Goal: Task Accomplishment & Management: Complete application form

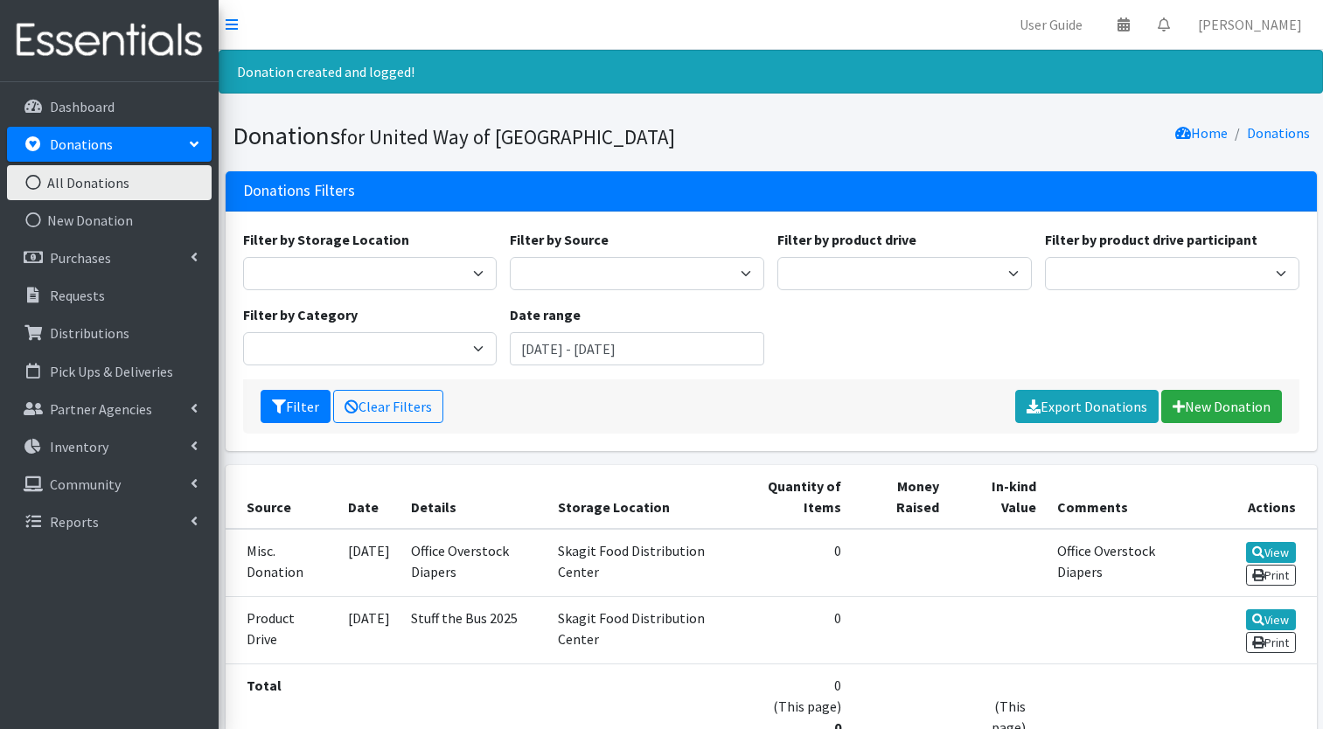
scroll to position [137, 0]
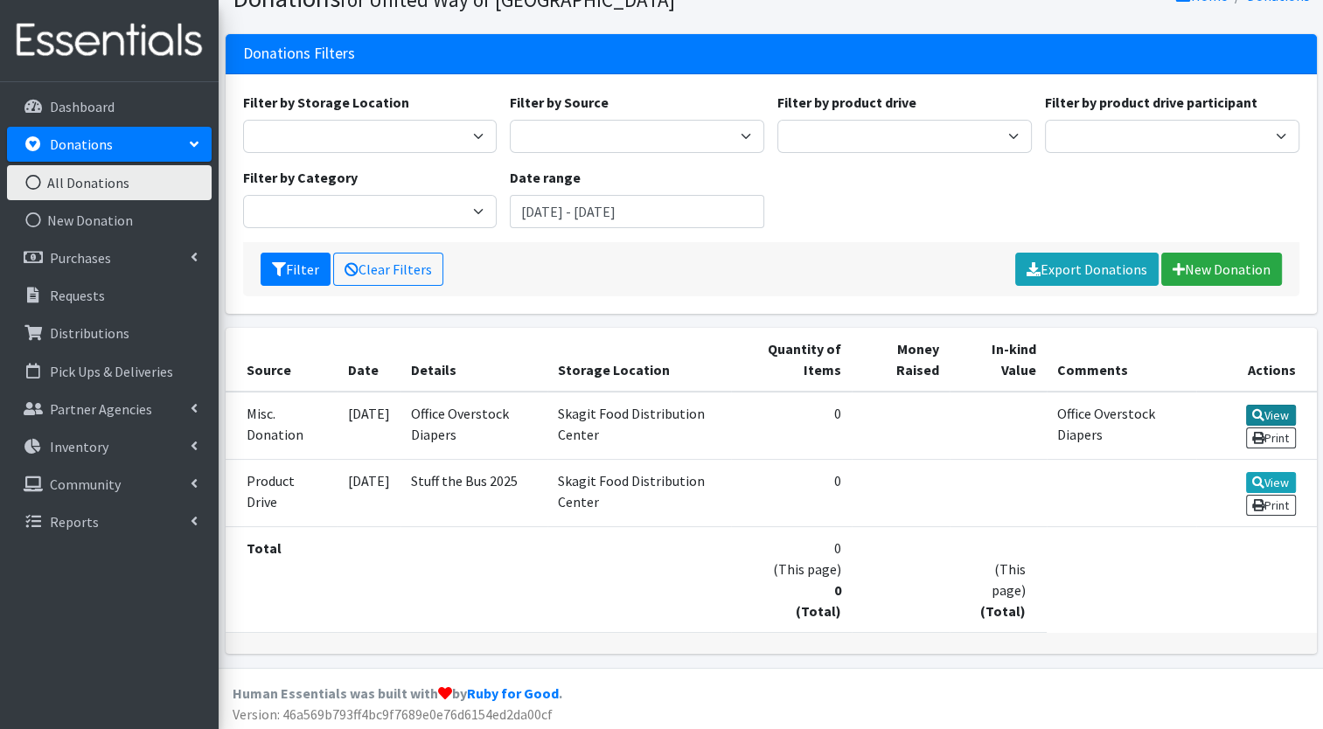
click at [1276, 408] on link "View" at bounding box center [1271, 415] width 50 height 21
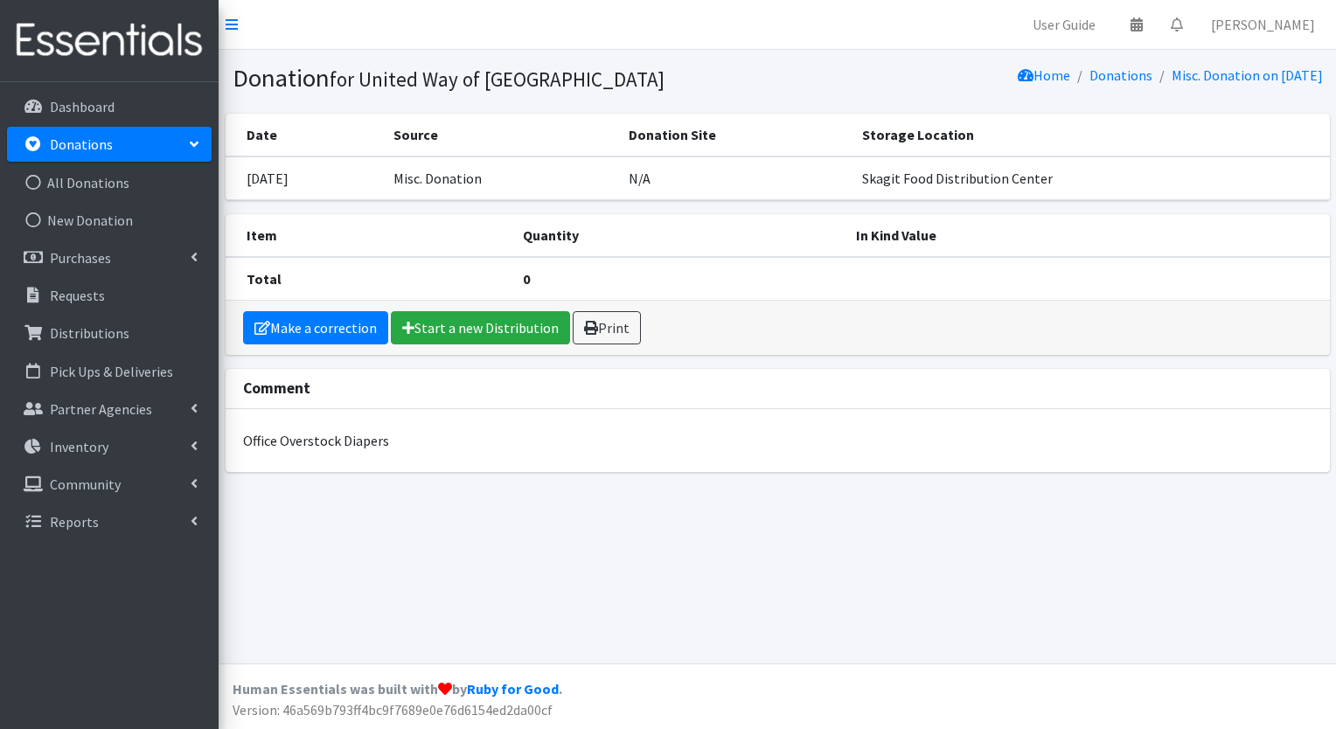
click at [618, 184] on td "Misc. Donation" at bounding box center [500, 179] width 235 height 44
click at [310, 328] on link "Make a correction" at bounding box center [315, 327] width 145 height 33
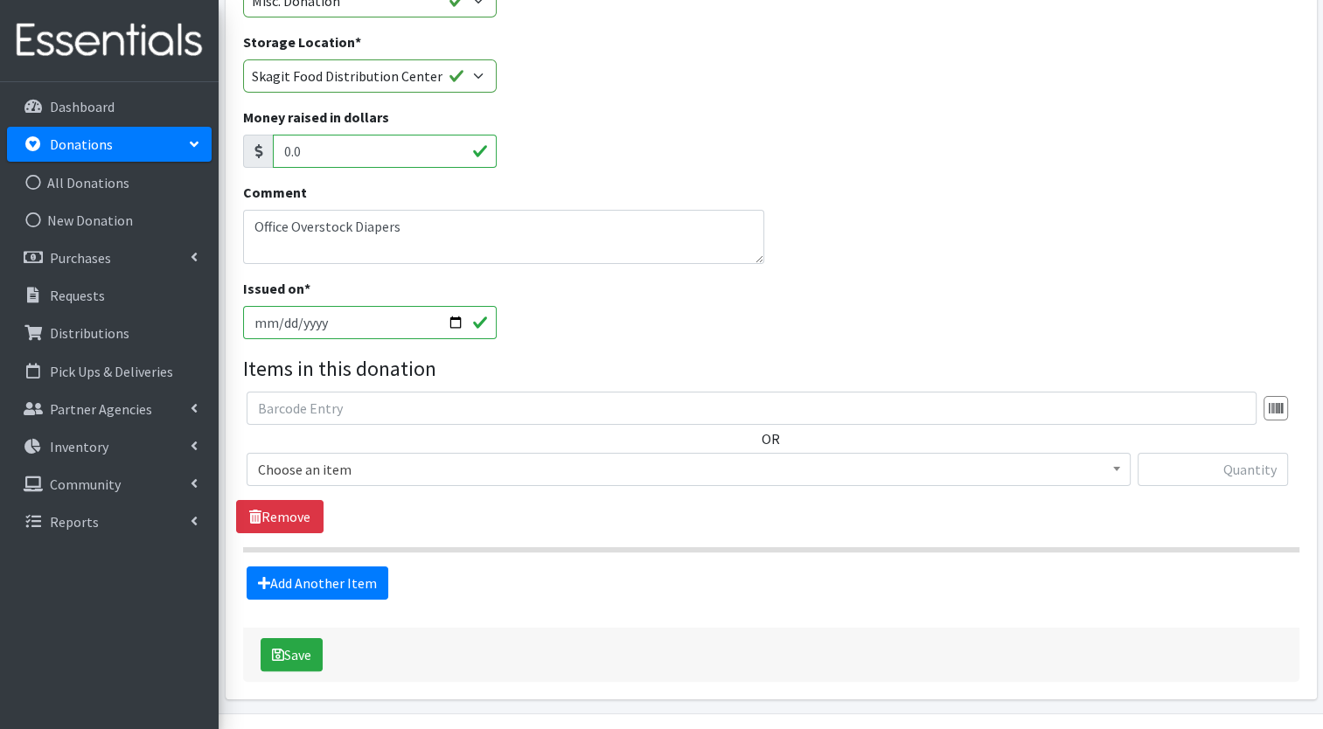
scroll to position [180, 0]
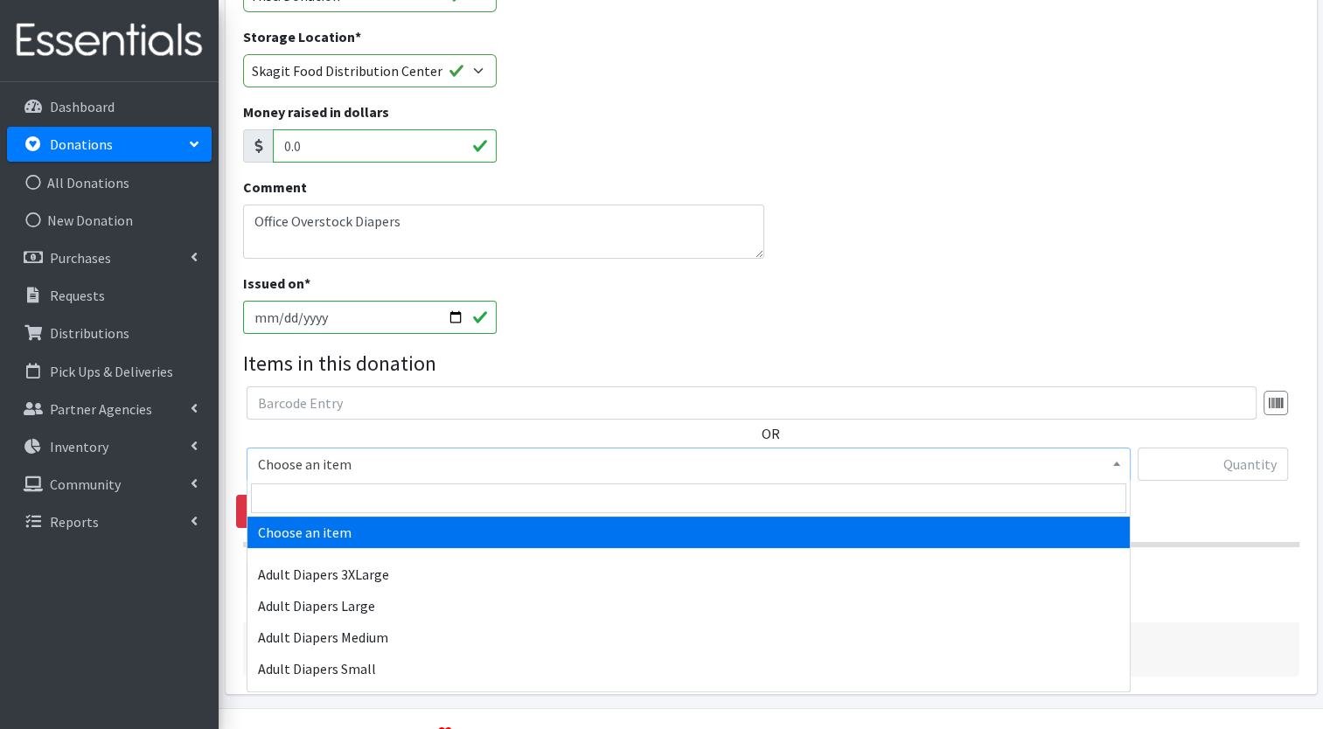
click at [762, 463] on span "Choose an item" at bounding box center [688, 464] width 861 height 24
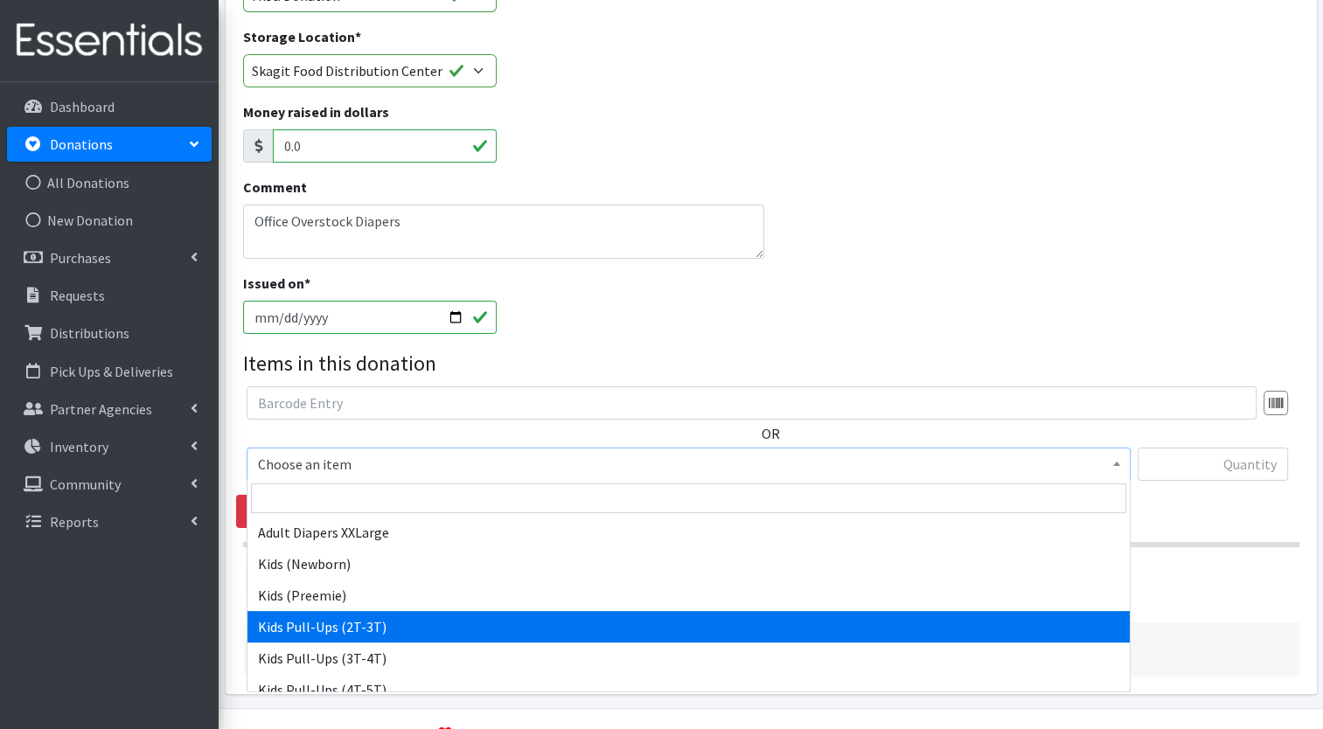
scroll to position [194, 0]
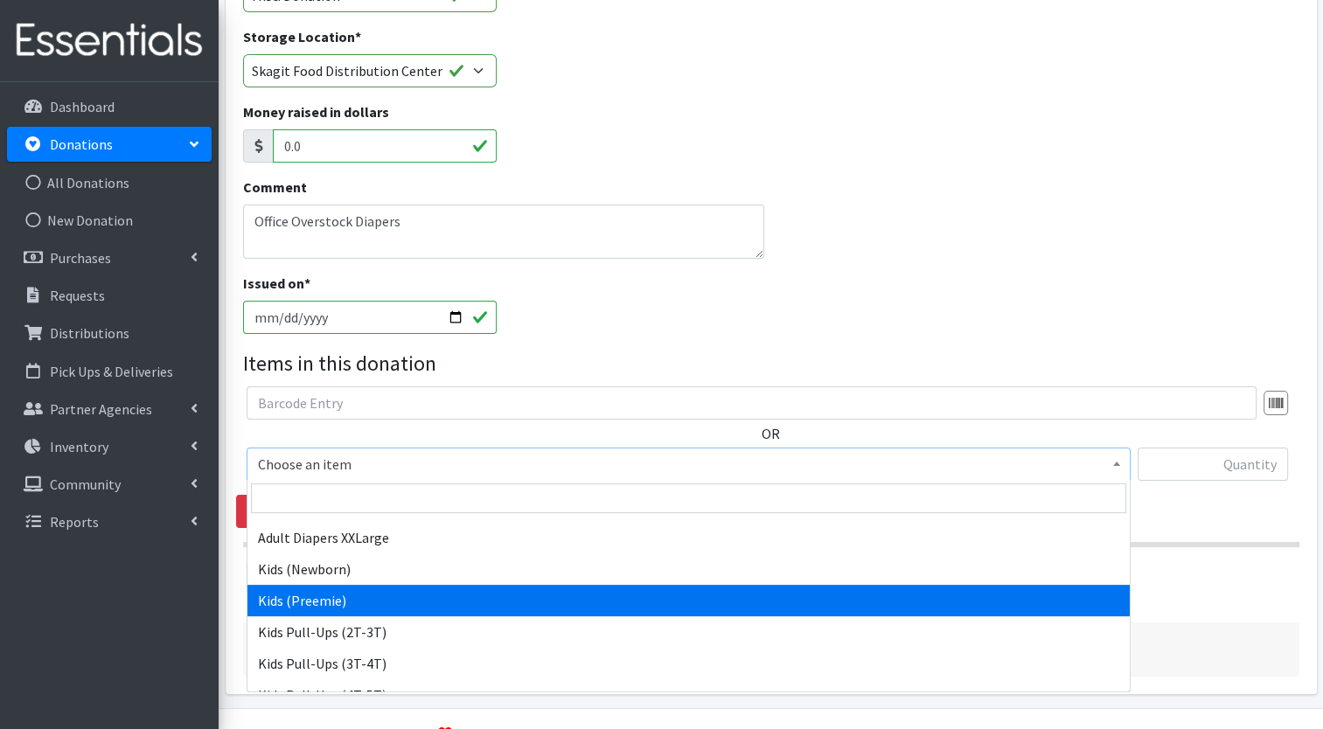
select select "7495"
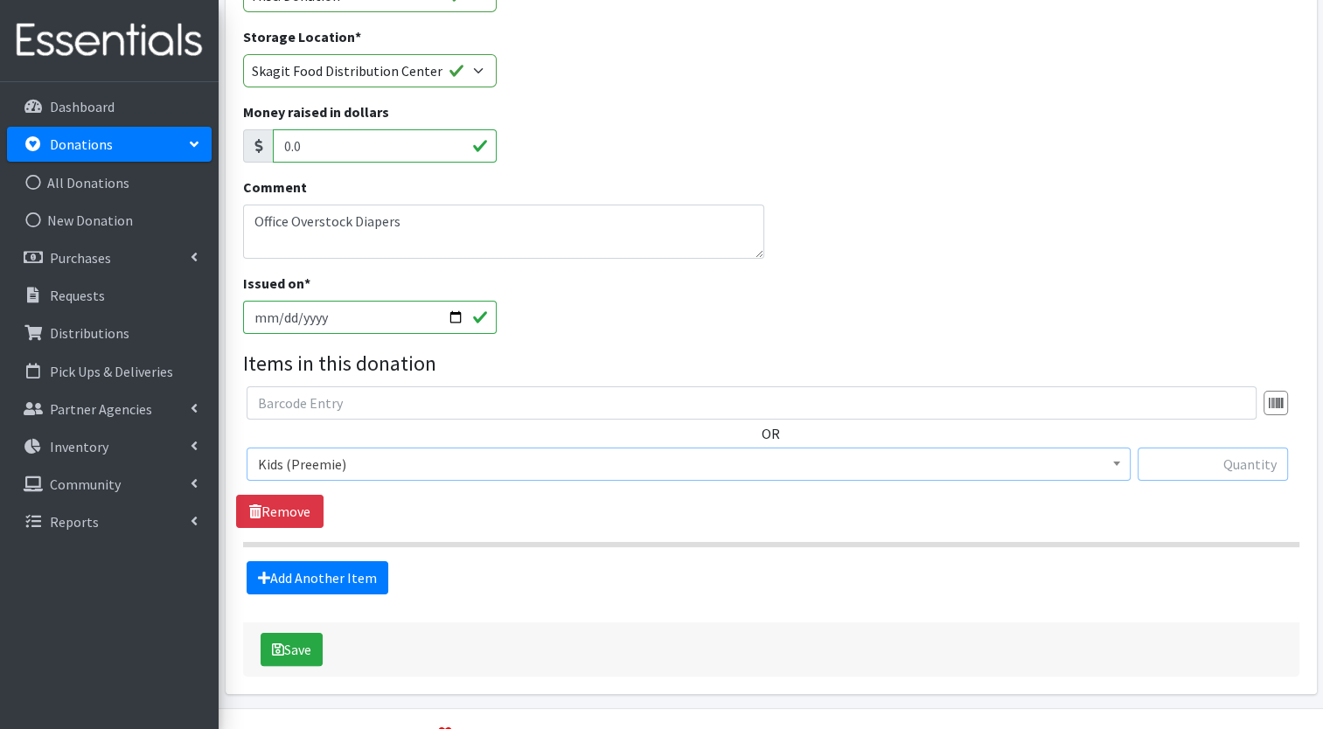
click at [1175, 477] on input "text" at bounding box center [1213, 464] width 150 height 33
type input "28"
click at [310, 578] on link "Add Another Item" at bounding box center [318, 577] width 142 height 33
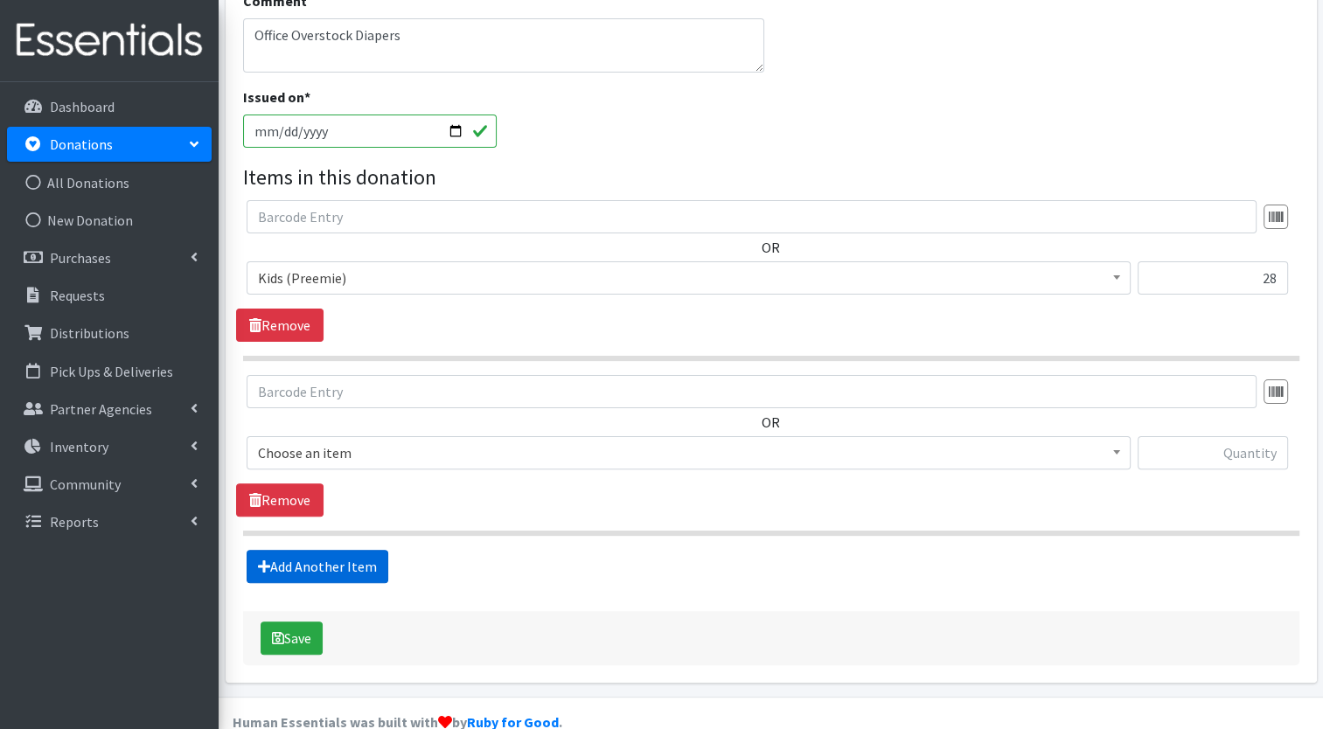
scroll to position [396, 0]
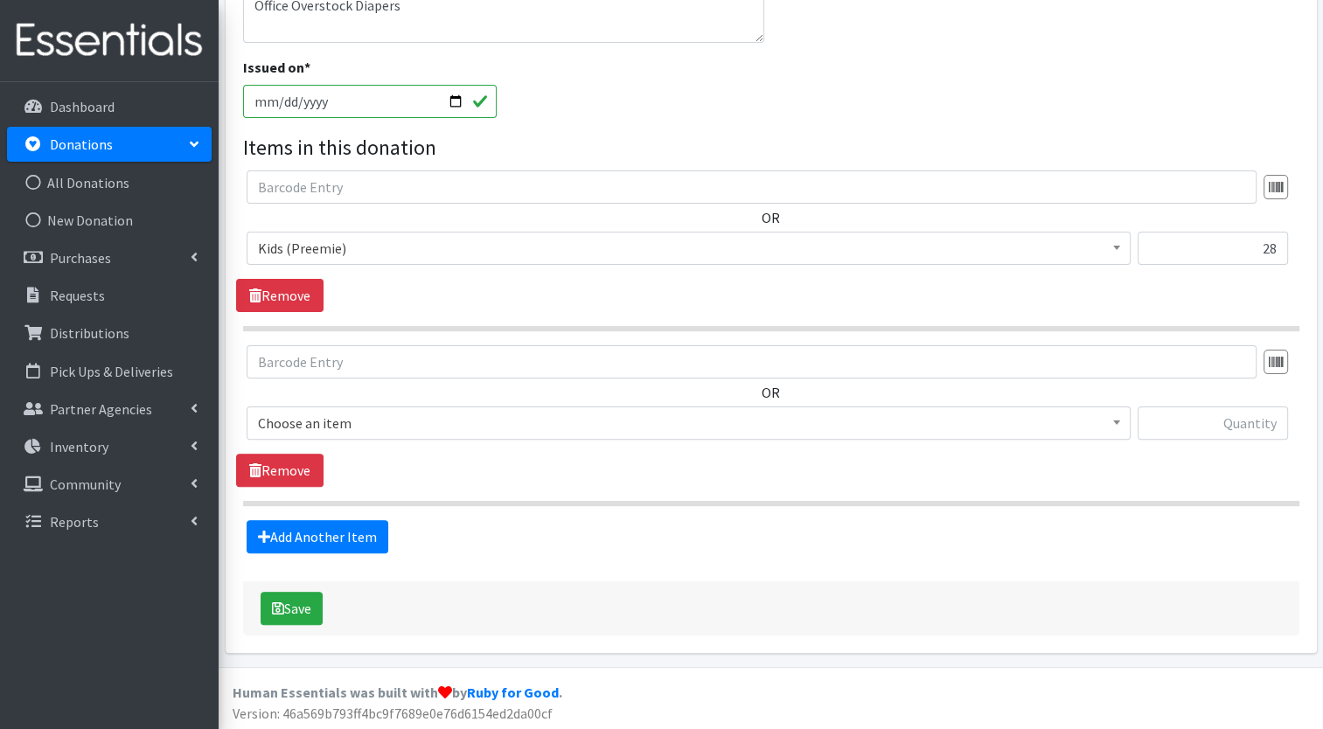
click at [338, 428] on span "Choose an item" at bounding box center [688, 423] width 861 height 24
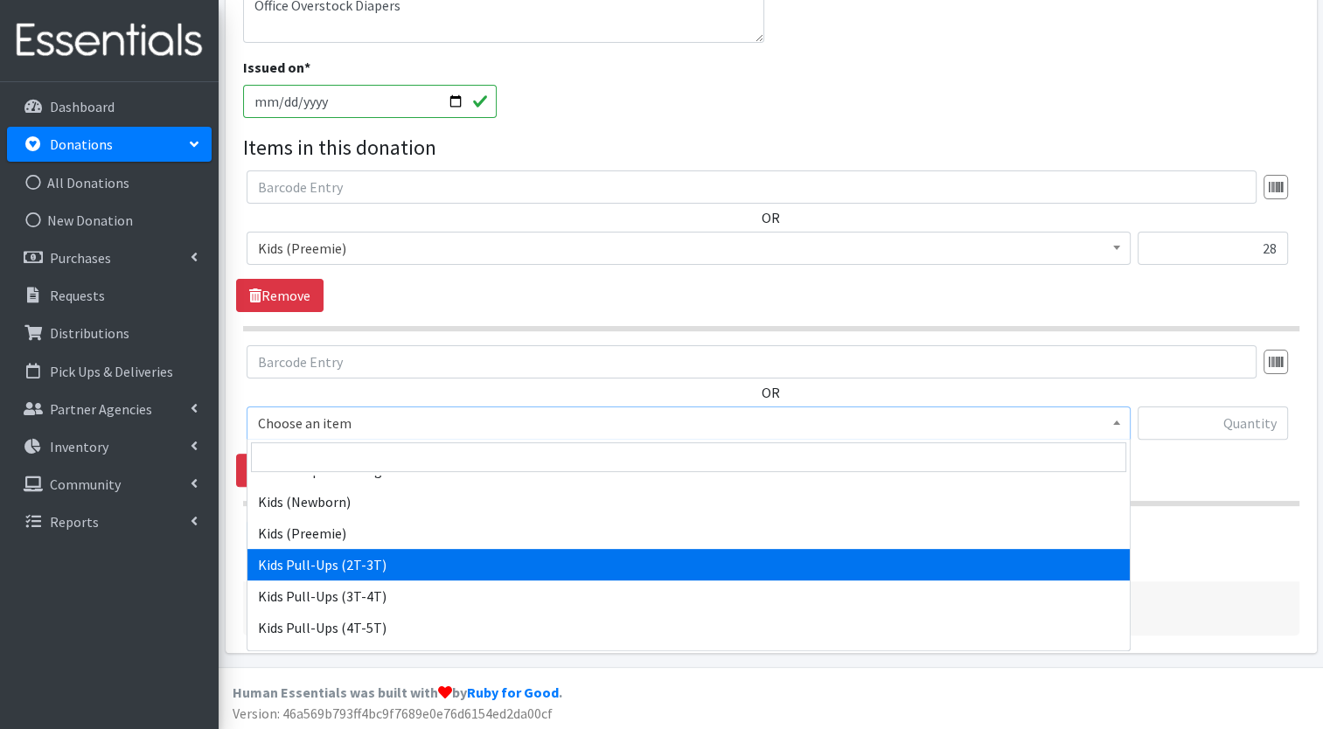
scroll to position [217, 0]
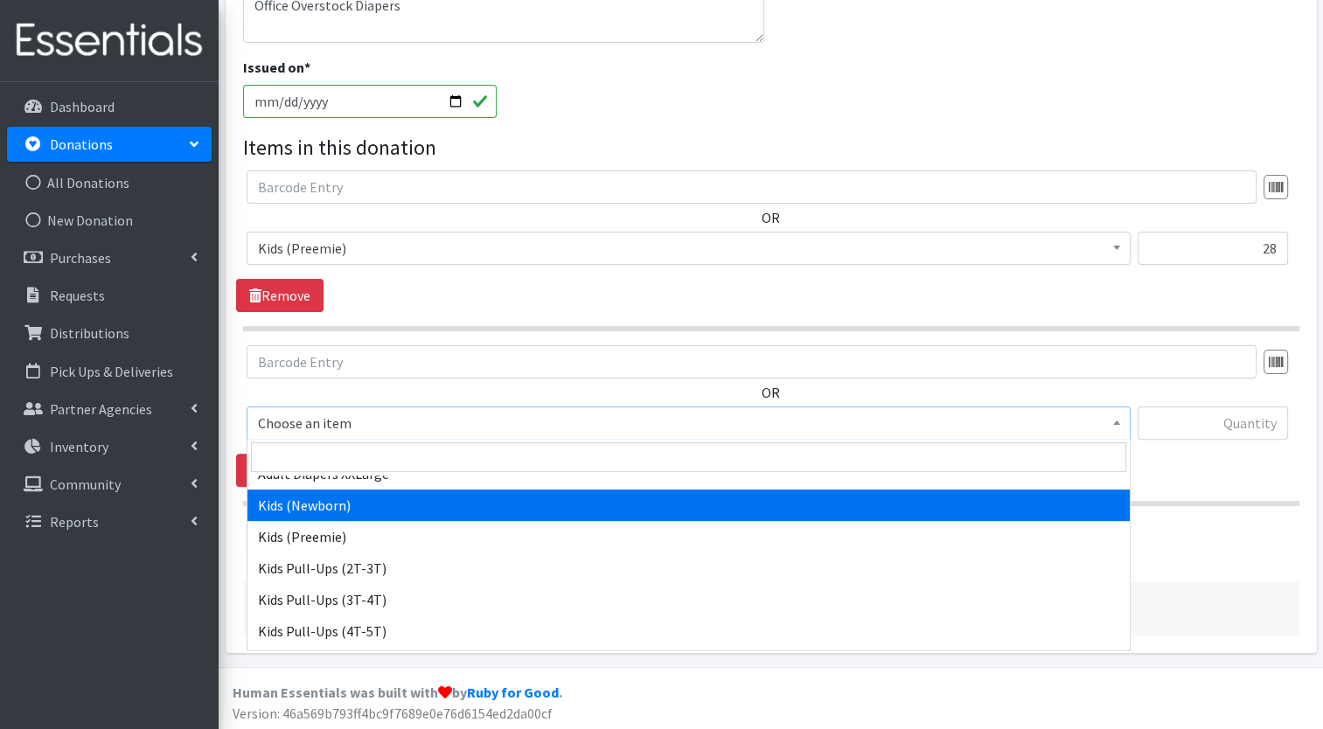
select select "7493"
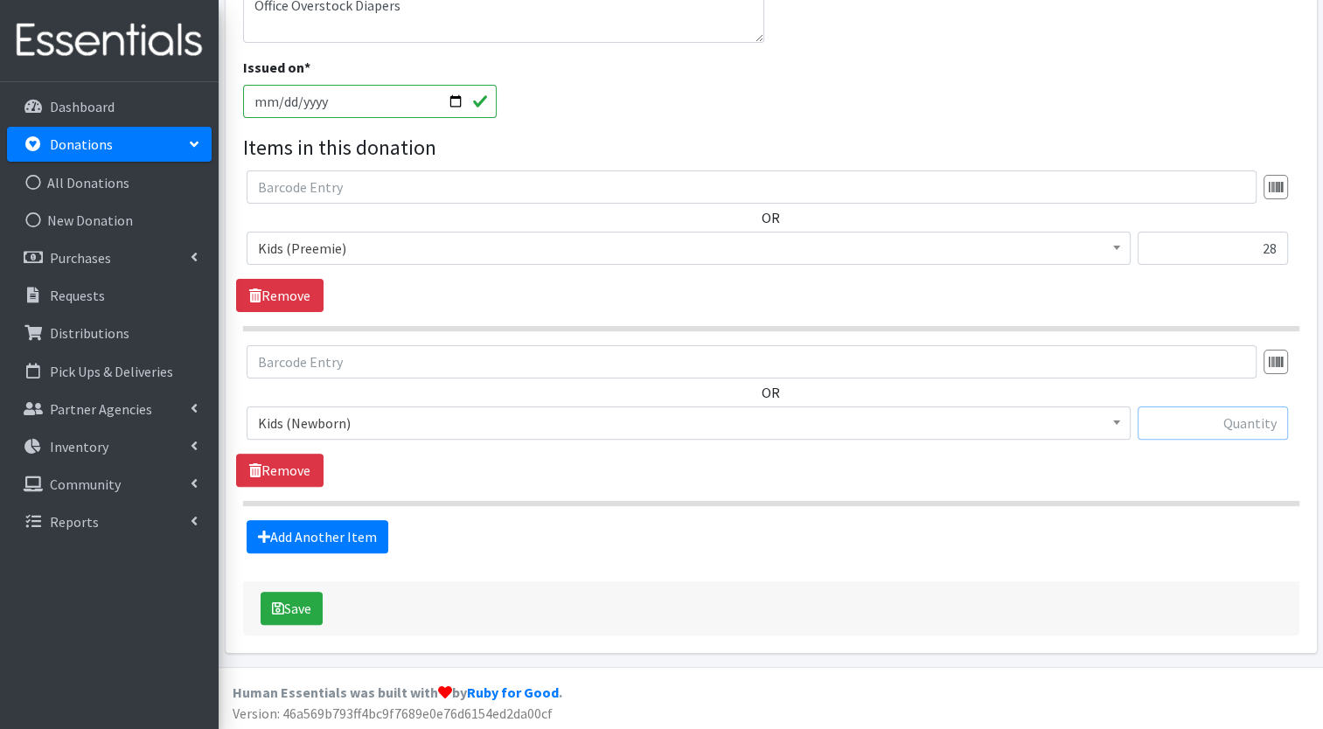
click at [1242, 427] on input "text" at bounding box center [1213, 423] width 150 height 33
type input "608"
click at [342, 532] on link "Add Another Item" at bounding box center [318, 536] width 142 height 33
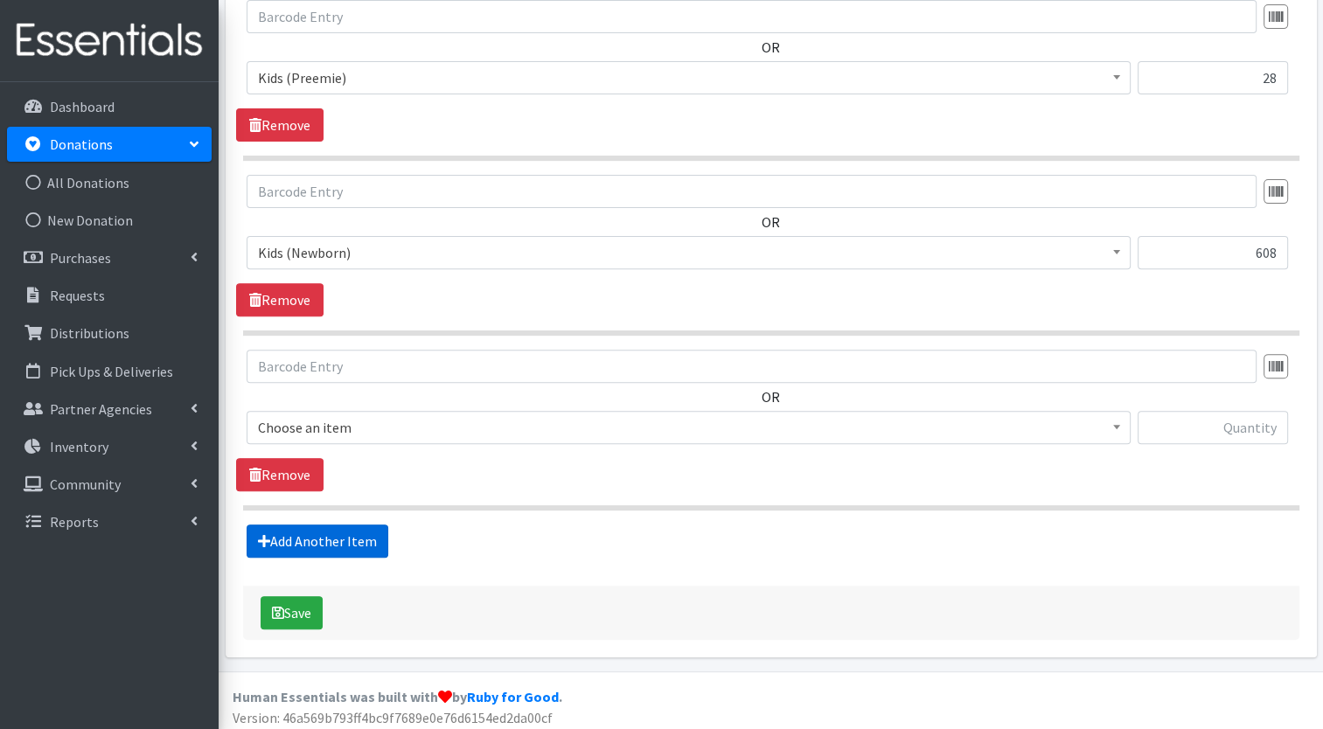
scroll to position [570, 0]
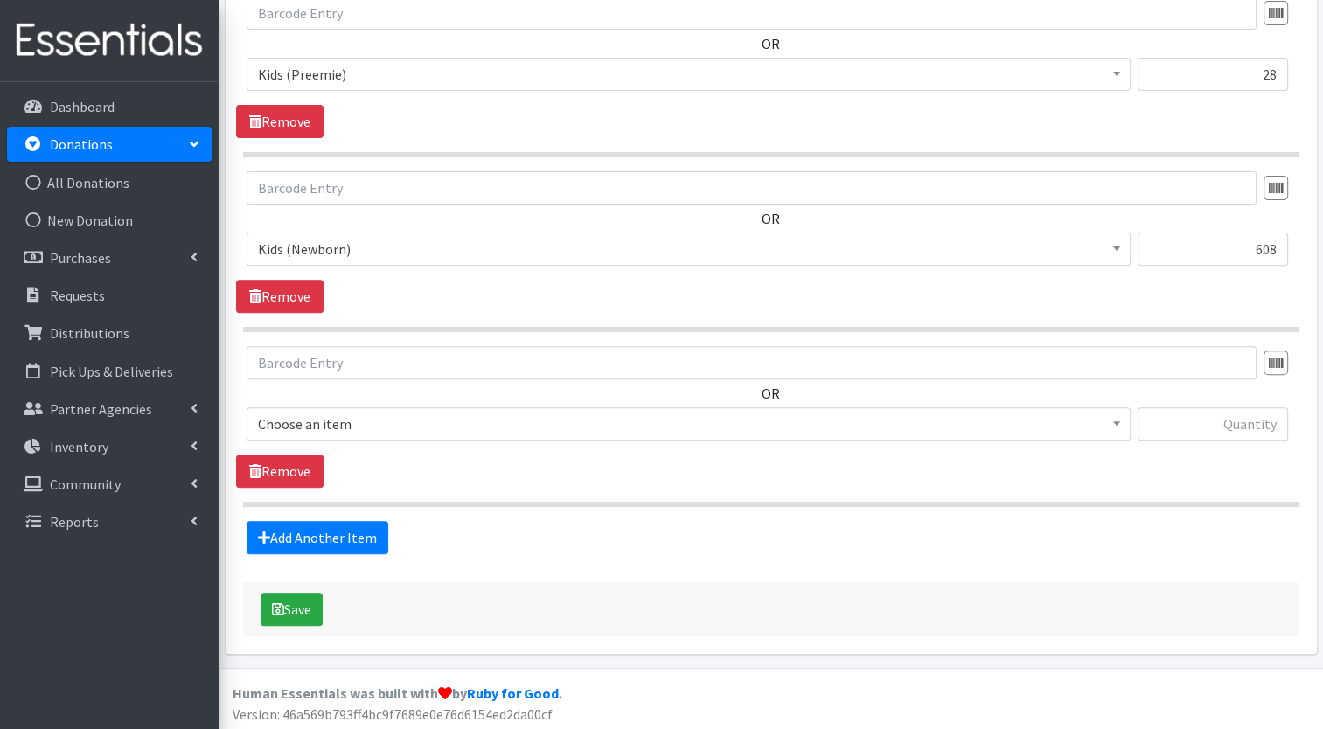
click at [436, 415] on span "Choose an item" at bounding box center [688, 424] width 861 height 24
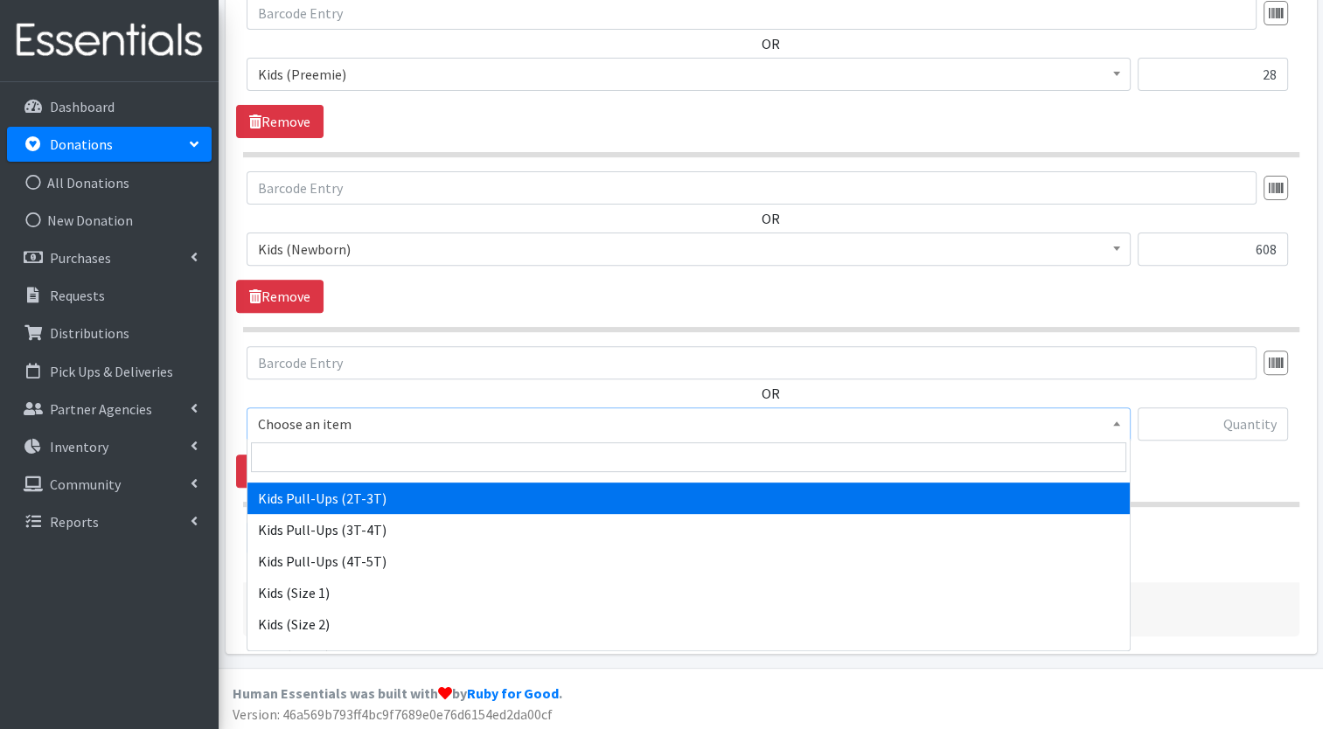
scroll to position [308, 0]
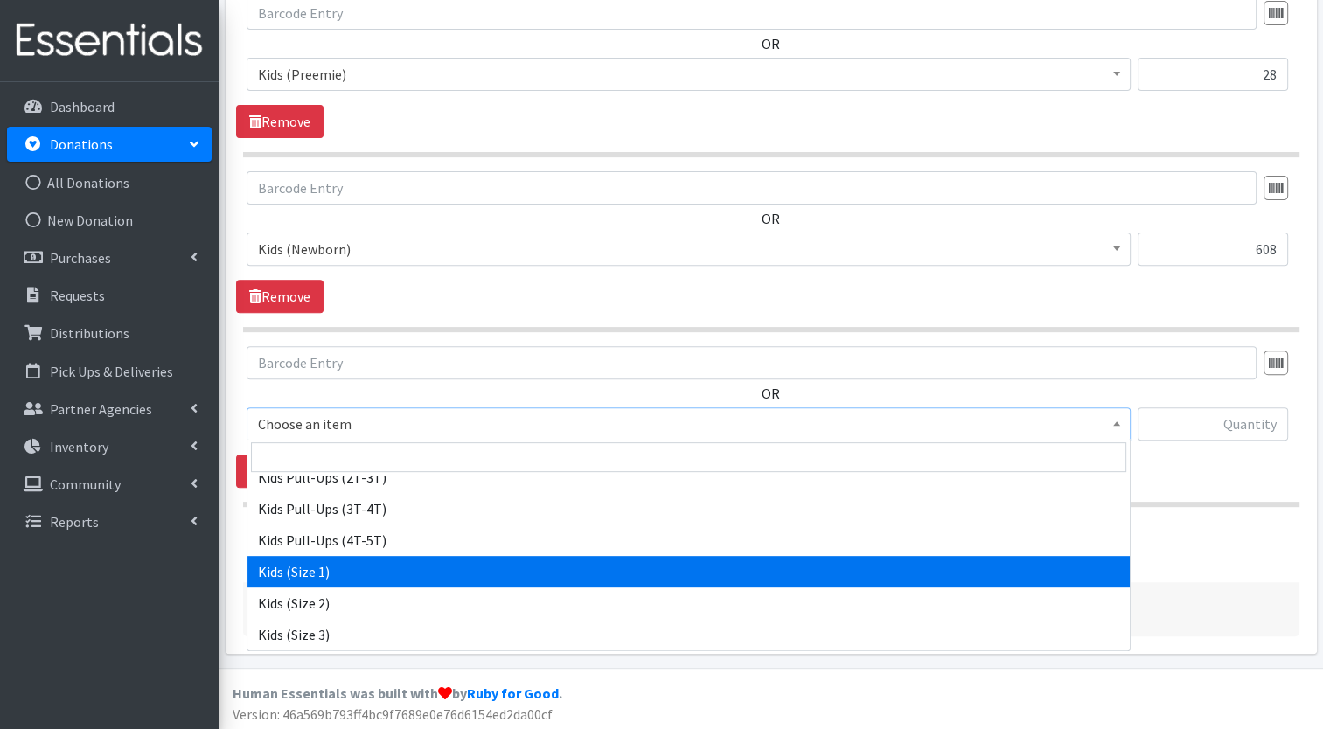
select select "7474"
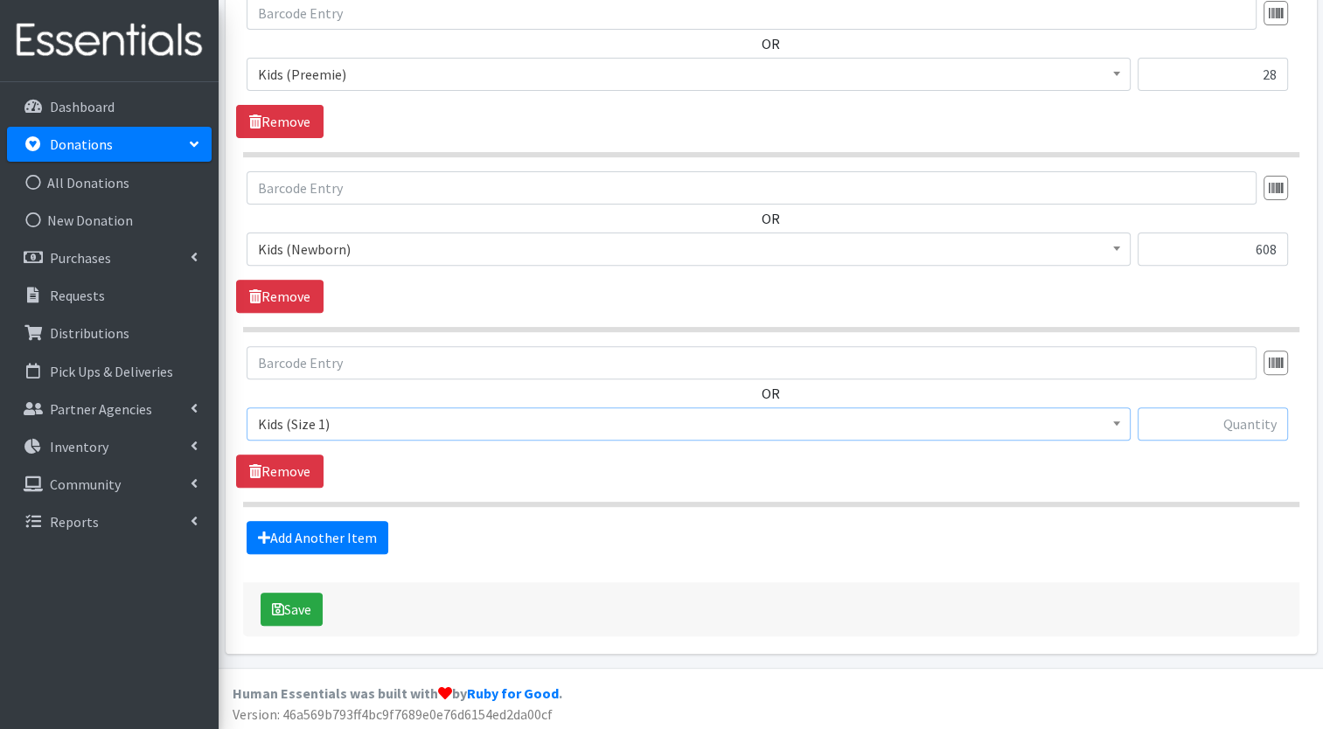
click at [1231, 429] on input "text" at bounding box center [1213, 424] width 150 height 33
type input "280"
click at [351, 537] on link "Add Another Item" at bounding box center [318, 537] width 142 height 33
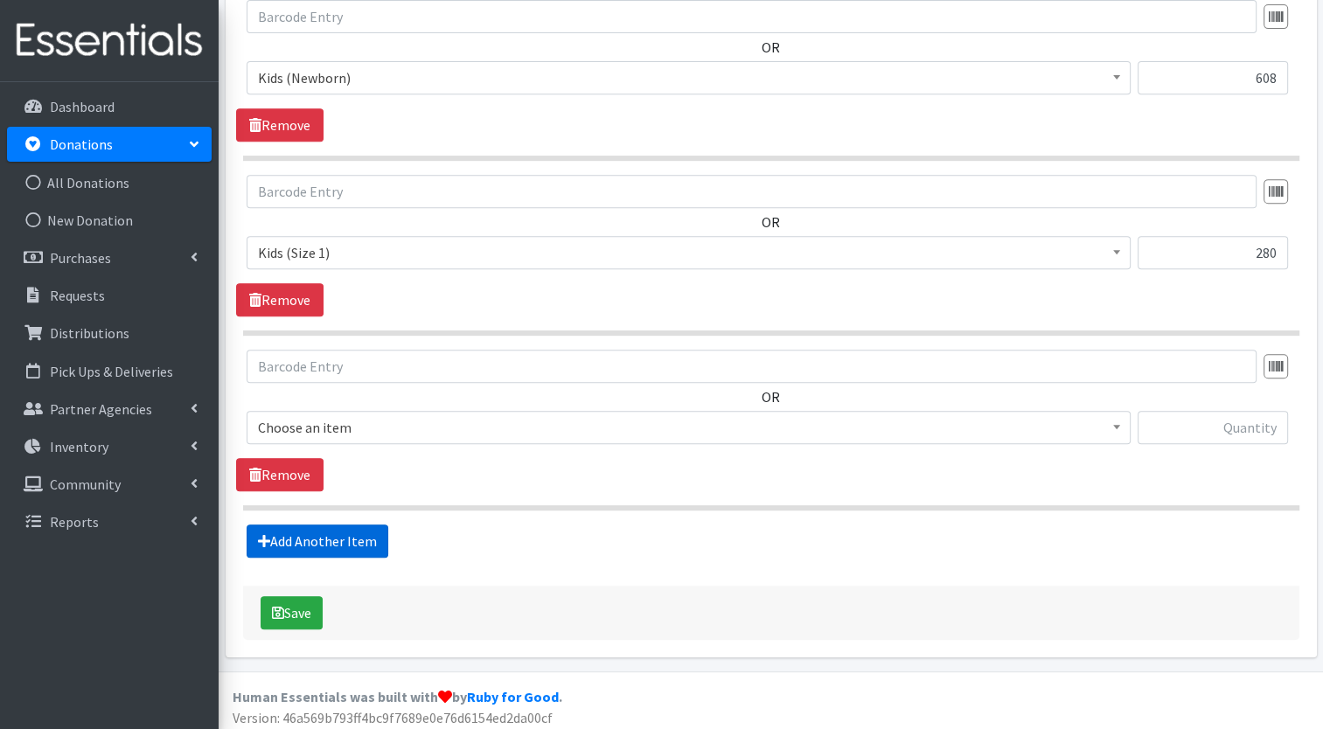
scroll to position [745, 0]
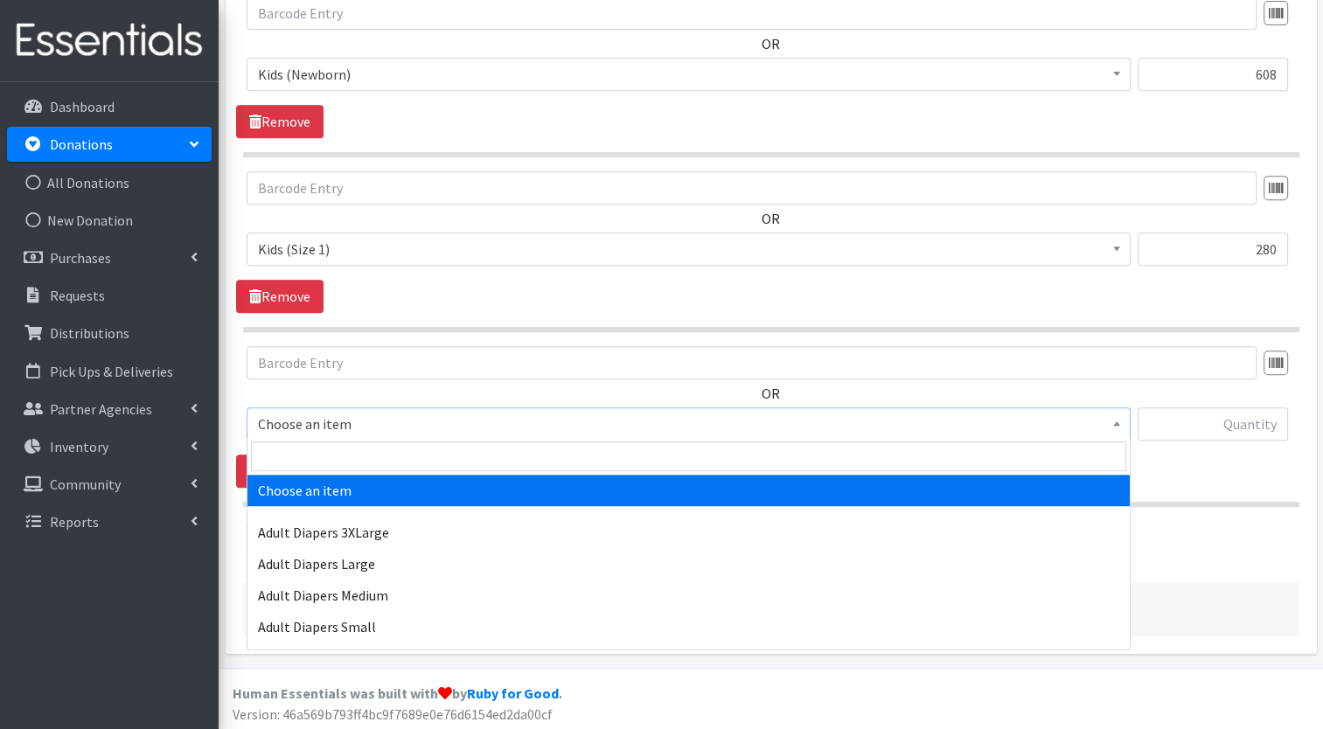
click at [449, 425] on span "Choose an item" at bounding box center [688, 424] width 861 height 24
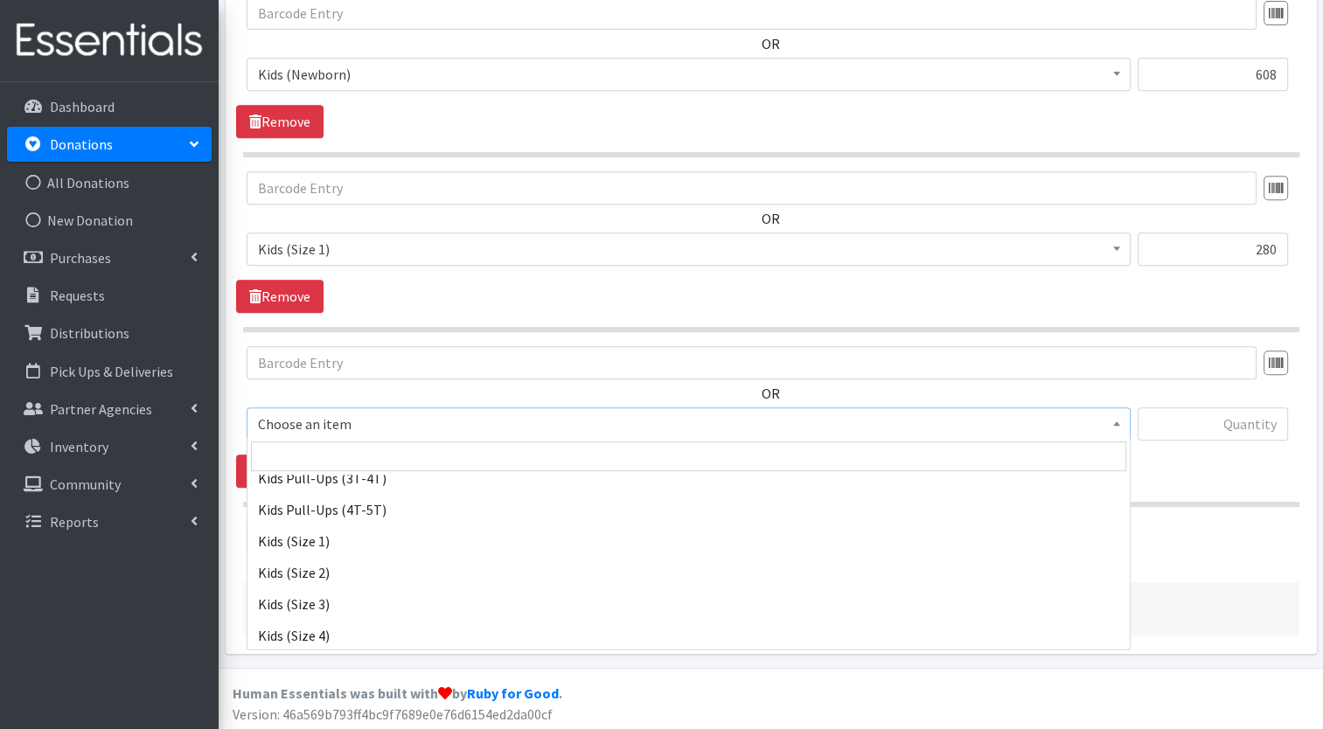
scroll to position [345, 0]
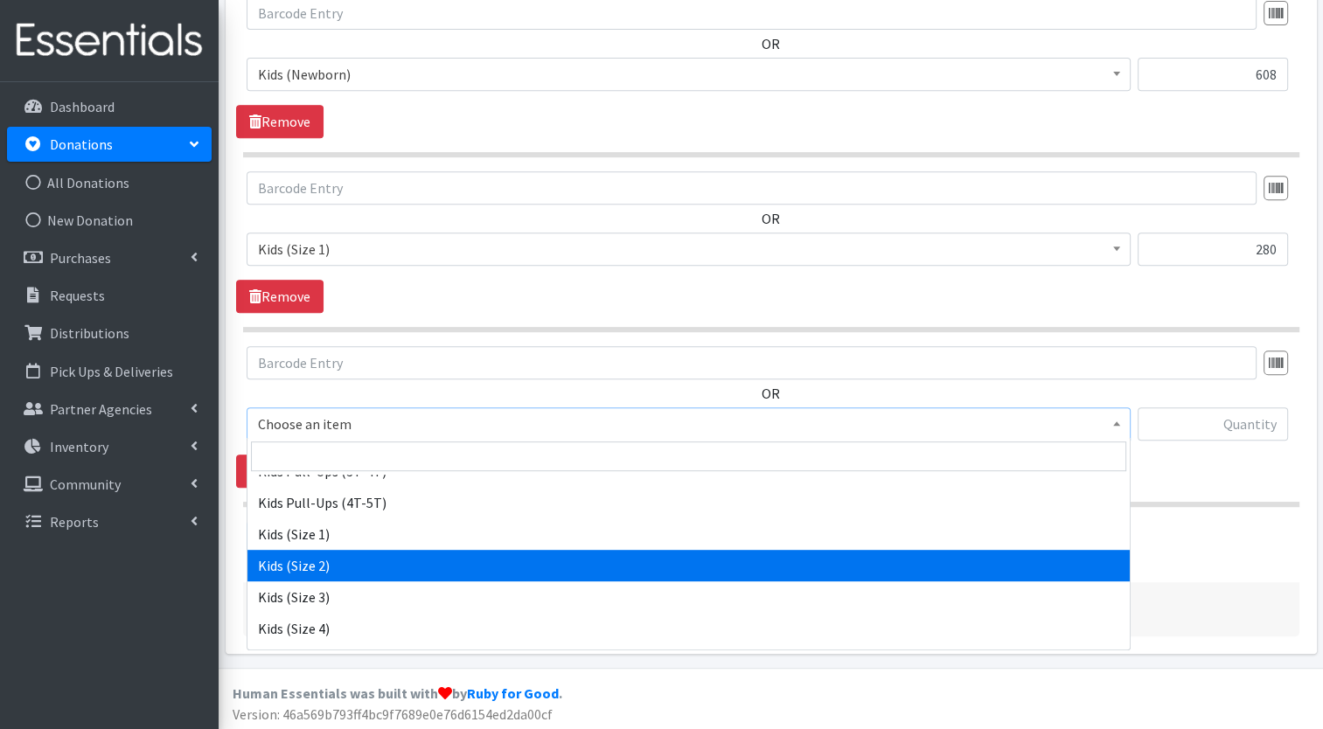
select select "7475"
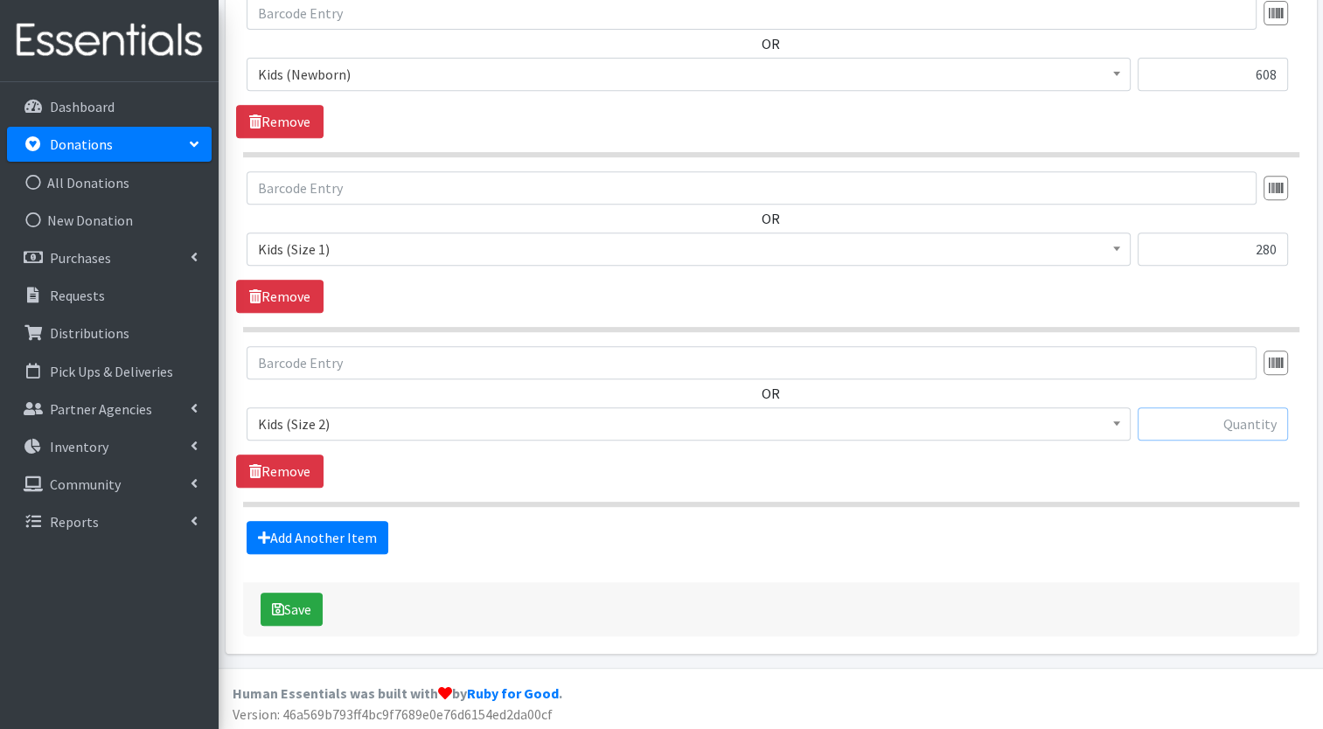
click at [1197, 425] on input "text" at bounding box center [1213, 424] width 150 height 33
type input "291"
click at [373, 537] on link "Add Another Item" at bounding box center [318, 537] width 142 height 33
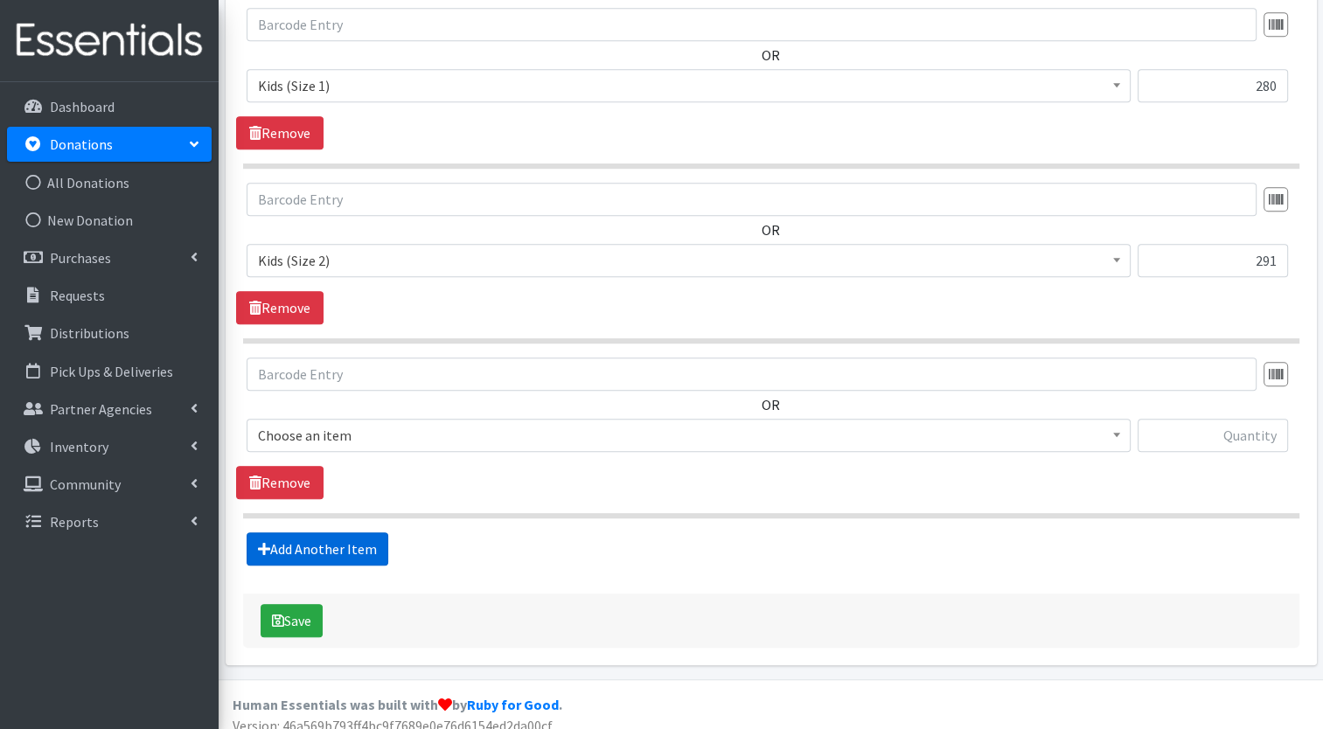
scroll to position [920, 0]
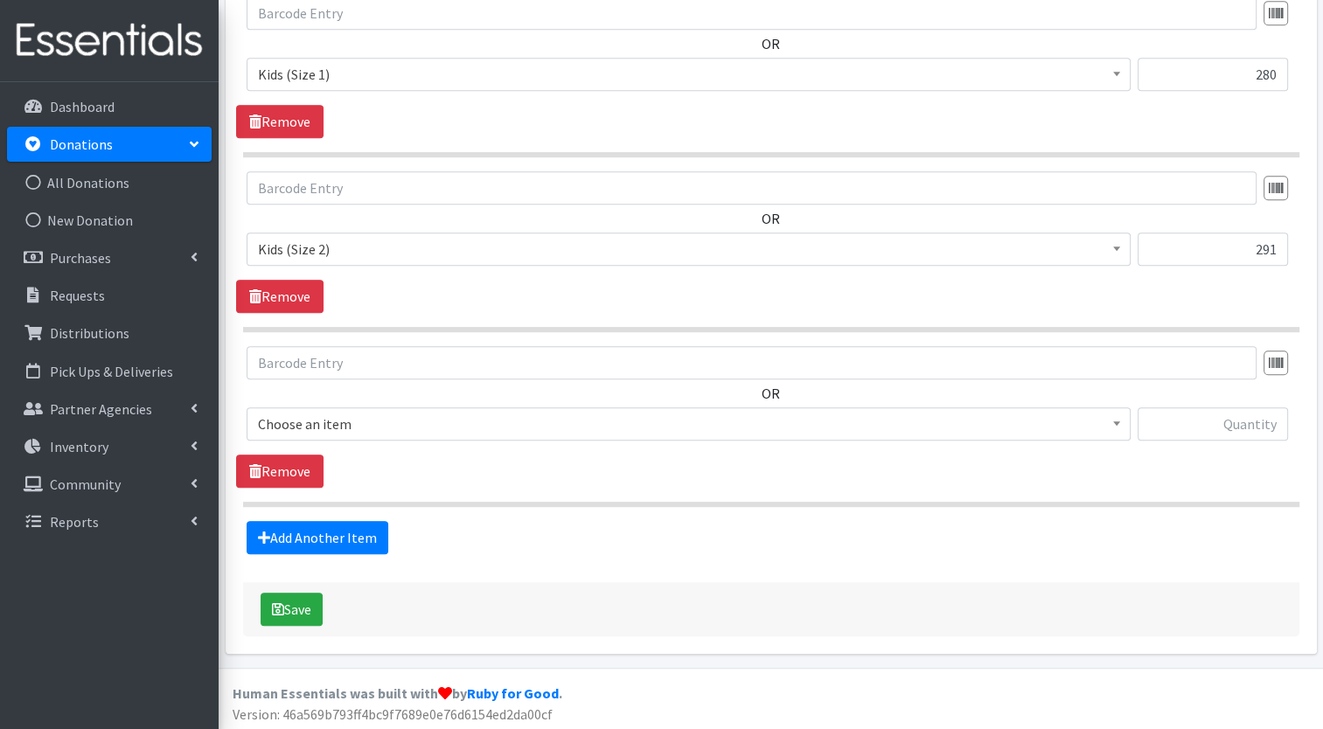
click at [471, 432] on span "Choose an item" at bounding box center [688, 424] width 861 height 24
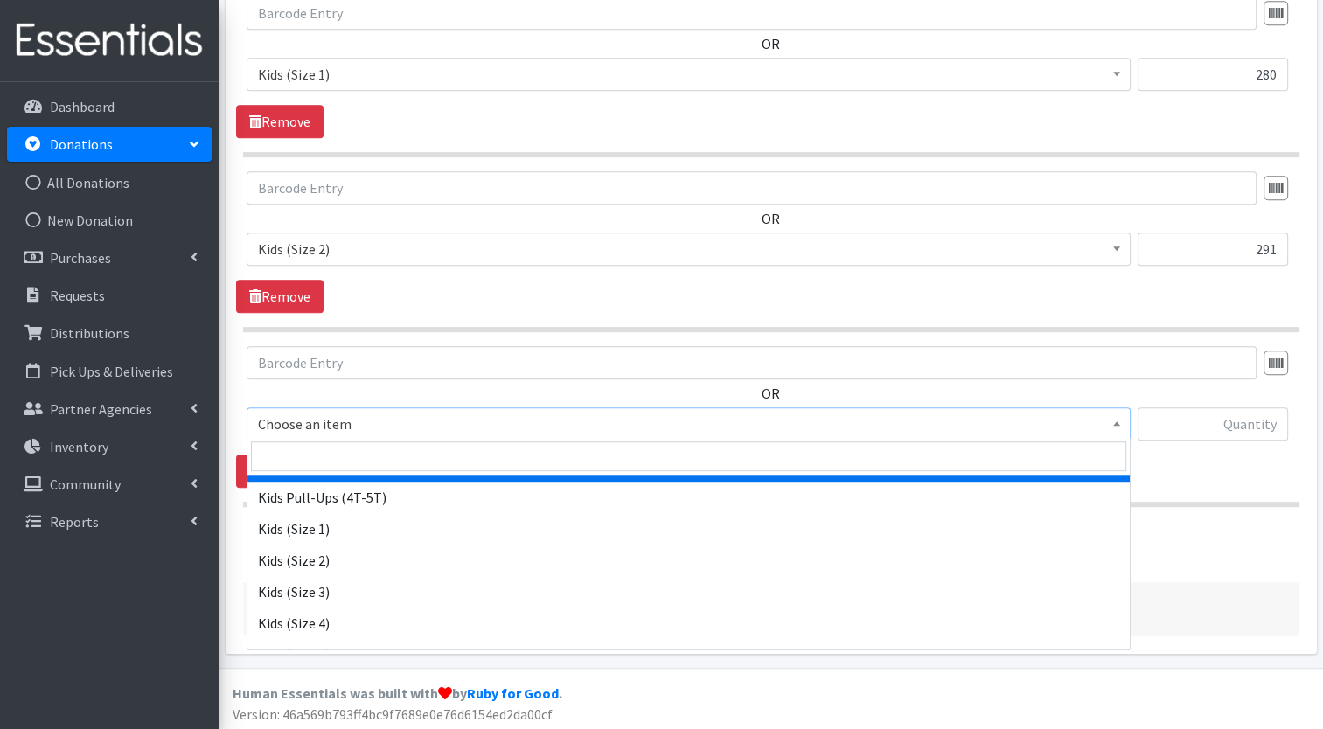
scroll to position [350, 0]
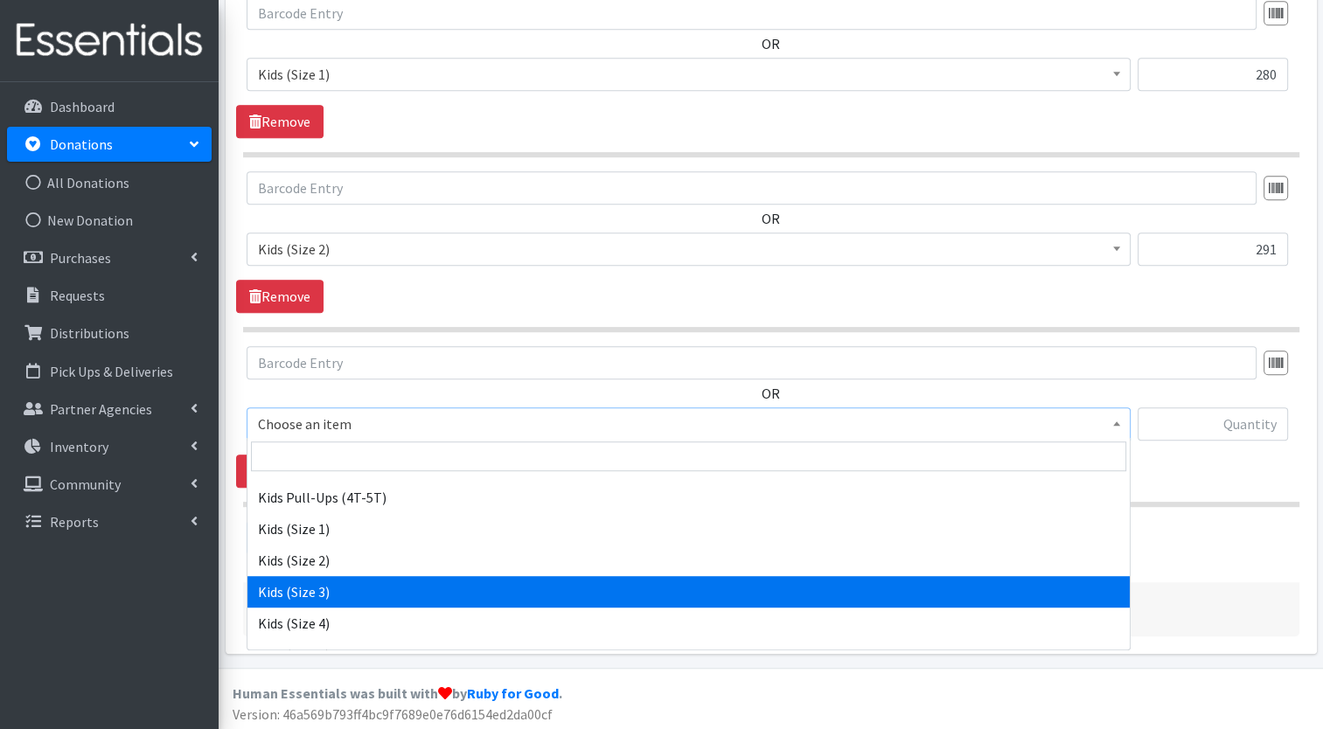
select select "7498"
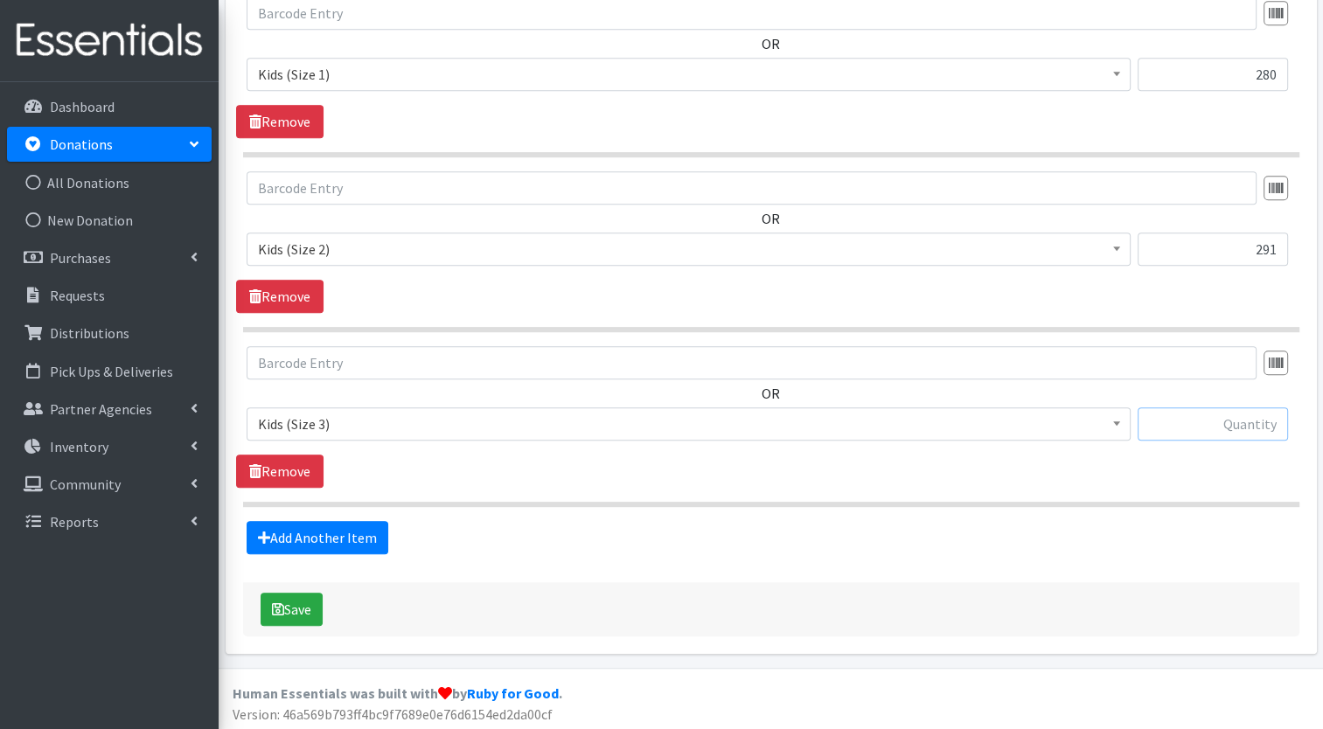
click at [1172, 418] on input "text" at bounding box center [1213, 424] width 150 height 33
type input "331"
click at [371, 536] on link "Add Another Item" at bounding box center [318, 537] width 142 height 33
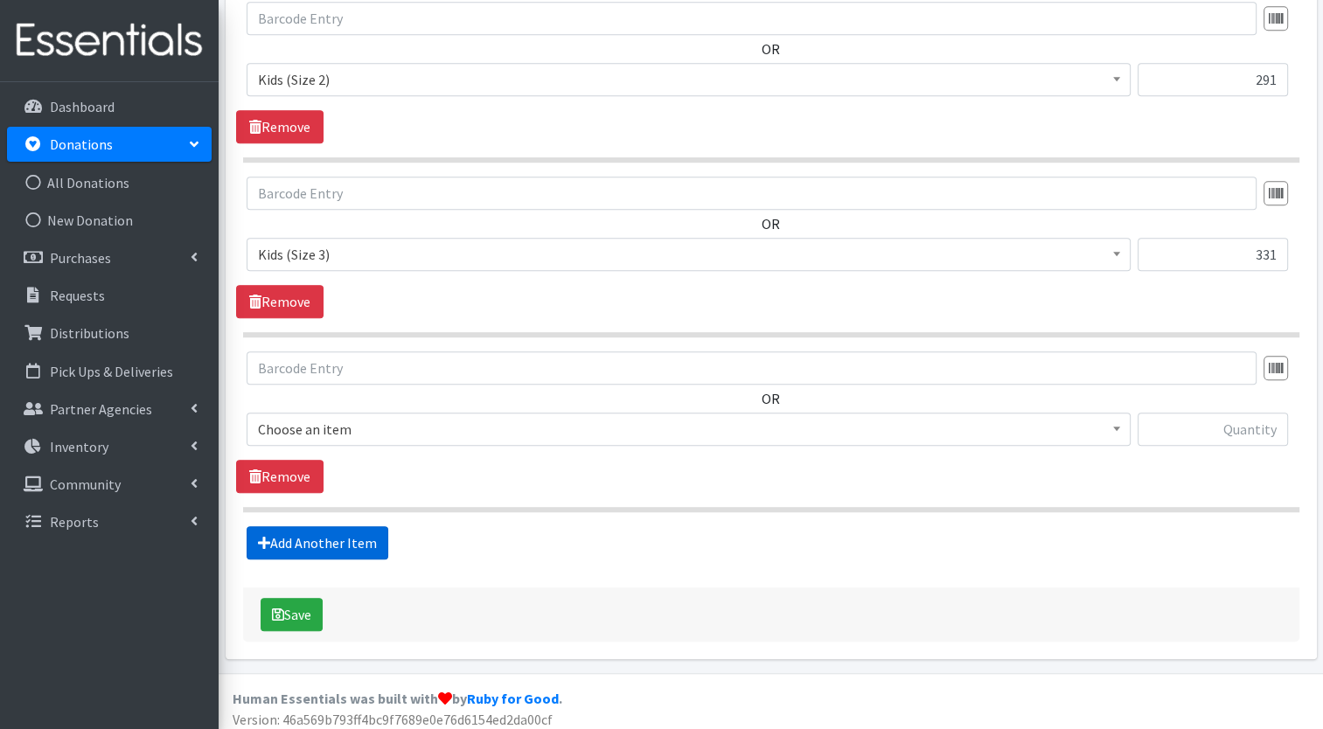
scroll to position [1094, 0]
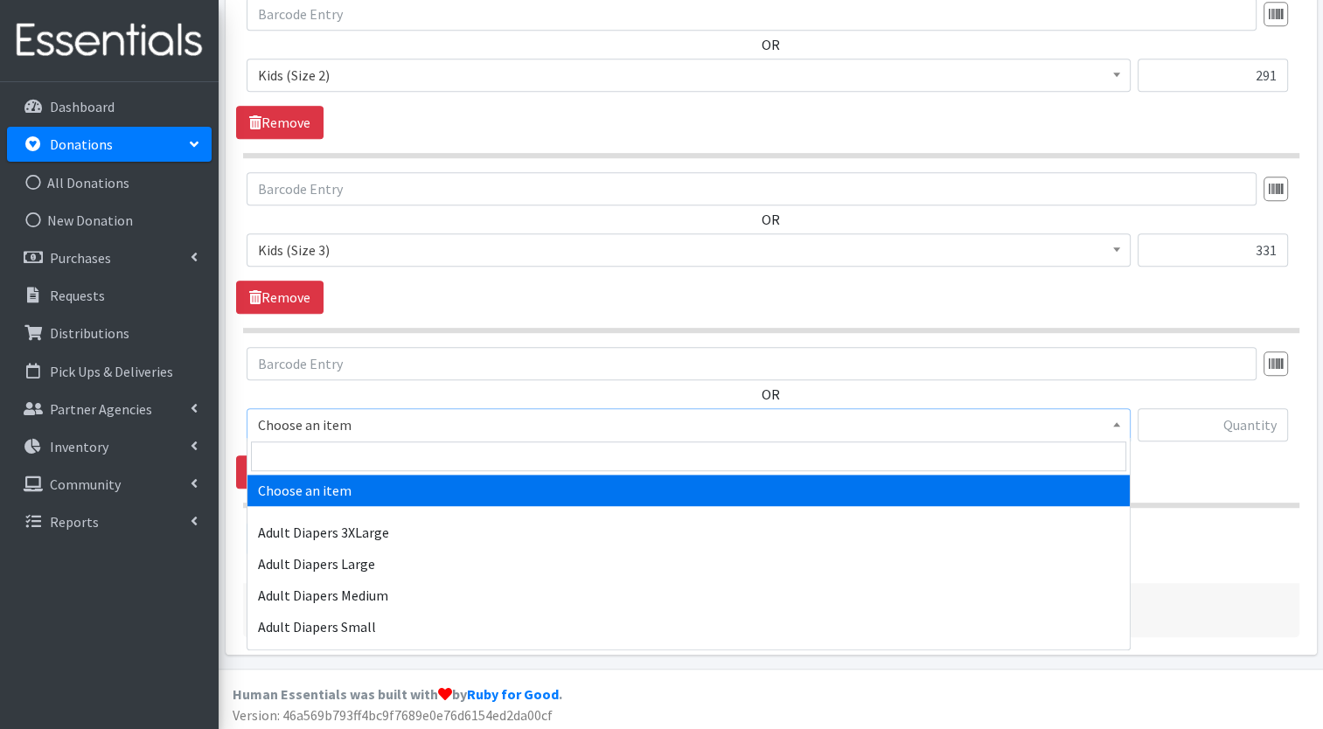
click at [595, 428] on span "Choose an item" at bounding box center [688, 425] width 861 height 24
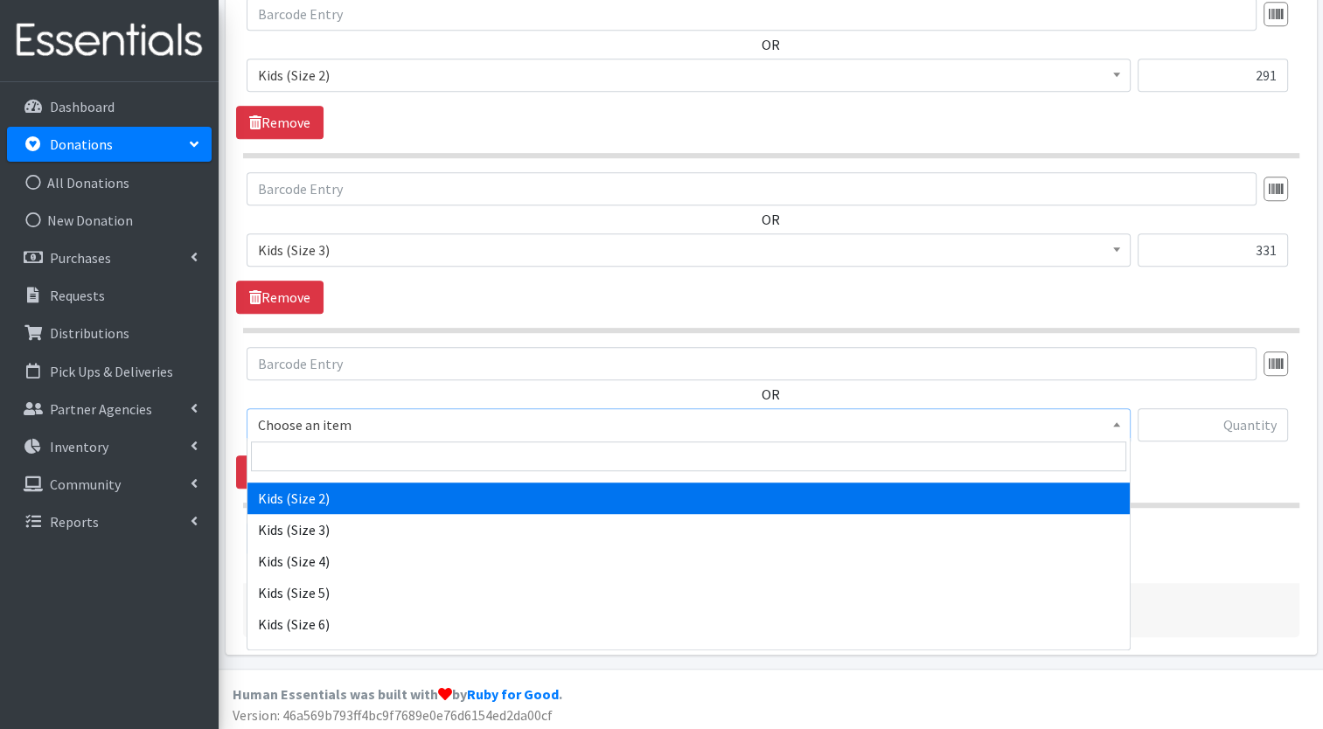
scroll to position [419, 0]
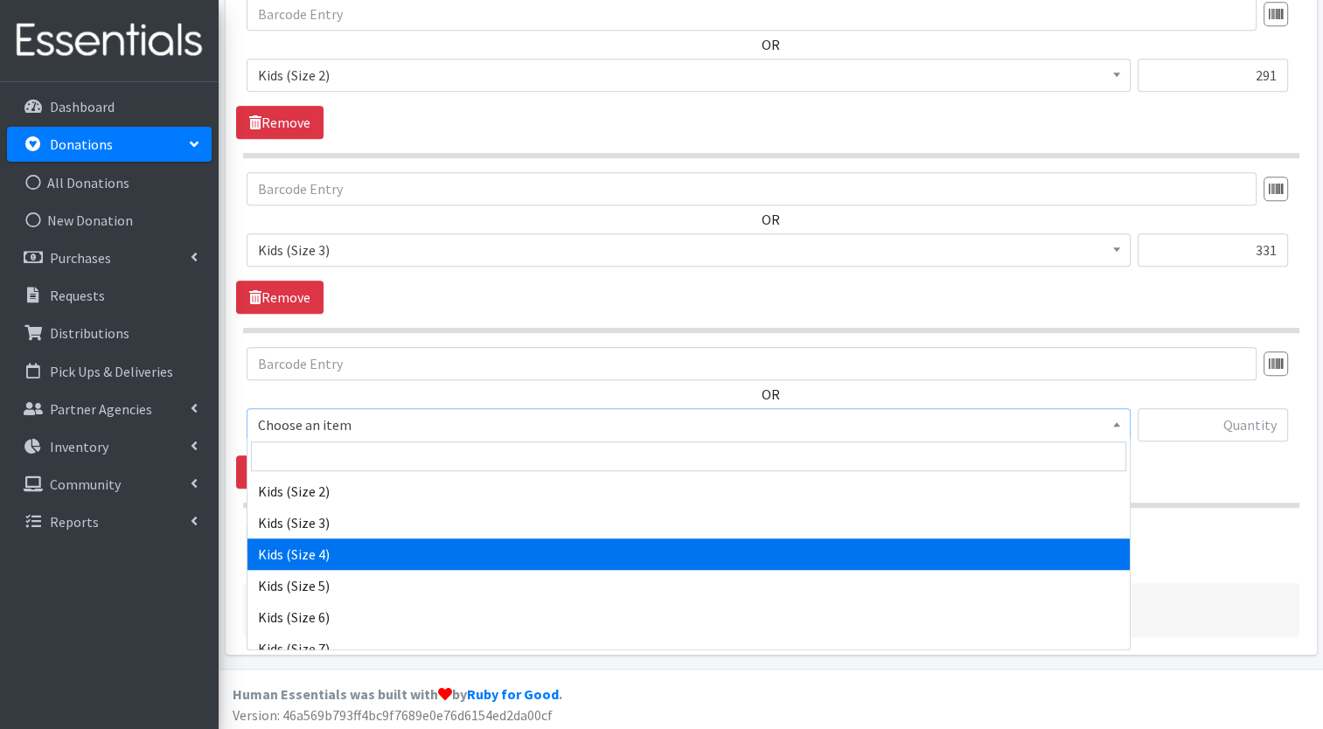
select select "7499"
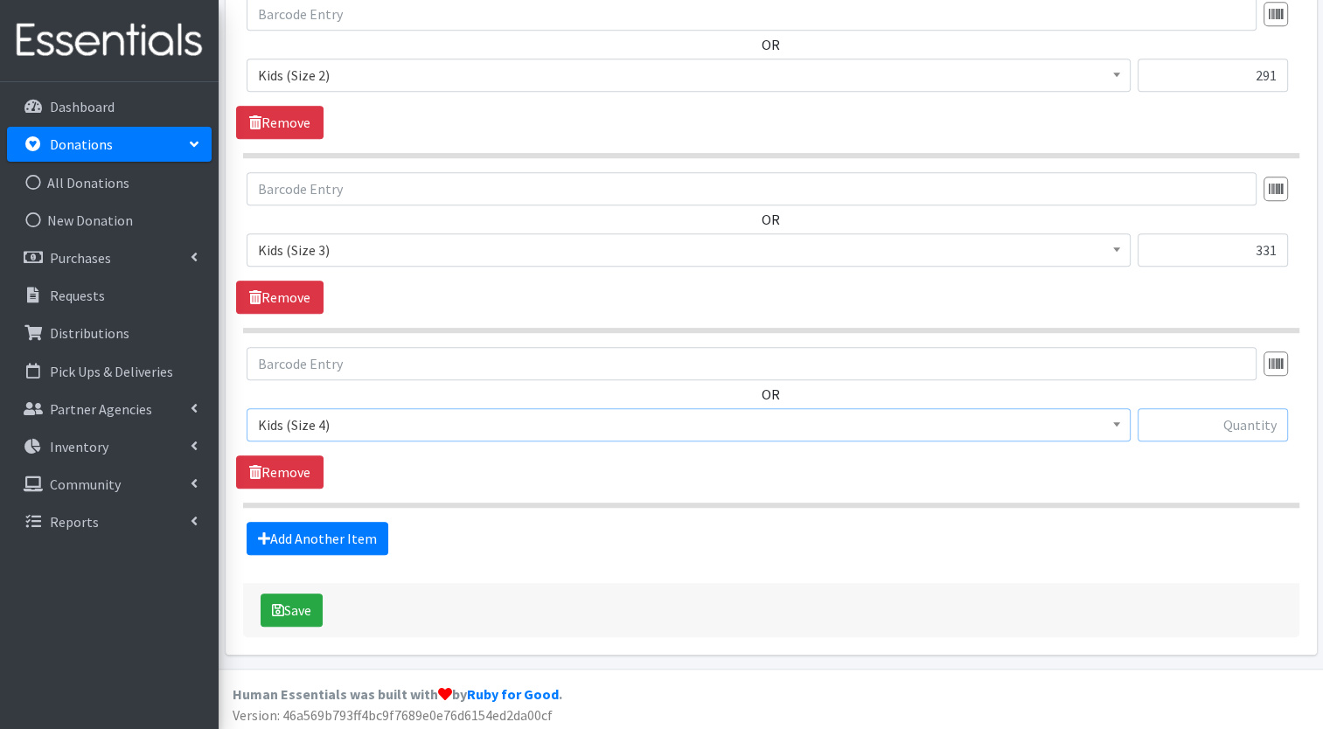
click at [1269, 431] on input "text" at bounding box center [1213, 424] width 150 height 33
type input "222"
click at [347, 529] on link "Add Another Item" at bounding box center [318, 538] width 142 height 33
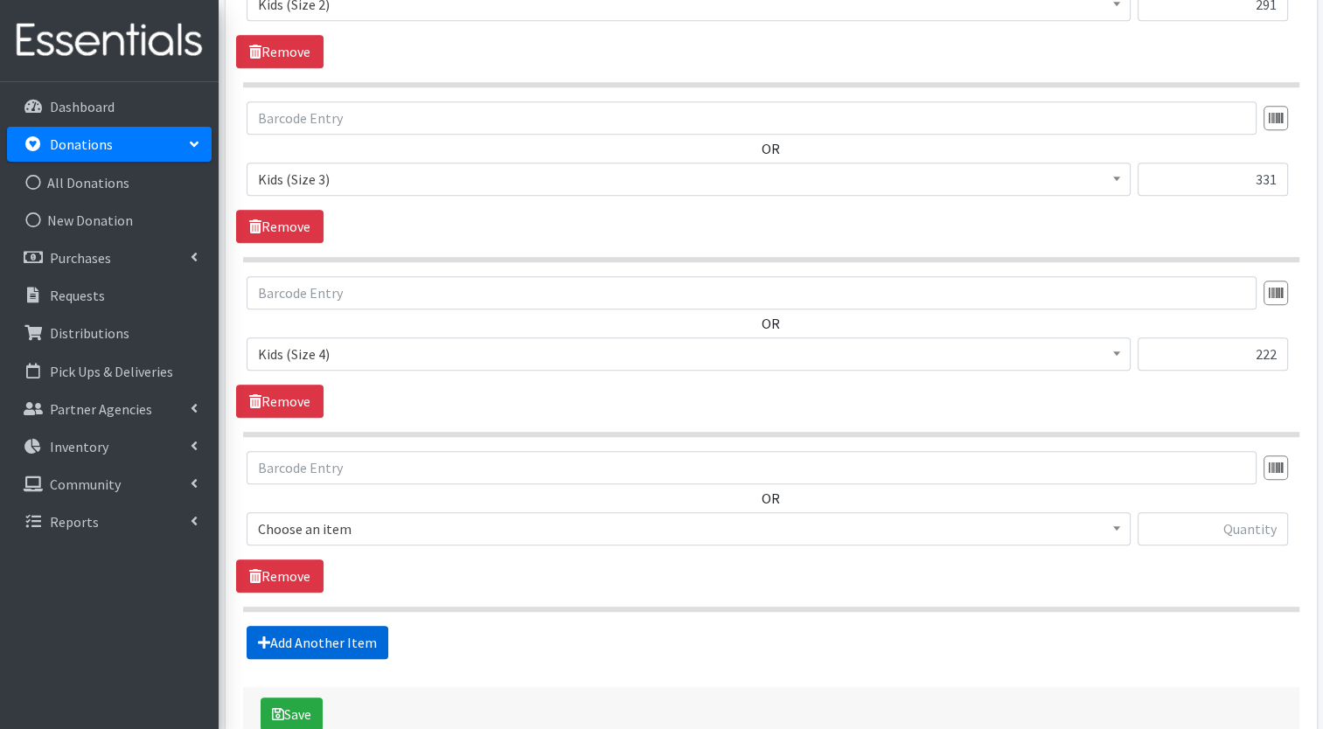
scroll to position [1268, 0]
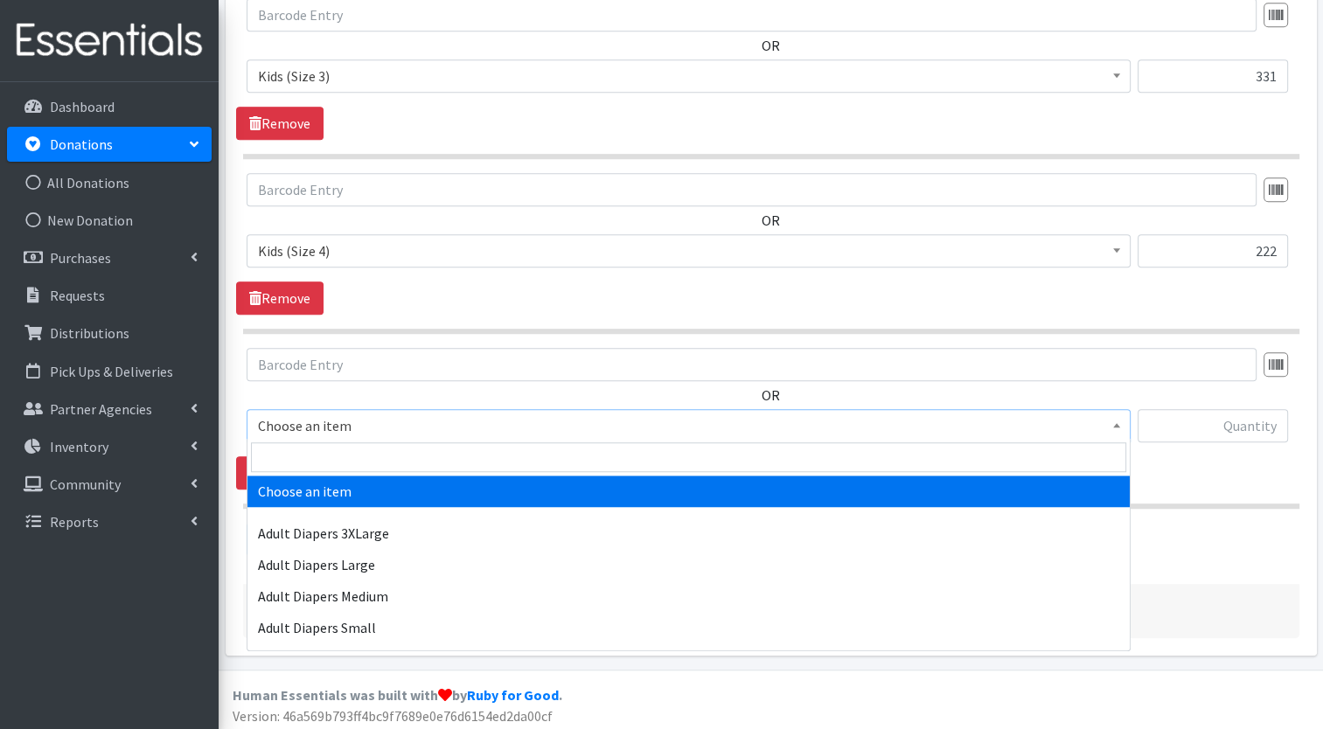
click at [356, 429] on span "Choose an item" at bounding box center [688, 426] width 861 height 24
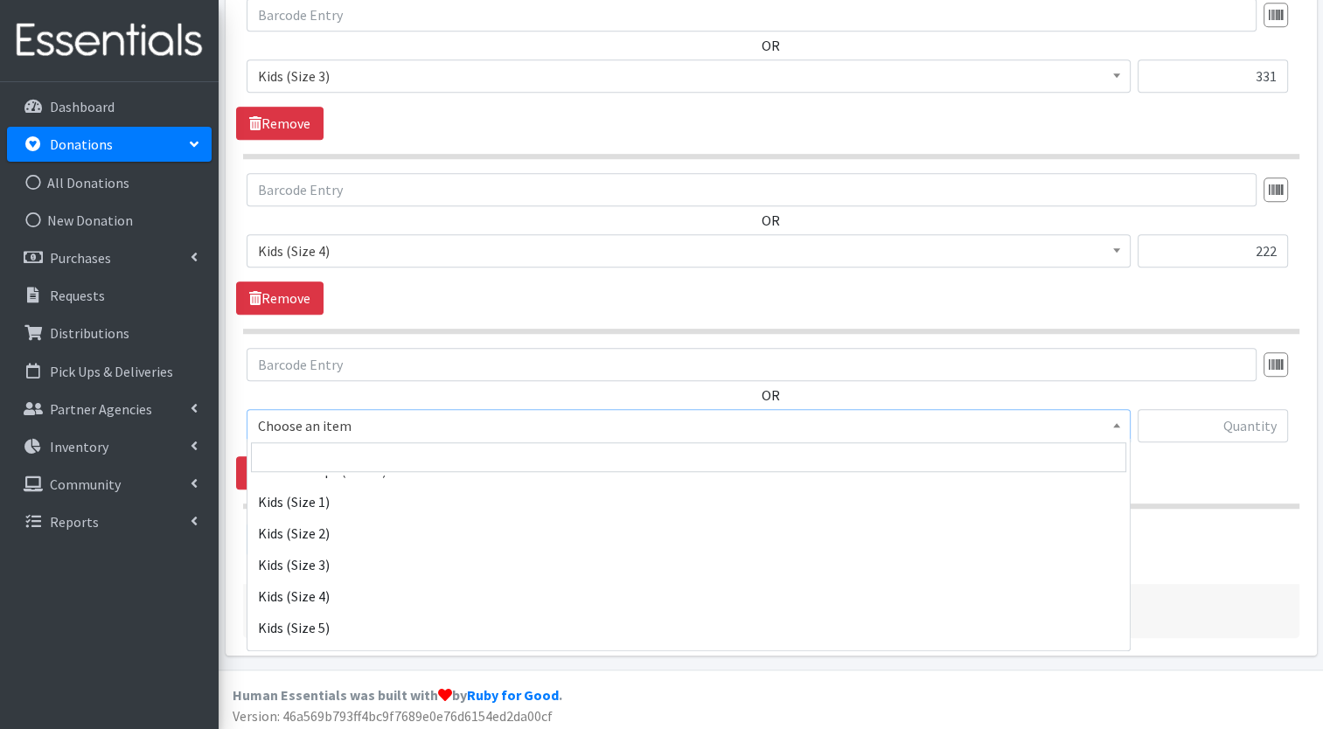
scroll to position [416, 0]
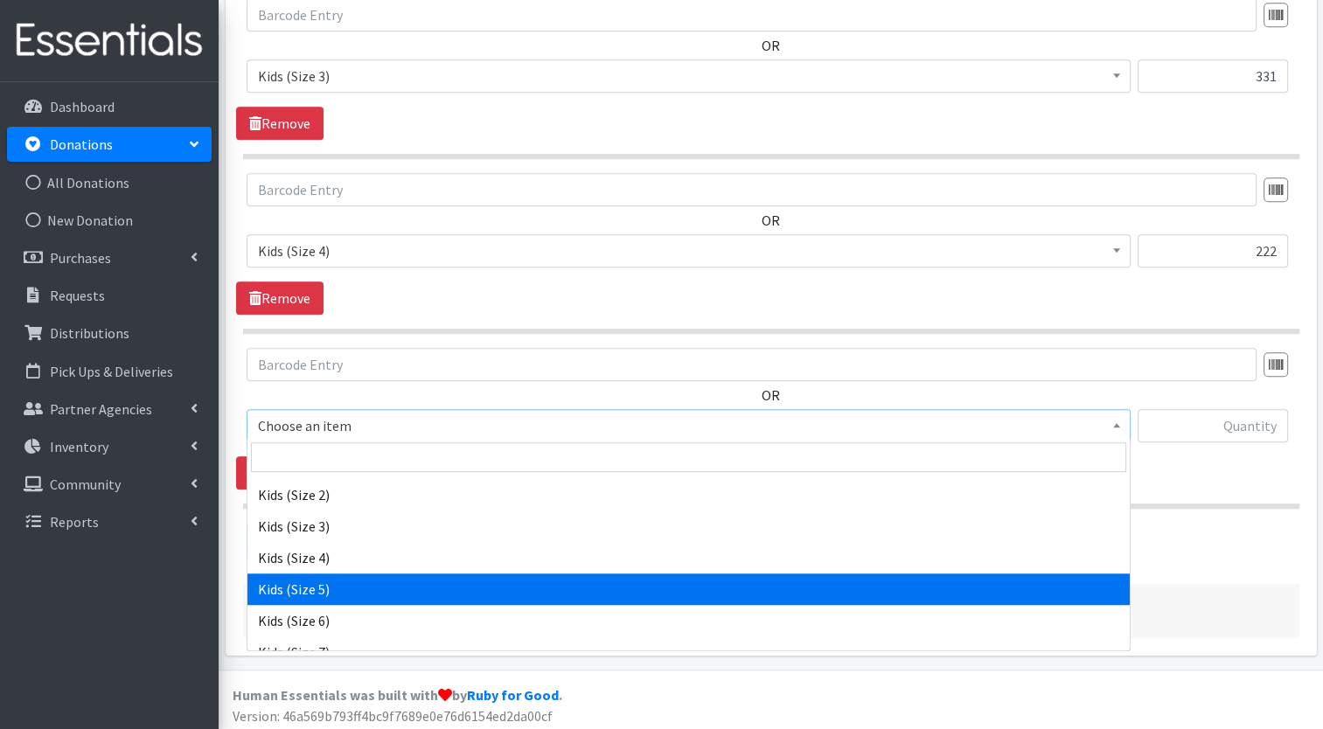
select select "7504"
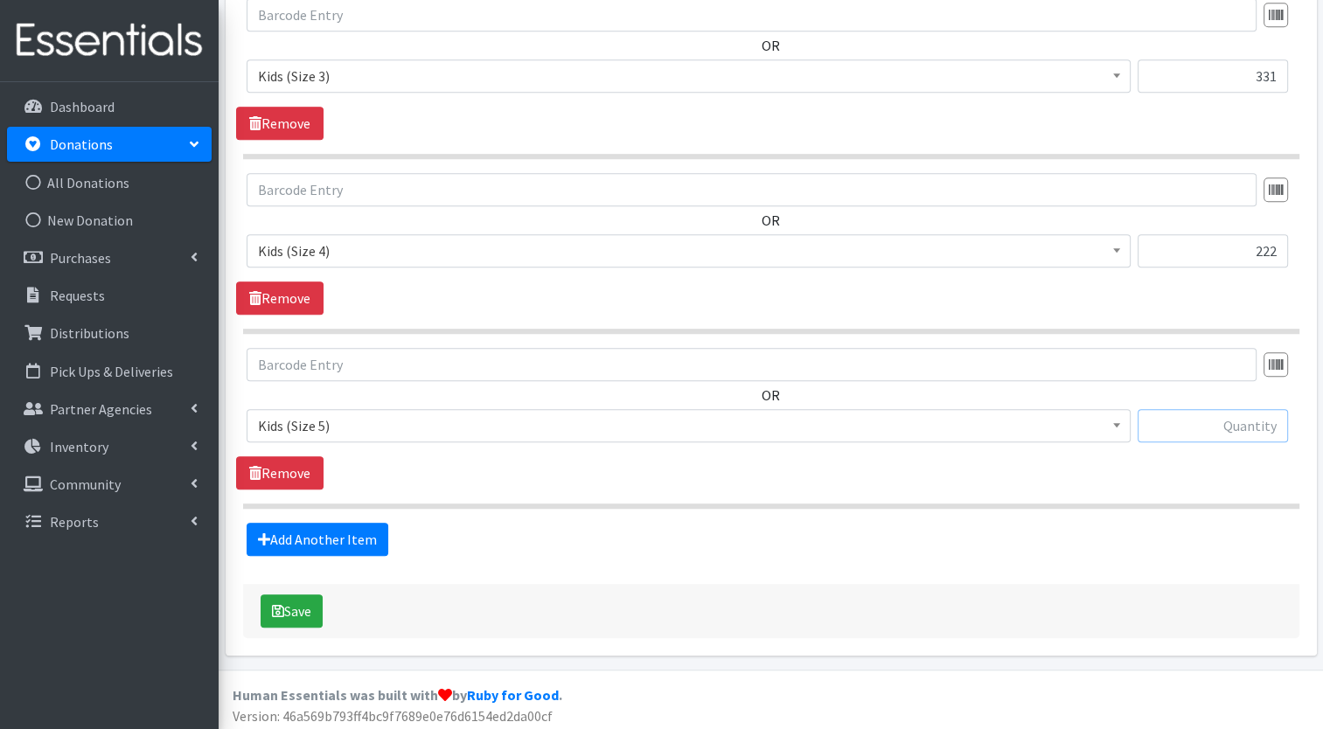
drag, startPoint x: 381, startPoint y: 575, endPoint x: 1270, endPoint y: 423, distance: 901.4
click at [1270, 423] on input "text" at bounding box center [1213, 425] width 150 height 33
type input "454"
click at [332, 538] on link "Add Another Item" at bounding box center [318, 539] width 142 height 33
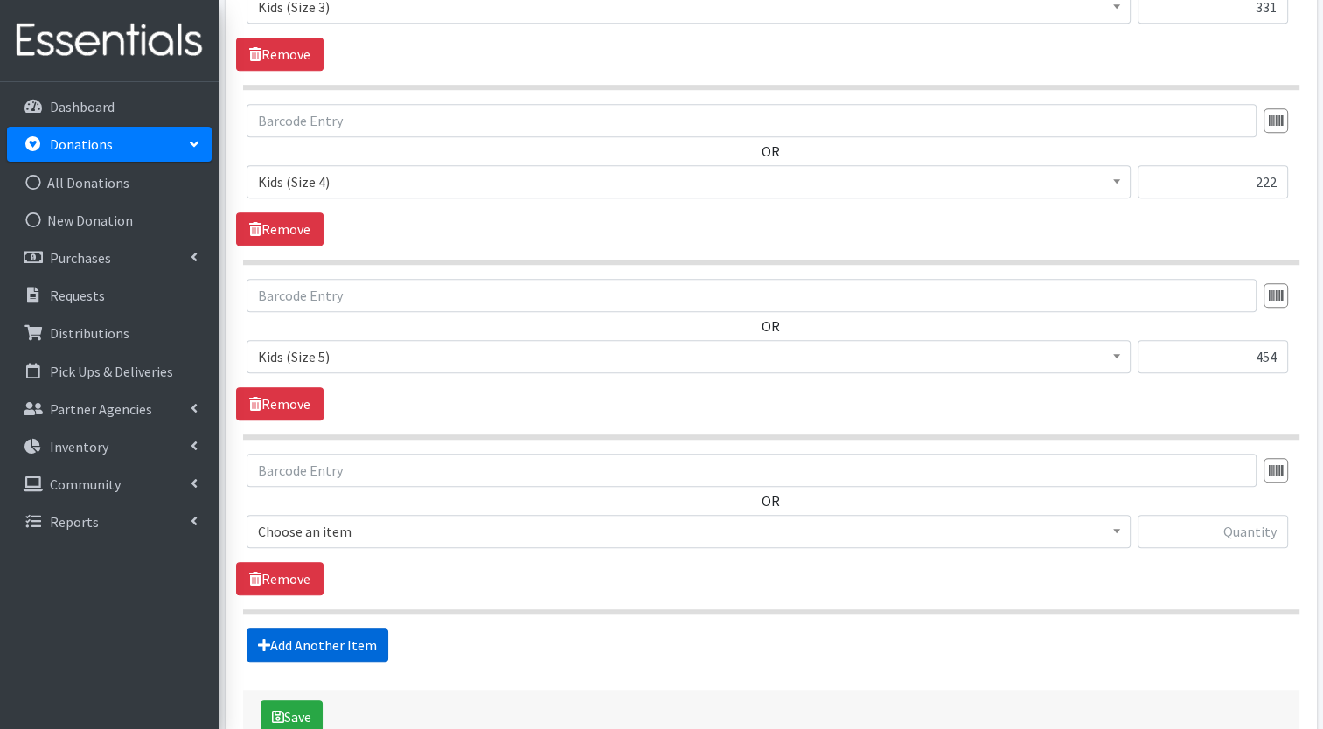
scroll to position [1443, 0]
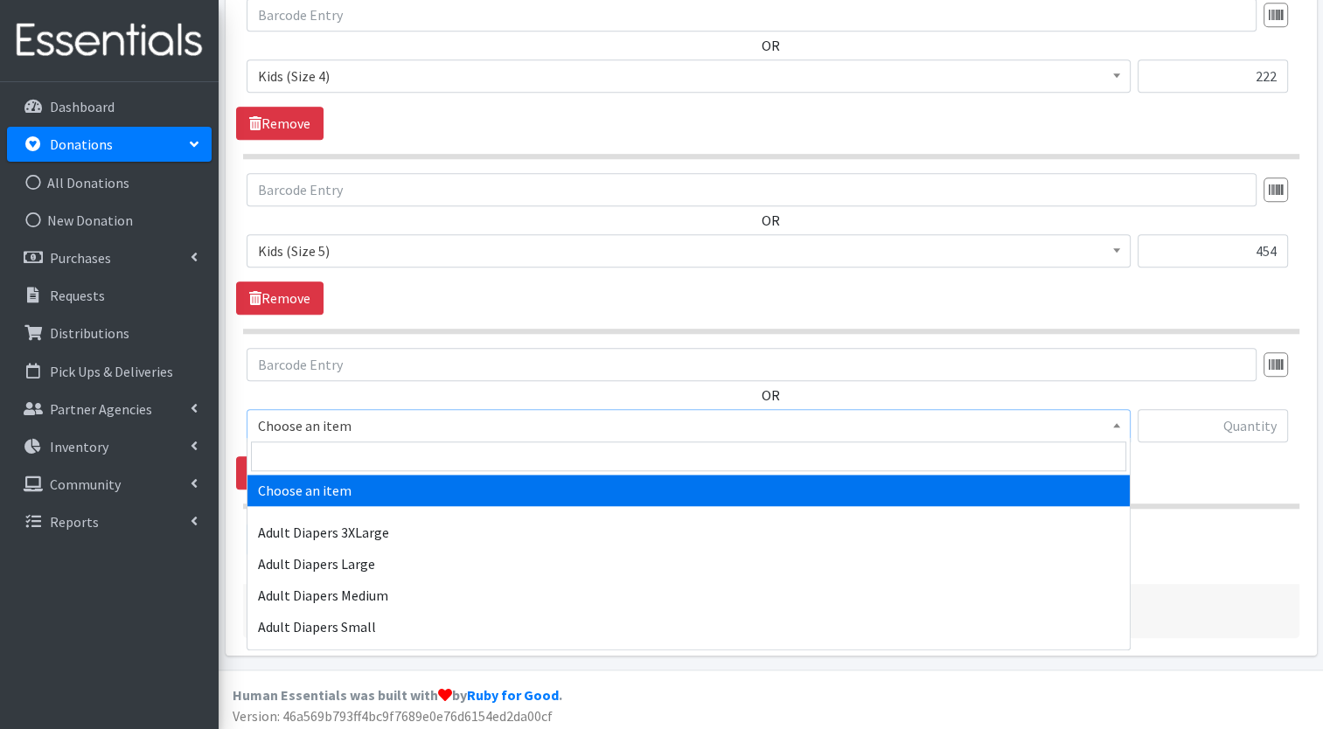
click at [394, 426] on span "Choose an item" at bounding box center [688, 426] width 861 height 24
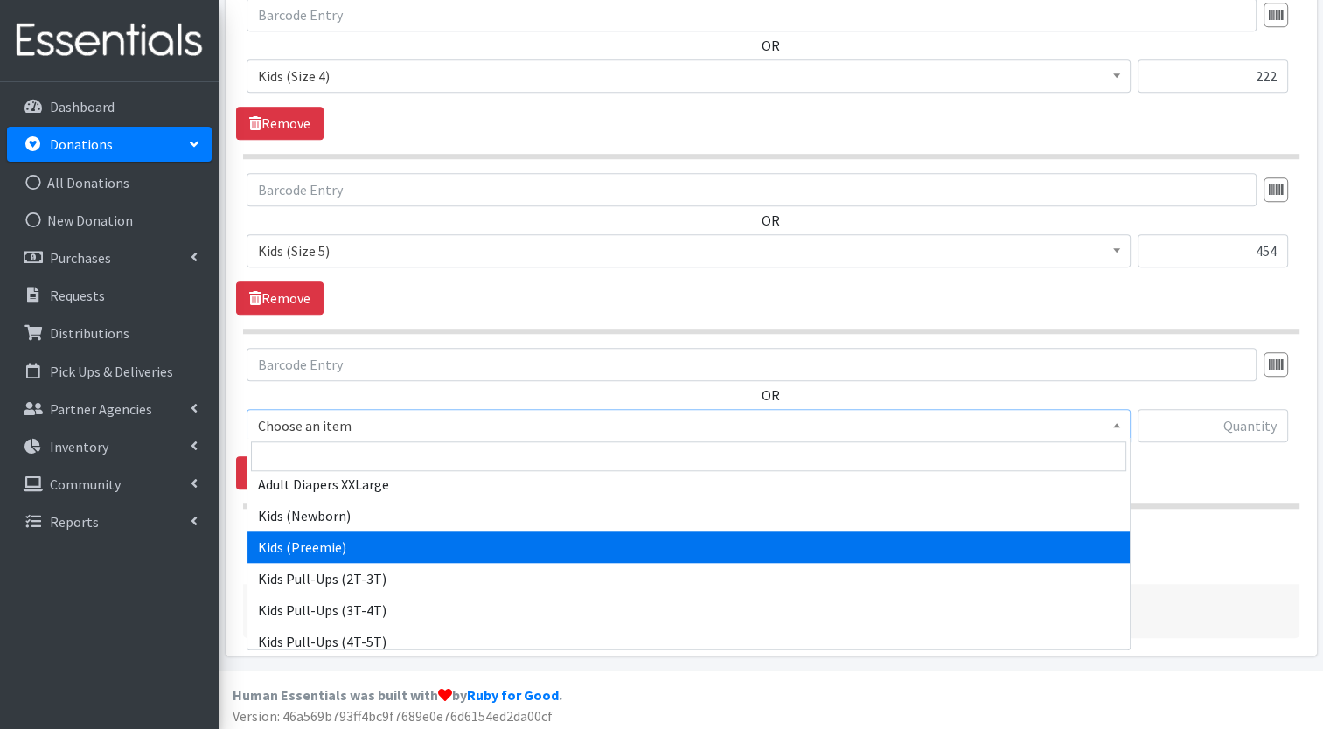
scroll to position [254, 0]
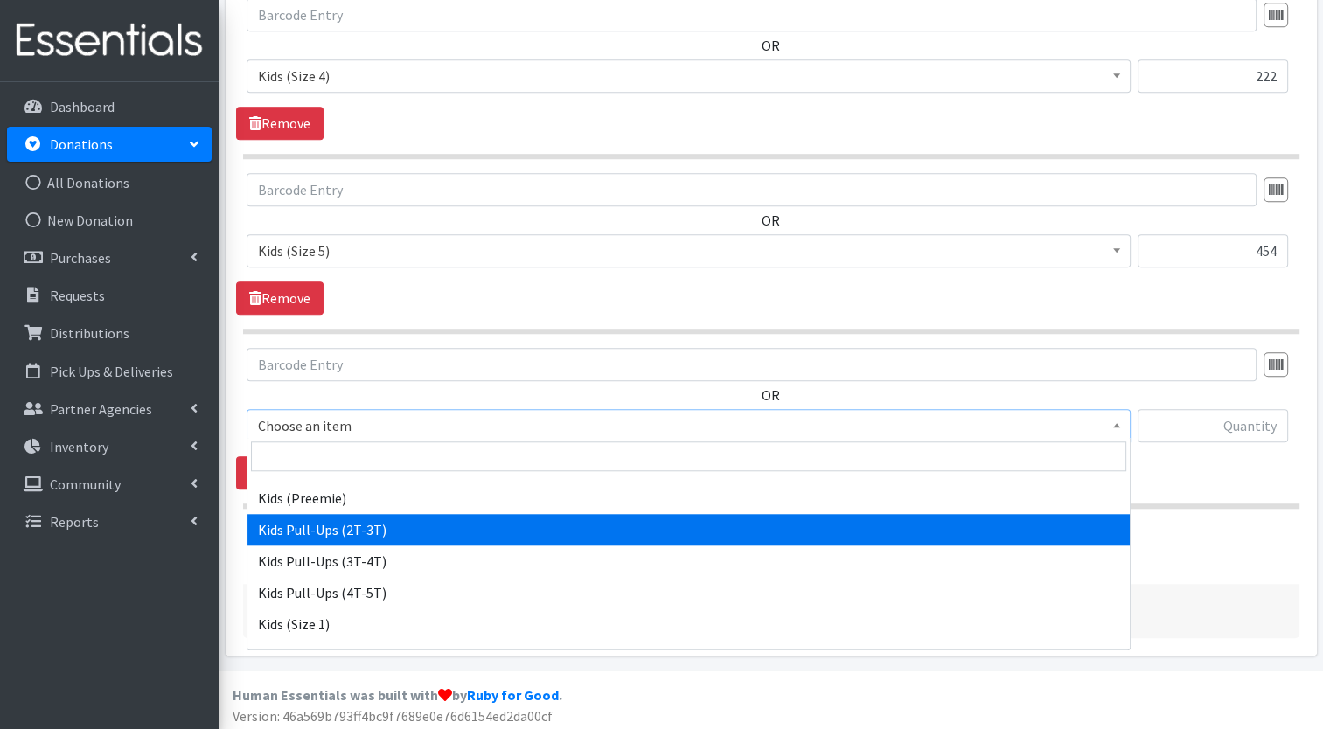
select select "7506"
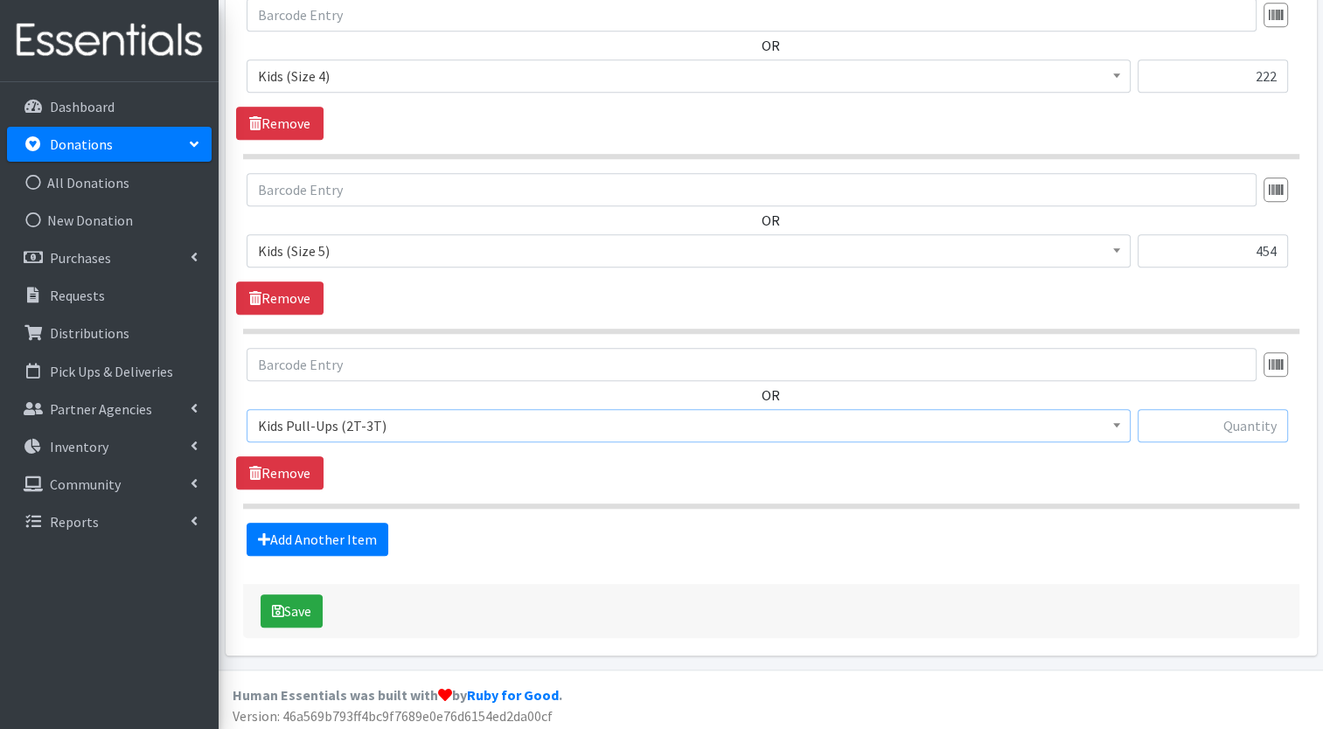
drag, startPoint x: 367, startPoint y: 537, endPoint x: 1218, endPoint y: 426, distance: 858.1
click at [1218, 426] on input "text" at bounding box center [1213, 425] width 150 height 33
type input "125"
click at [367, 540] on link "Add Another Item" at bounding box center [318, 539] width 142 height 33
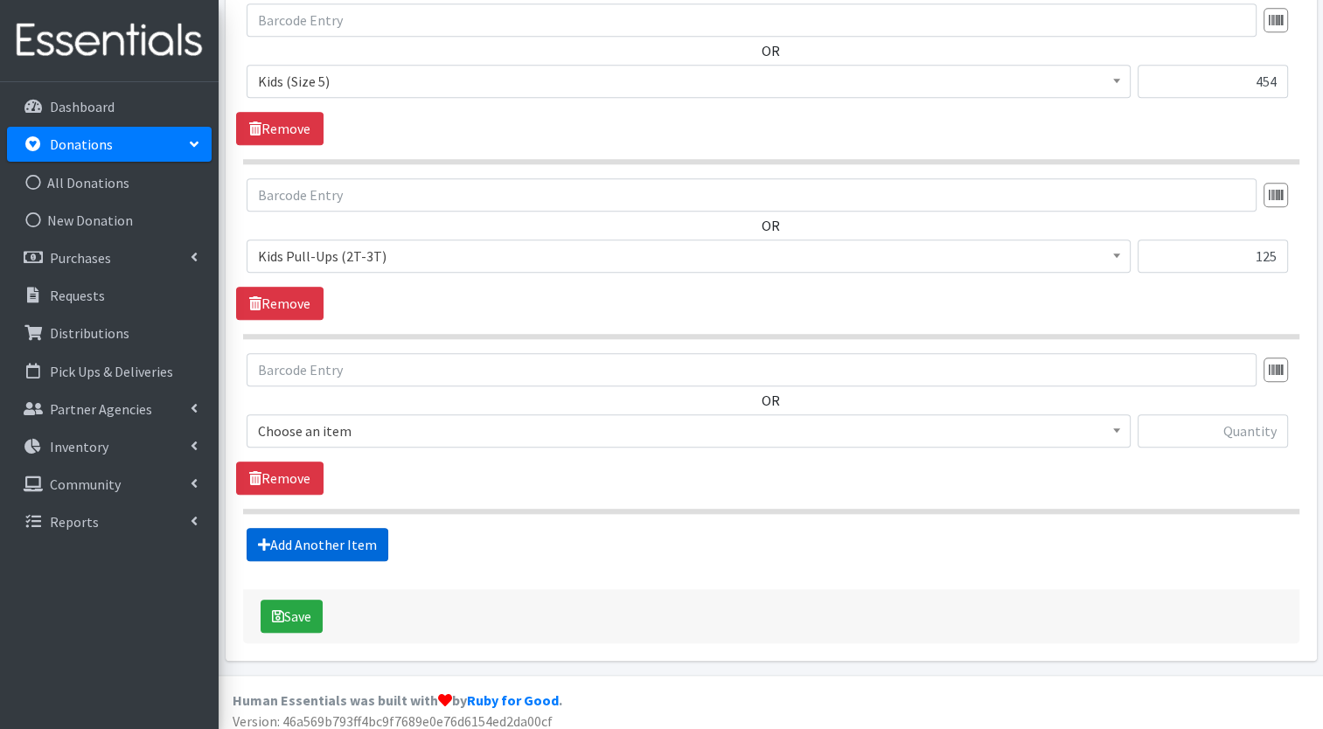
scroll to position [1617, 0]
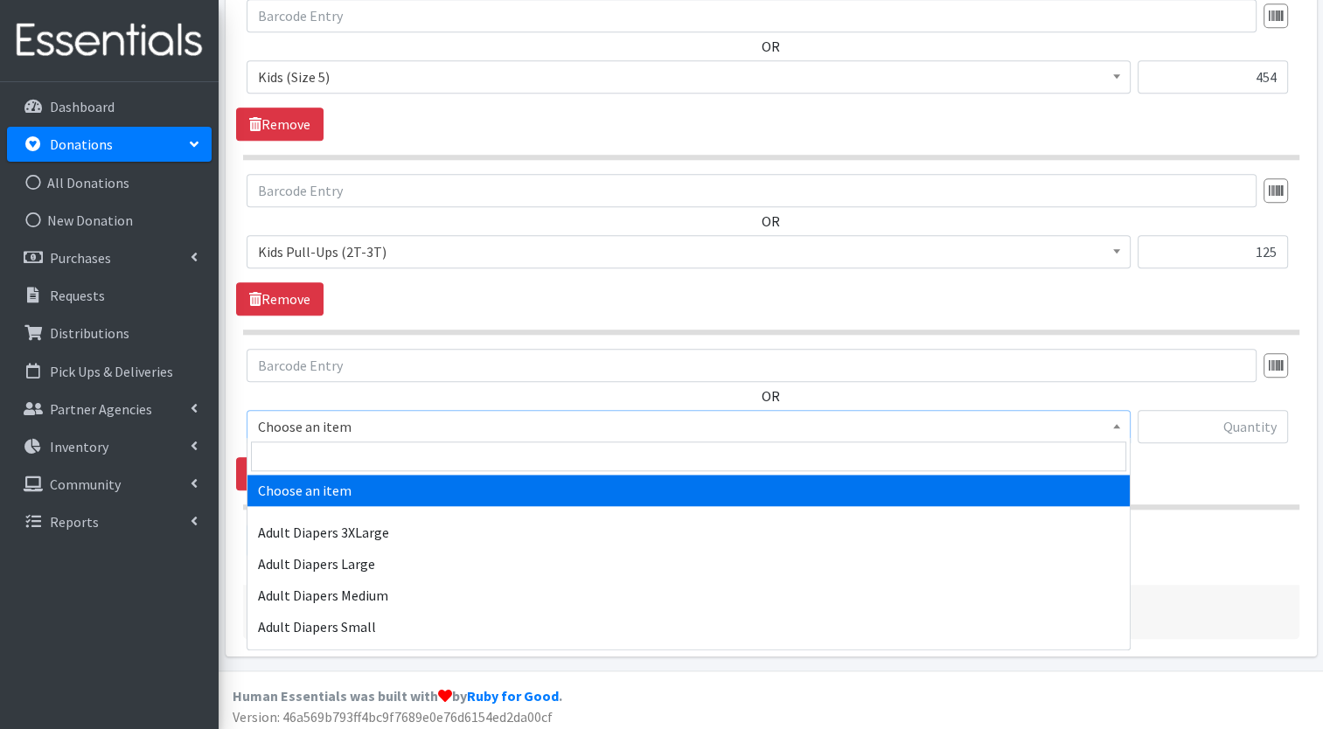
click at [470, 435] on span "Choose an item" at bounding box center [689, 426] width 884 height 33
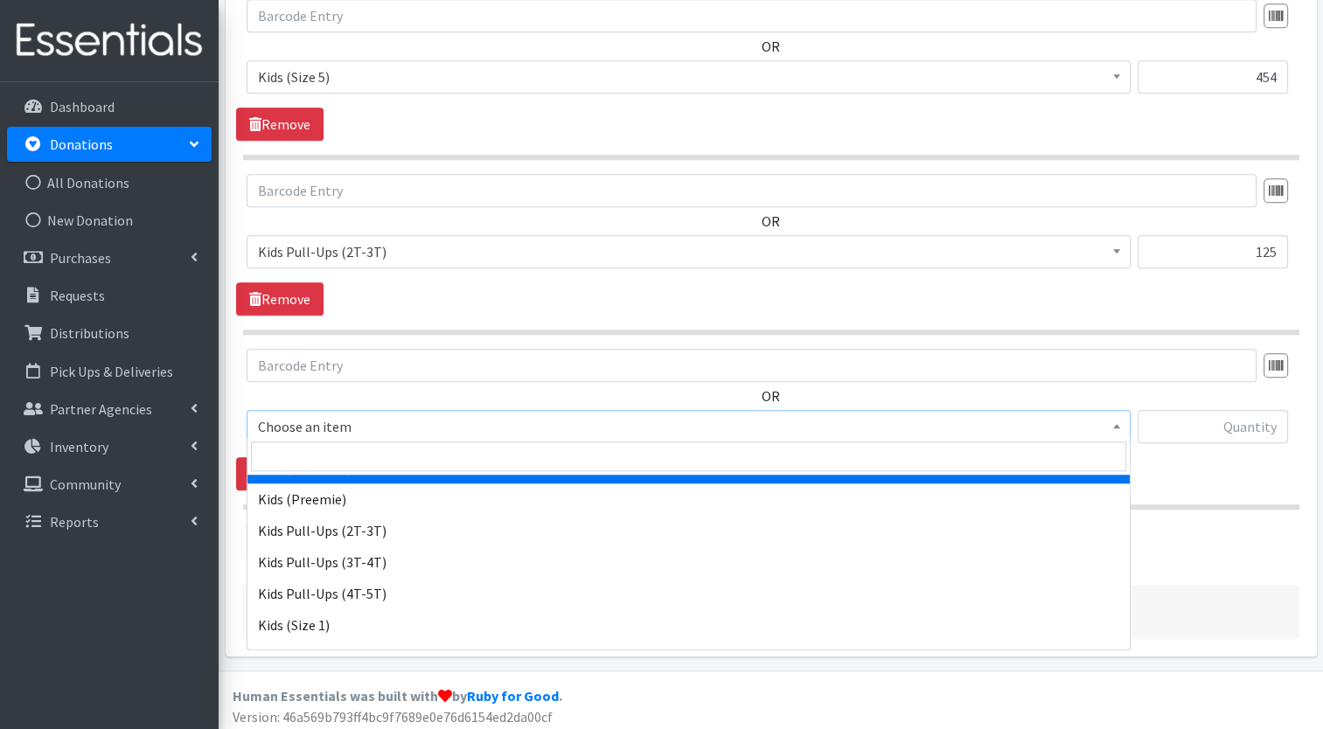
scroll to position [254, 0]
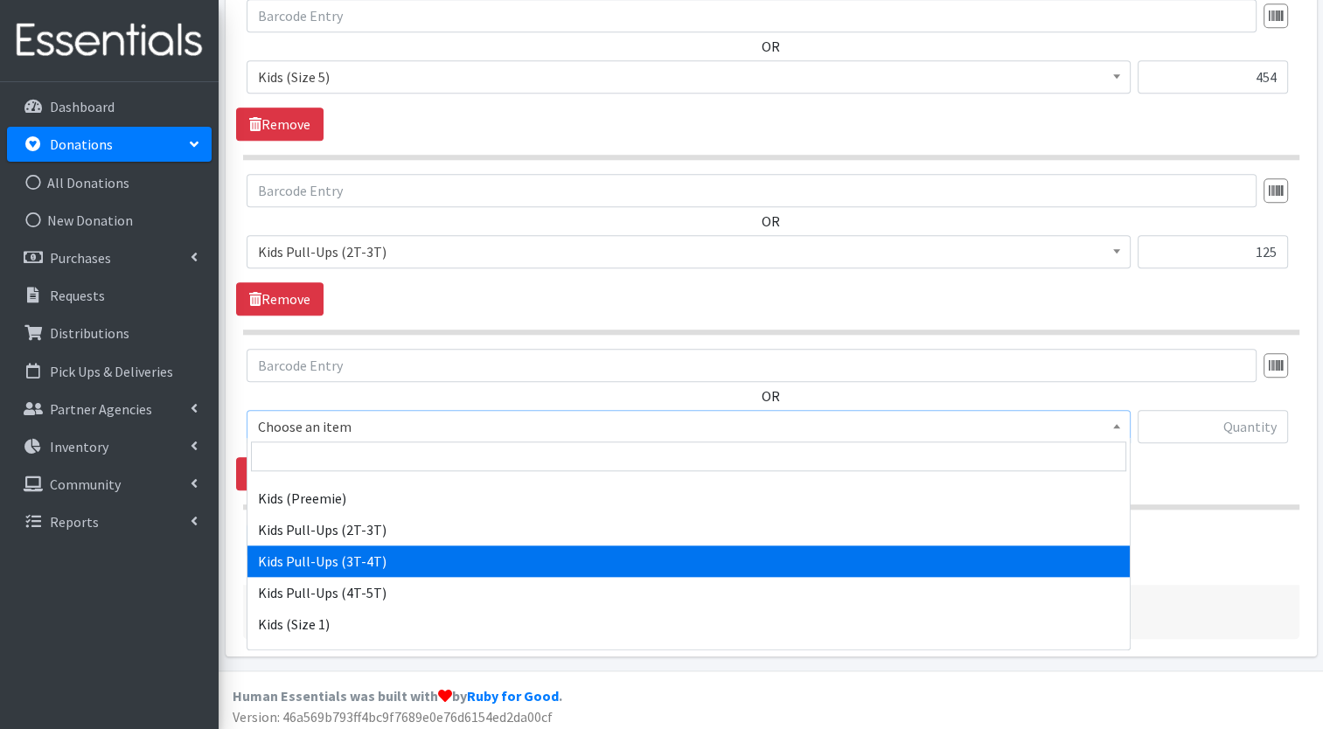
select select "7509"
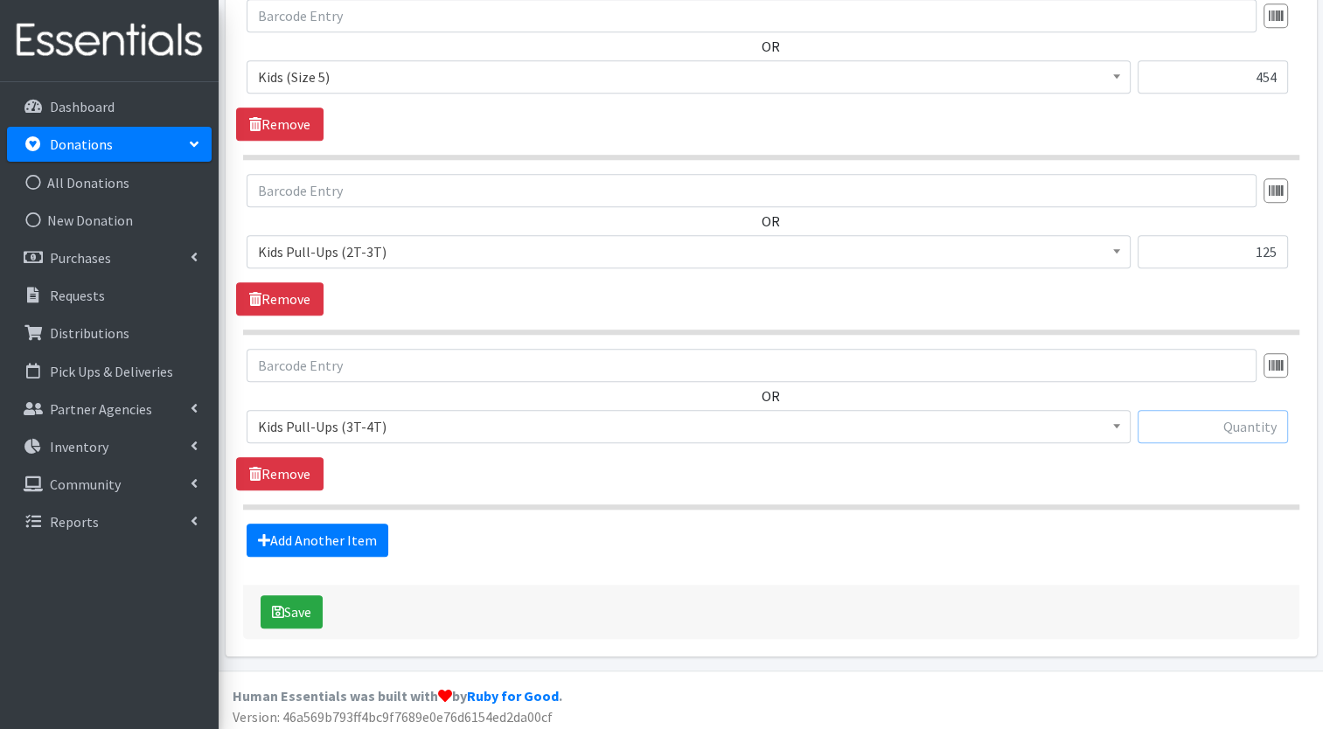
click at [1174, 421] on input "text" at bounding box center [1213, 426] width 150 height 33
type input "75"
click at [363, 526] on link "Add Another Item" at bounding box center [318, 540] width 142 height 33
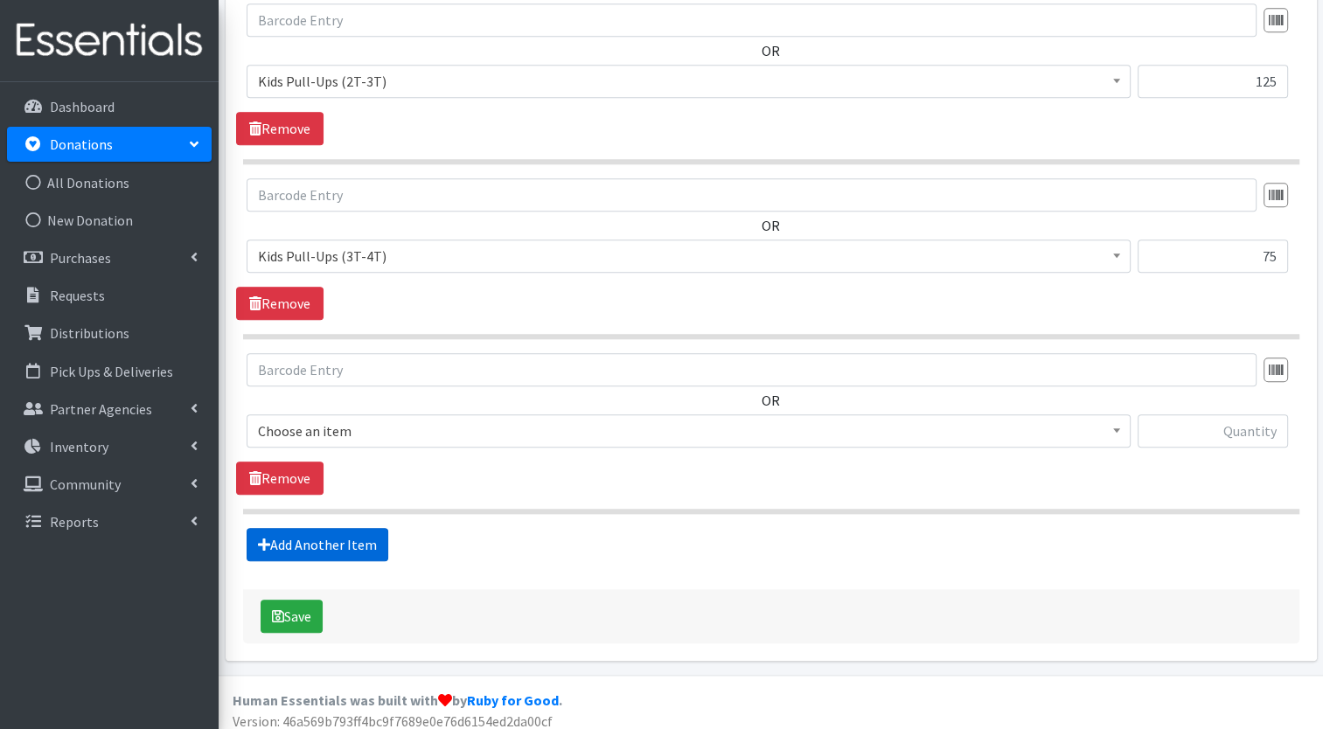
scroll to position [1791, 0]
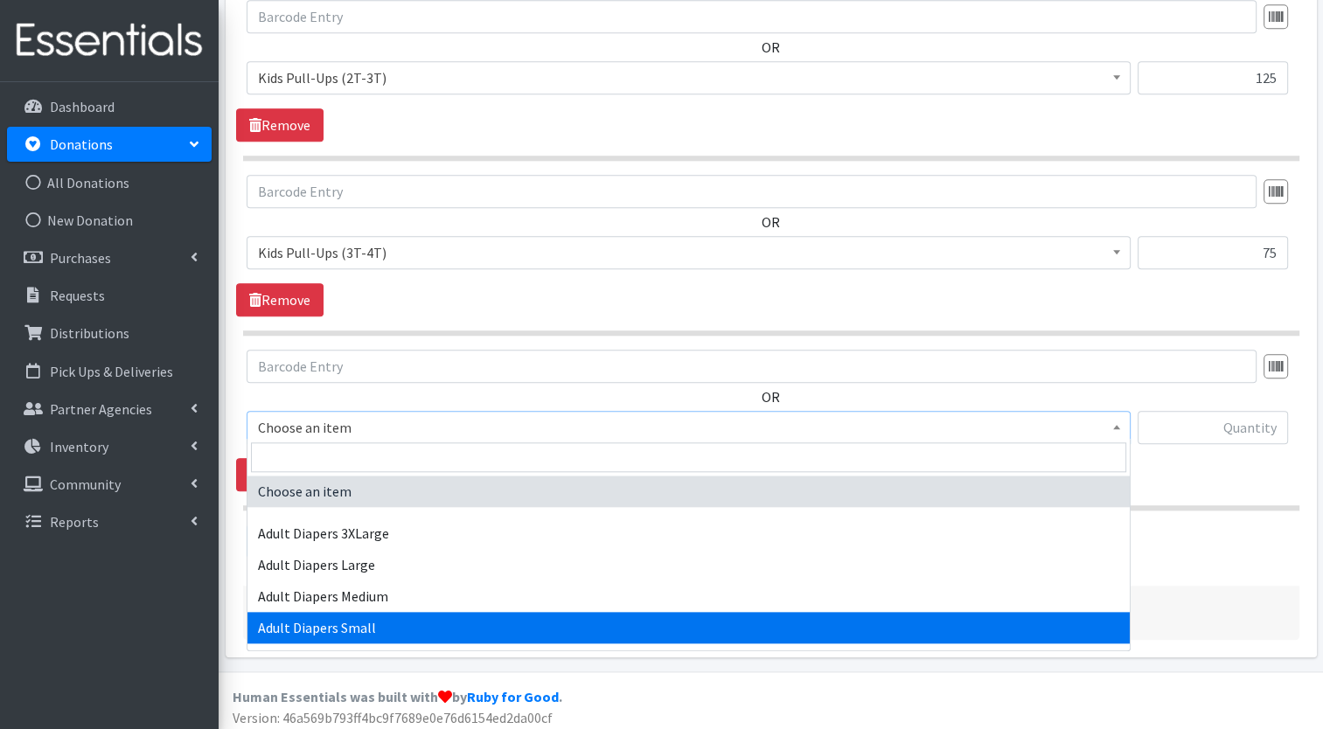
select select "14467"
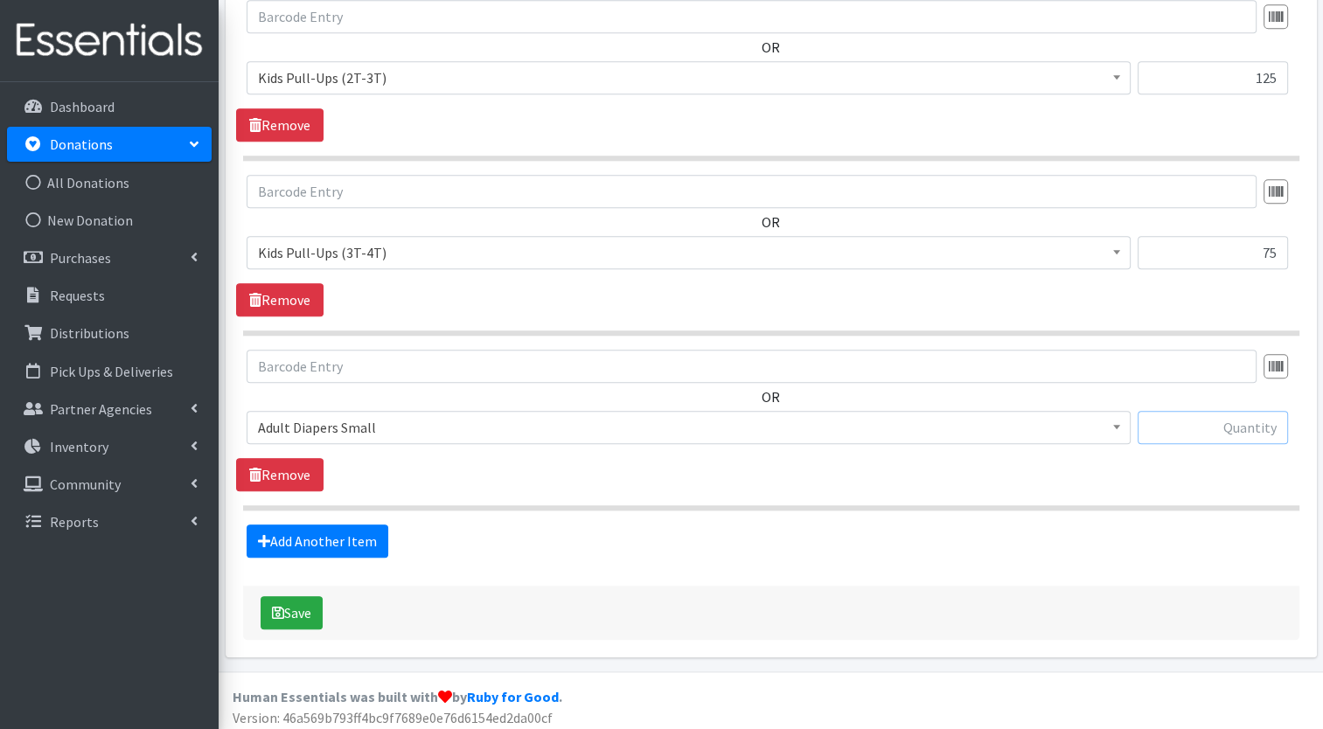
click at [1263, 421] on input "text" at bounding box center [1213, 427] width 150 height 33
type input "133"
click at [360, 536] on link "Add Another Item" at bounding box center [318, 541] width 142 height 33
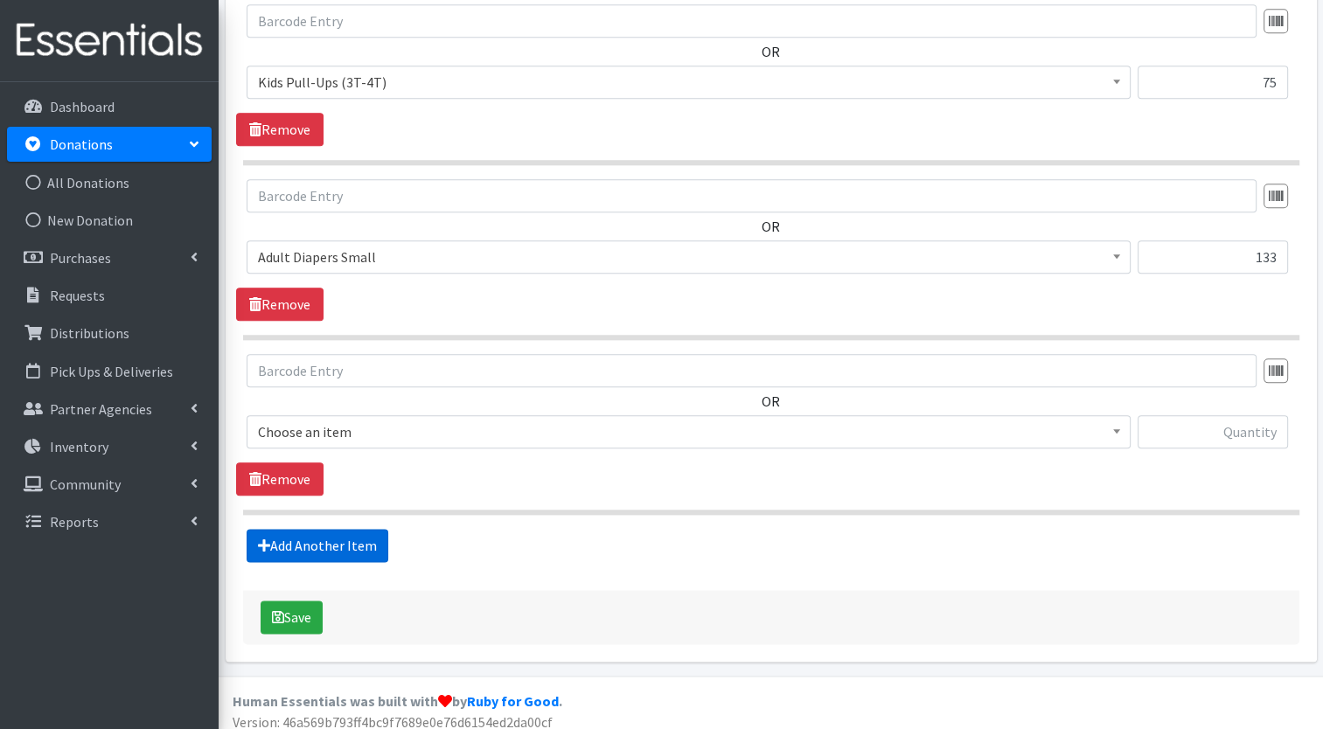
scroll to position [1966, 0]
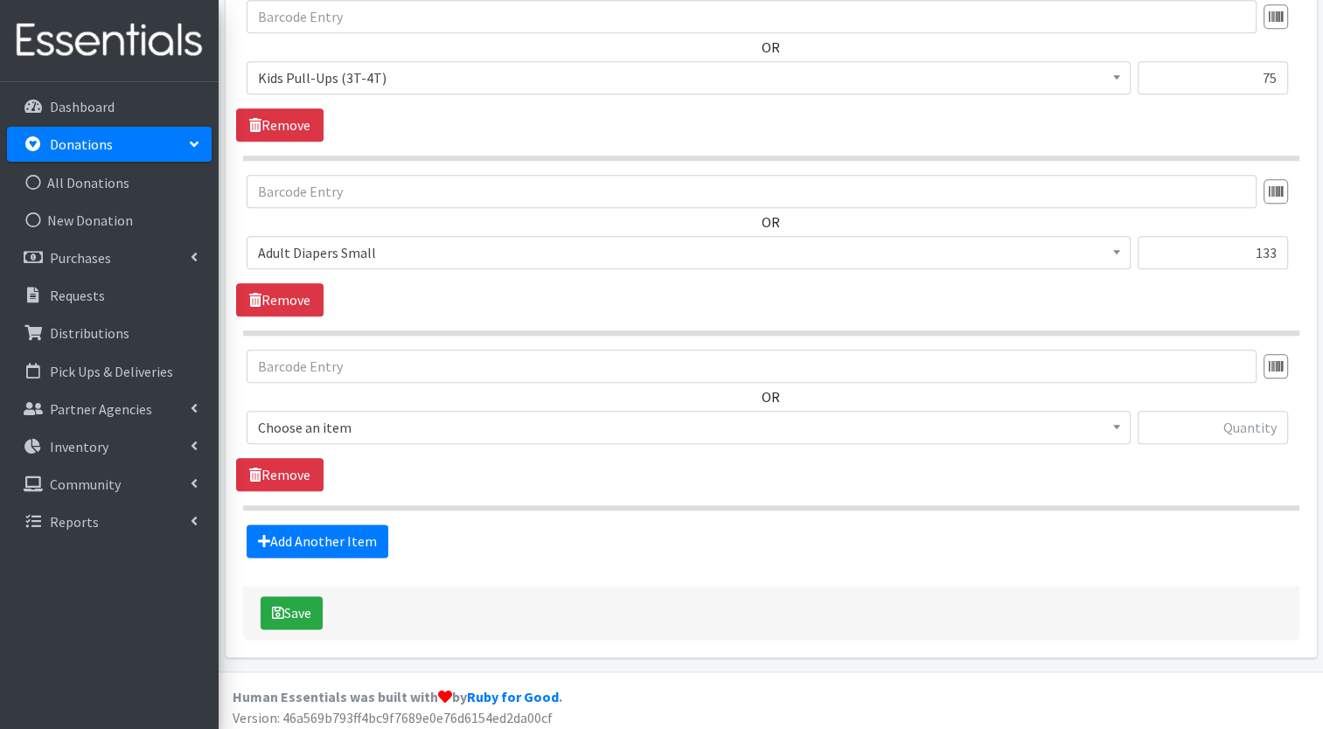
click at [451, 425] on span "Choose an item" at bounding box center [688, 427] width 861 height 24
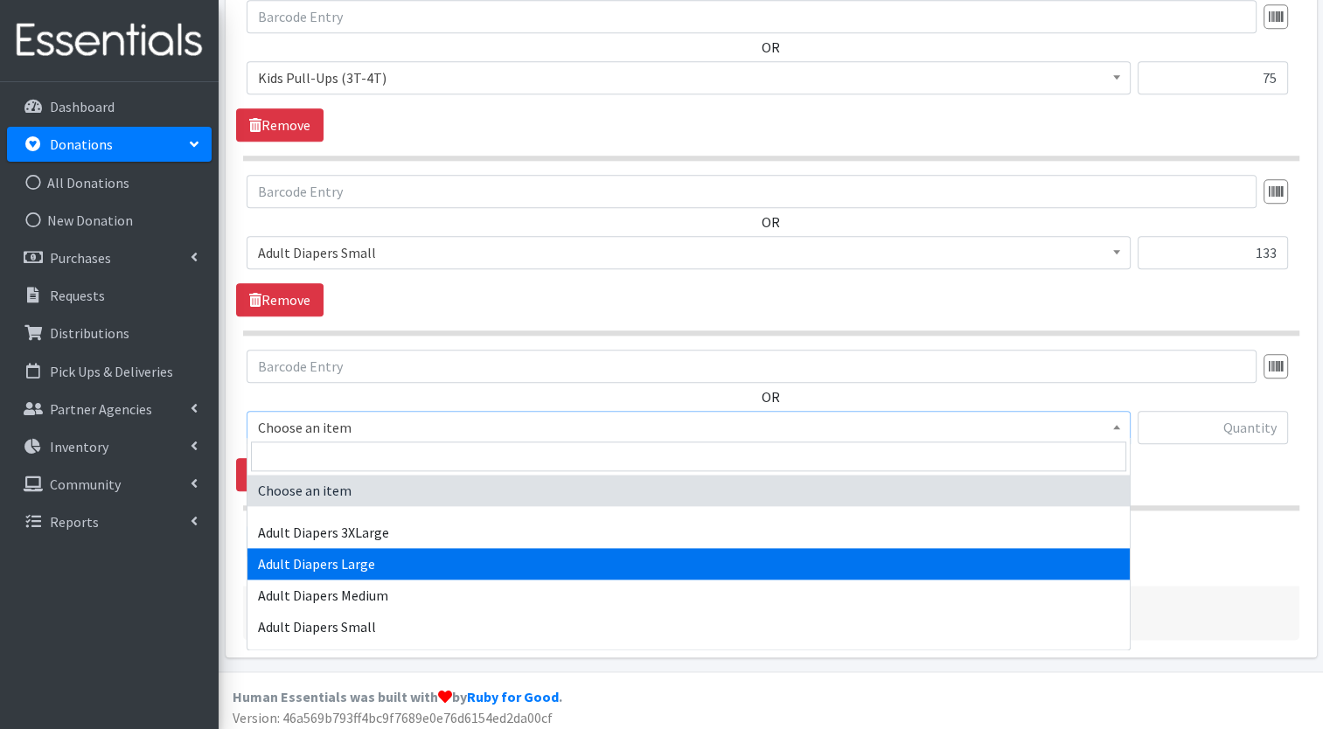
select select "12580"
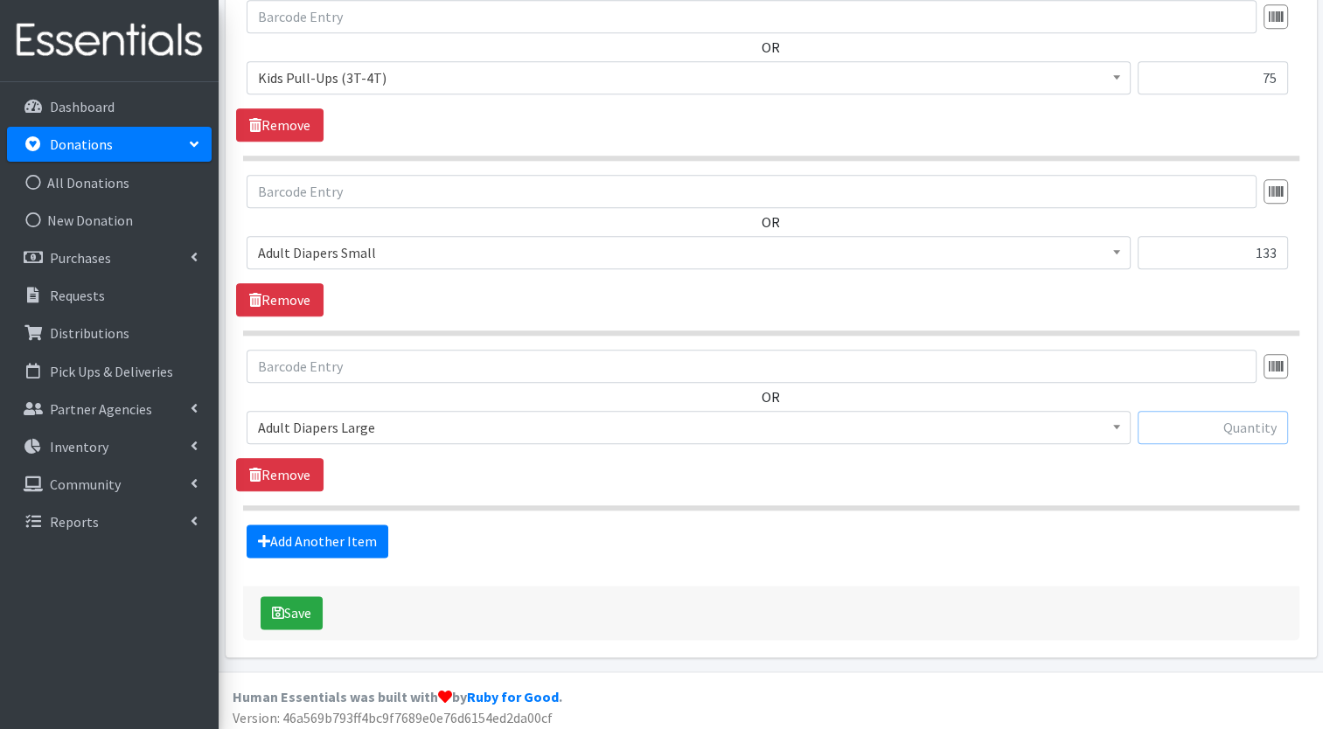
click at [1265, 425] on input "text" at bounding box center [1213, 427] width 150 height 33
type input "144"
click at [281, 530] on link "Add Another Item" at bounding box center [318, 541] width 142 height 33
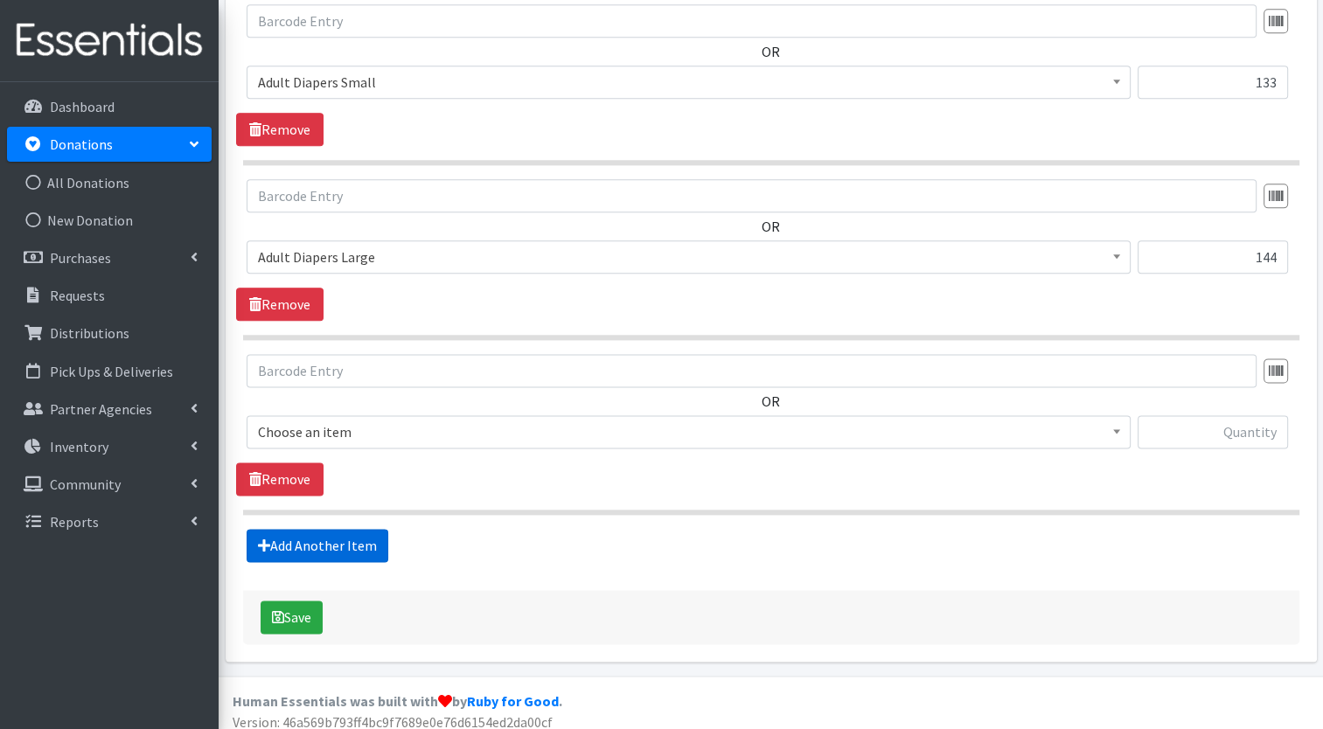
scroll to position [2141, 0]
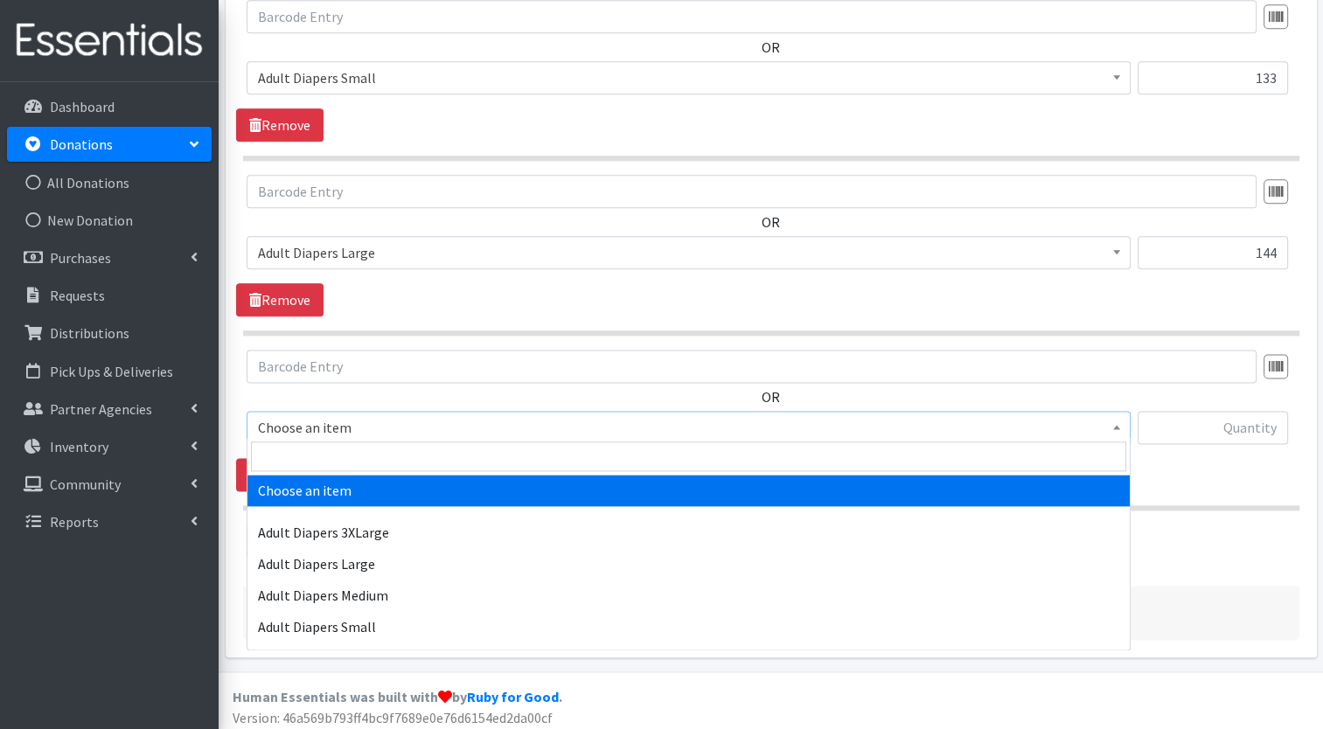
click at [536, 431] on span "Choose an item" at bounding box center [688, 427] width 861 height 24
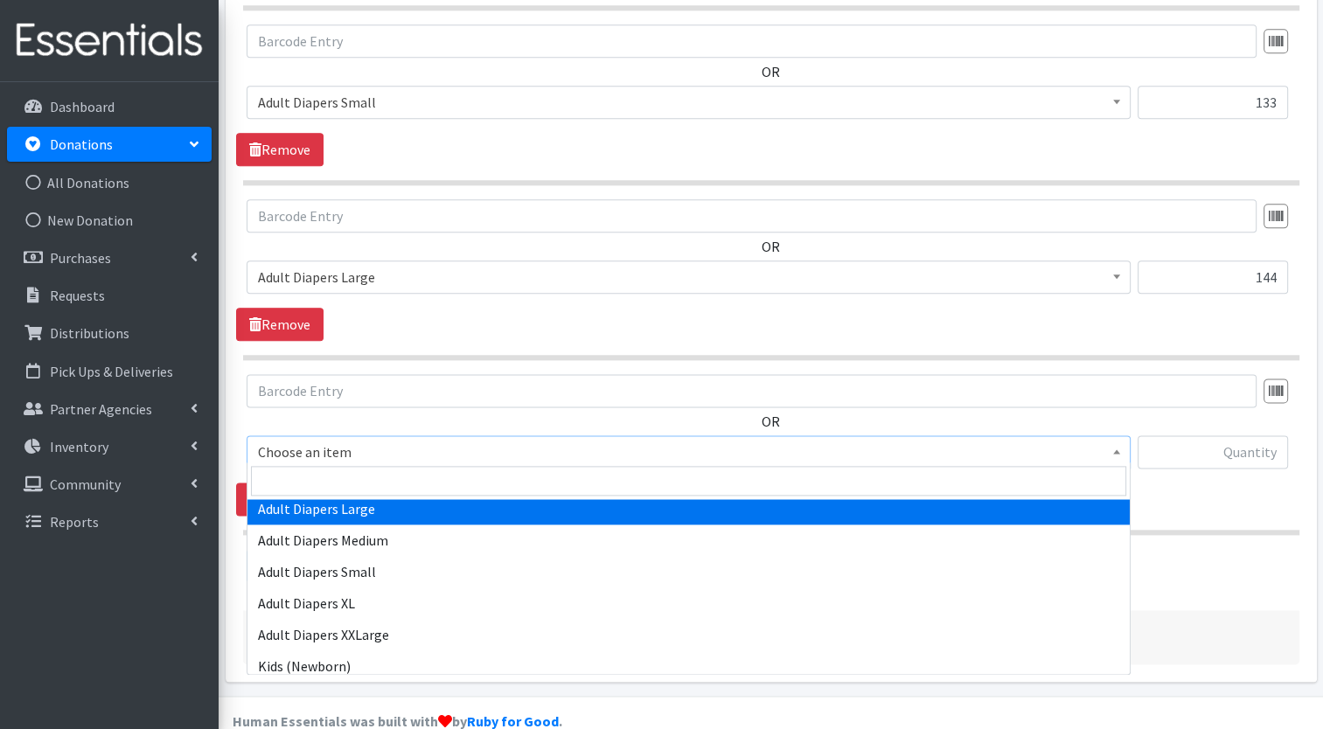
scroll to position [84, 0]
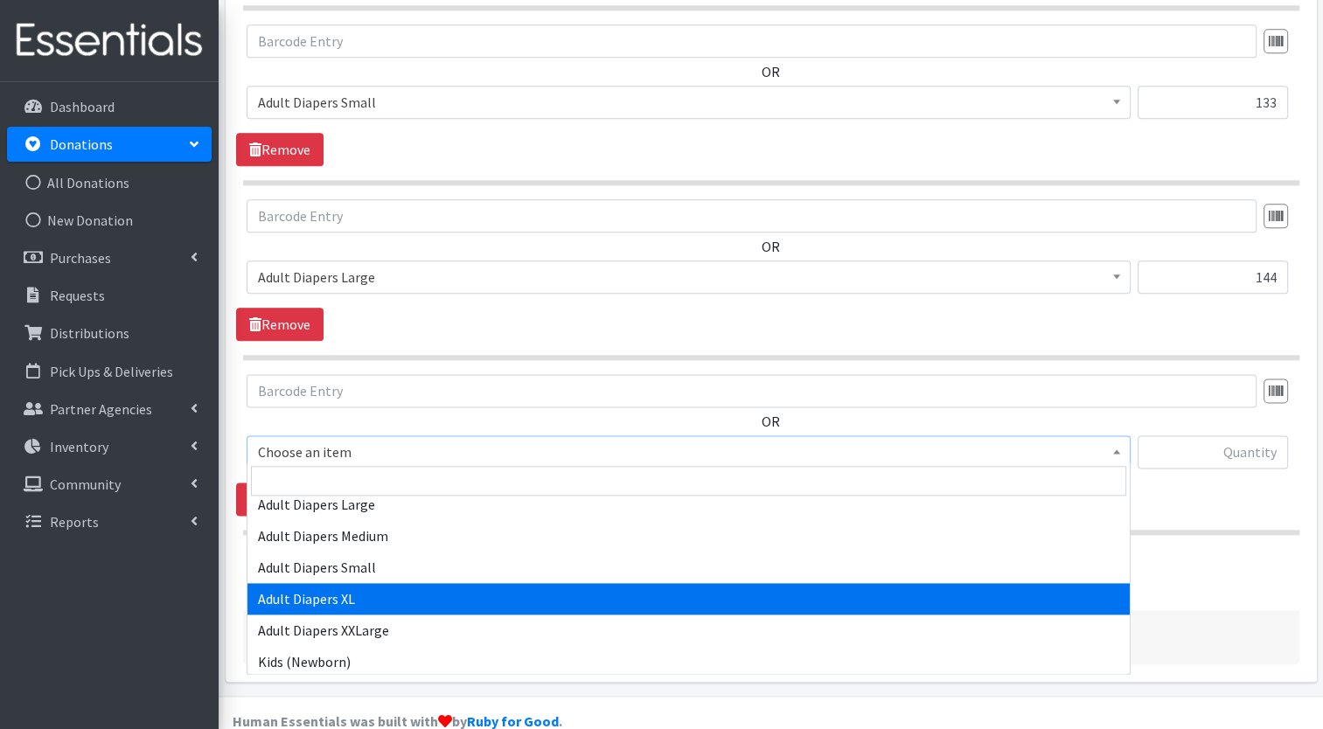
select select "12581"
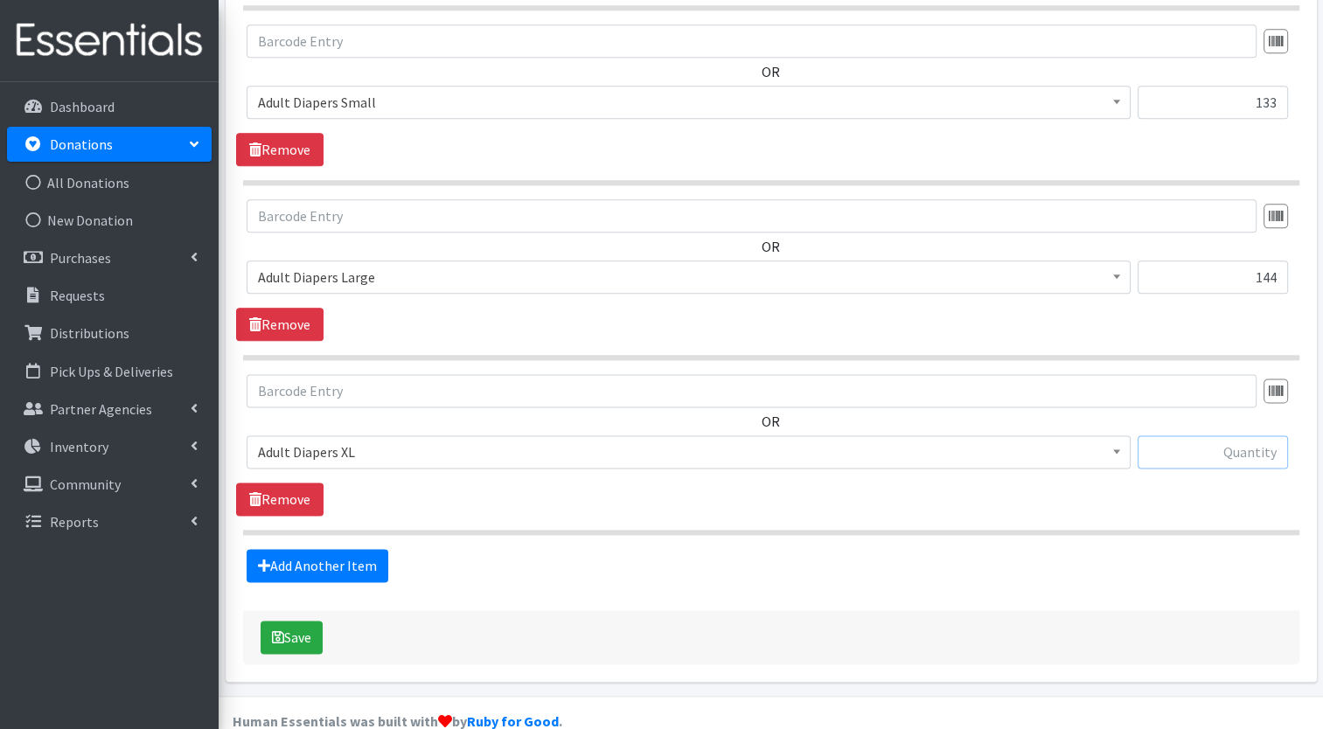
click at [1166, 443] on input "text" at bounding box center [1213, 451] width 150 height 33
type input "185"
click at [297, 563] on link "Add Another Item" at bounding box center [318, 565] width 142 height 33
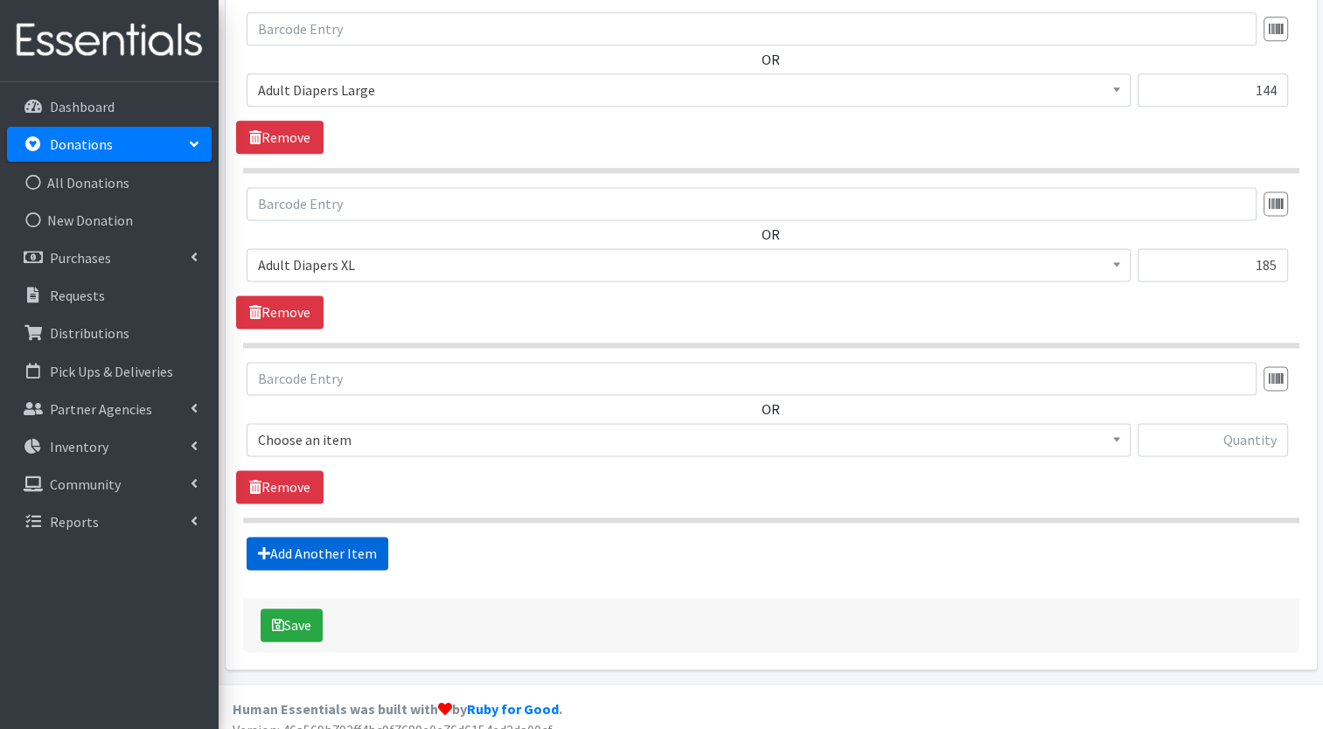
scroll to position [2315, 0]
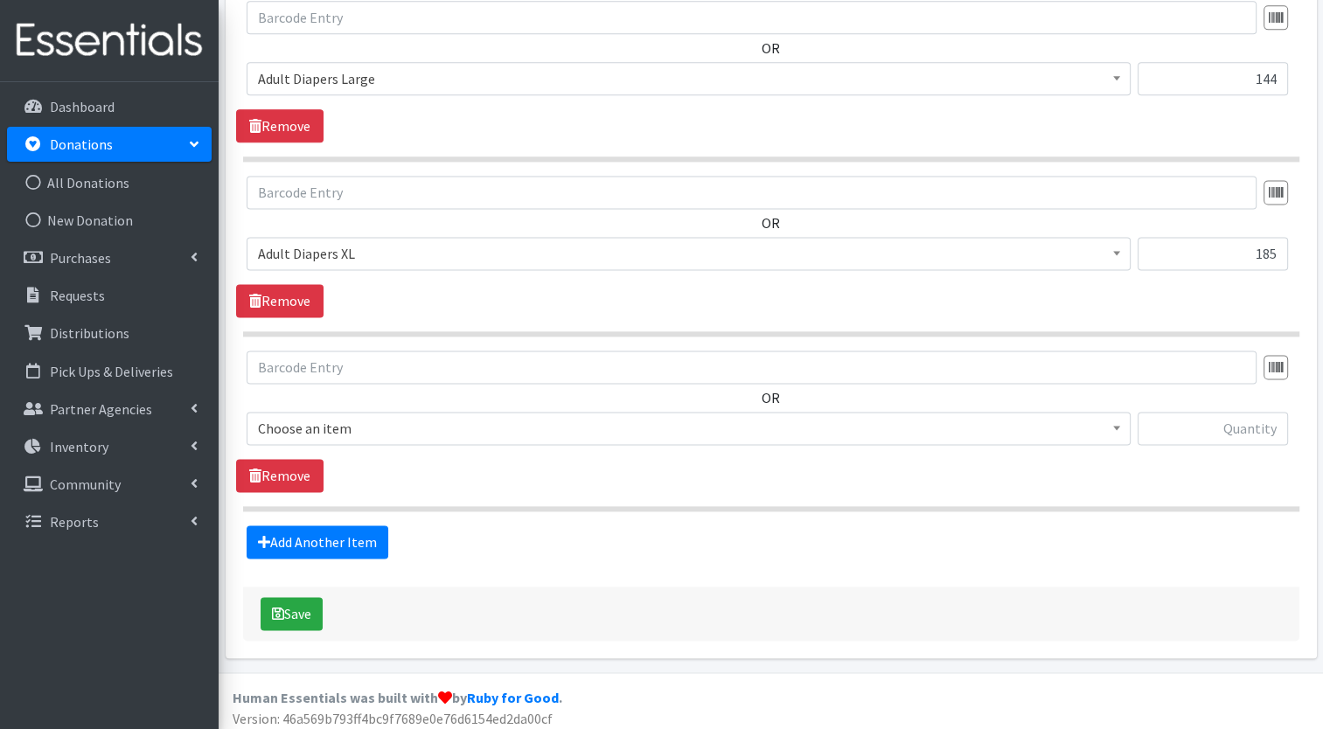
click at [528, 421] on span "Choose an item" at bounding box center [688, 428] width 861 height 24
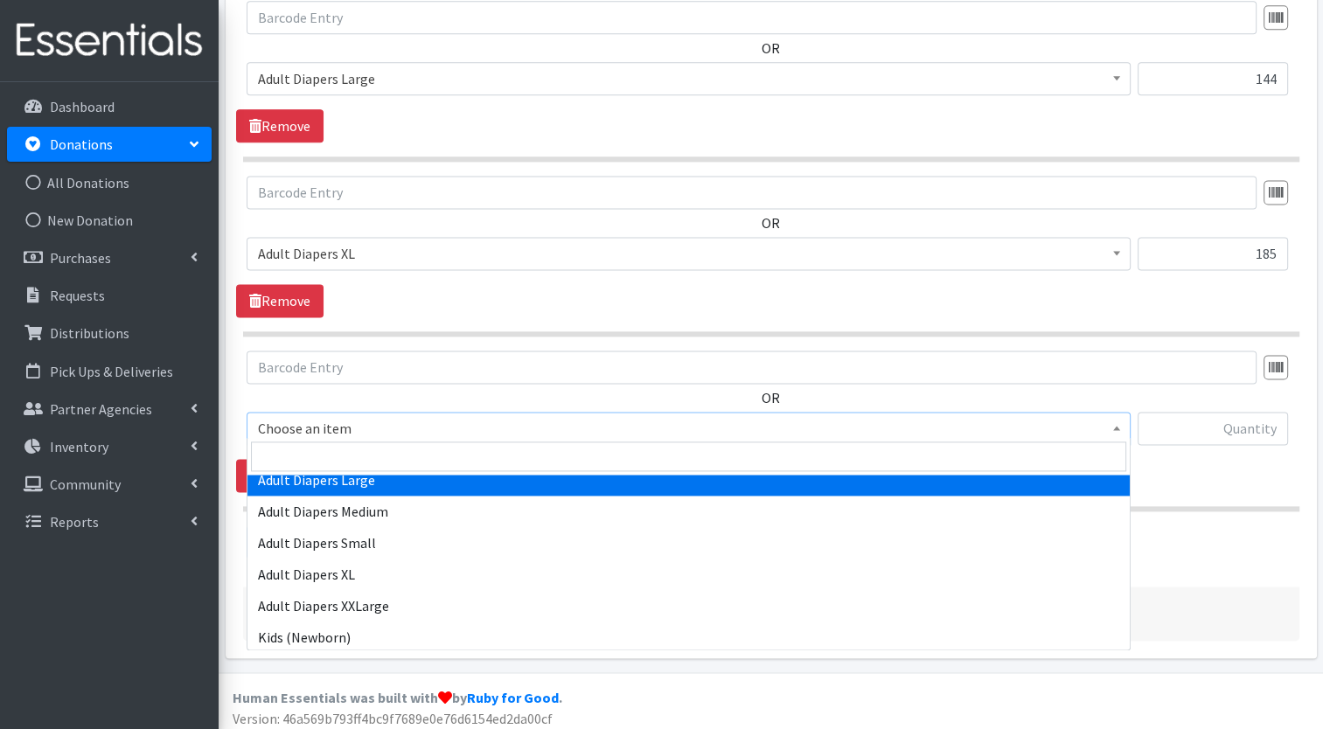
scroll to position [103, 0]
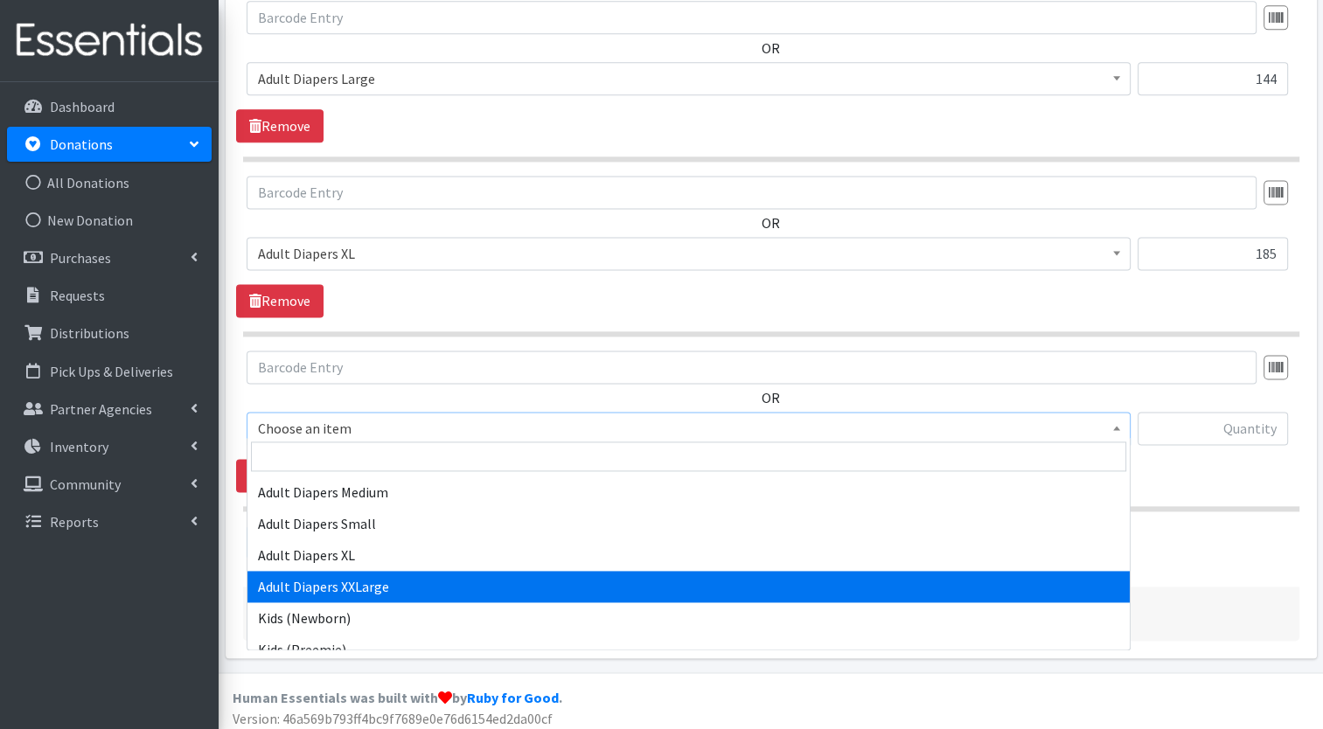
select select "13737"
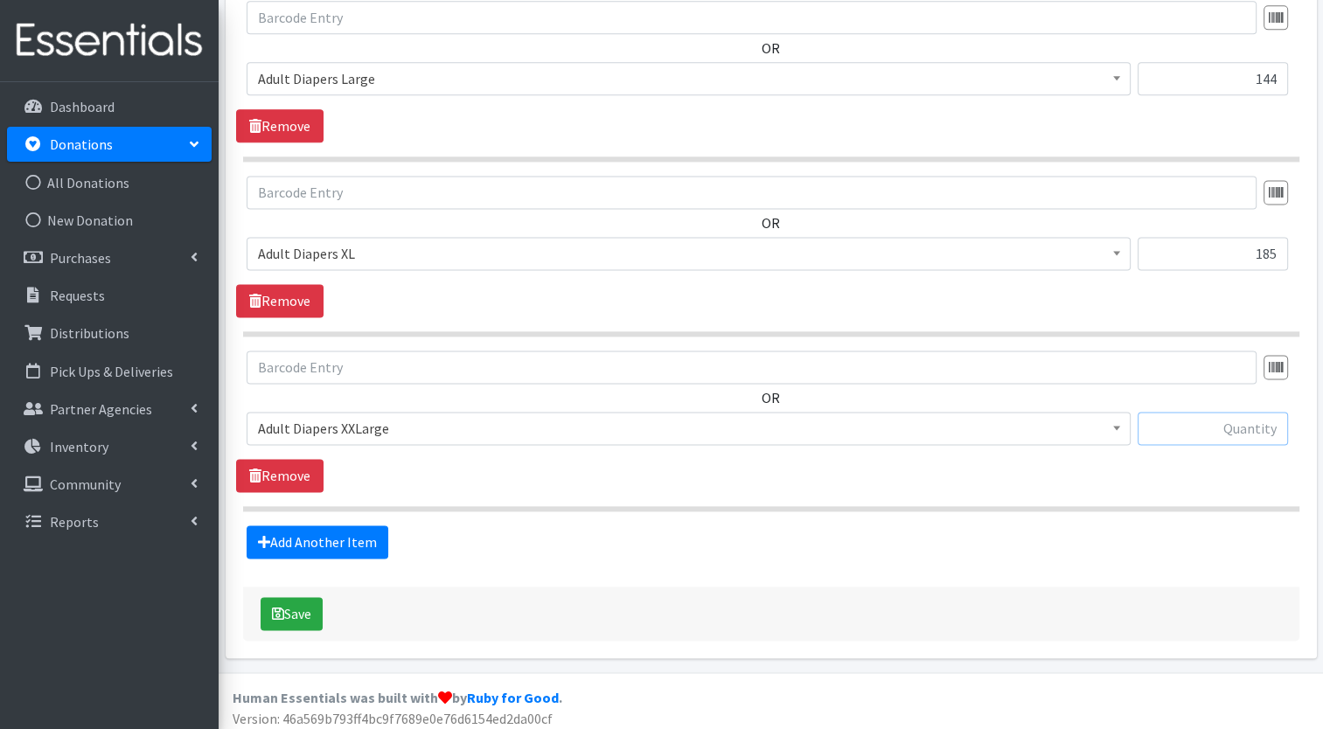
click at [1221, 415] on input "text" at bounding box center [1213, 428] width 150 height 33
type input "120"
click at [344, 538] on link "Add Another Item" at bounding box center [318, 542] width 142 height 33
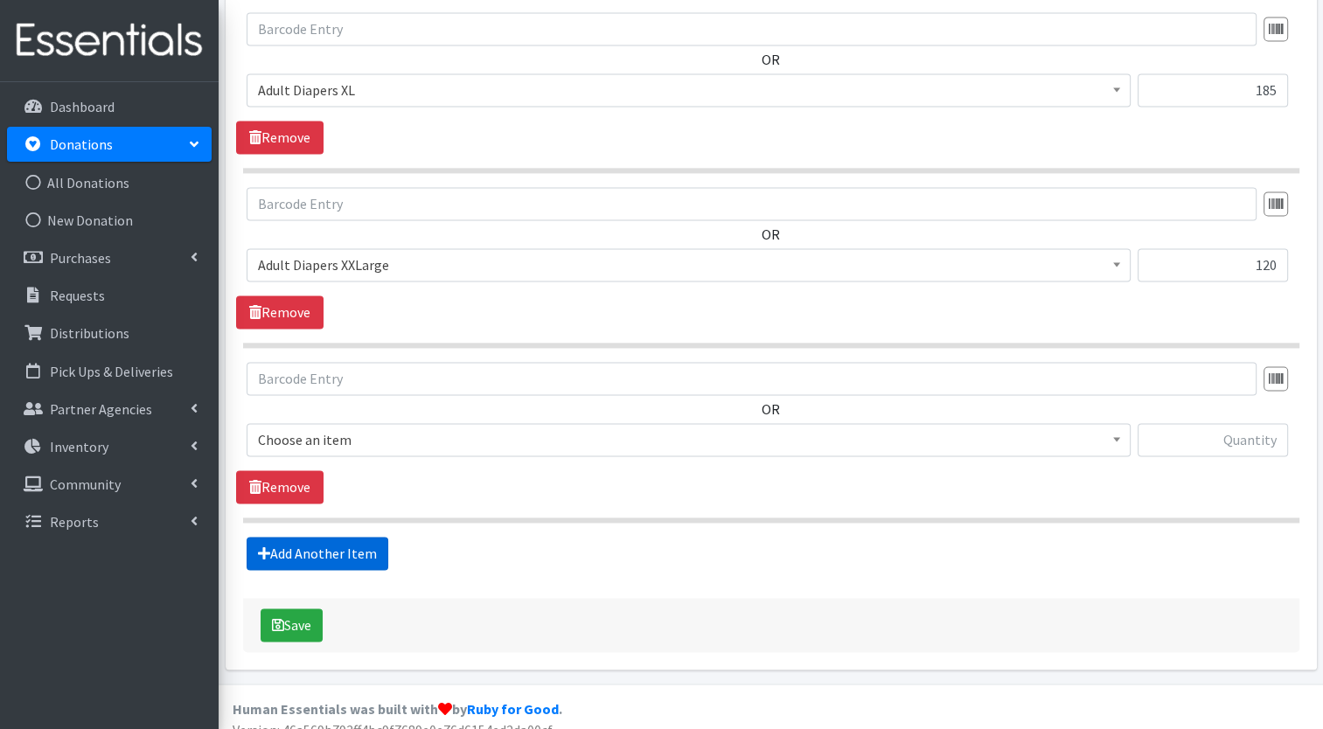
scroll to position [2489, 0]
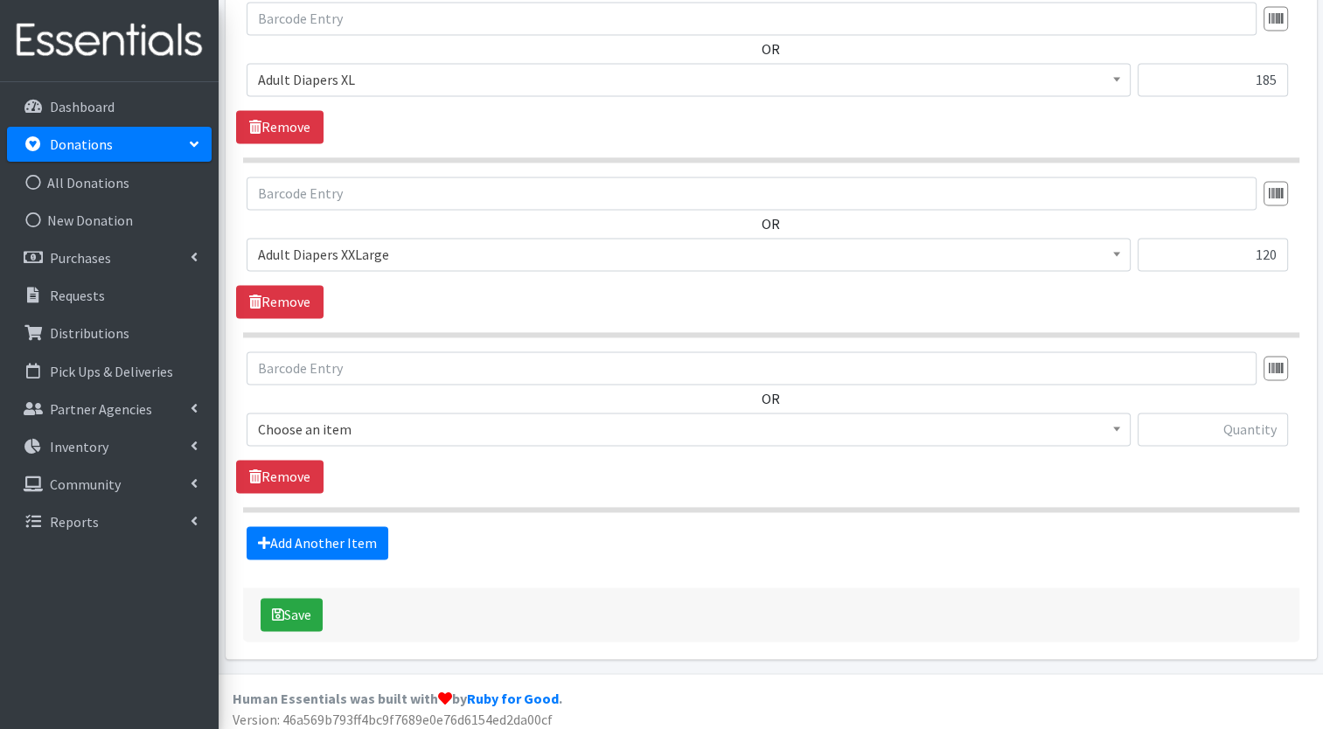
click at [519, 428] on span "Choose an item" at bounding box center [688, 429] width 861 height 24
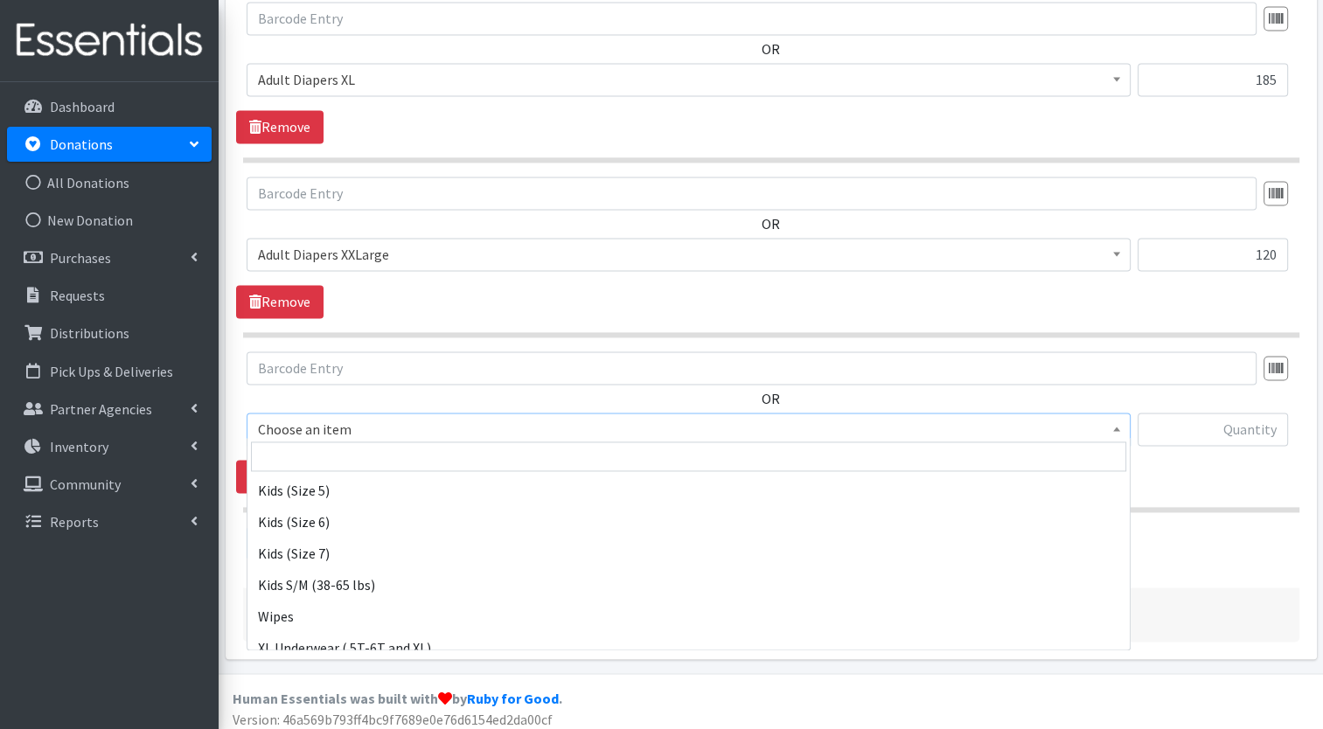
scroll to position [528, 0]
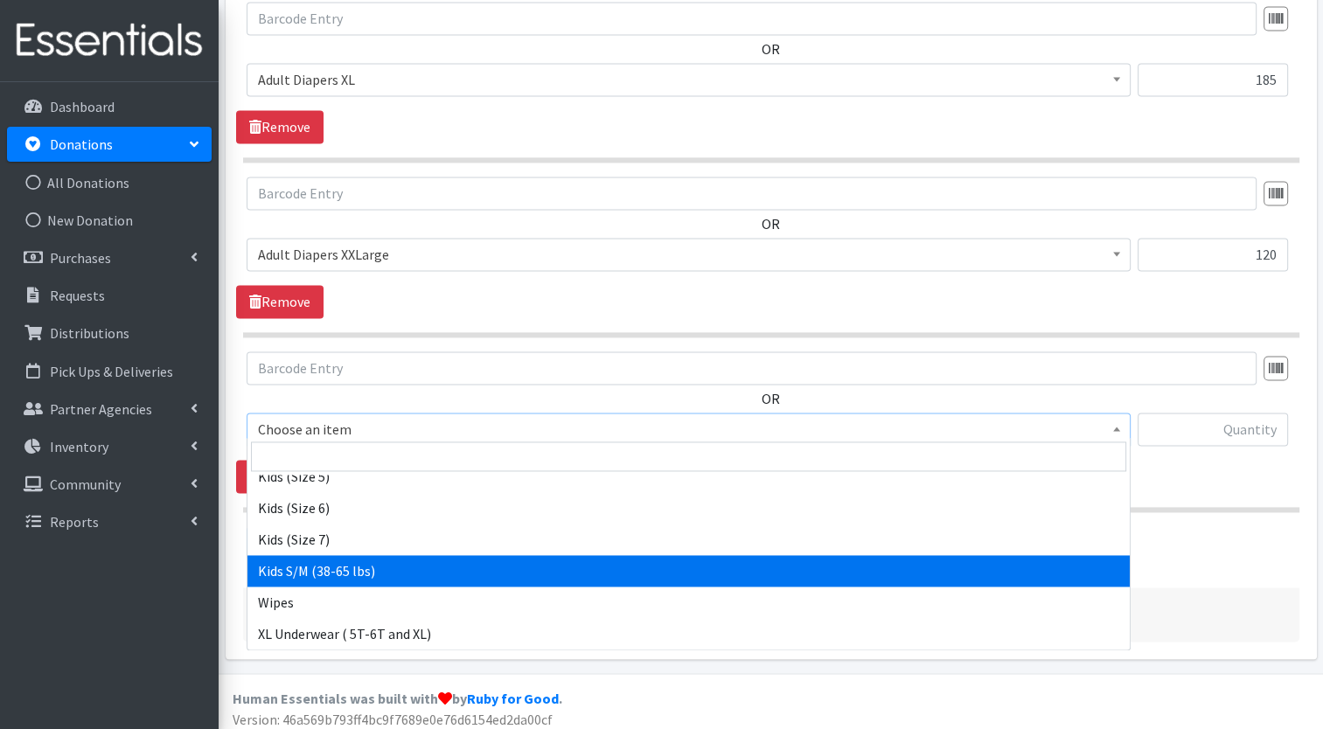
select select "7481"
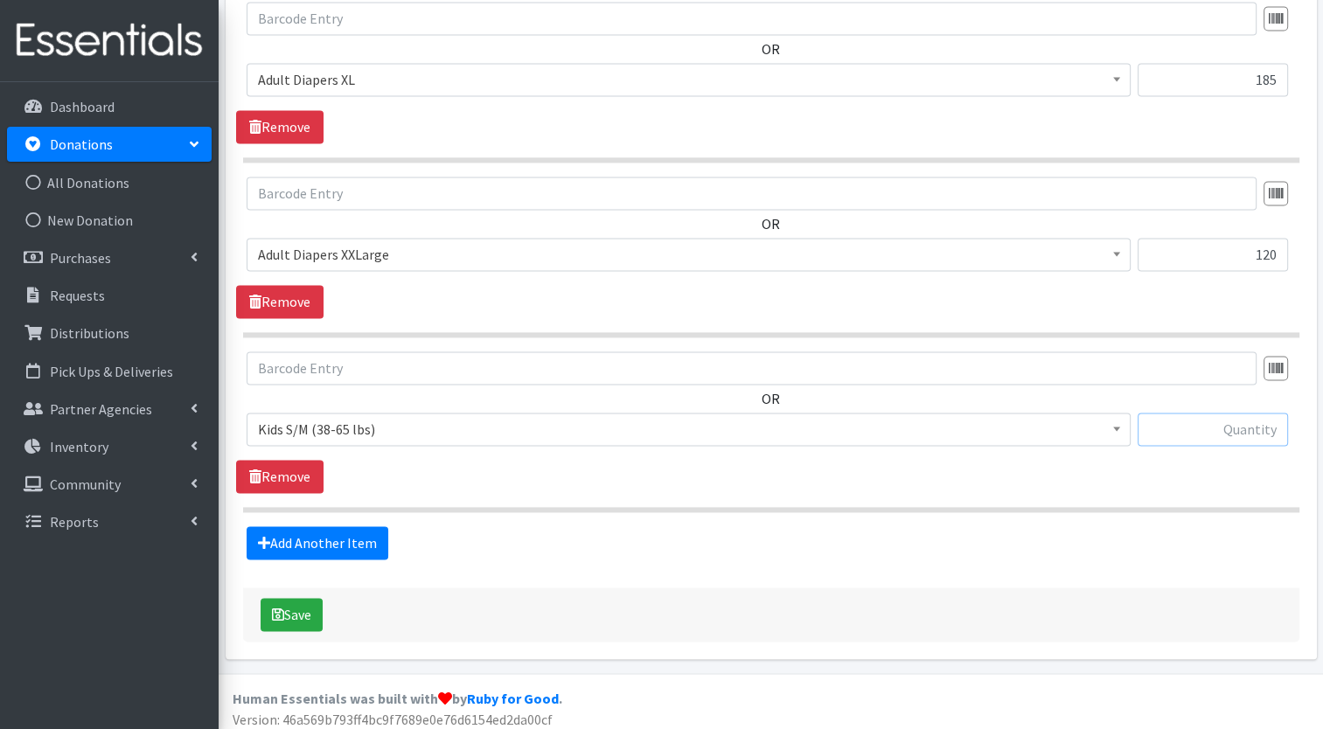
click at [1222, 428] on input "text" at bounding box center [1213, 429] width 150 height 33
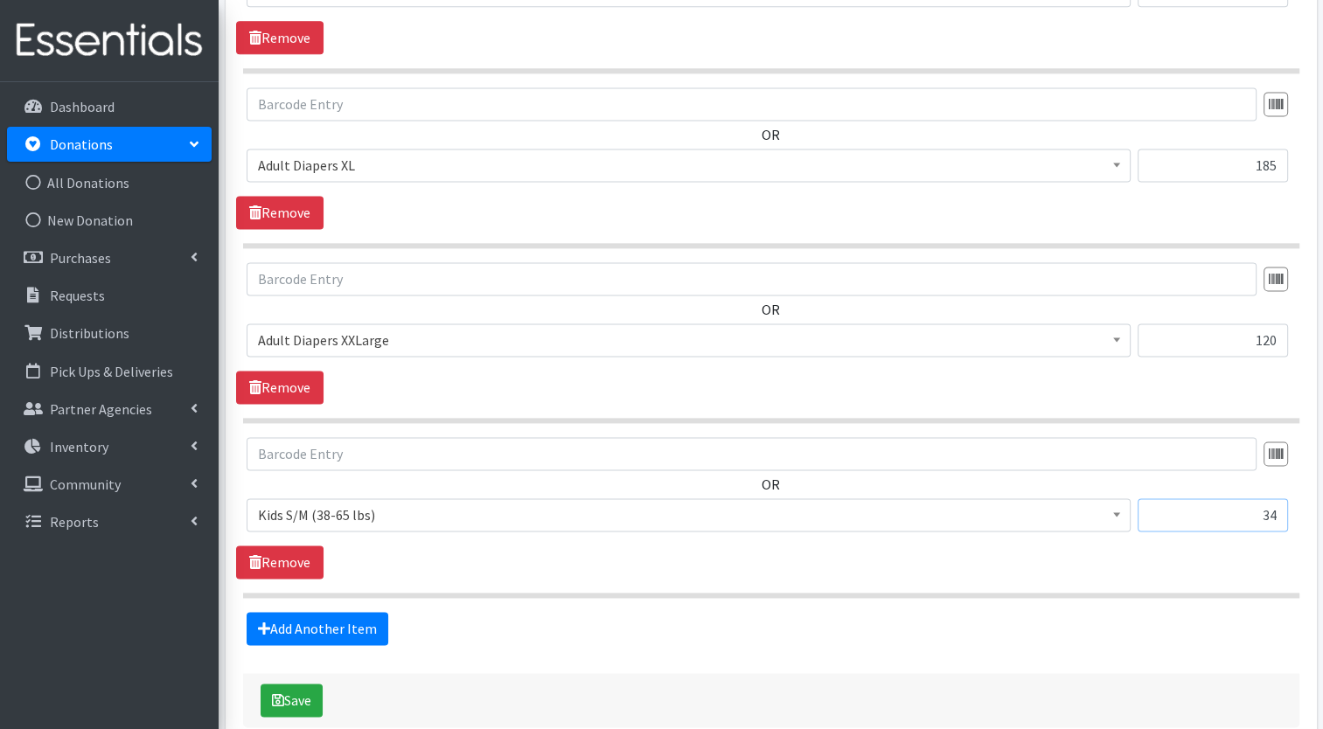
scroll to position [2489, 0]
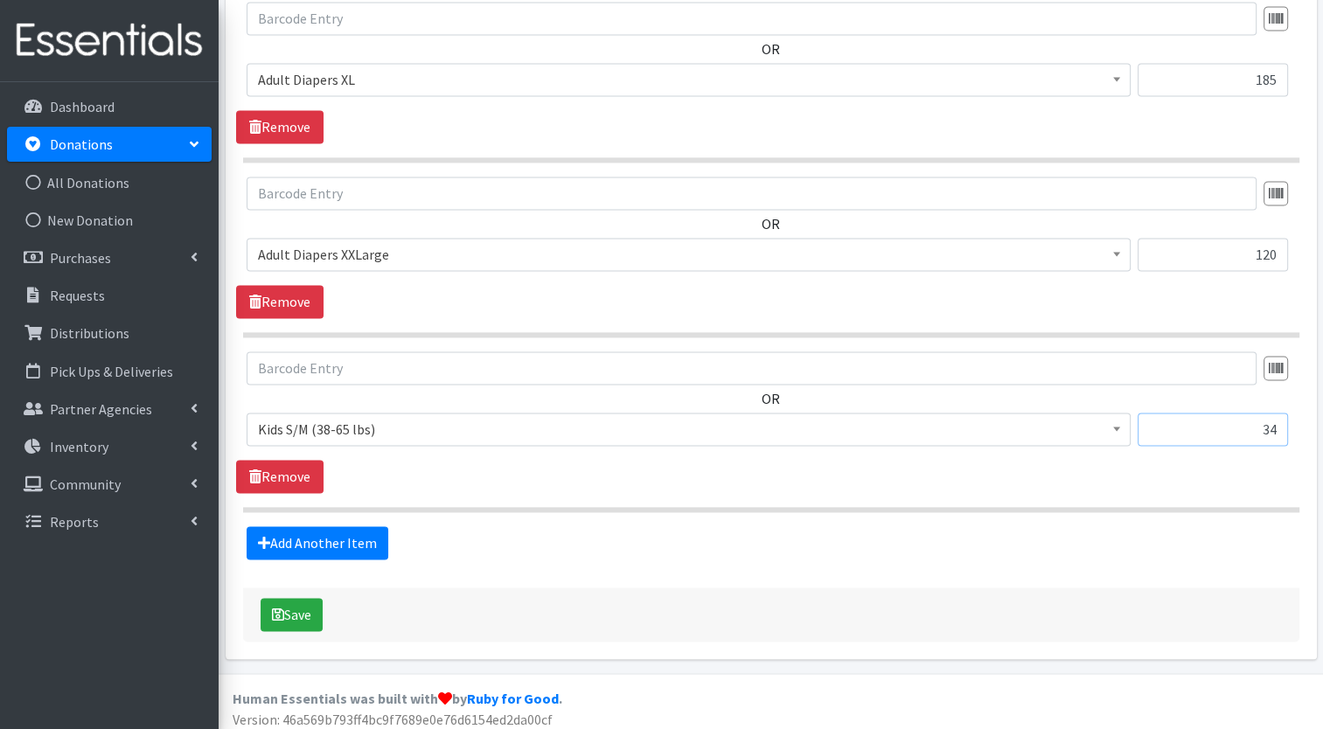
type input "34"
click at [318, 610] on button "Save" at bounding box center [292, 614] width 62 height 33
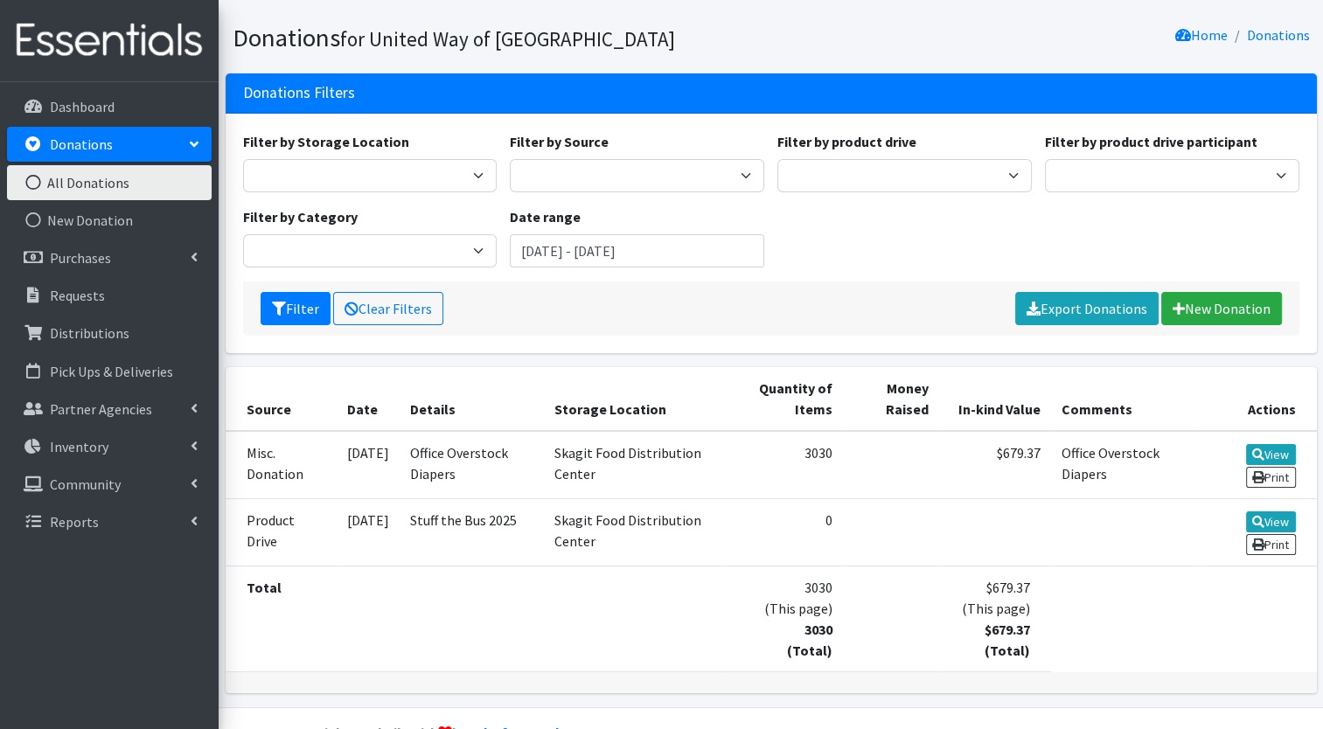
scroll to position [137, 0]
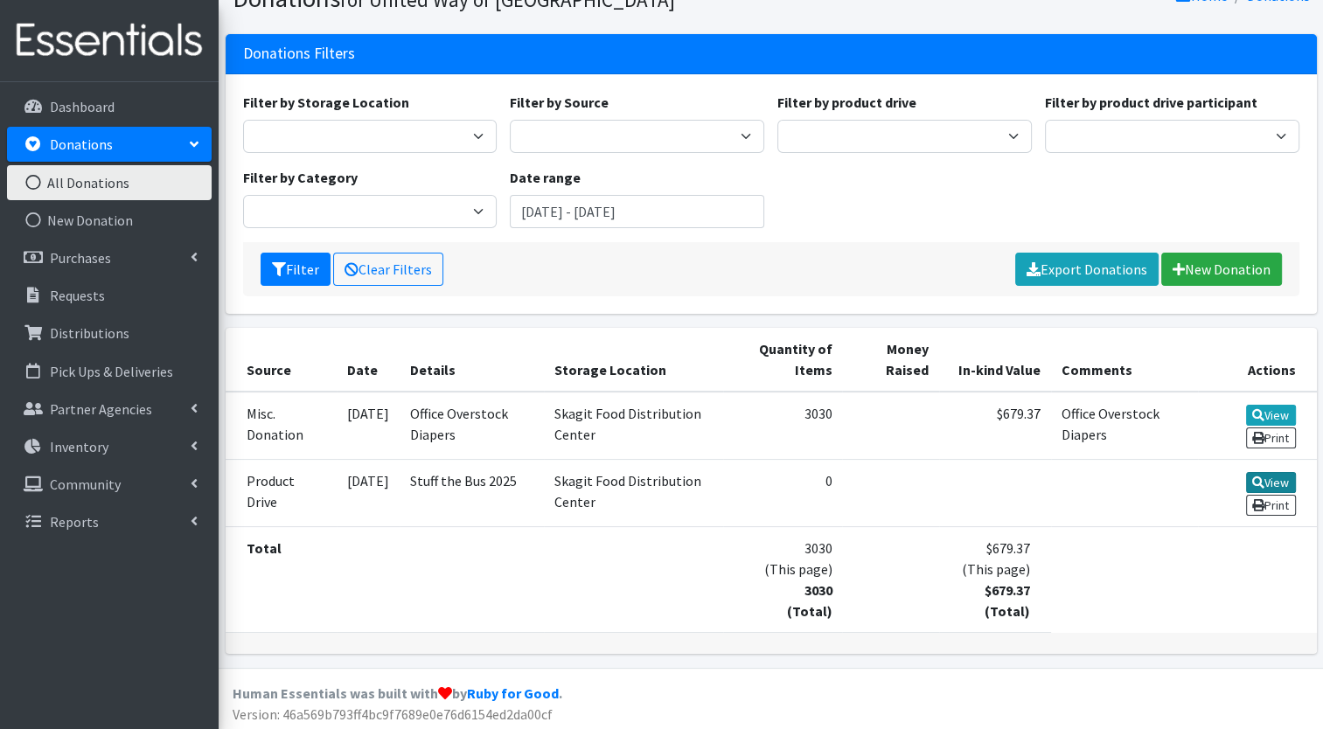
click at [1281, 477] on link "View" at bounding box center [1271, 482] width 50 height 21
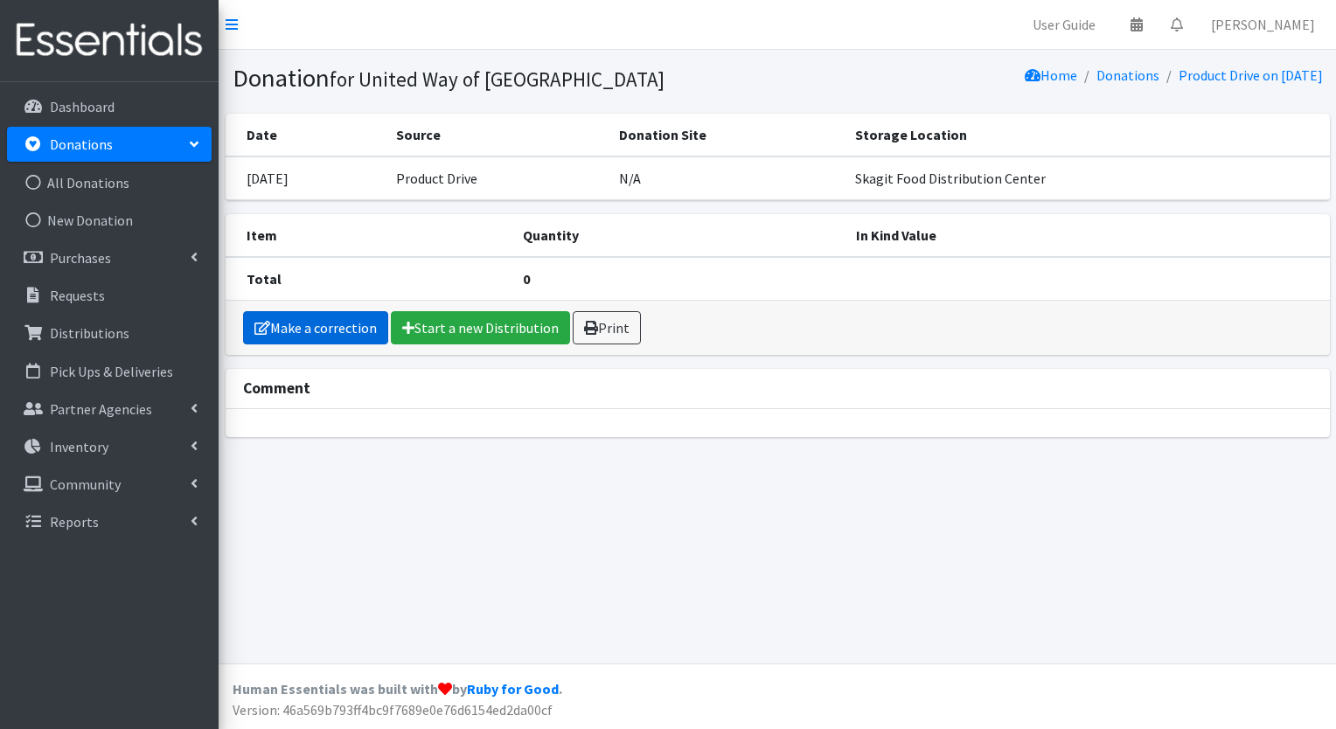
click at [324, 332] on link "Make a correction" at bounding box center [315, 327] width 145 height 33
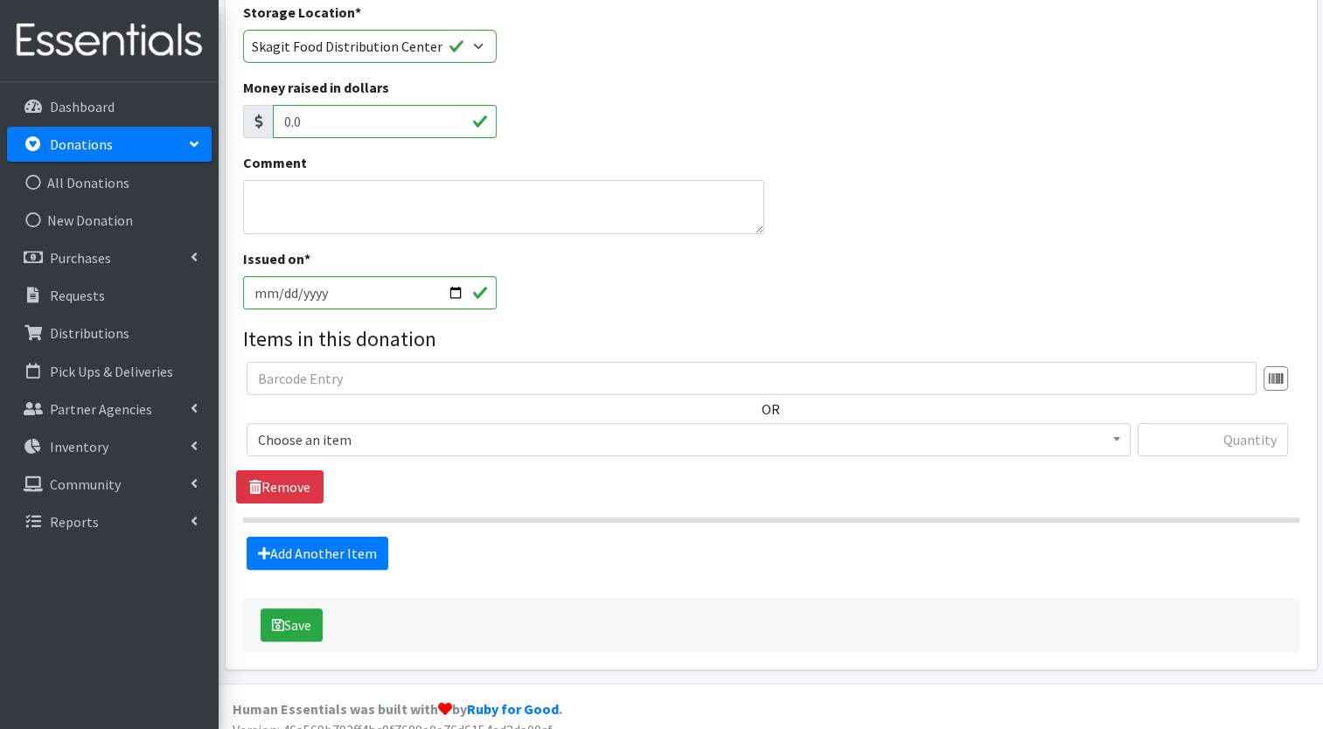
scroll to position [297, 0]
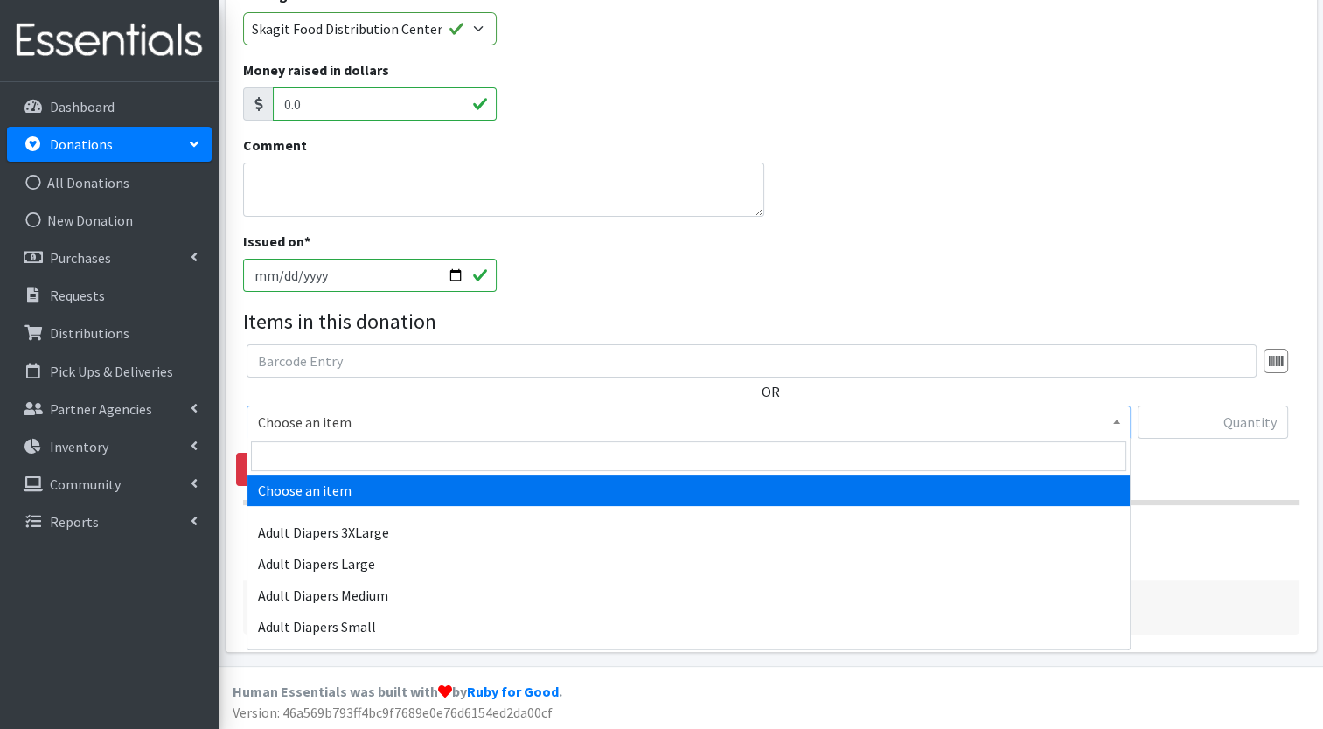
click at [476, 421] on span "Choose an item" at bounding box center [688, 422] width 861 height 24
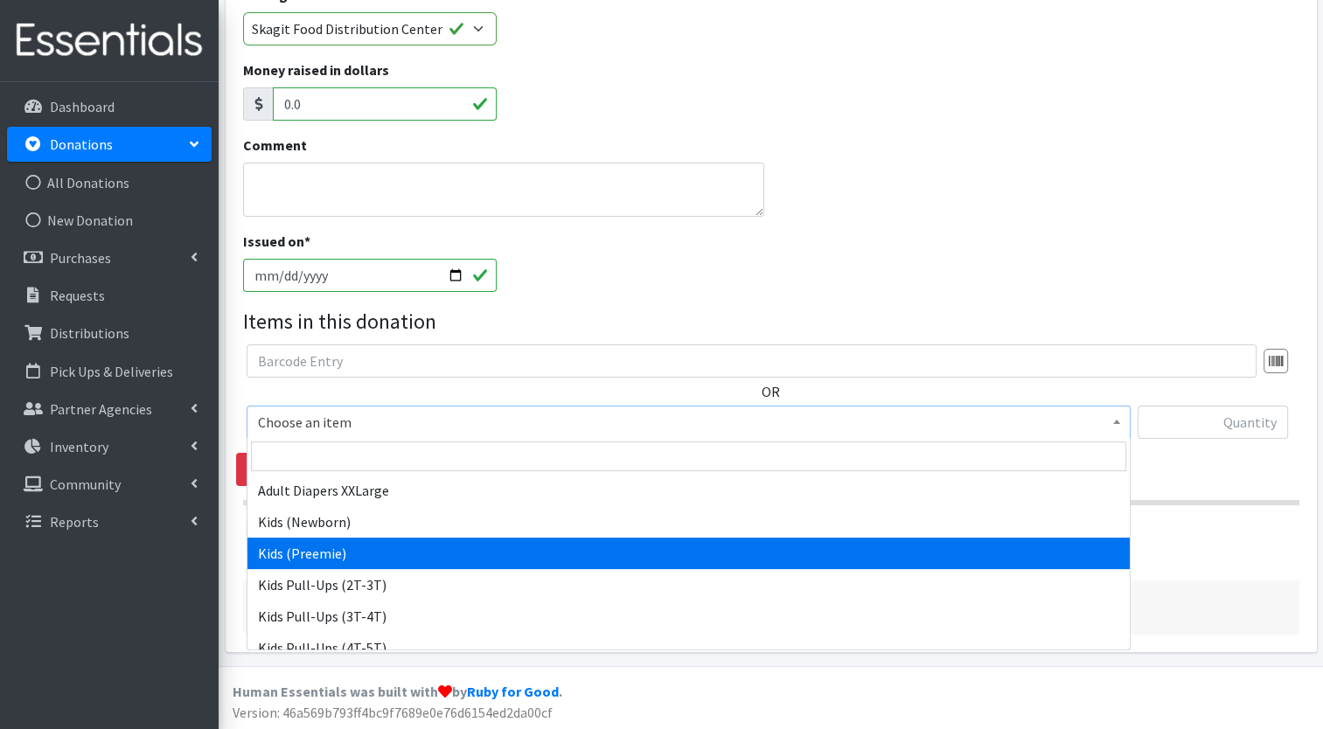
scroll to position [199, 0]
select select "7495"
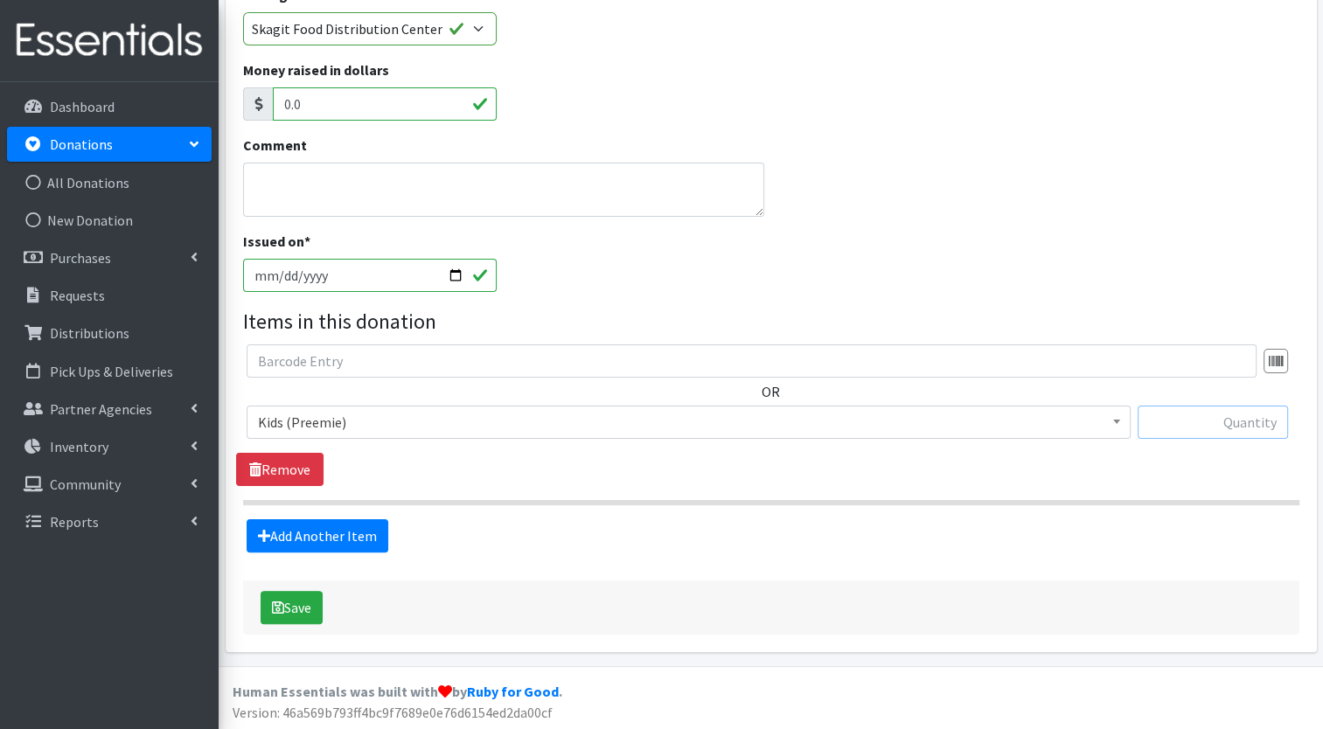
click at [1265, 426] on input "text" at bounding box center [1213, 422] width 150 height 33
type input "27"
click at [353, 533] on link "Add Another Item" at bounding box center [318, 535] width 142 height 33
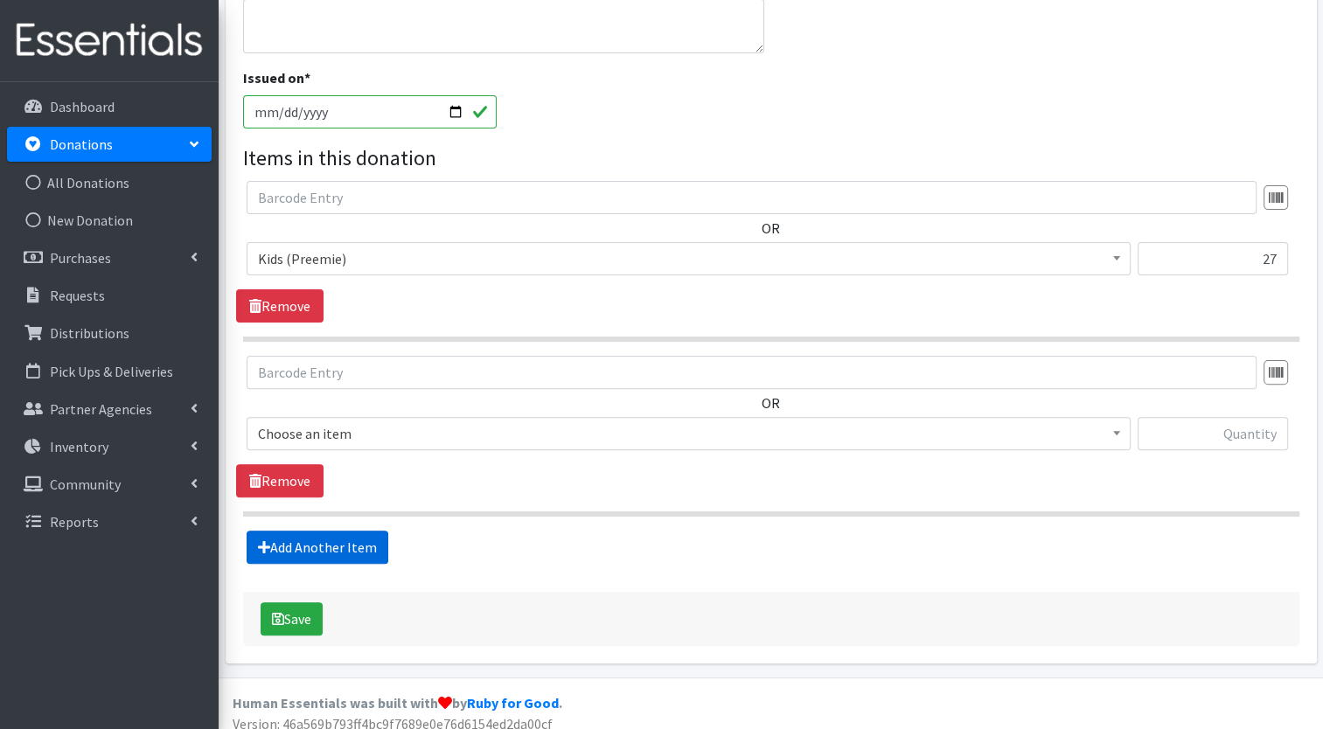
scroll to position [472, 0]
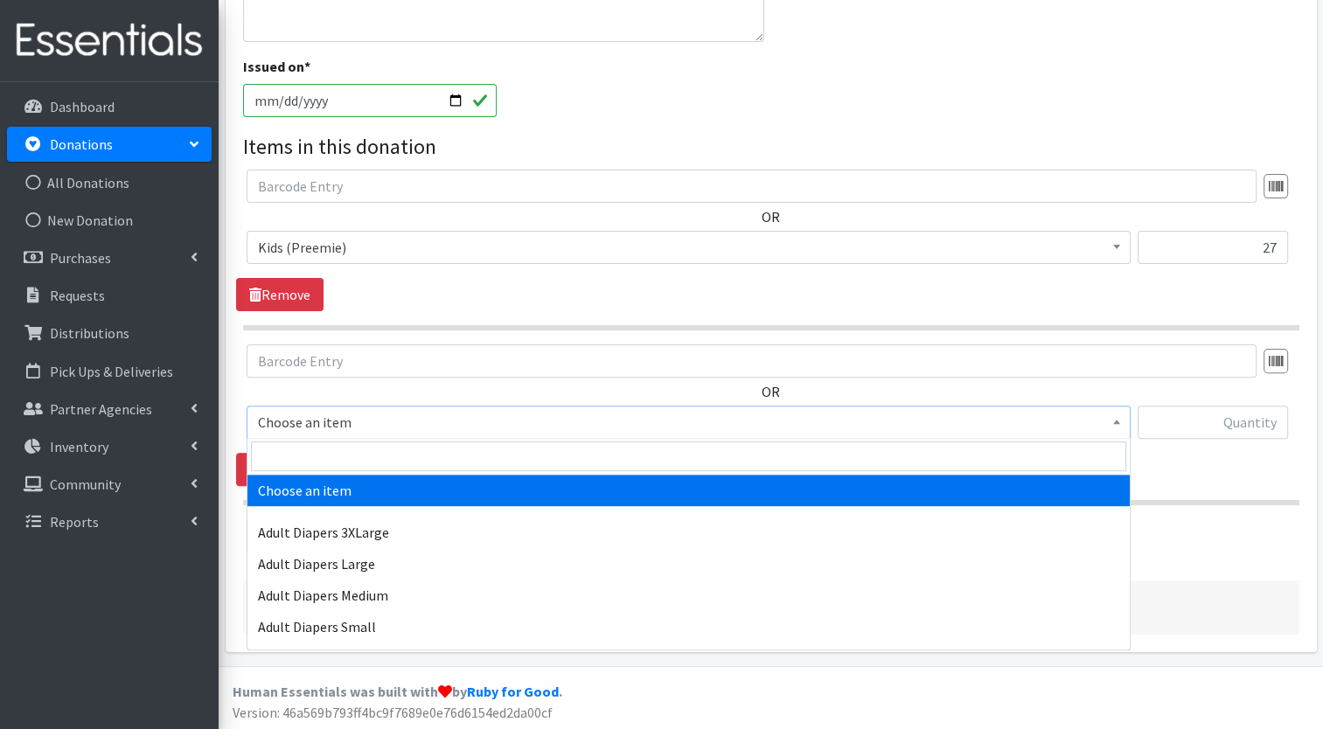
click at [402, 420] on span "Choose an item" at bounding box center [688, 422] width 861 height 24
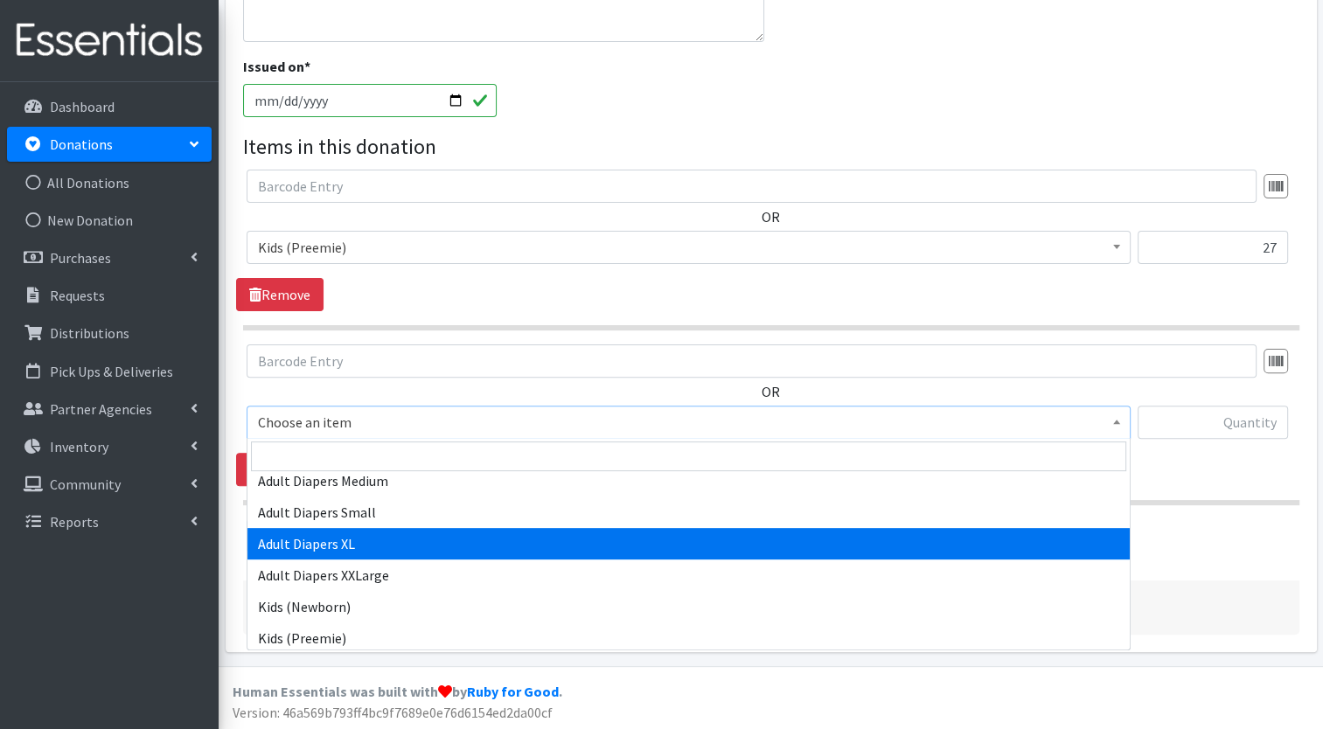
scroll to position [209, 0]
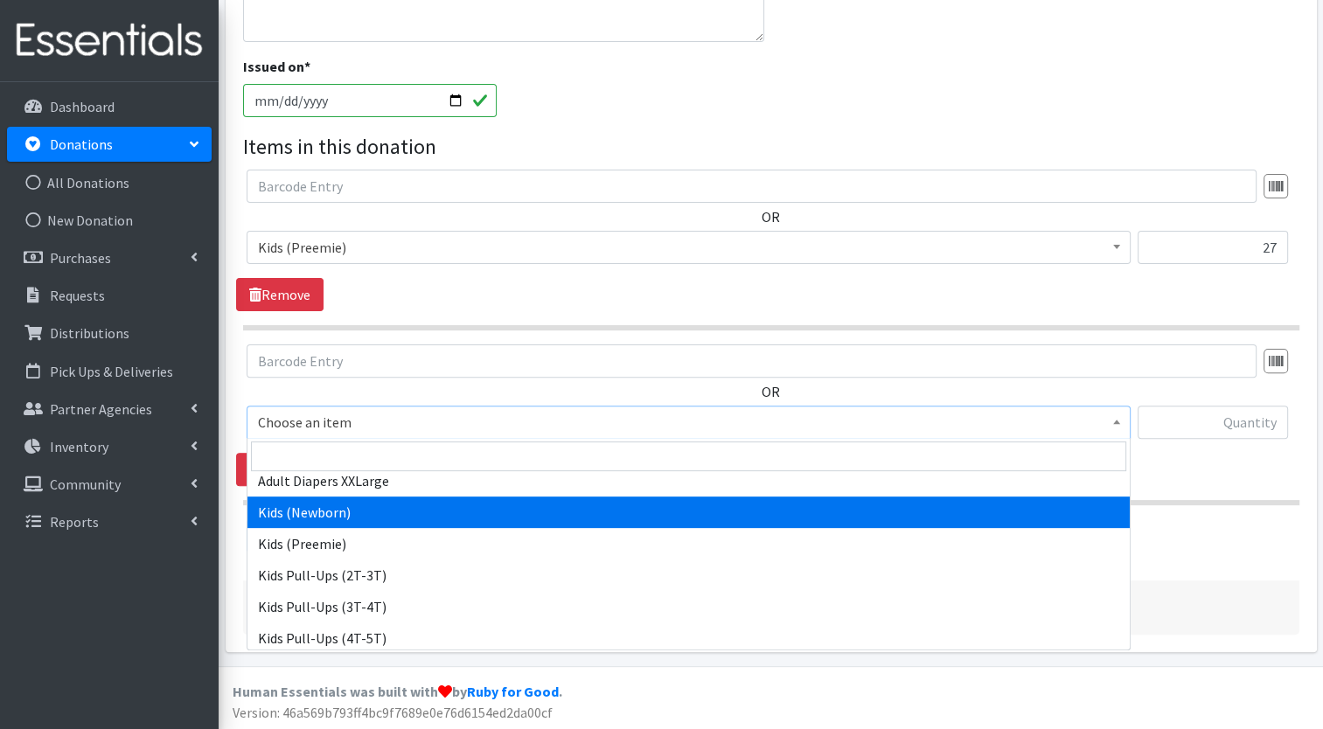
select select "7493"
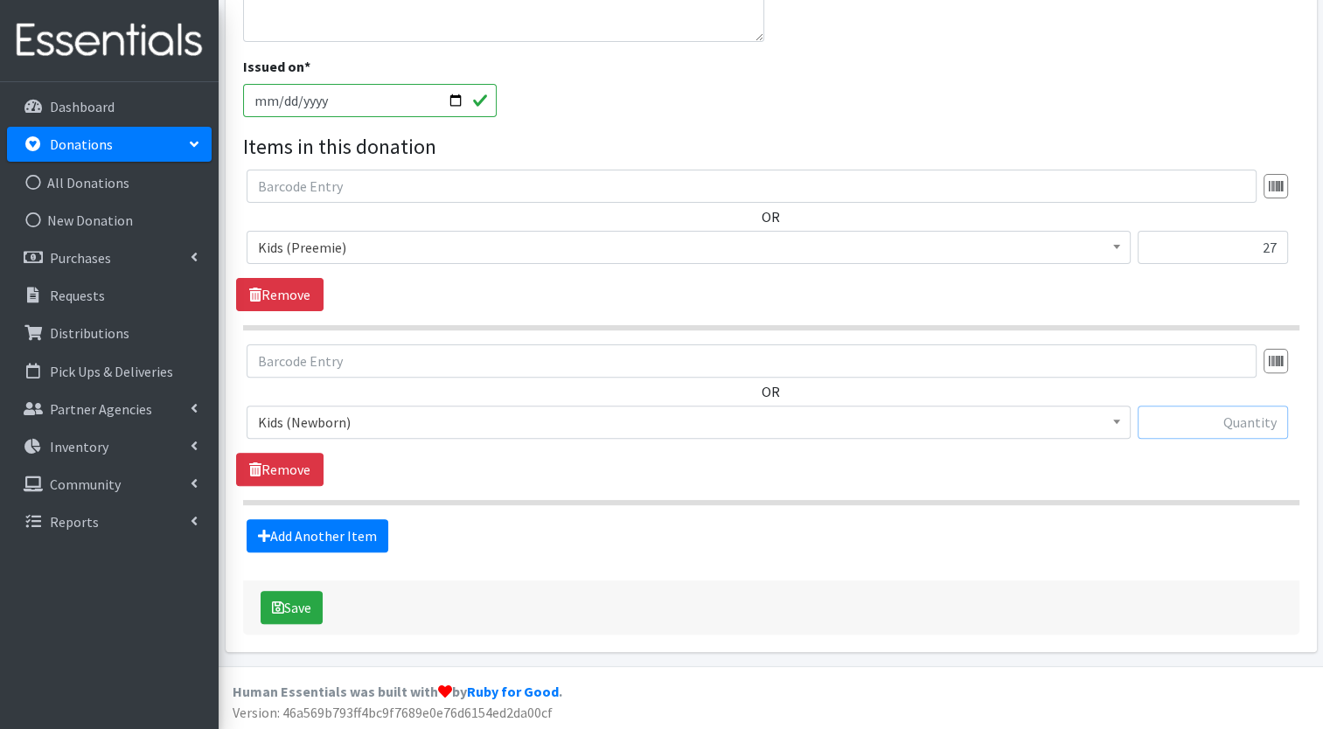
click at [1238, 432] on input "text" at bounding box center [1213, 422] width 150 height 33
type input "681"
click at [345, 530] on link "Add Another Item" at bounding box center [318, 535] width 142 height 33
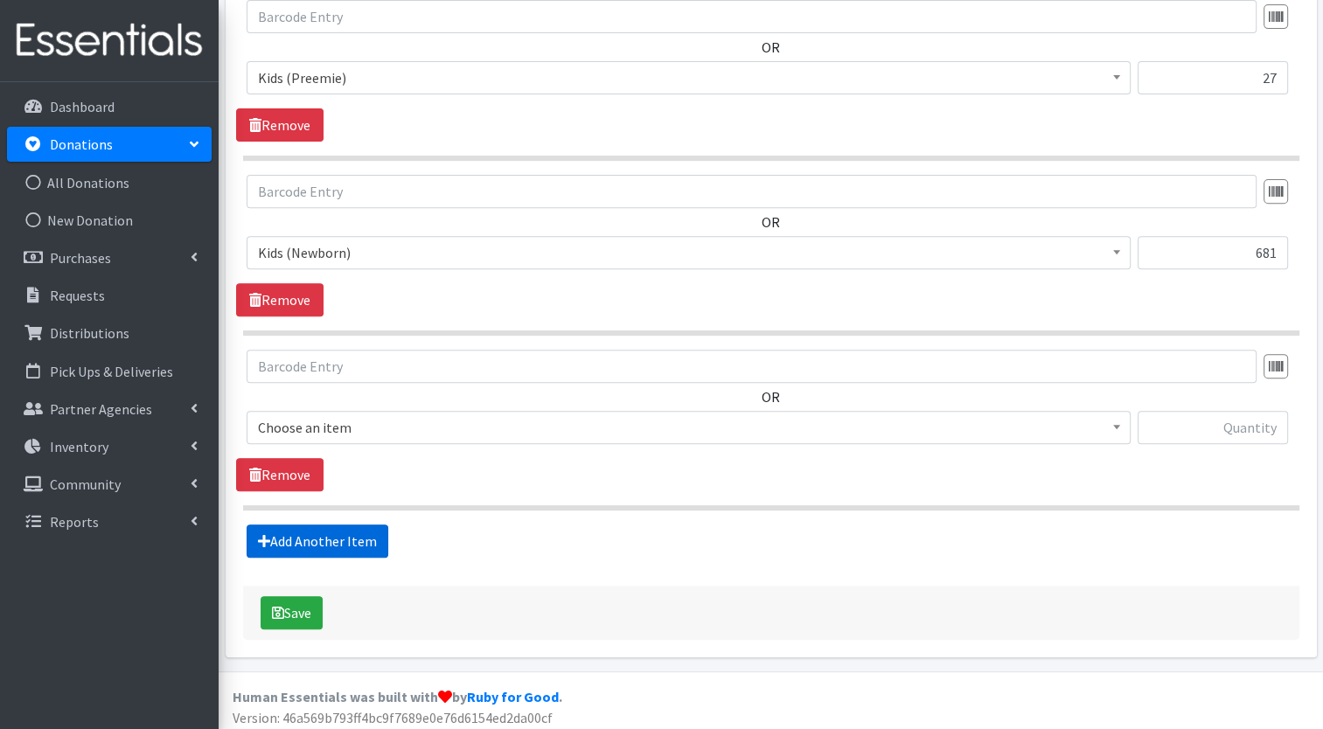
scroll to position [646, 0]
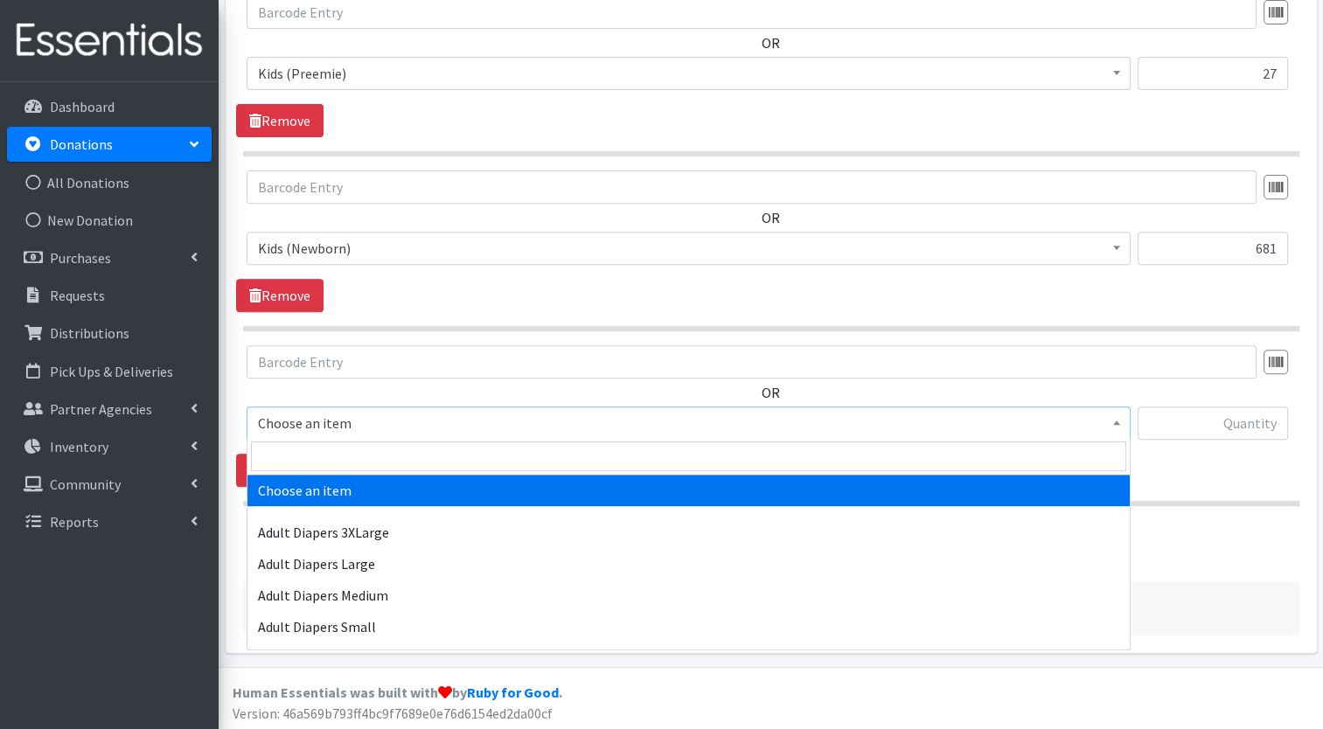
click at [475, 414] on span "Choose an item" at bounding box center [688, 423] width 861 height 24
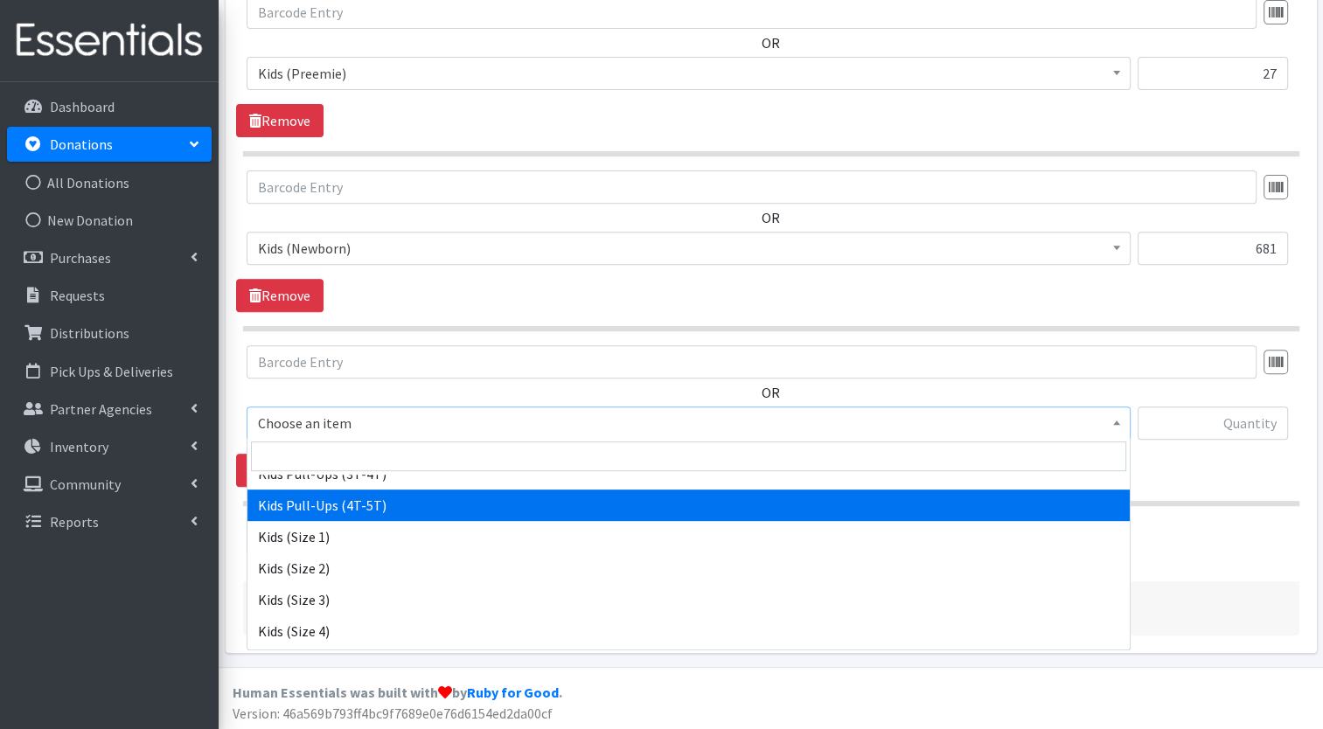
scroll to position [343, 0]
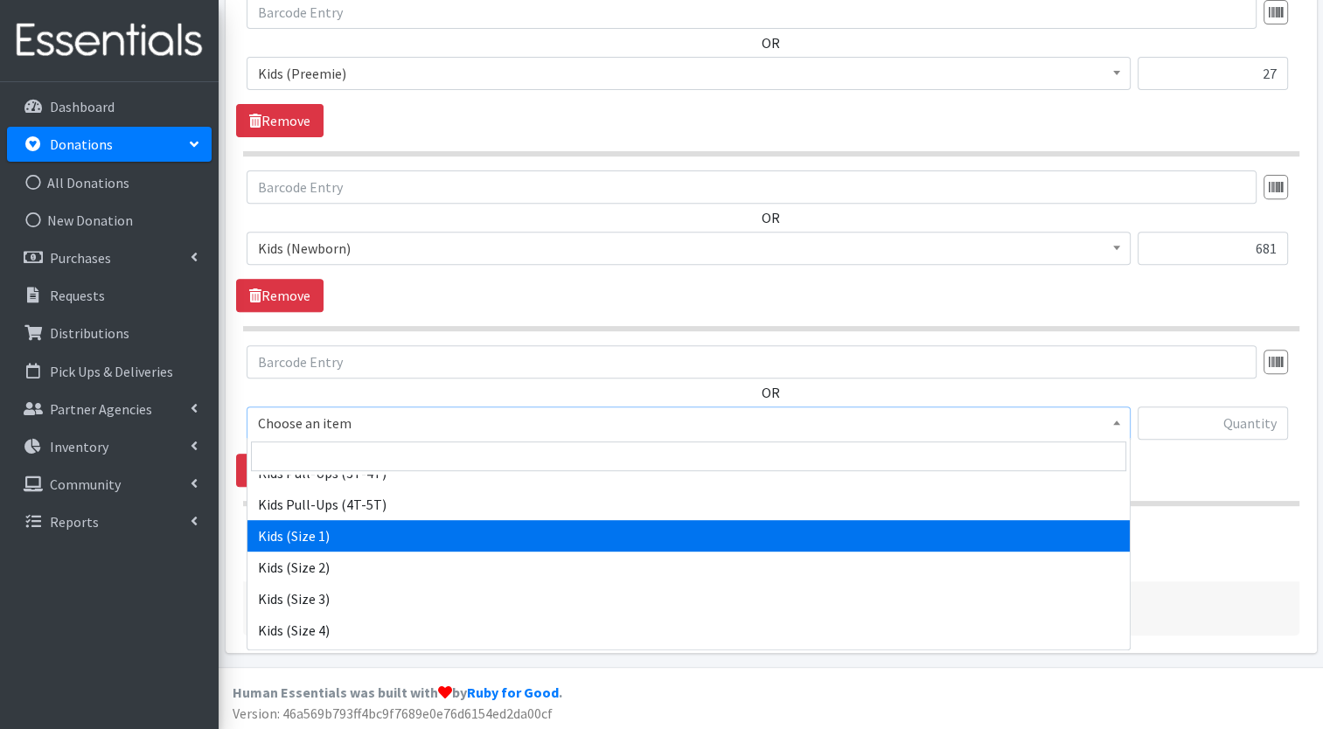
select select "7474"
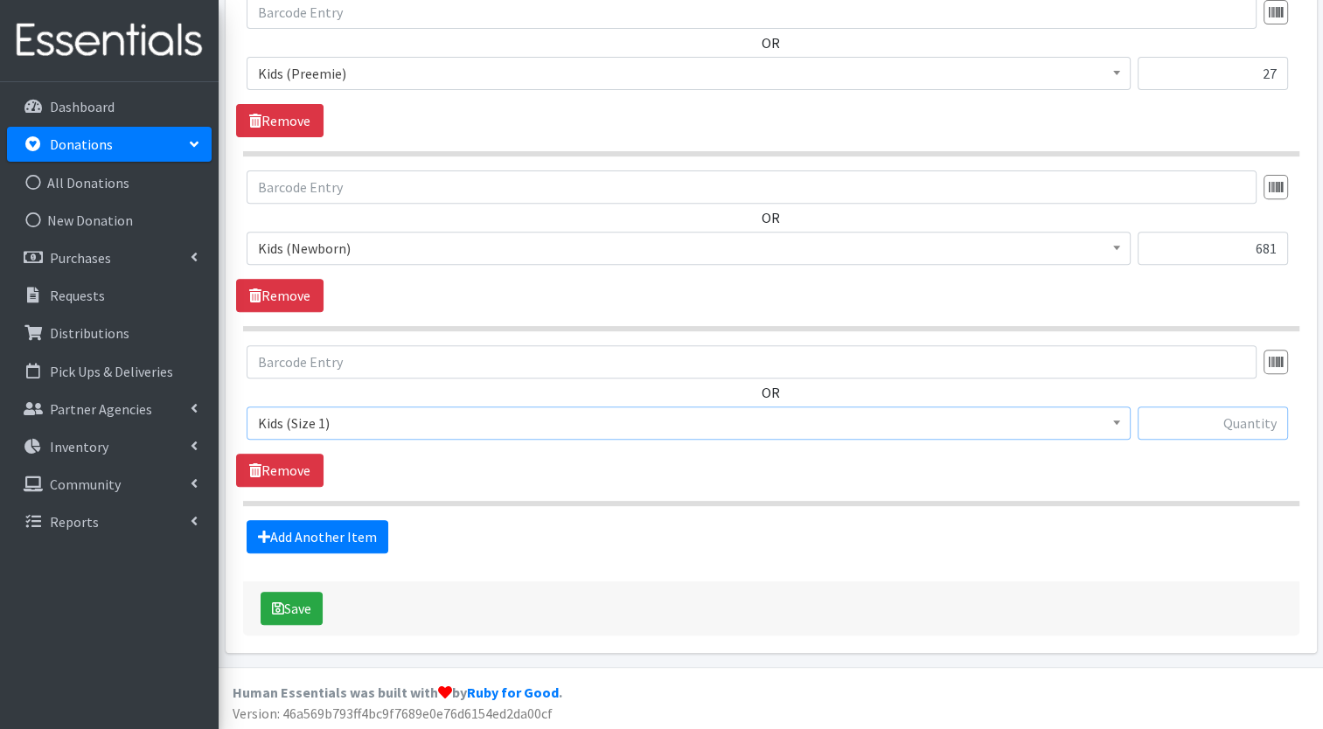
click at [1256, 432] on input "text" at bounding box center [1213, 423] width 150 height 33
type input "1818"
click at [371, 533] on link "Add Another Item" at bounding box center [318, 536] width 142 height 33
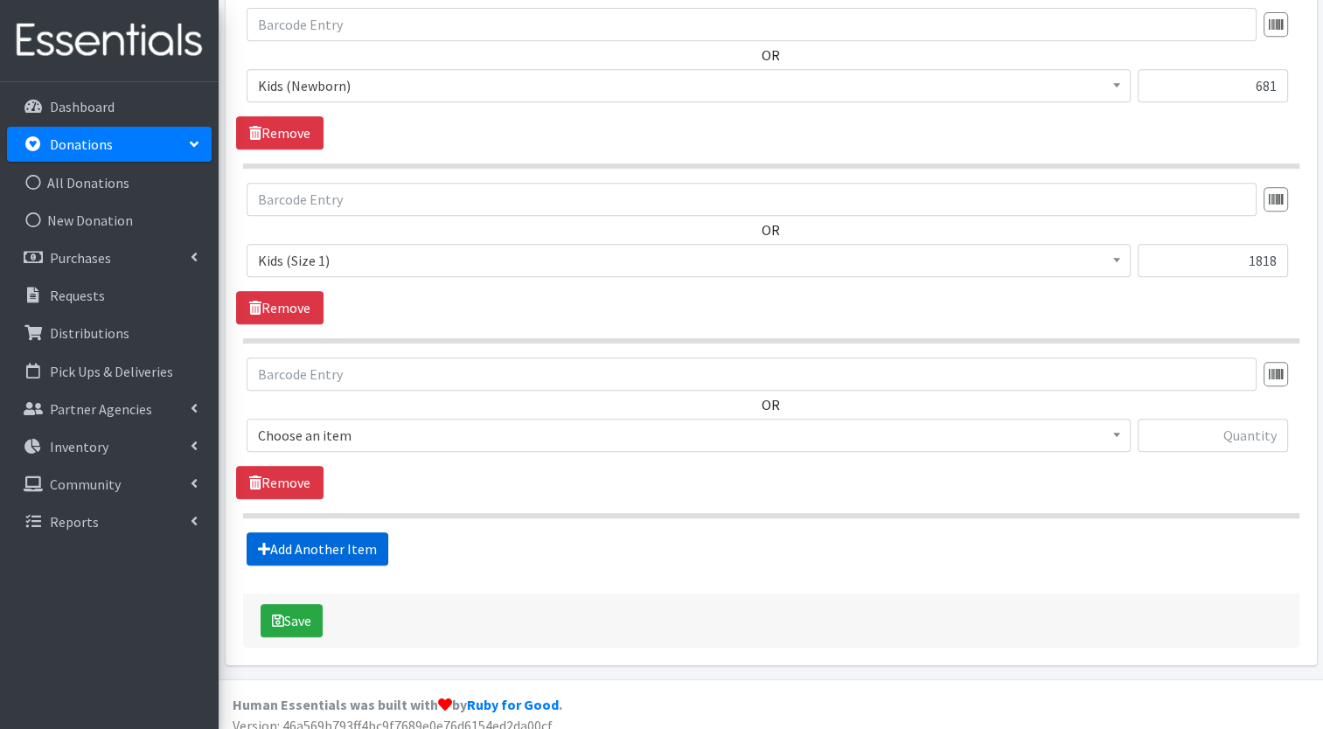
scroll to position [820, 0]
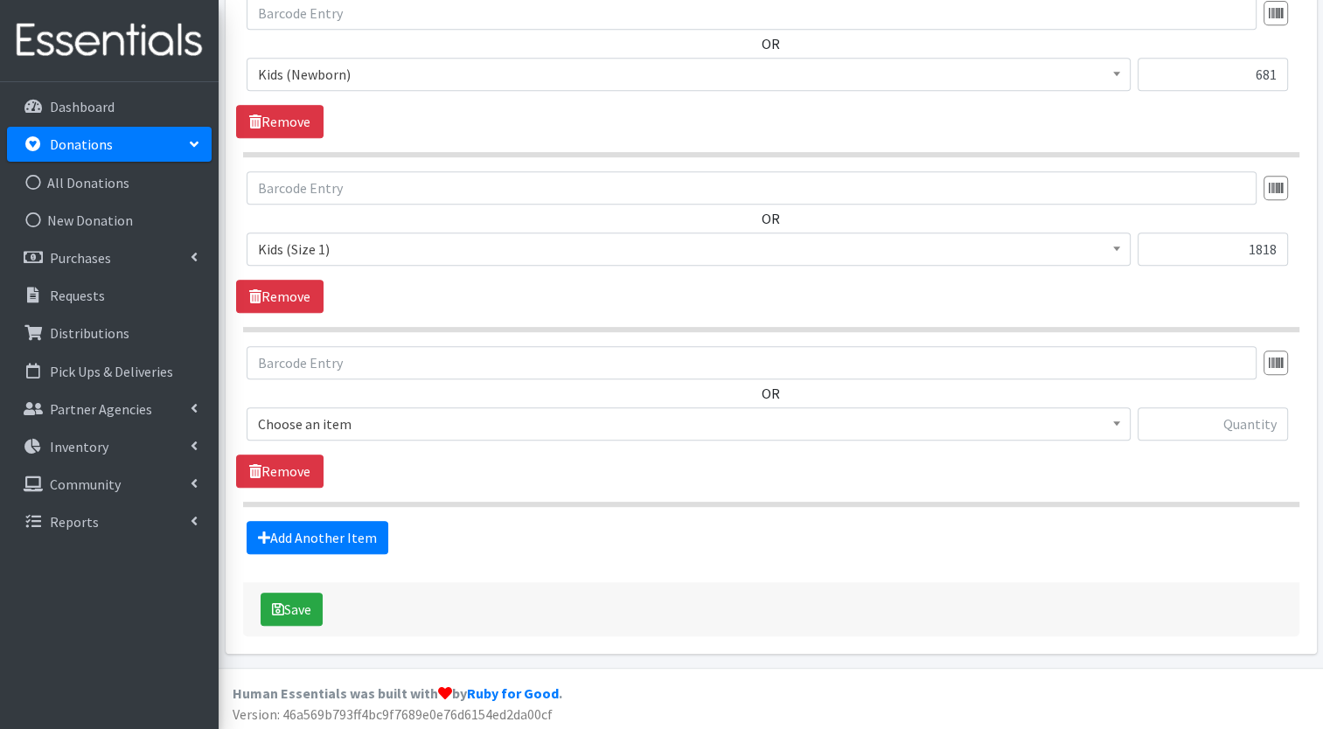
click at [402, 424] on span "Choose an item" at bounding box center [688, 424] width 861 height 24
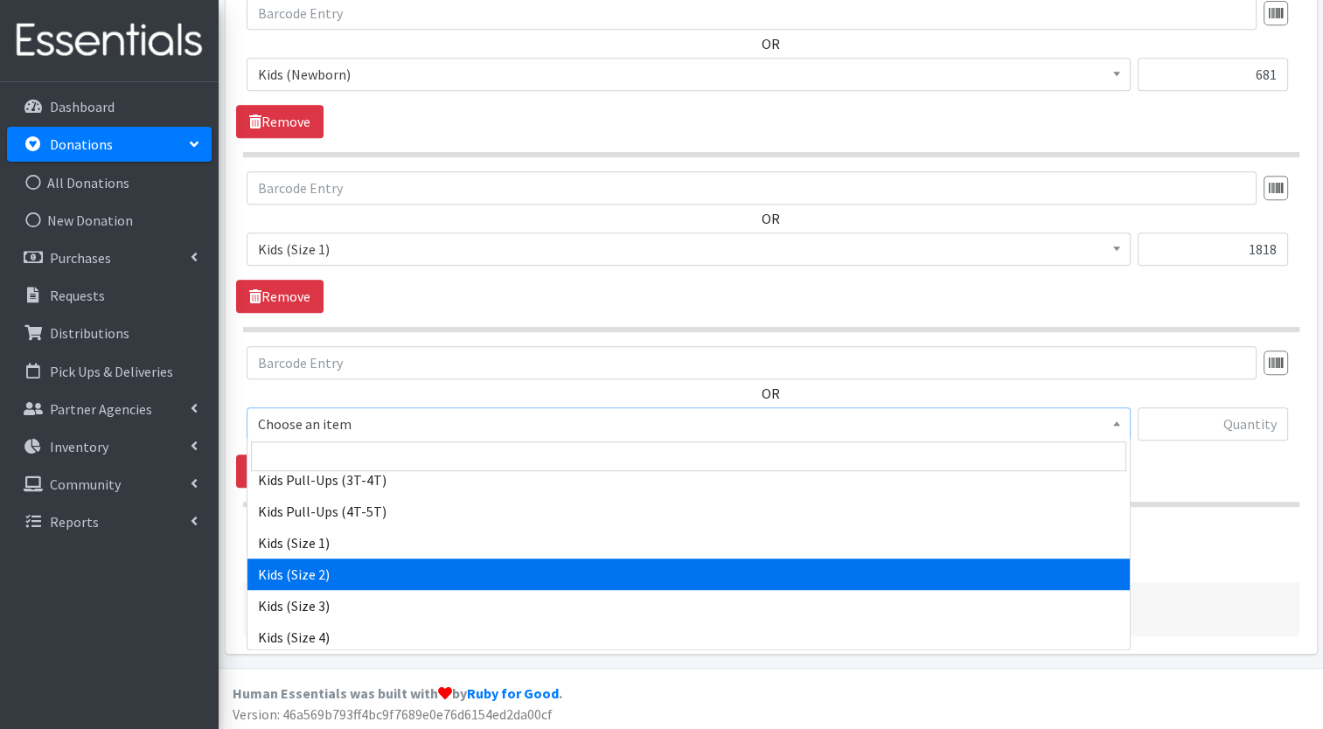
scroll to position [335, 0]
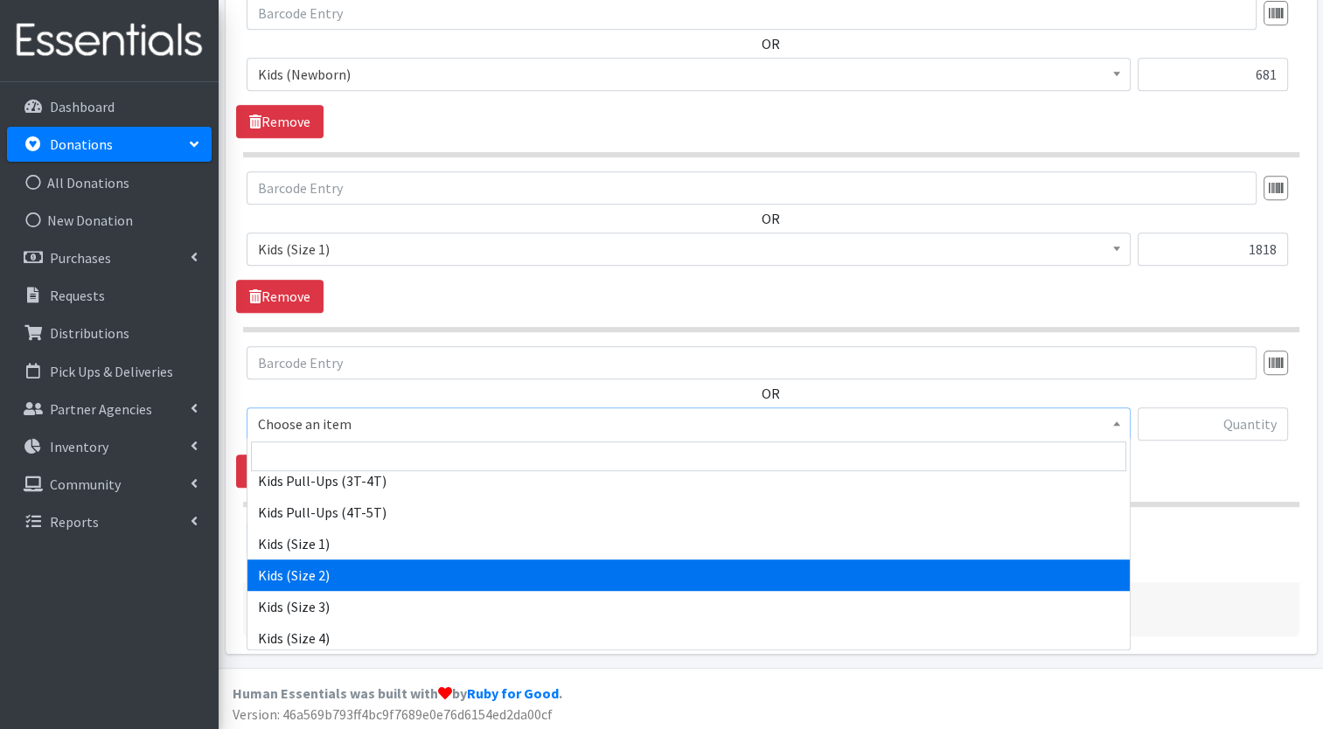
select select "7475"
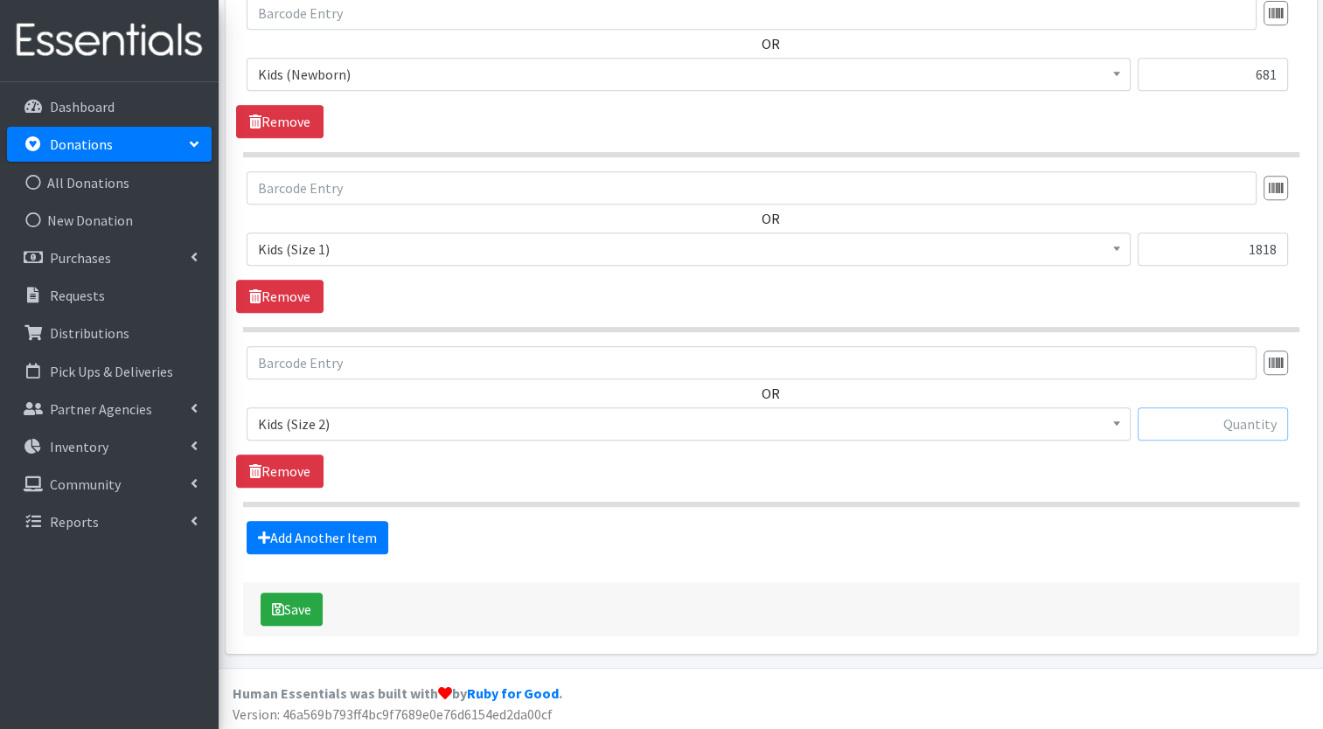
click at [1264, 417] on input "text" at bounding box center [1213, 424] width 150 height 33
type input "1217"
click at [363, 547] on link "Add Another Item" at bounding box center [318, 537] width 142 height 33
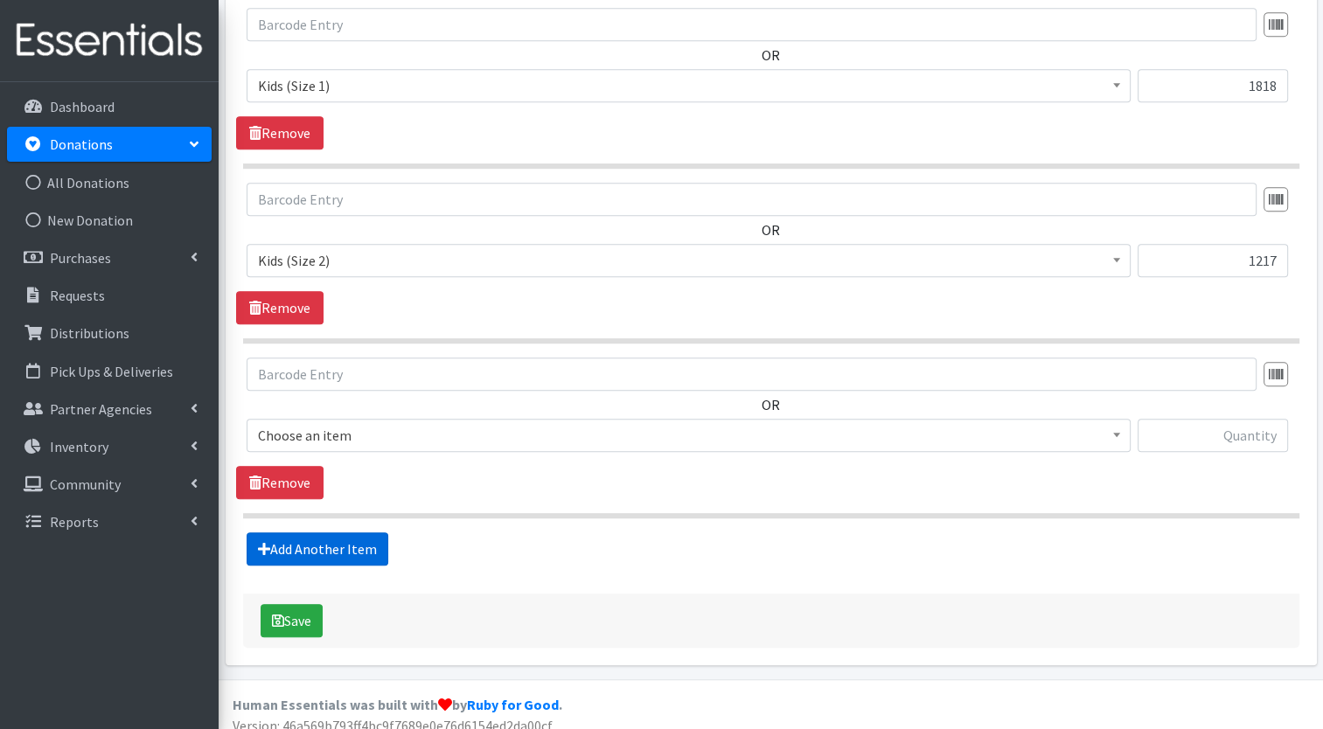
scroll to position [994, 0]
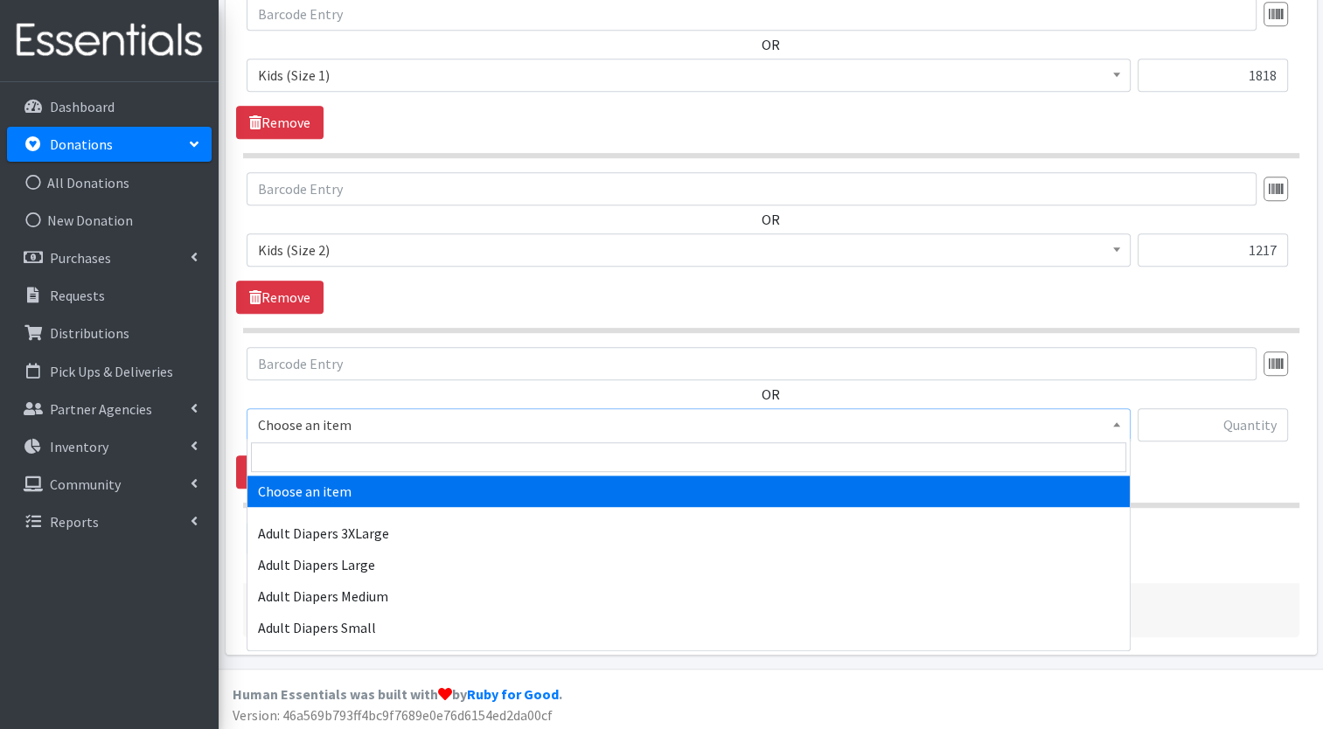
click at [539, 434] on span "Choose an item" at bounding box center [688, 425] width 861 height 24
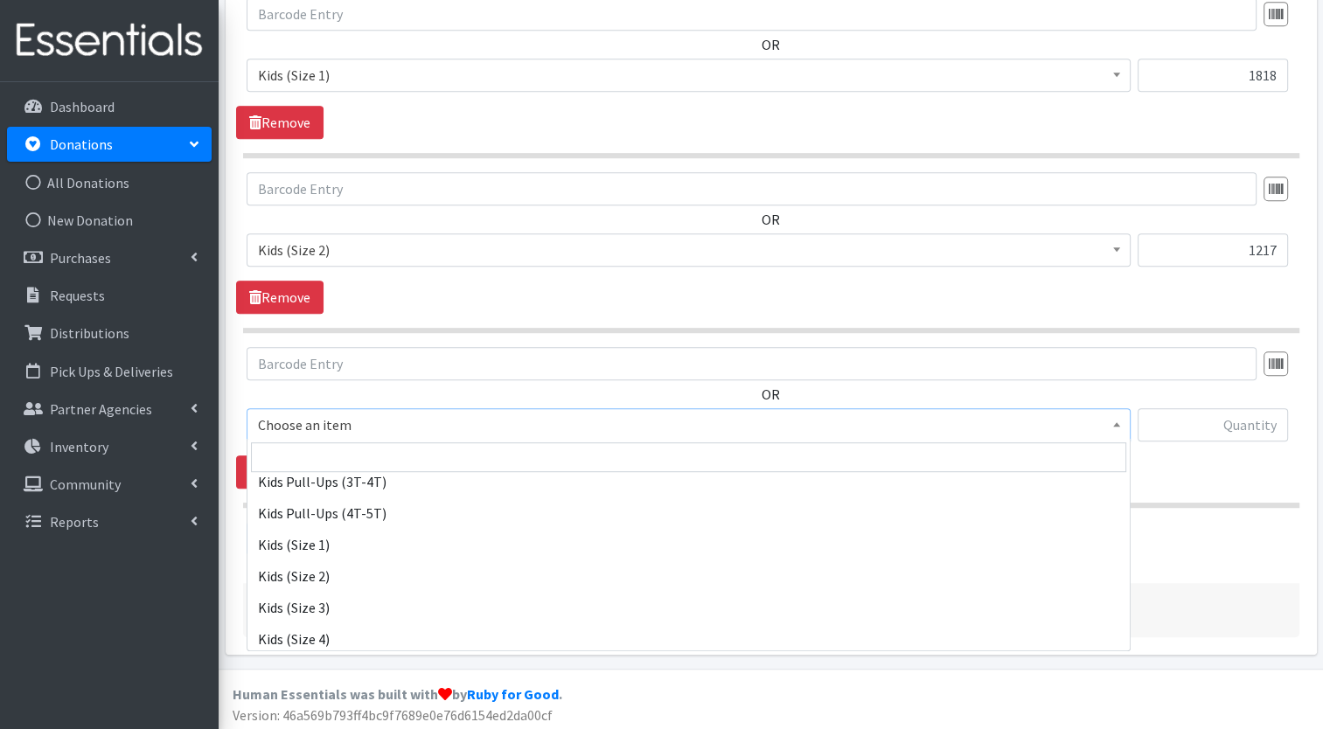
scroll to position [336, 0]
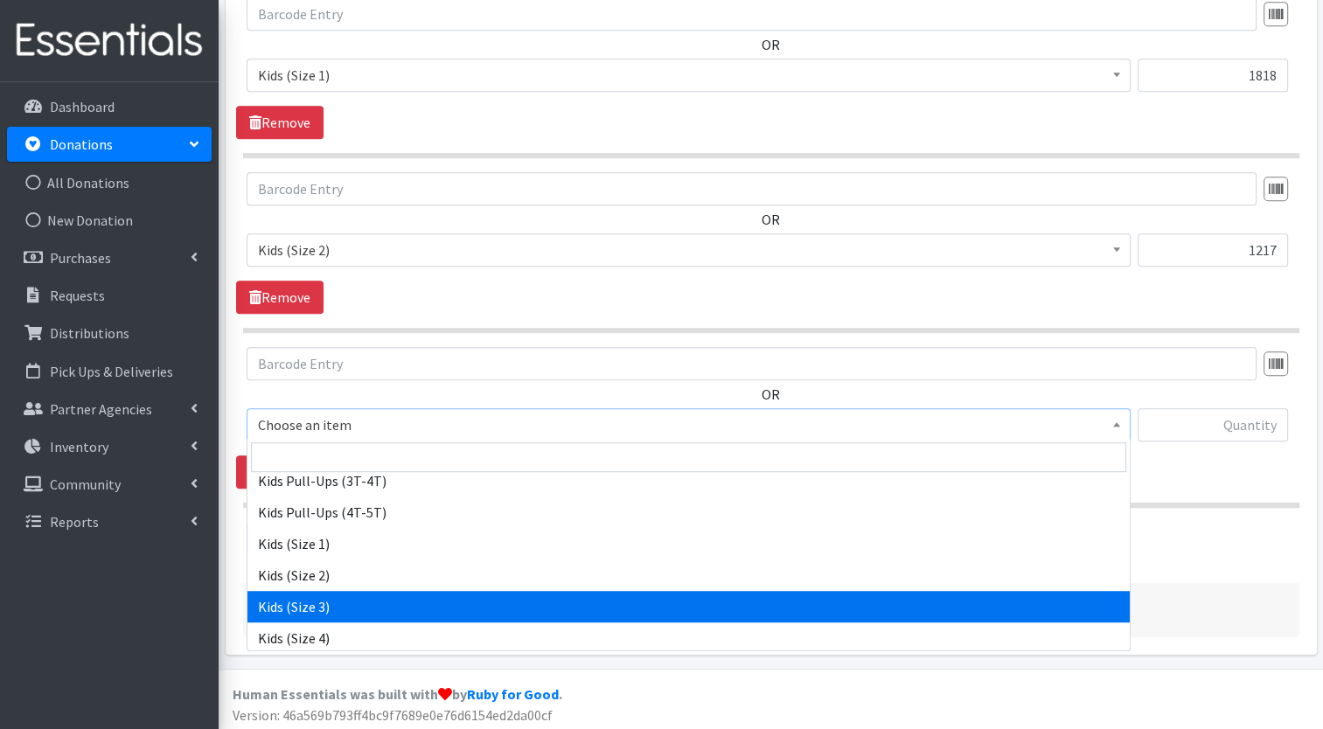
select select "7498"
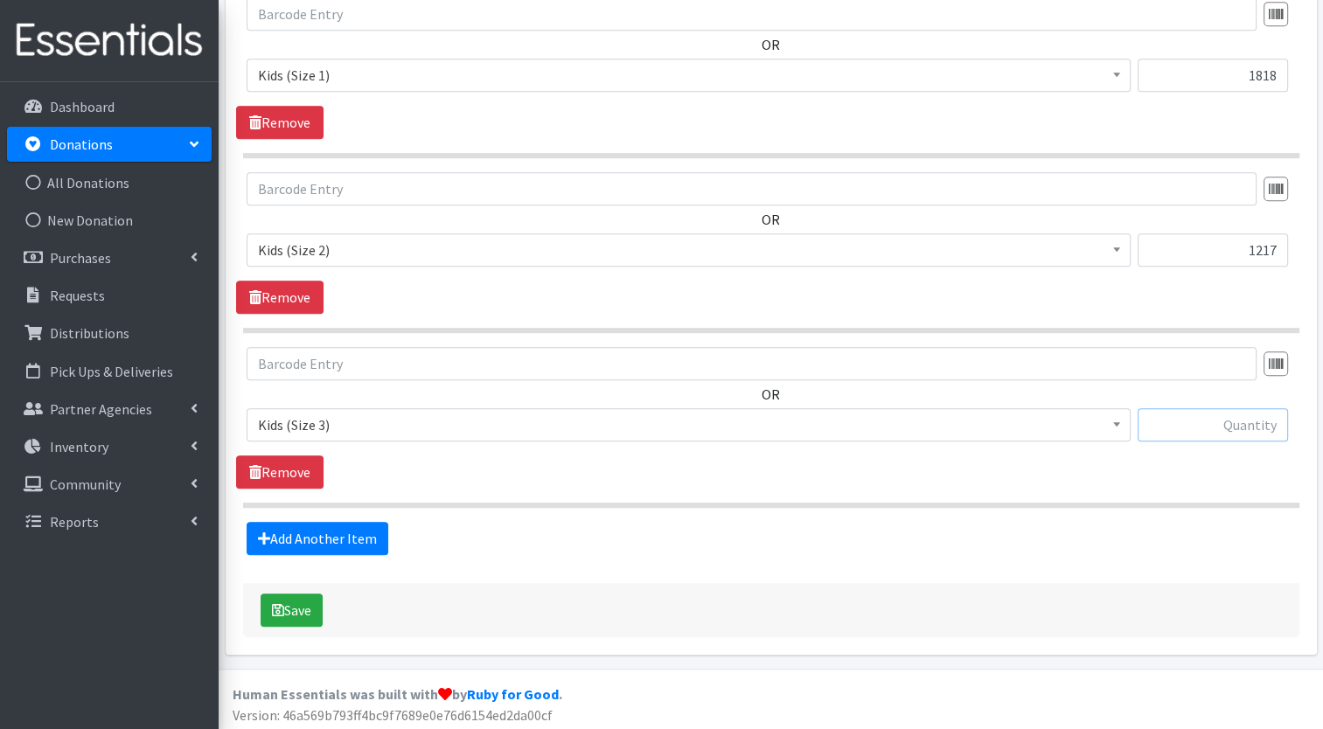
click at [1229, 426] on input "text" at bounding box center [1213, 424] width 150 height 33
type input "1296"
click at [375, 534] on link "Add Another Item" at bounding box center [318, 538] width 142 height 33
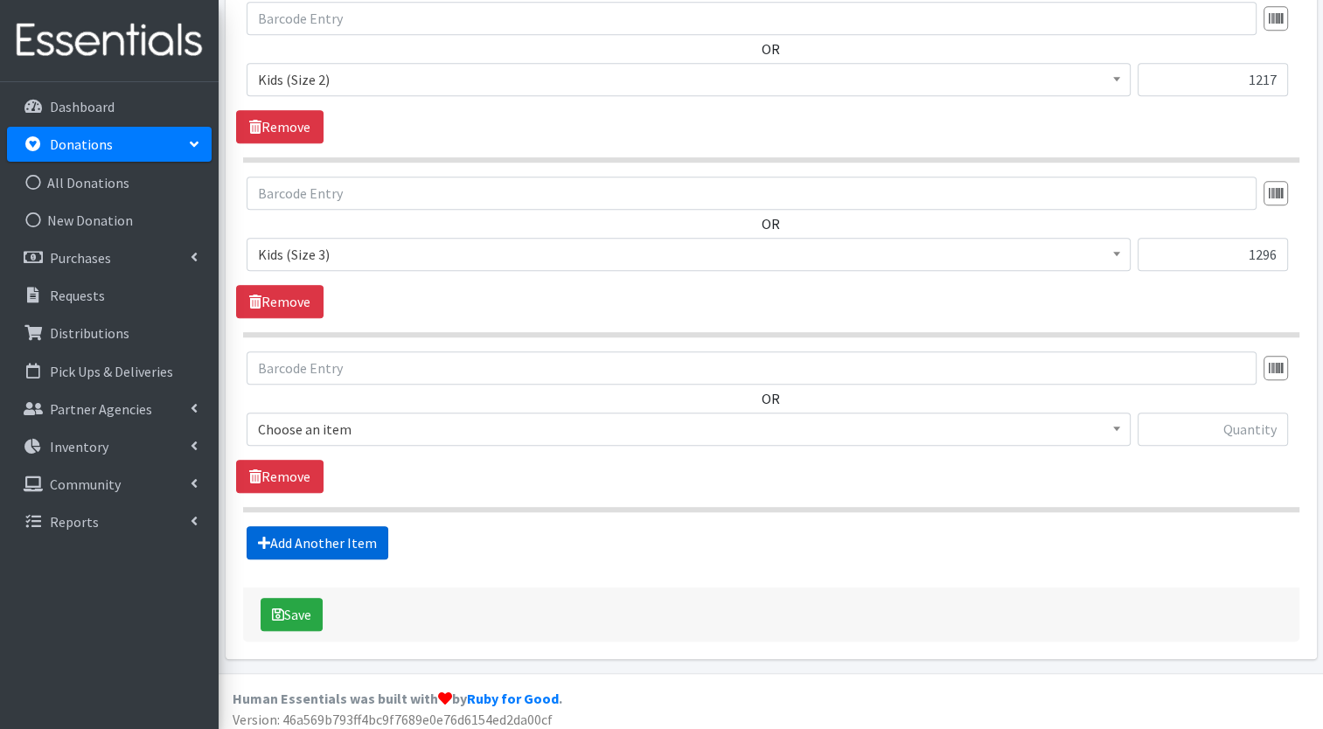
scroll to position [1169, 0]
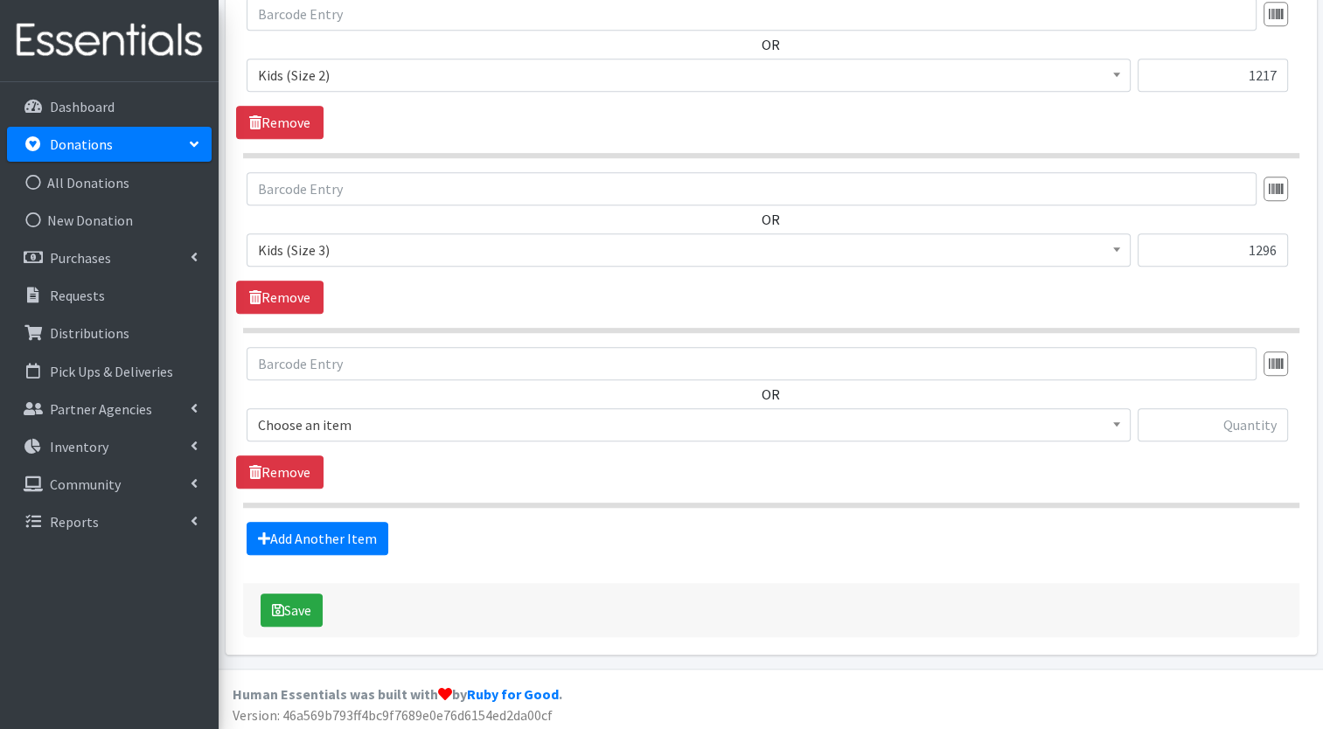
click at [461, 418] on span "Choose an item" at bounding box center [688, 425] width 861 height 24
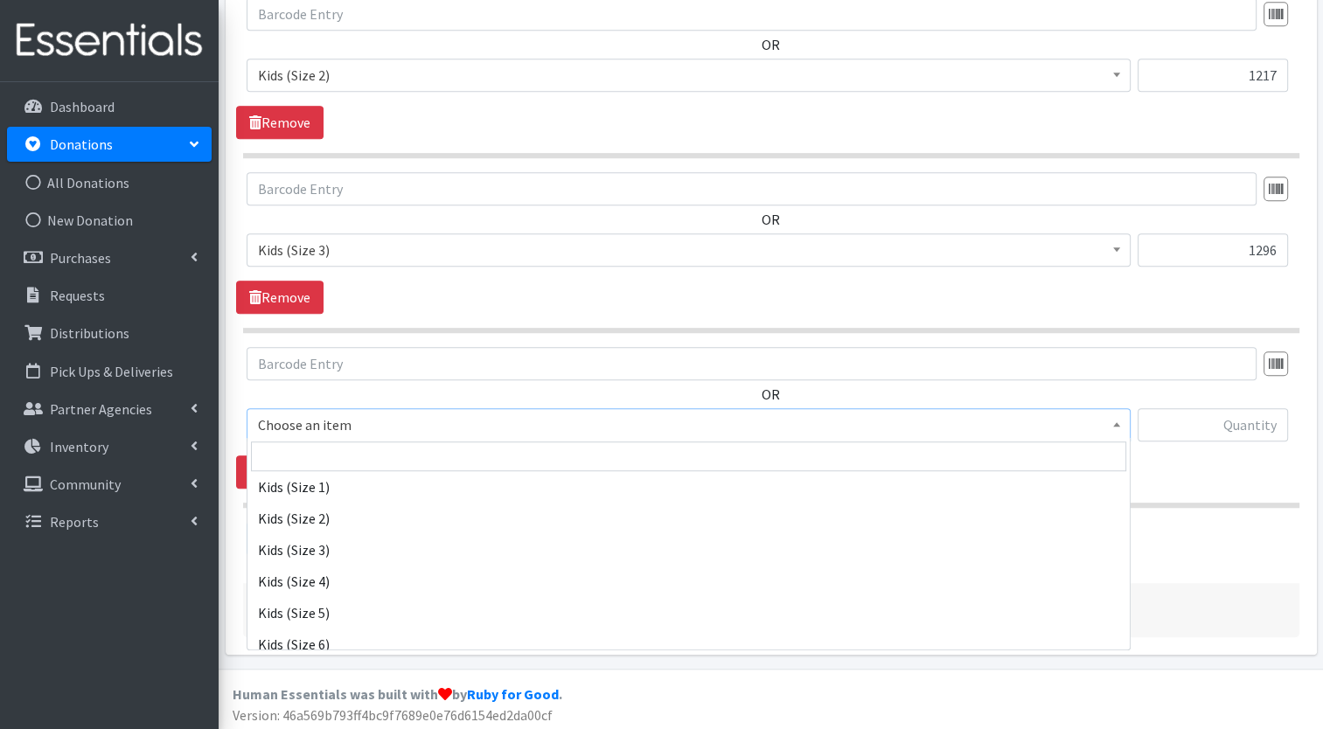
scroll to position [395, 0]
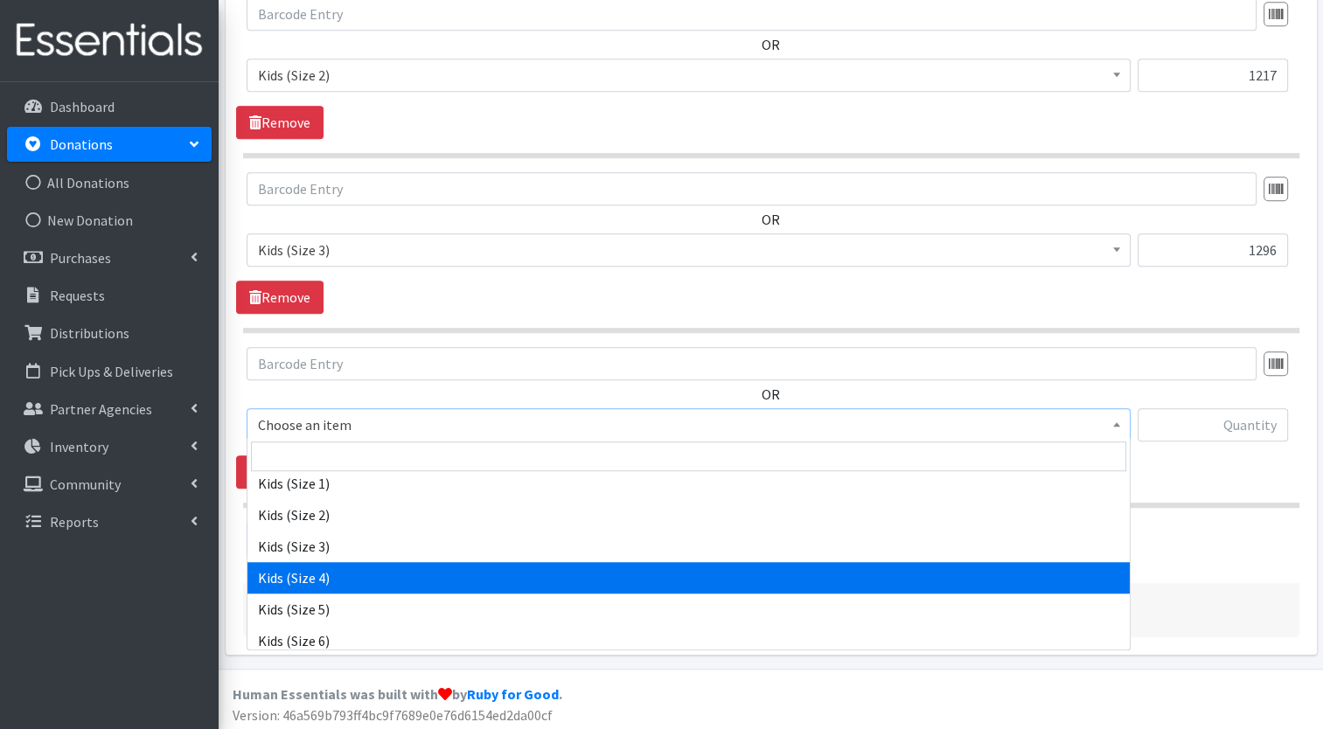
select select "7499"
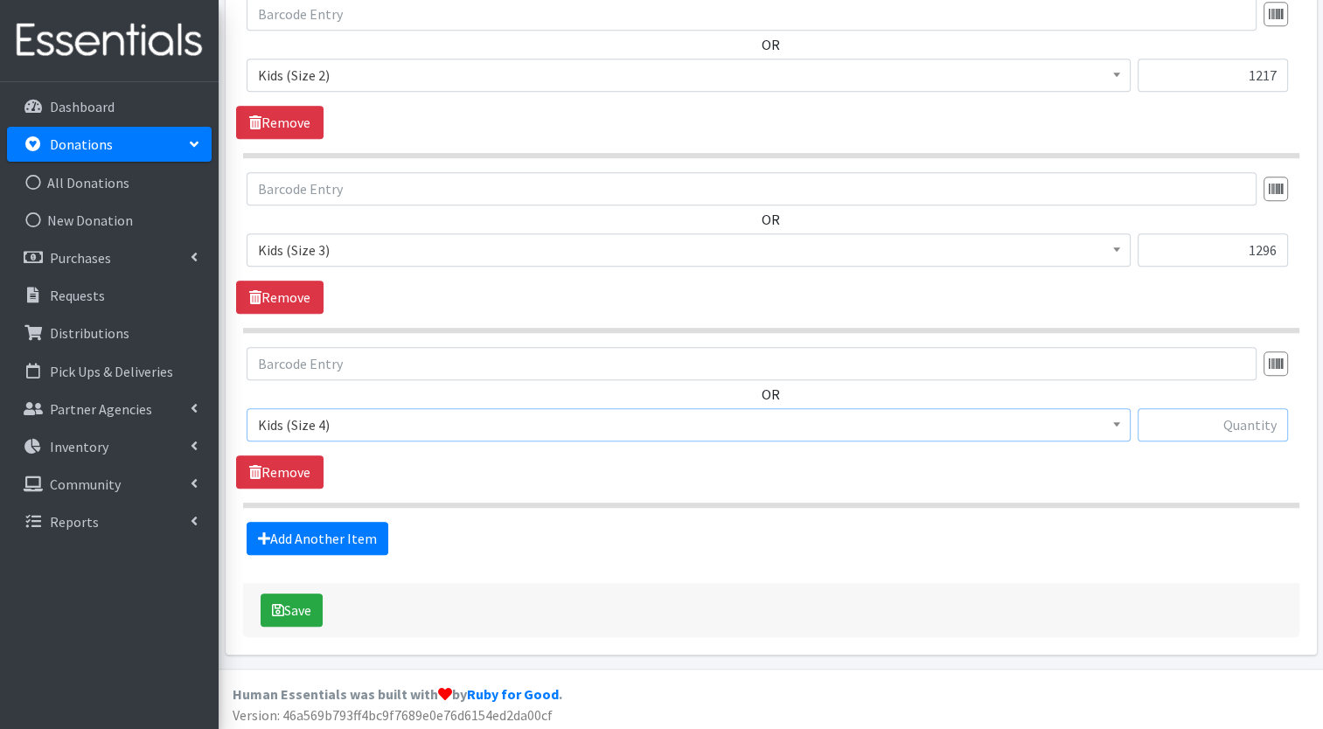
click at [1196, 418] on input "text" at bounding box center [1213, 424] width 150 height 33
type input "843"
click at [371, 537] on link "Add Another Item" at bounding box center [318, 538] width 142 height 33
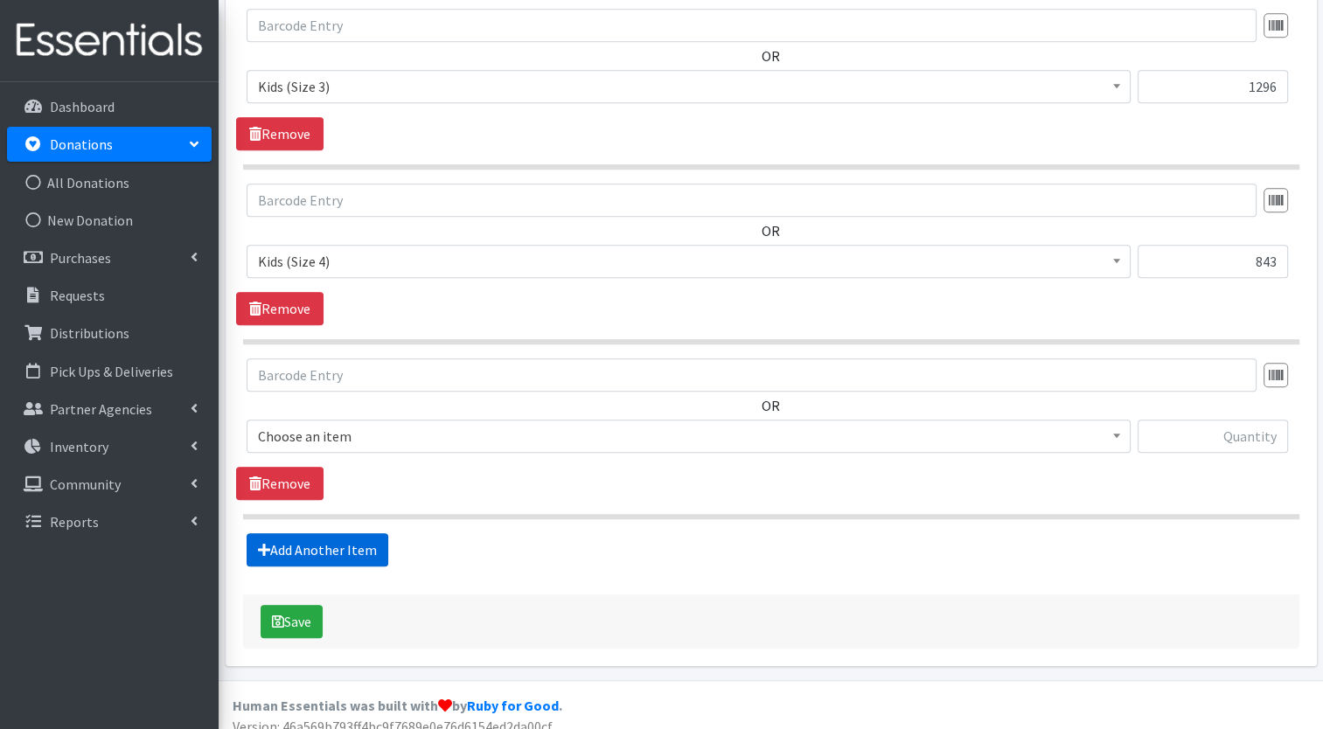
scroll to position [1343, 0]
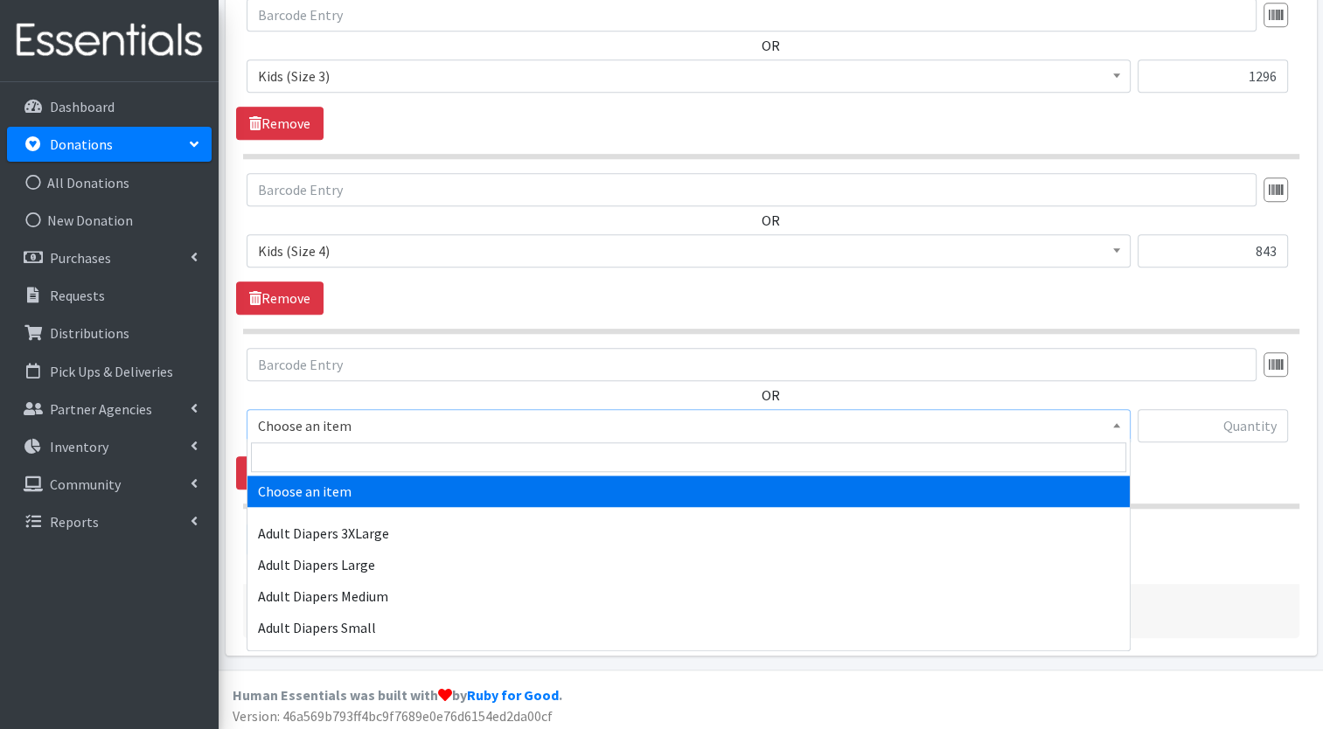
click at [462, 430] on span "Choose an item" at bounding box center [688, 426] width 861 height 24
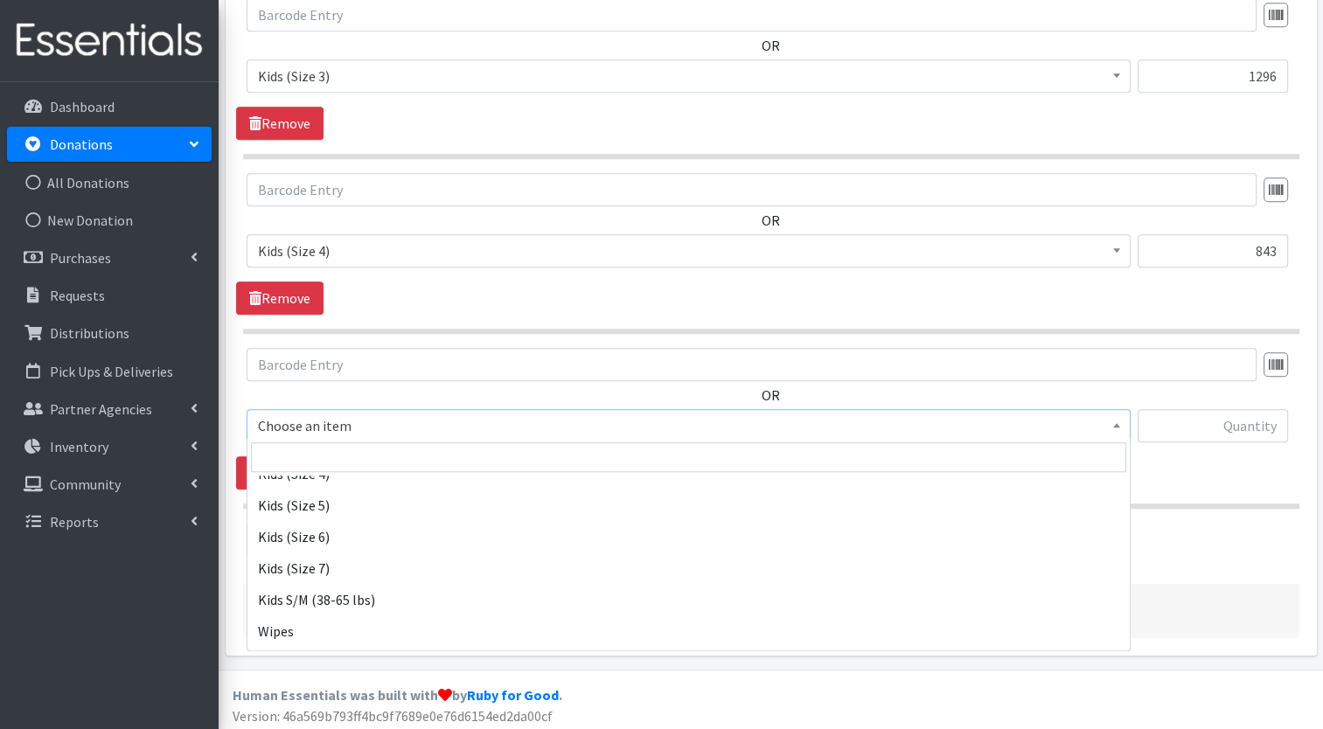
scroll to position [504, 0]
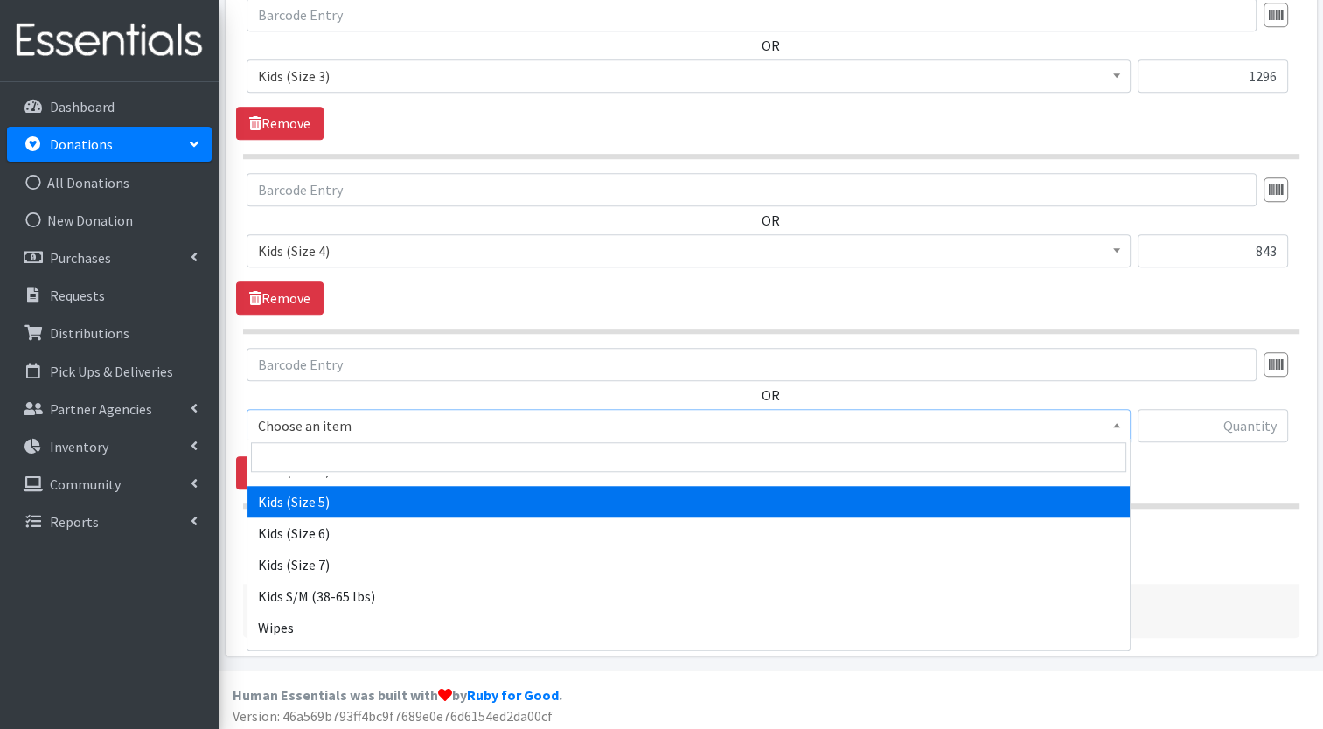
select select "7504"
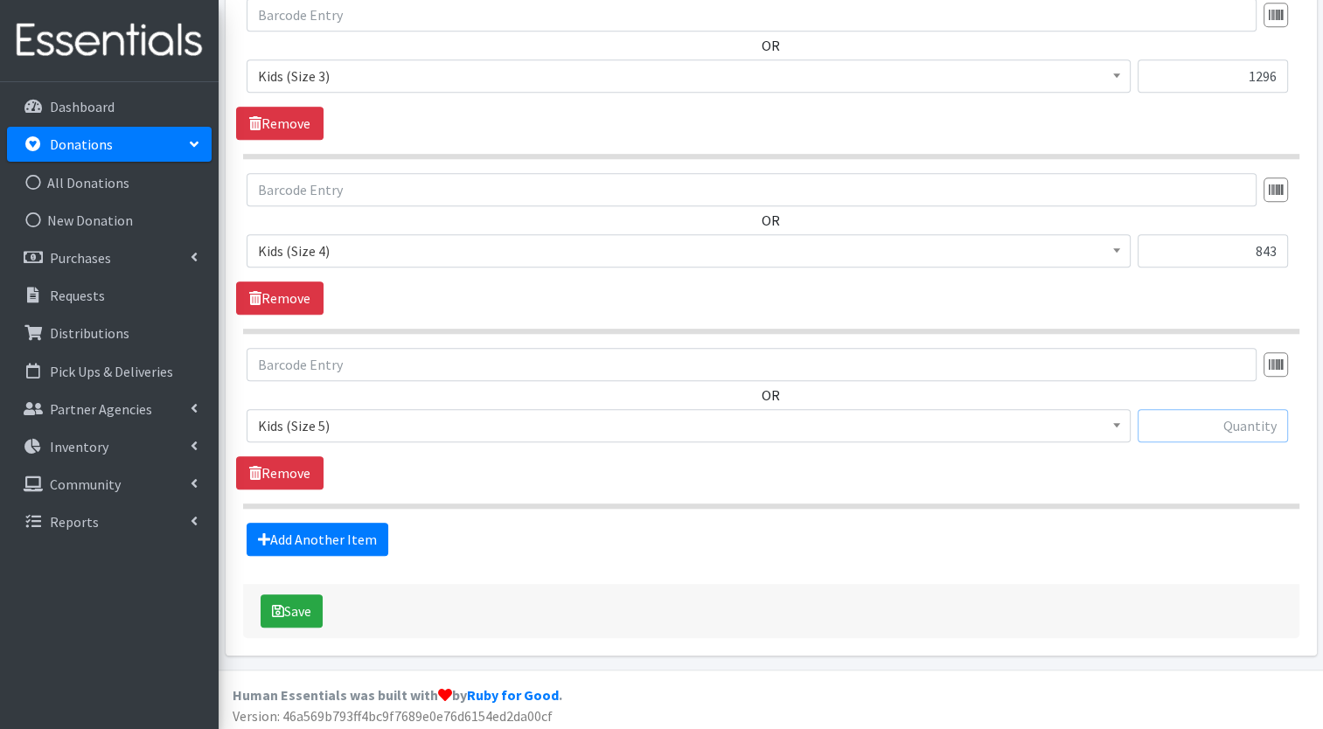
click at [1217, 428] on input "text" at bounding box center [1213, 425] width 150 height 33
type input "711"
click at [305, 527] on link "Add Another Item" at bounding box center [318, 539] width 142 height 33
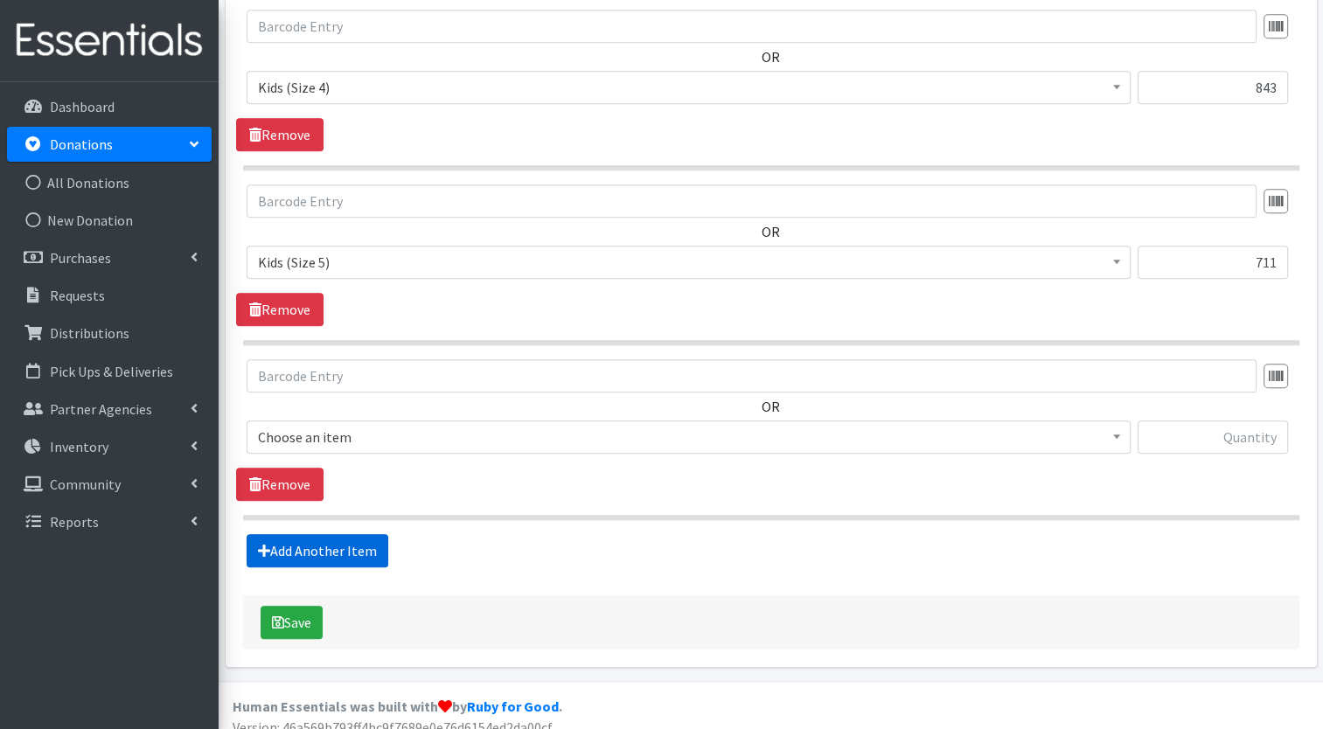
scroll to position [1518, 0]
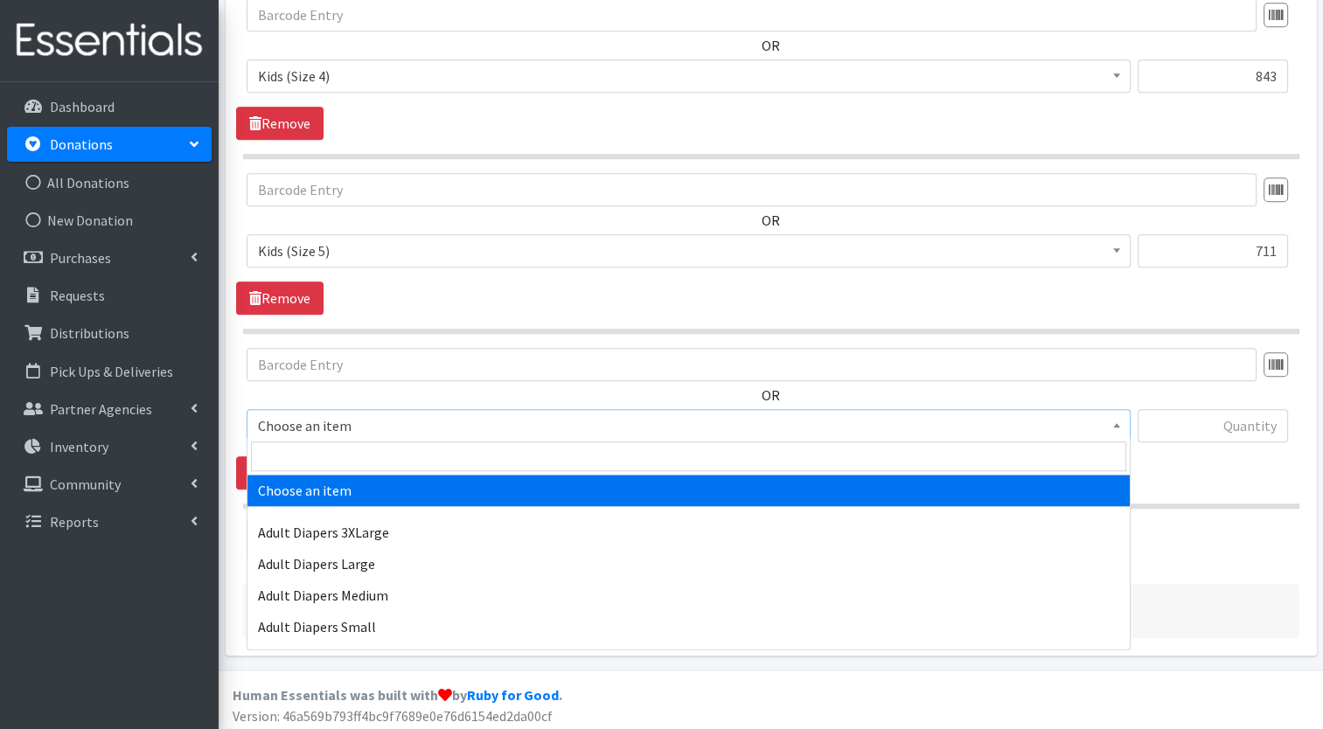
click at [508, 425] on span "Choose an item" at bounding box center [688, 426] width 861 height 24
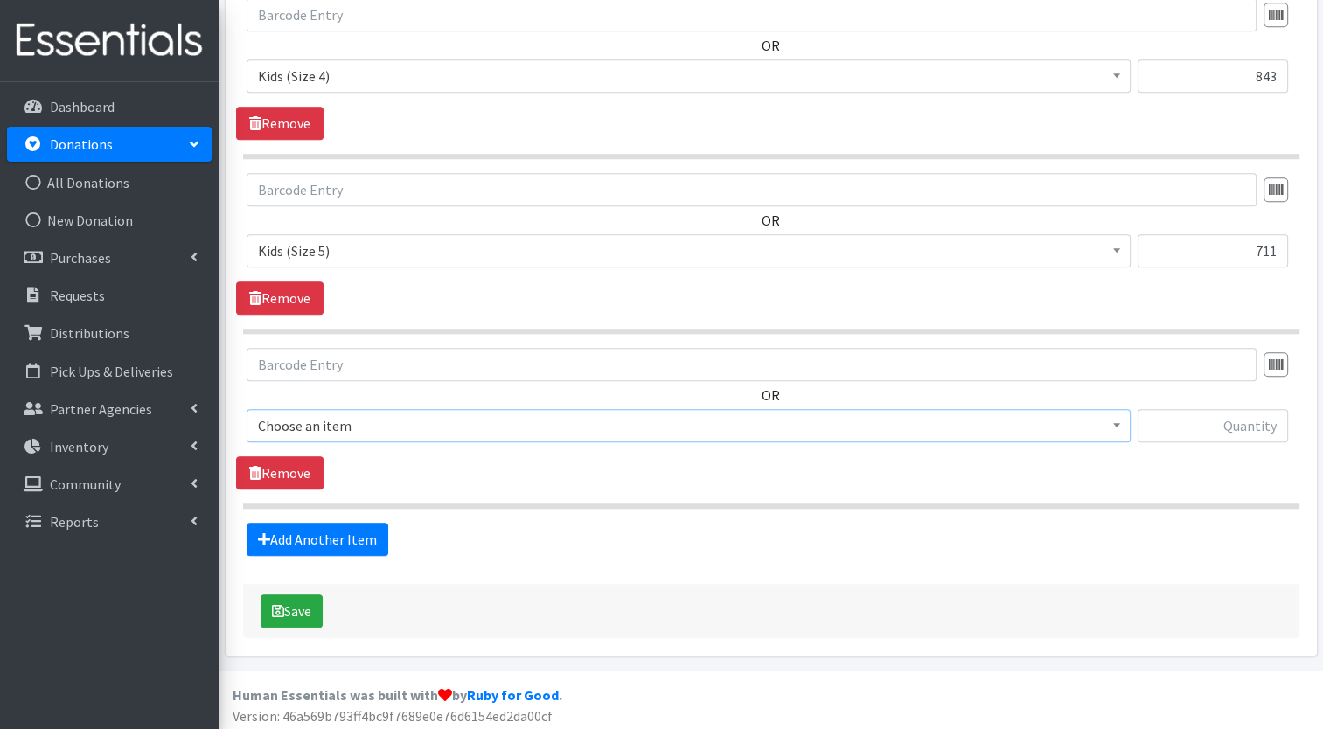
click at [508, 425] on span "Choose an item" at bounding box center [688, 426] width 861 height 24
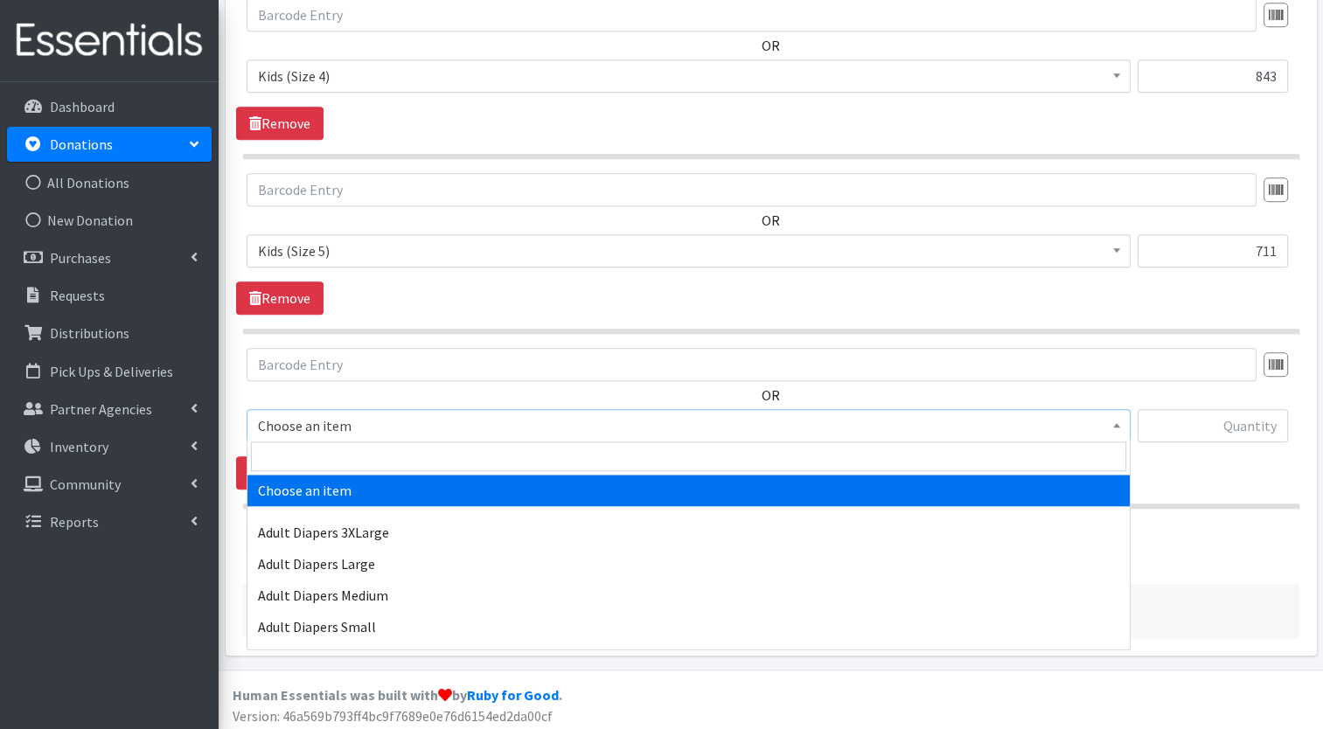
click at [493, 414] on span "Choose an item" at bounding box center [688, 426] width 861 height 24
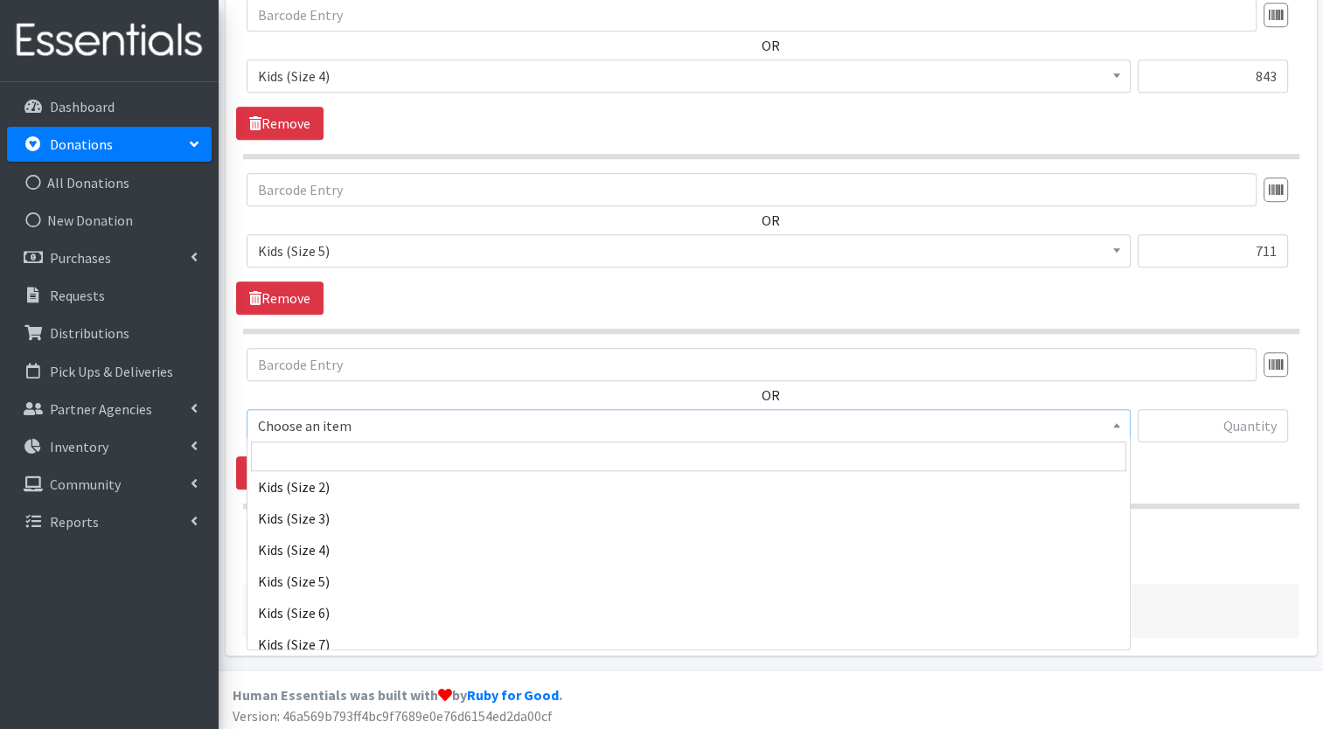
scroll to position [434, 0]
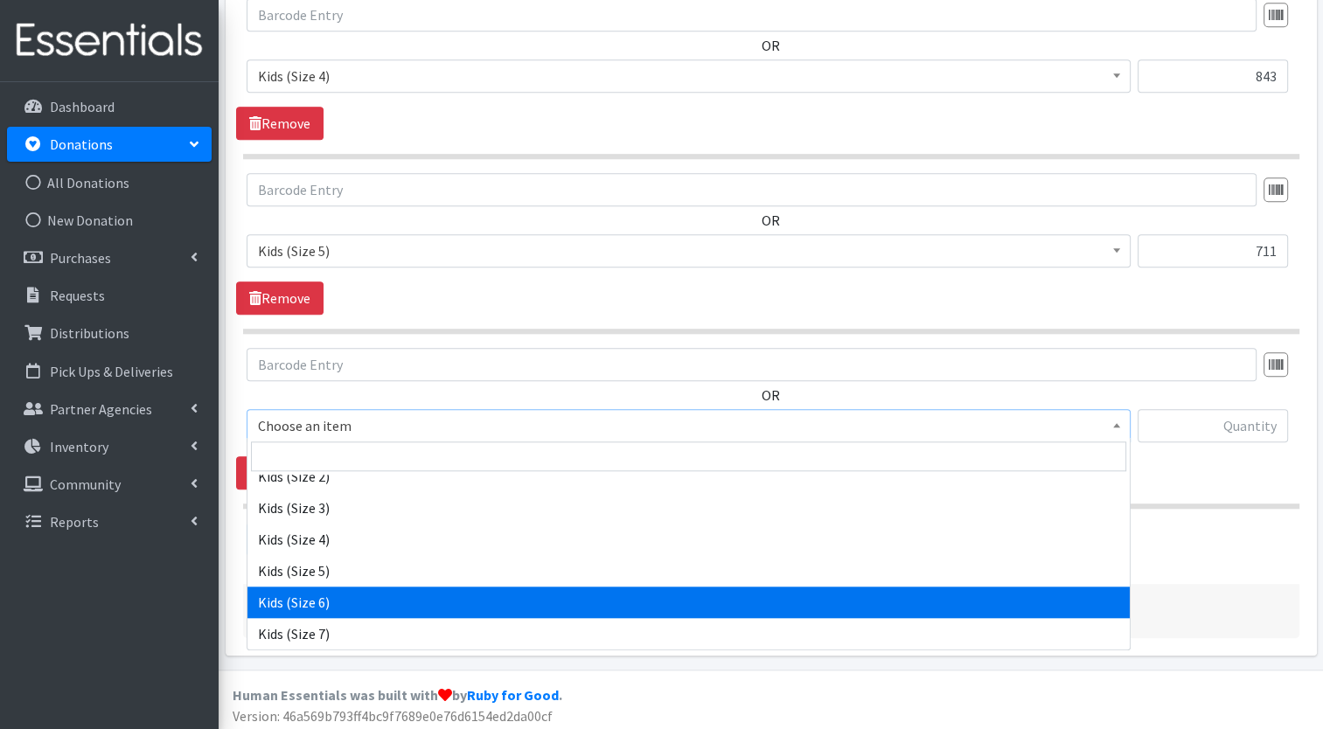
select select "7471"
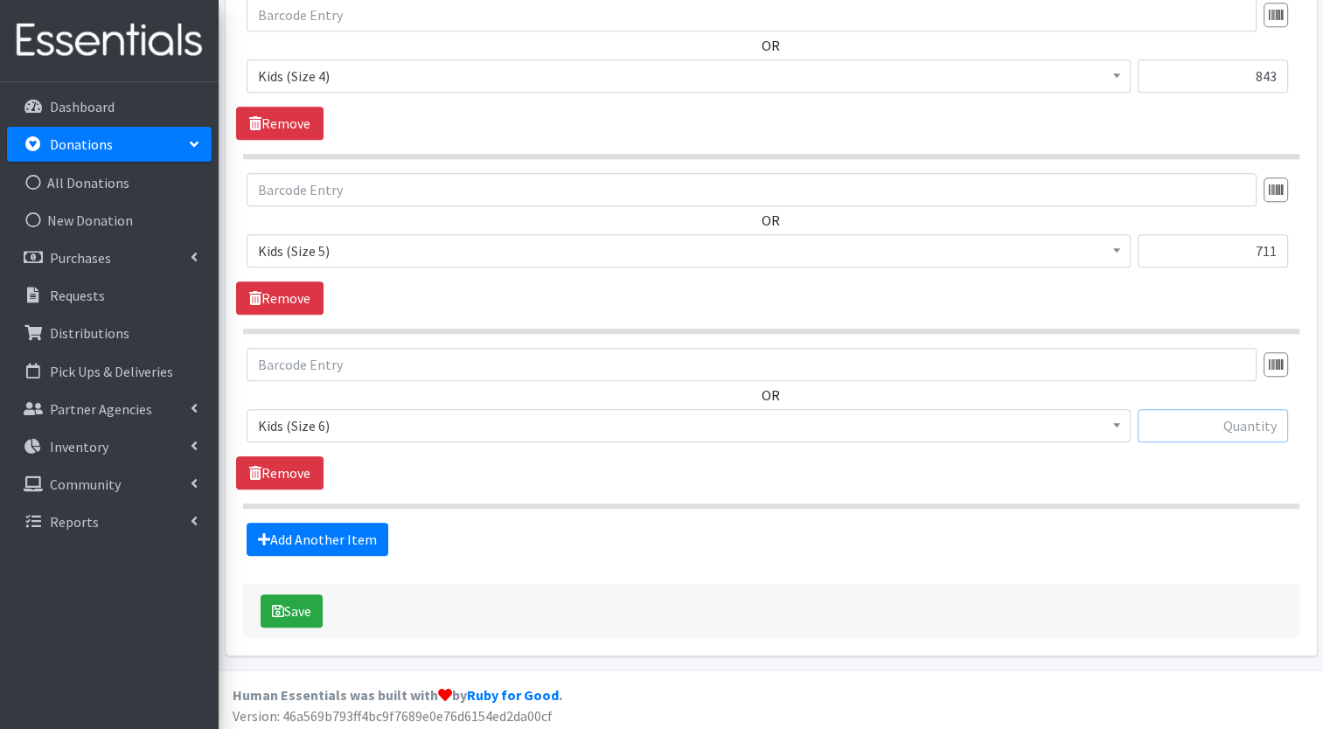
click at [1249, 425] on input "text" at bounding box center [1213, 425] width 150 height 33
type input "478"
click at [371, 532] on link "Add Another Item" at bounding box center [318, 539] width 142 height 33
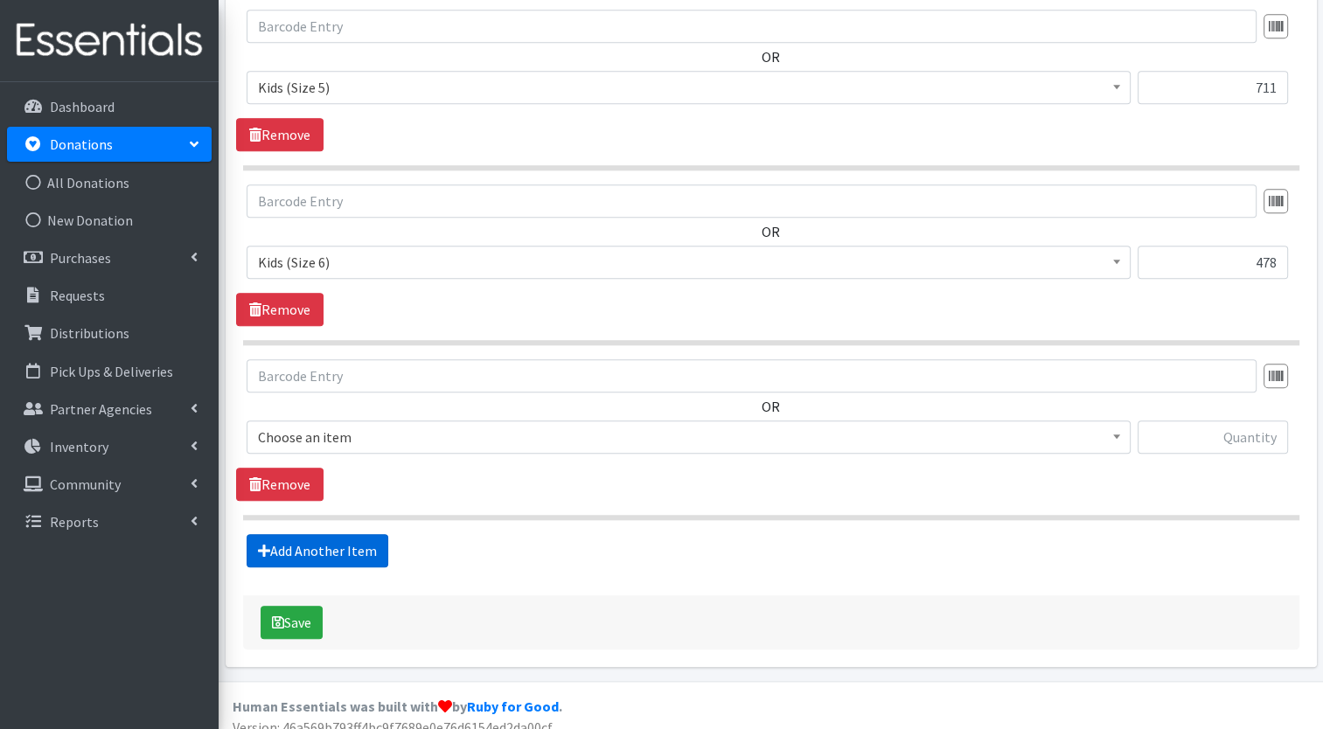
scroll to position [1692, 0]
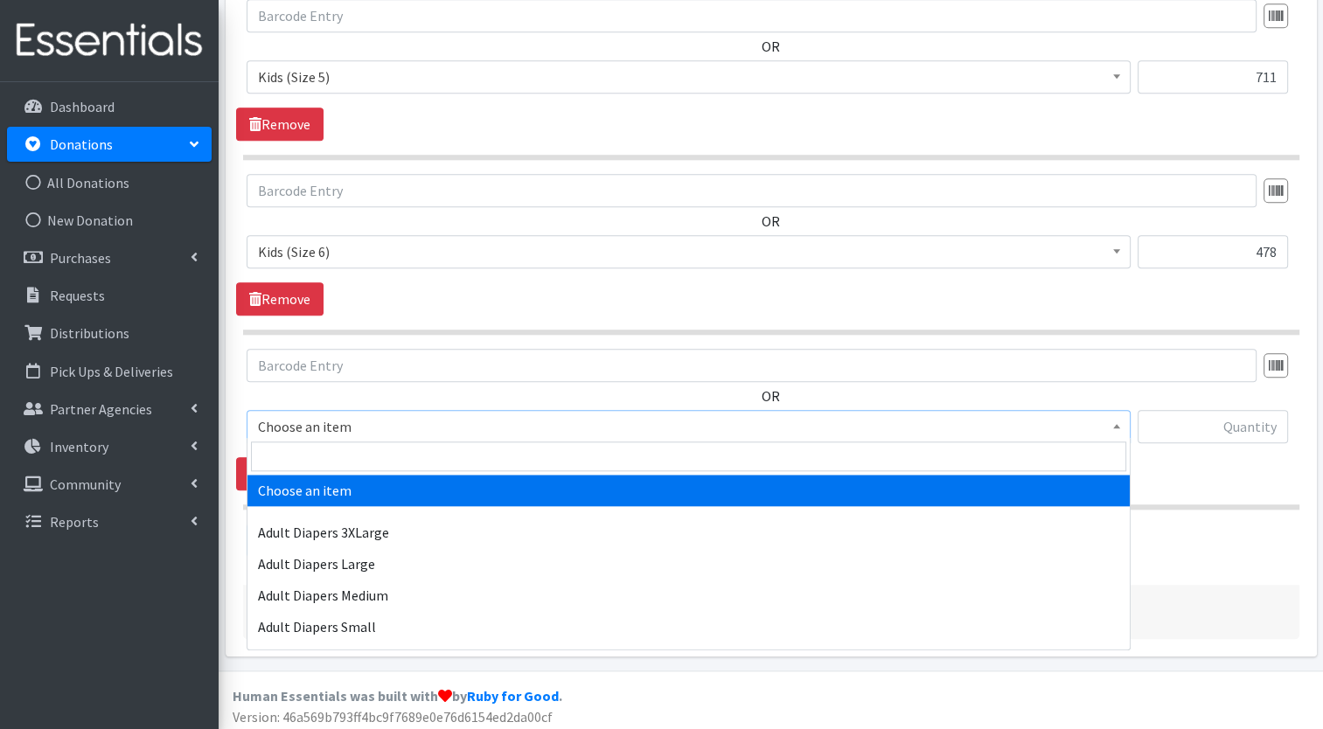
click at [548, 425] on span "Choose an item" at bounding box center [688, 426] width 861 height 24
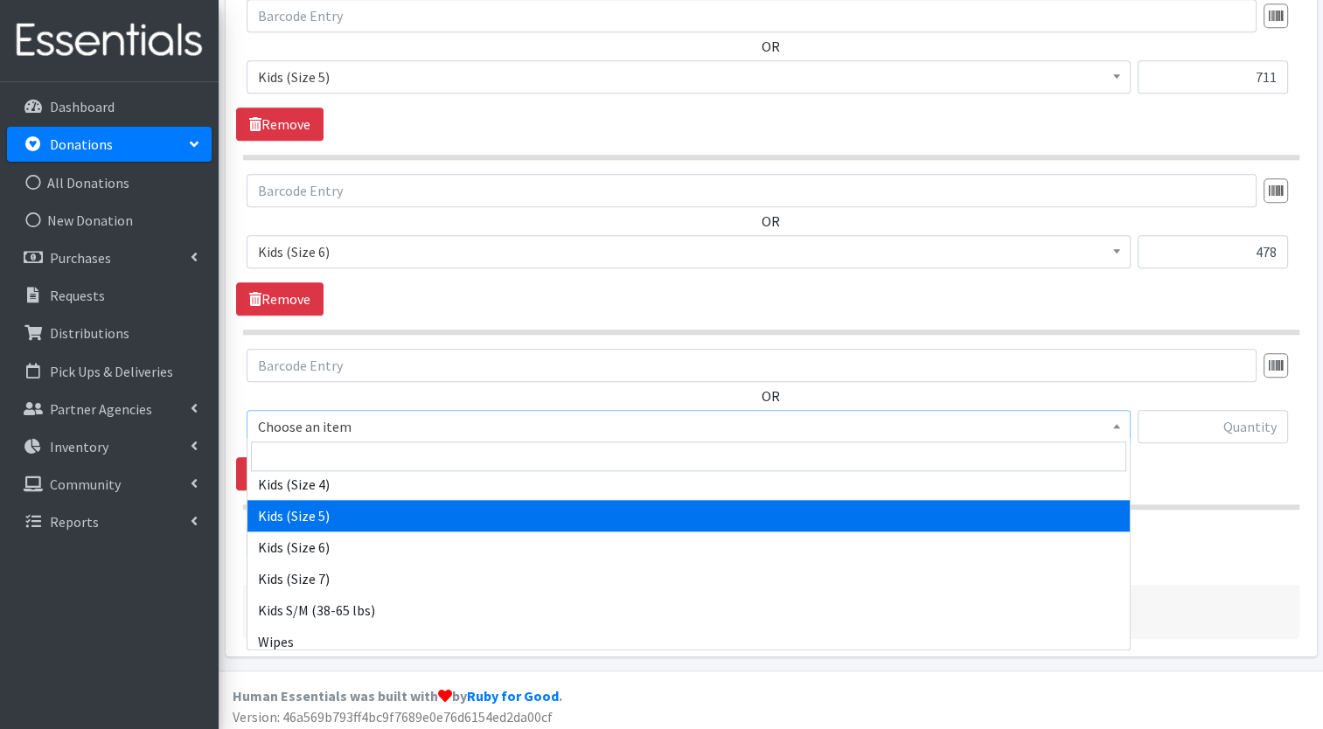
scroll to position [528, 0]
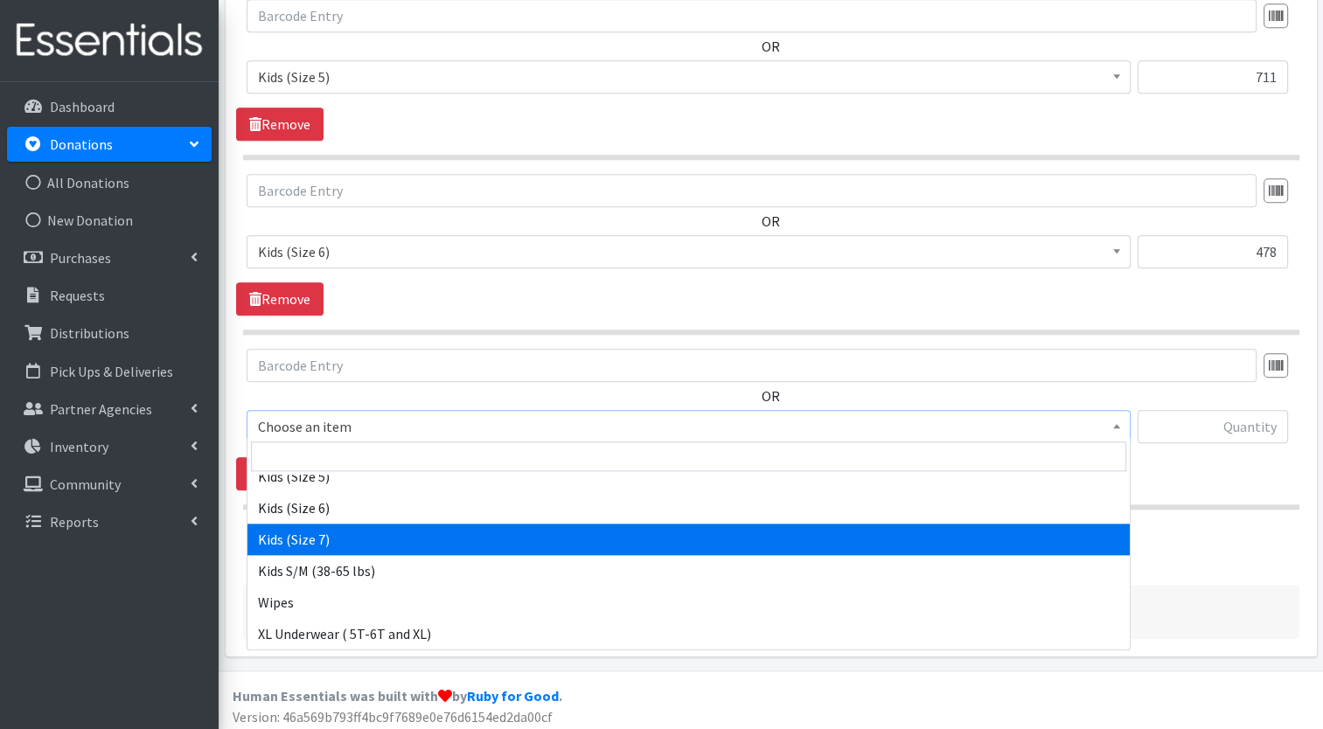
select select "12361"
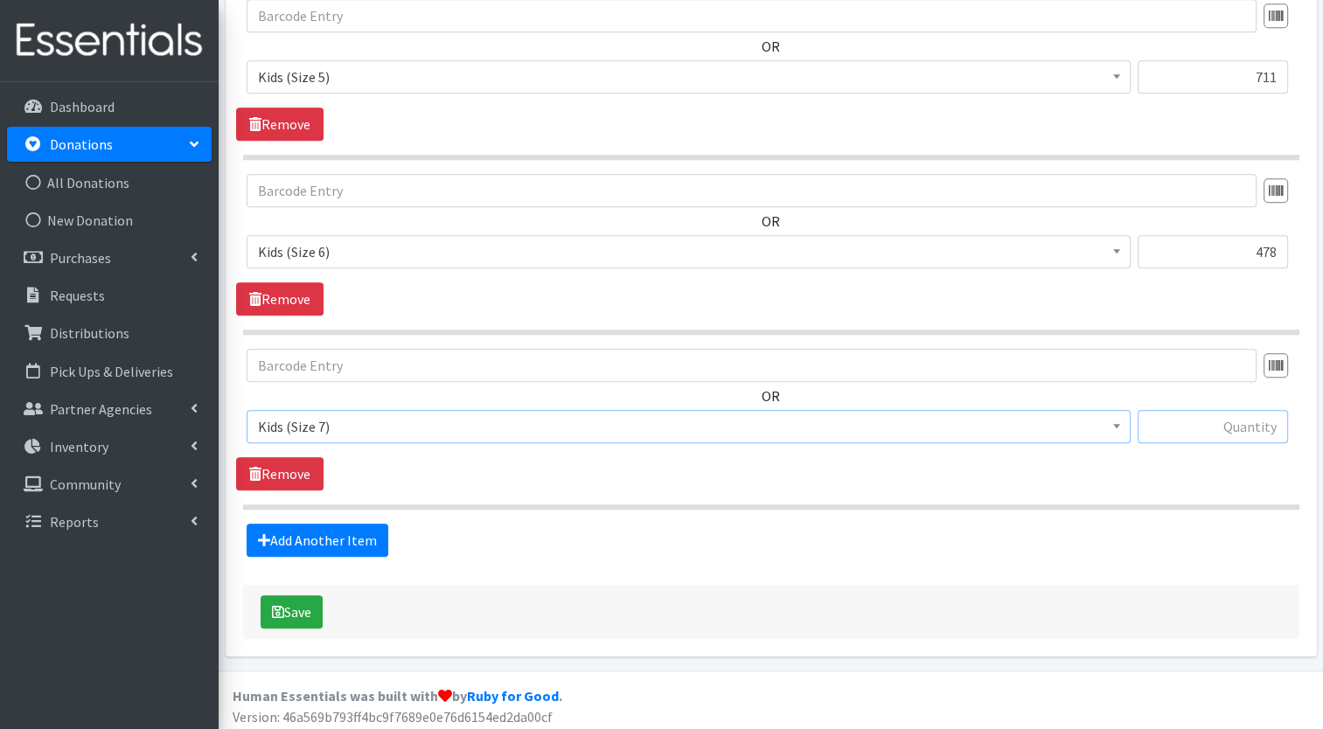
click at [1271, 428] on input "text" at bounding box center [1213, 426] width 150 height 33
type input "154"
click at [332, 536] on link "Add Another Item" at bounding box center [318, 540] width 142 height 33
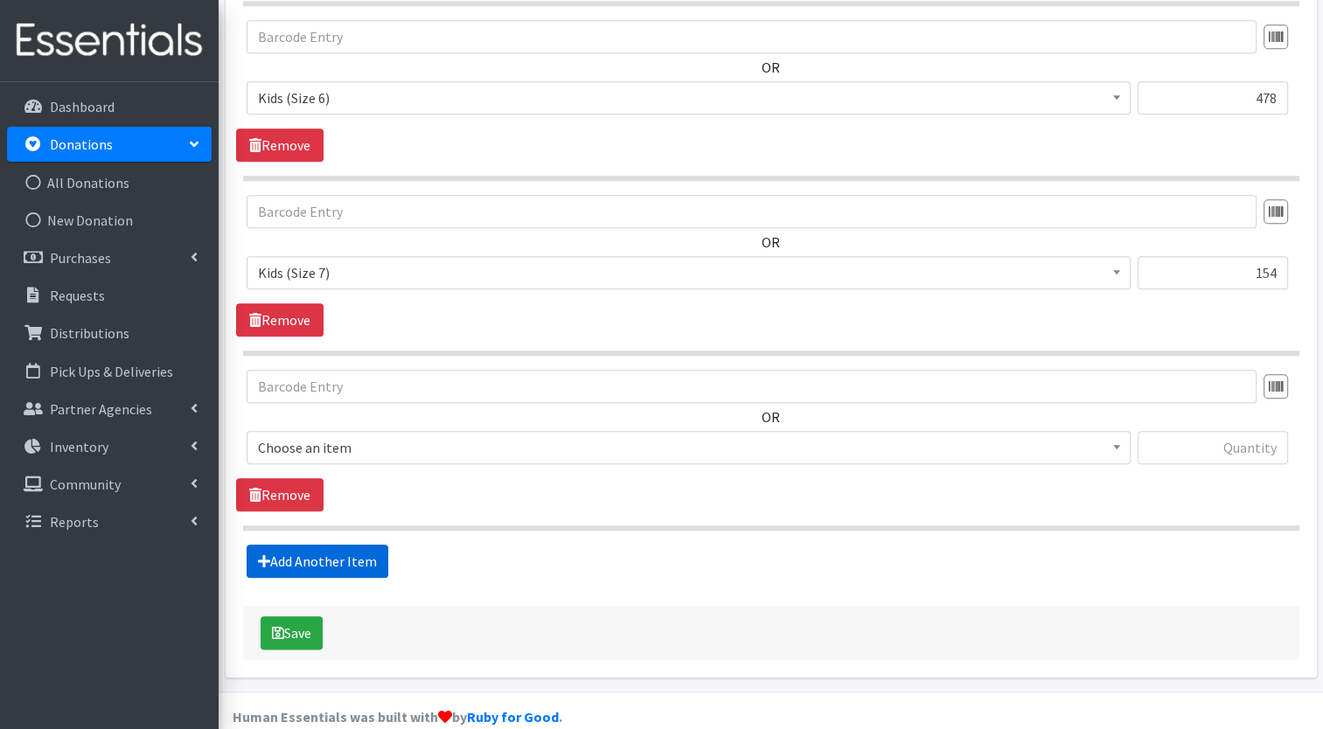
scroll to position [1867, 0]
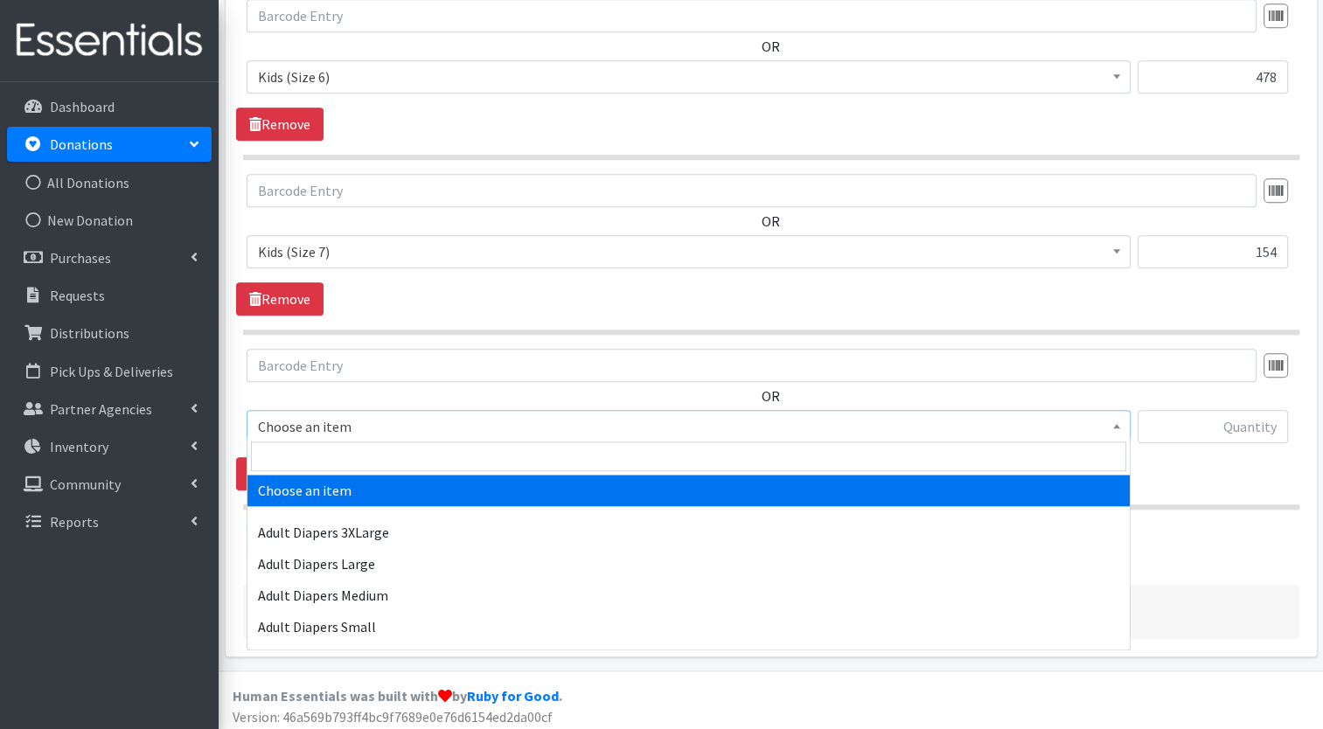
click at [374, 428] on span "Choose an item" at bounding box center [688, 426] width 861 height 24
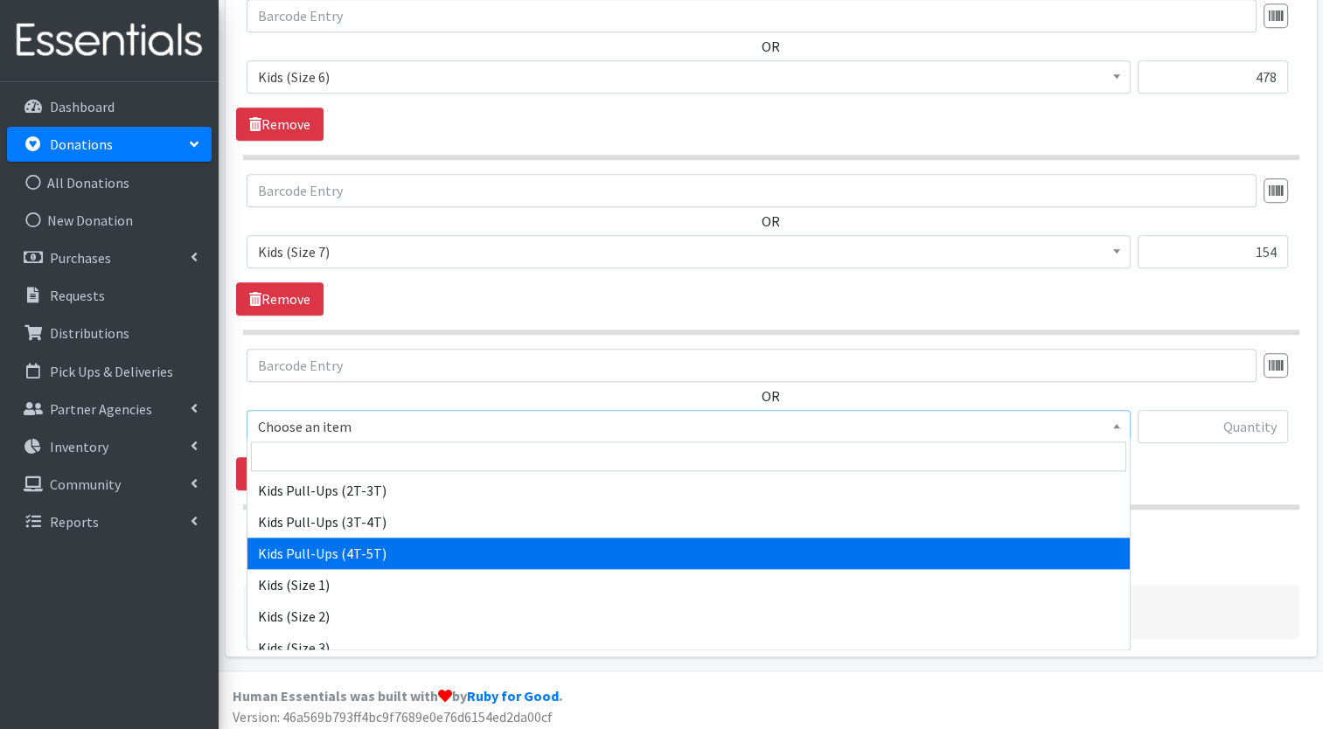
scroll to position [528, 0]
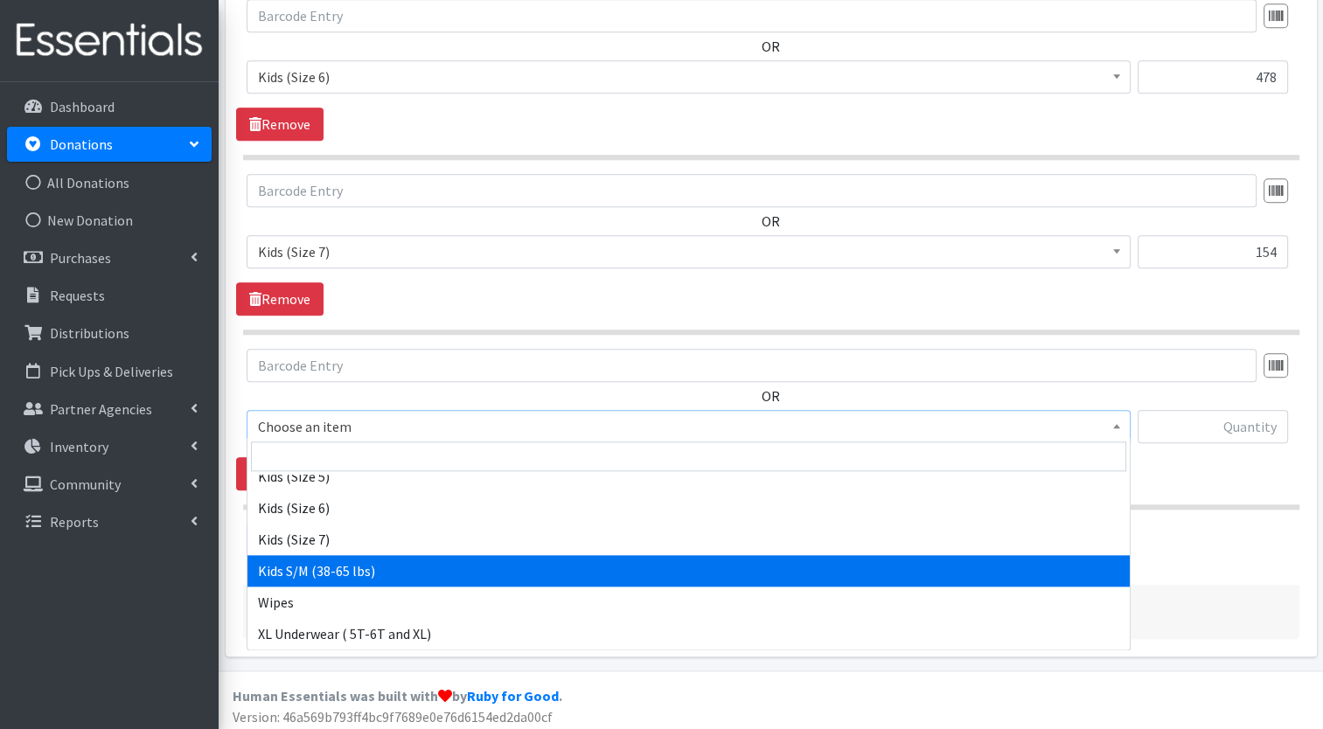
select select "7481"
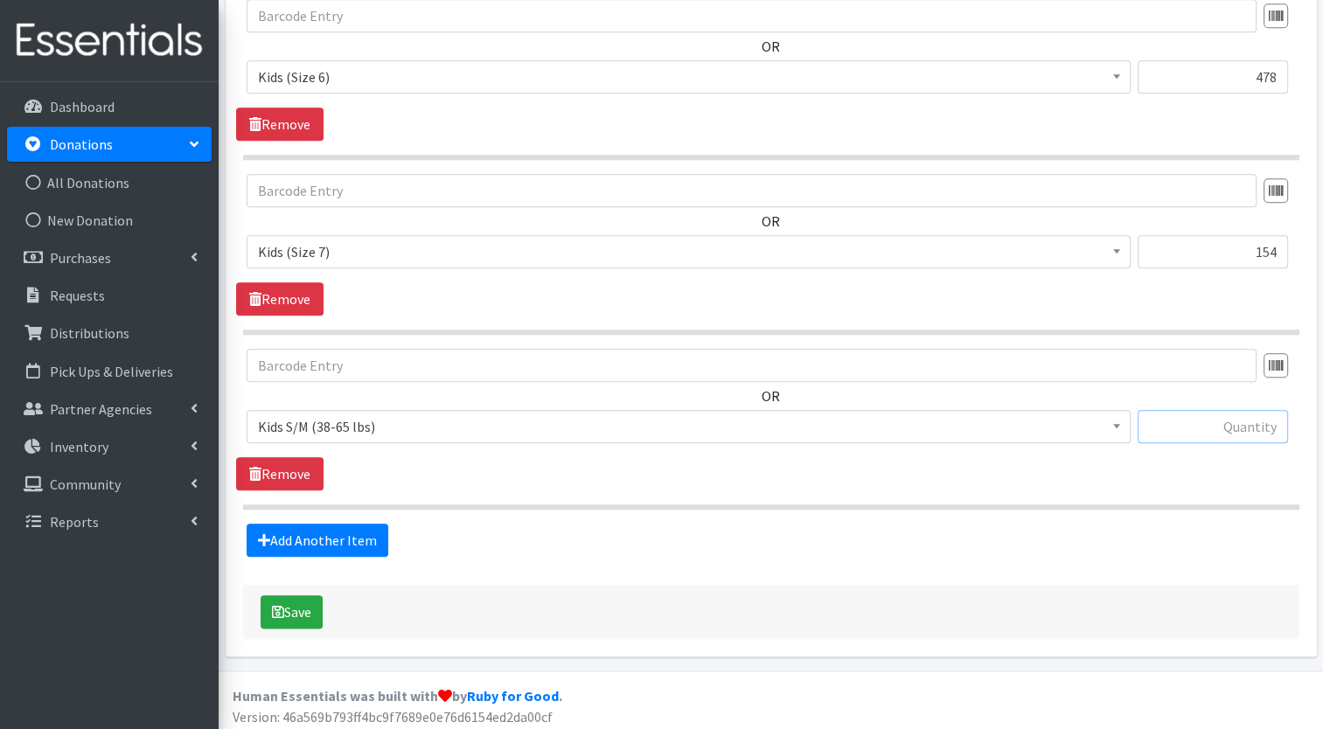
click at [1195, 428] on input "text" at bounding box center [1213, 426] width 150 height 33
click at [349, 542] on link "Add Another Item" at bounding box center [318, 540] width 142 height 33
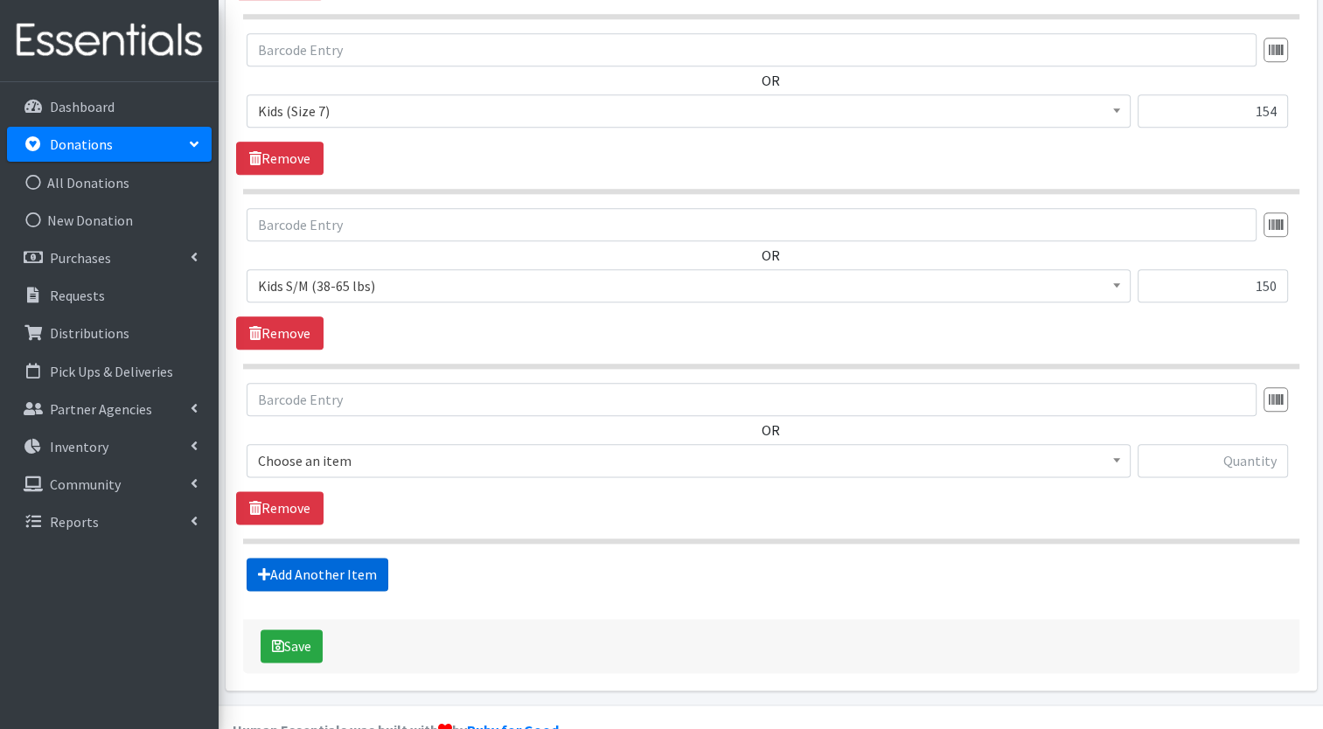
scroll to position [2041, 0]
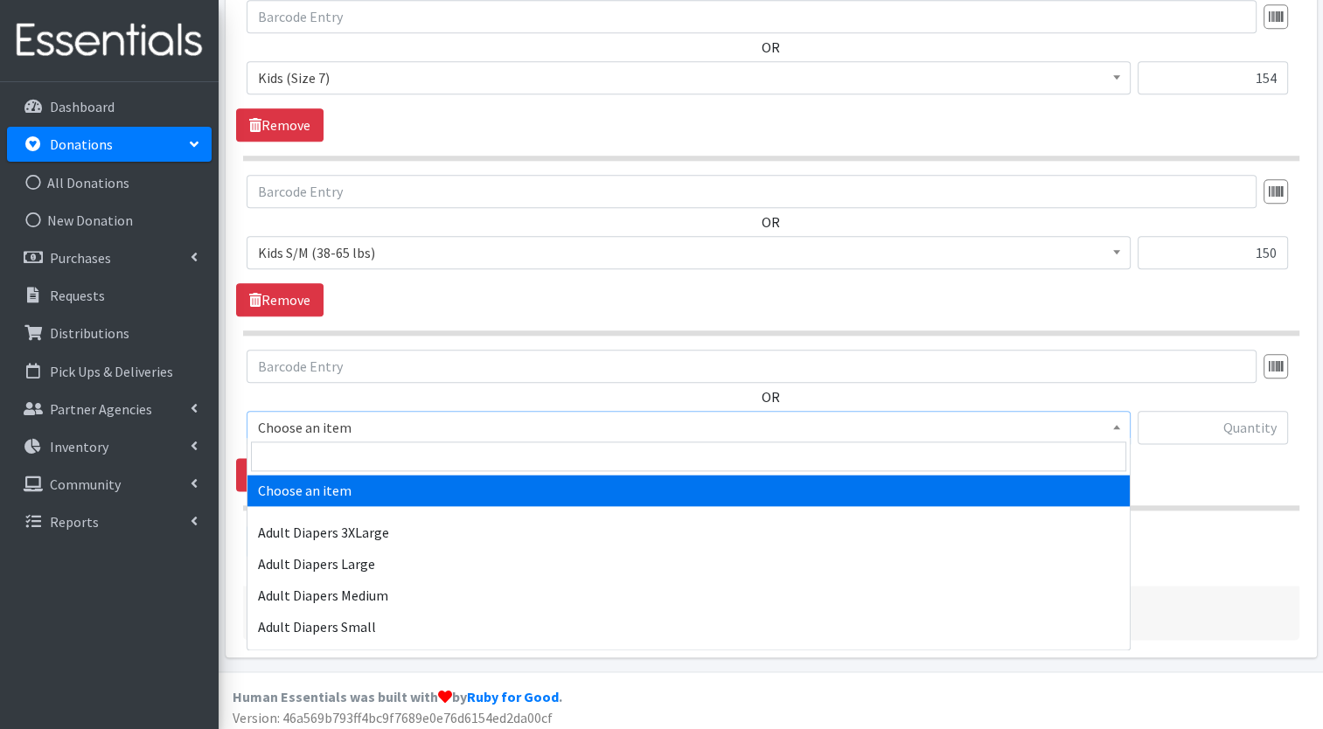
click at [446, 421] on span "Choose an item" at bounding box center [688, 427] width 861 height 24
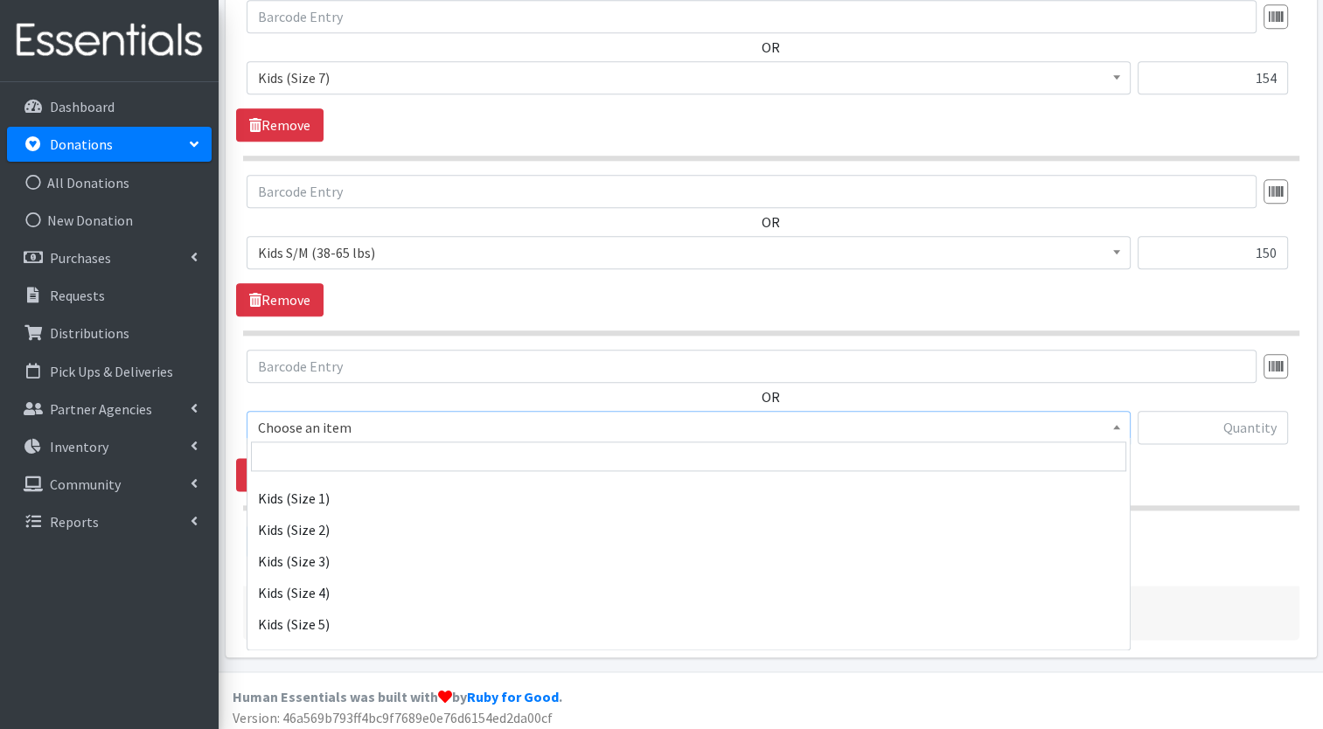
scroll to position [528, 0]
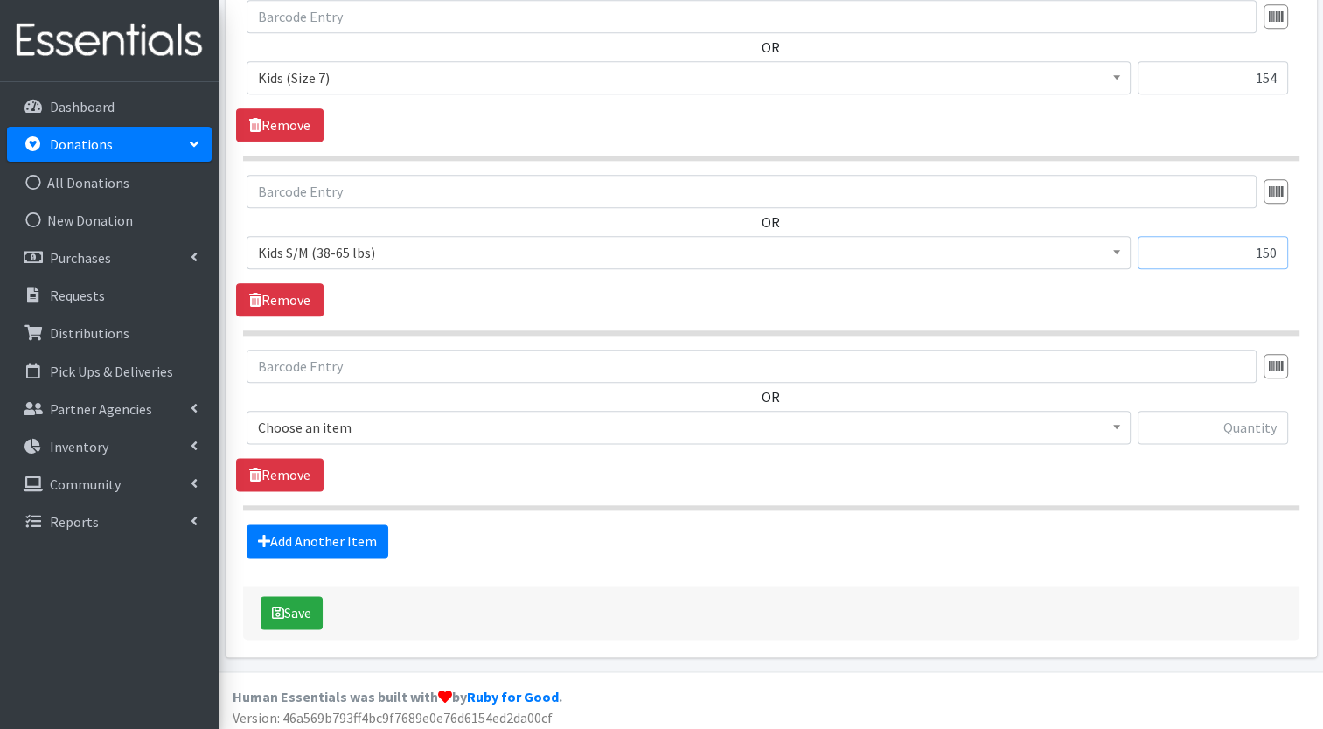
click at [1240, 239] on input "150" at bounding box center [1213, 252] width 150 height 33
click at [1279, 254] on input "150" at bounding box center [1213, 252] width 150 height 33
type input "1"
type input "278"
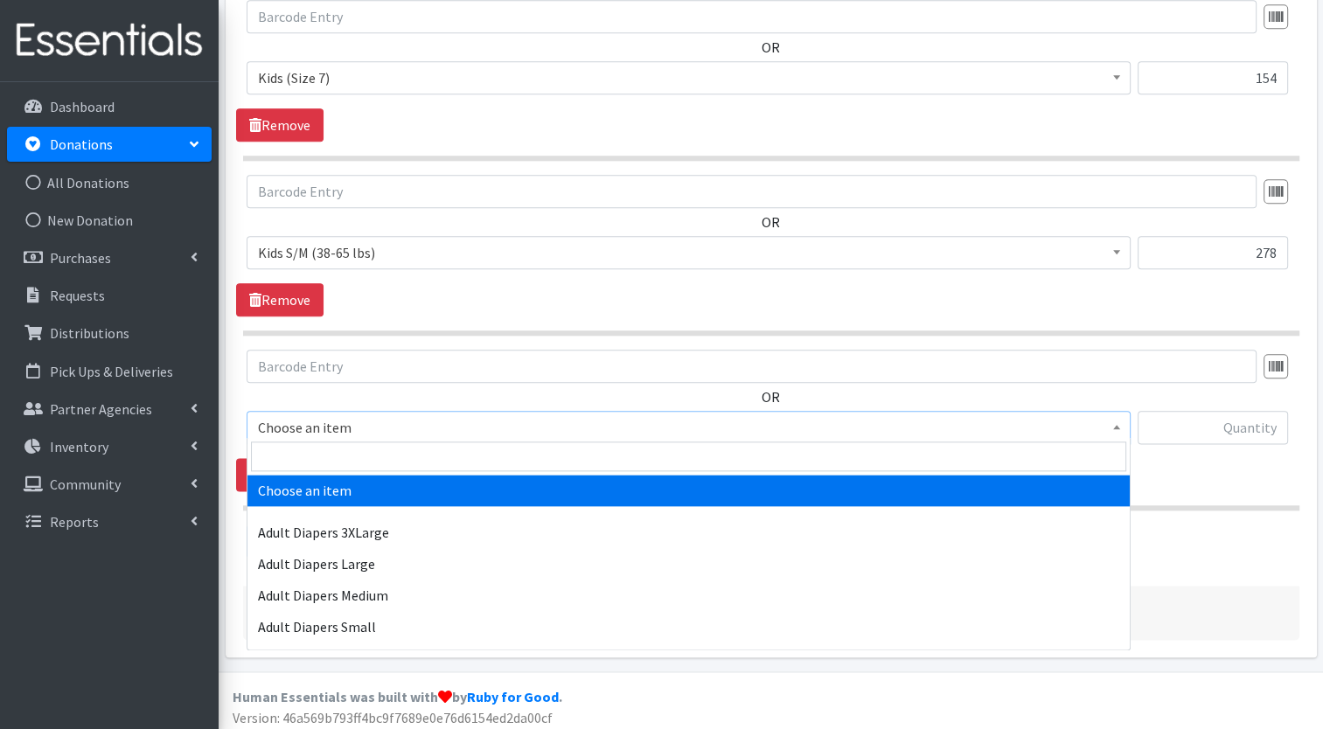
click at [530, 421] on span "Choose an item" at bounding box center [688, 427] width 861 height 24
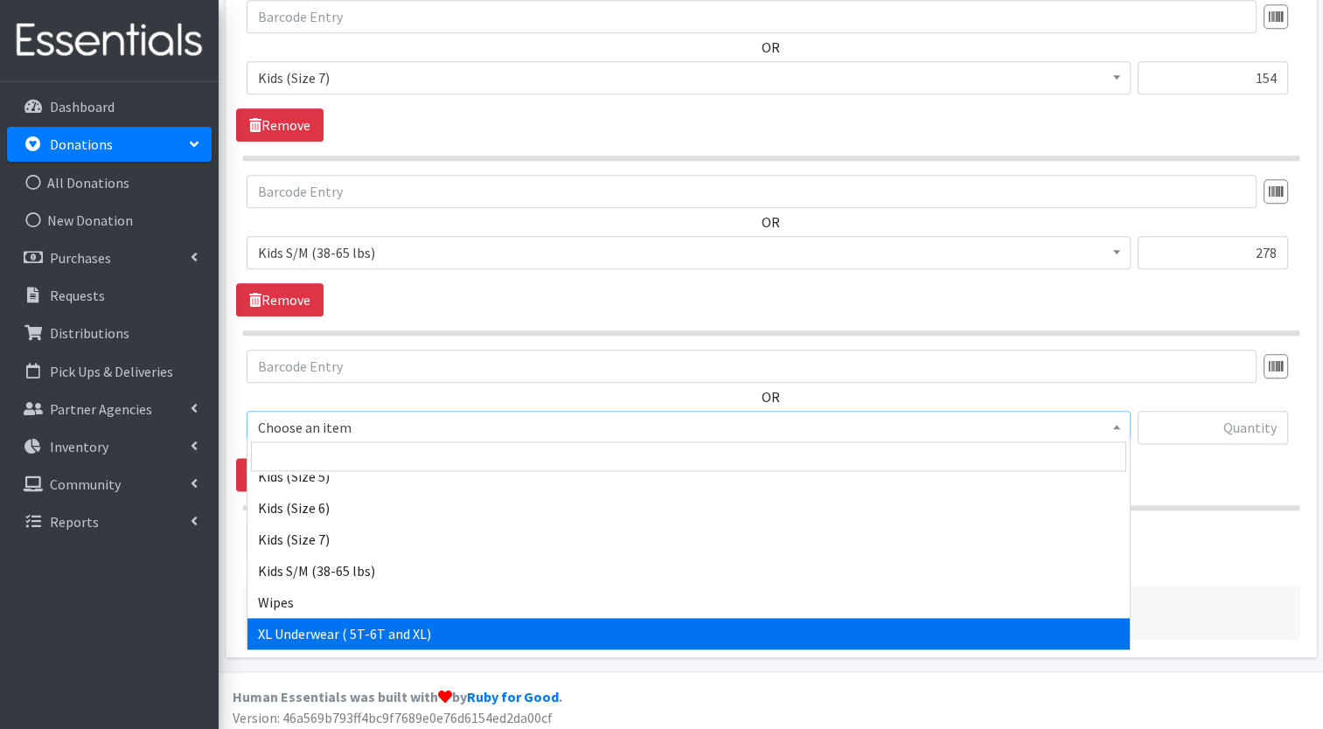
select select "11299"
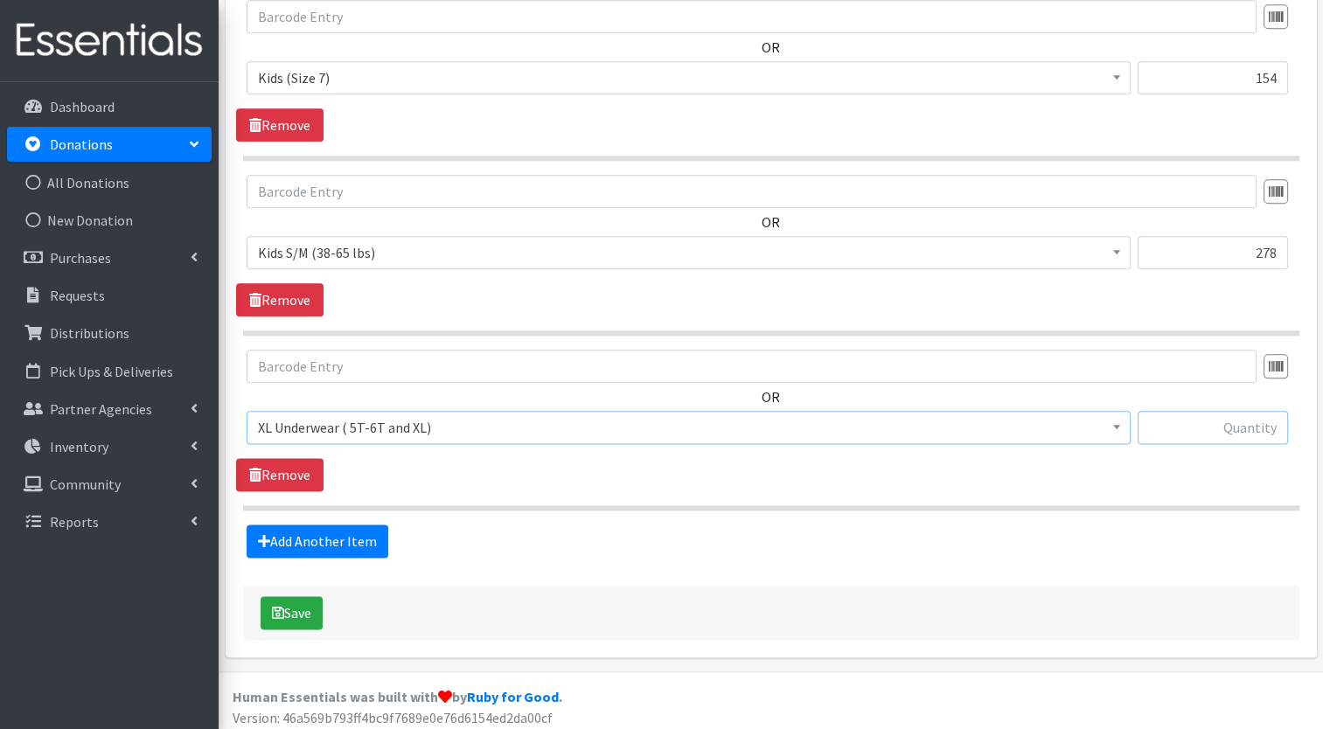
click at [1199, 420] on input "text" at bounding box center [1213, 427] width 150 height 33
type input "93"
click at [343, 540] on link "Add Another Item" at bounding box center [318, 541] width 142 height 33
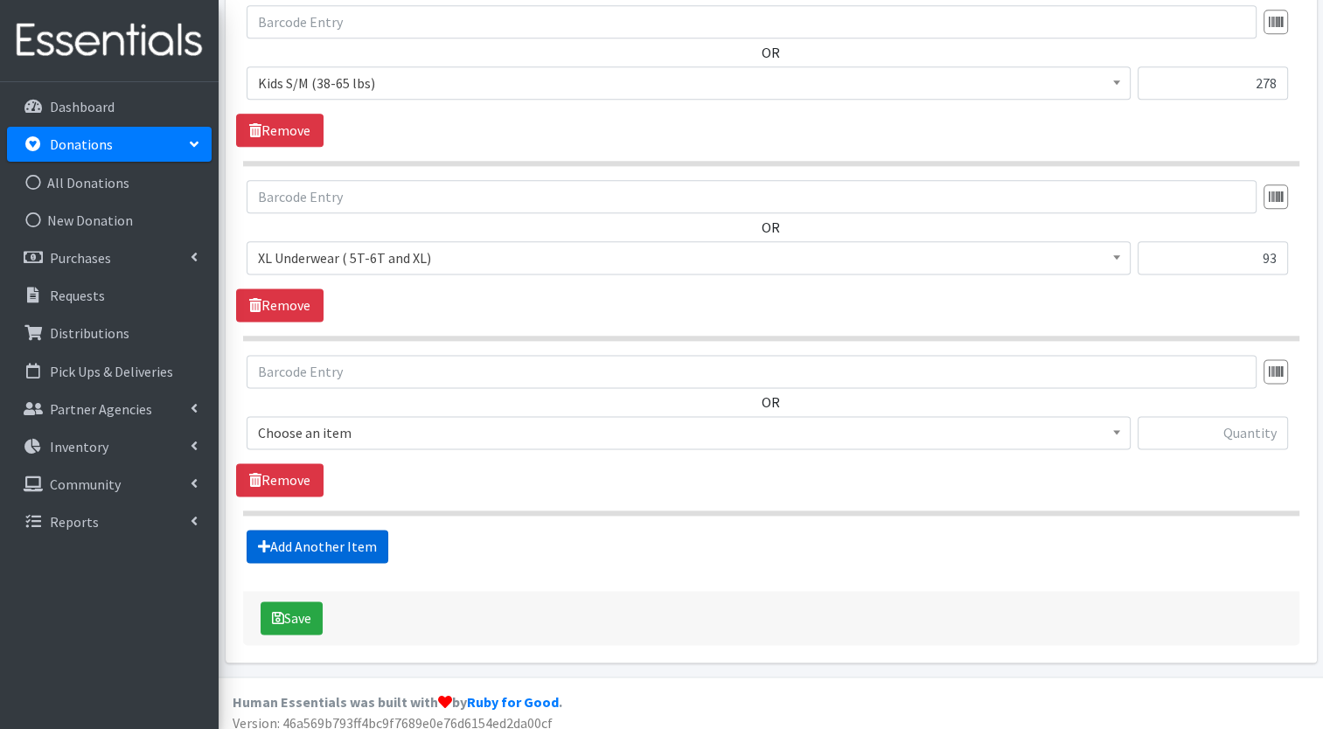
scroll to position [2215, 0]
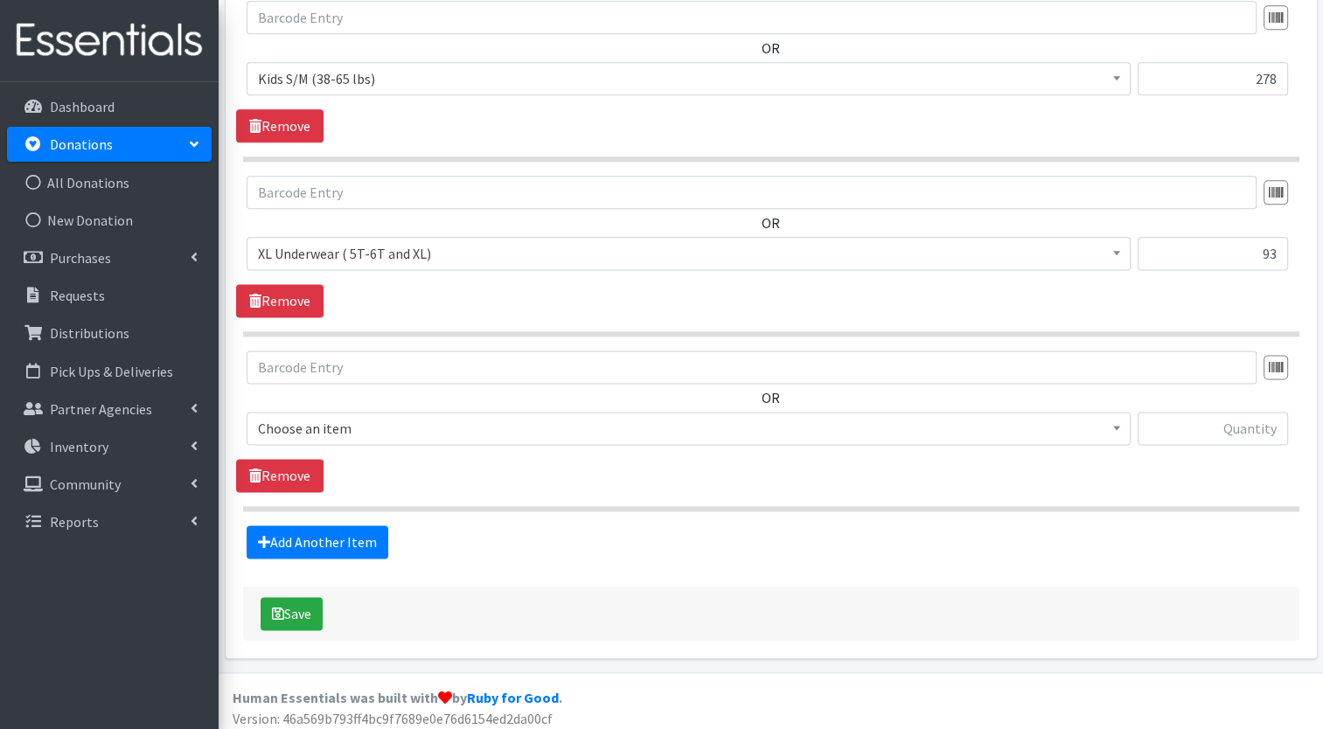
click at [403, 416] on span "Choose an item" at bounding box center [688, 428] width 861 height 24
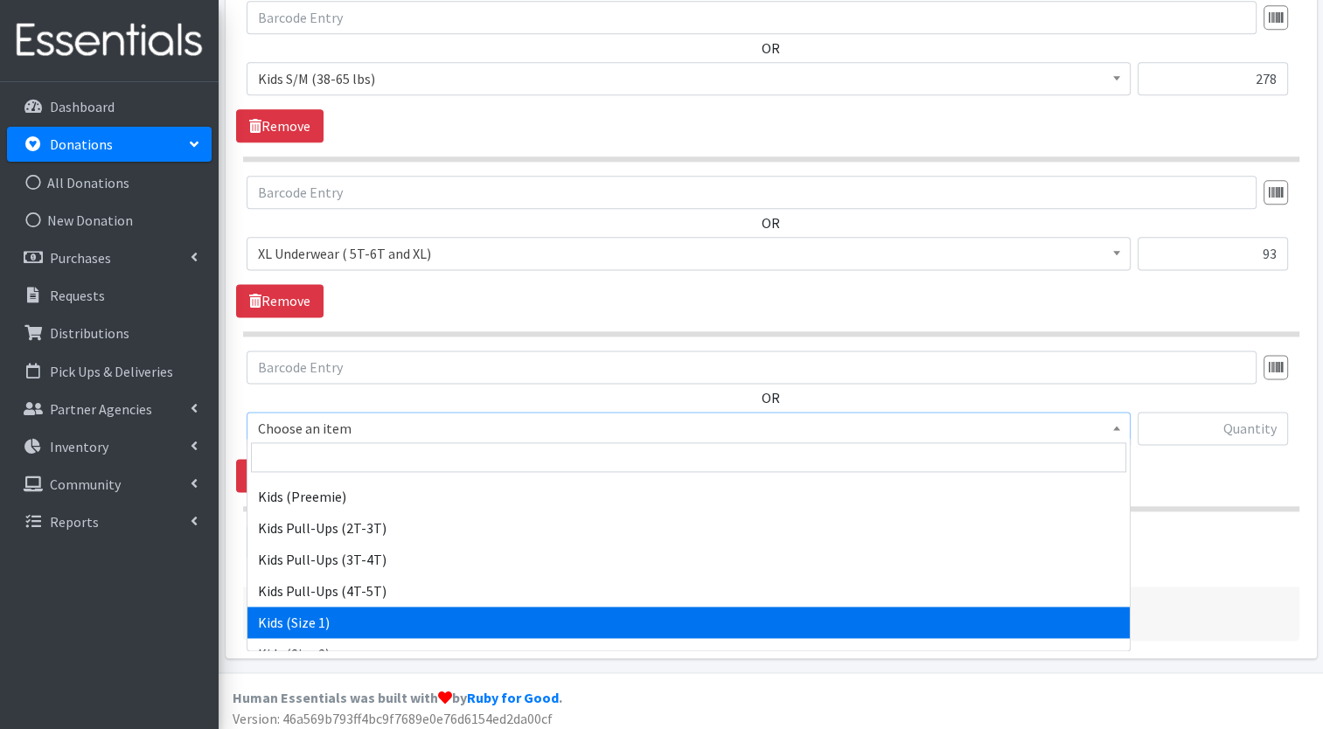
scroll to position [254, 0]
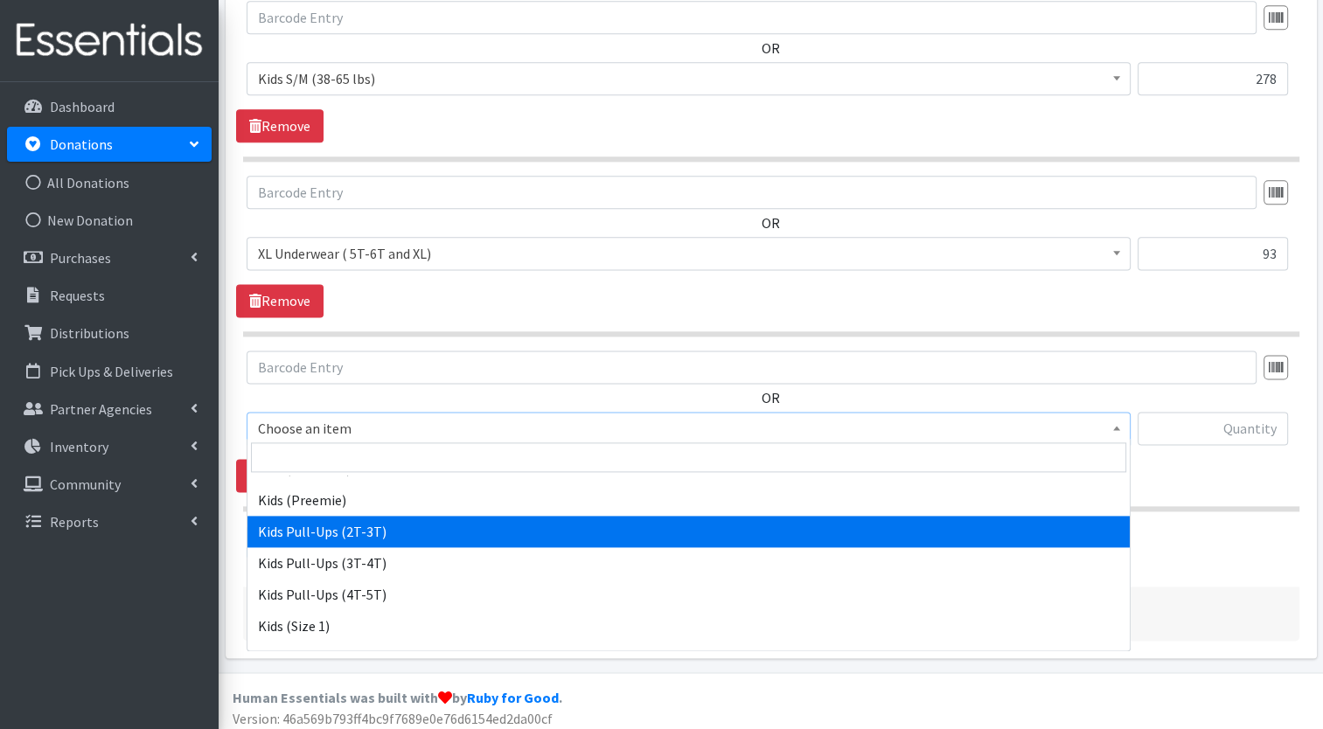
select select "7506"
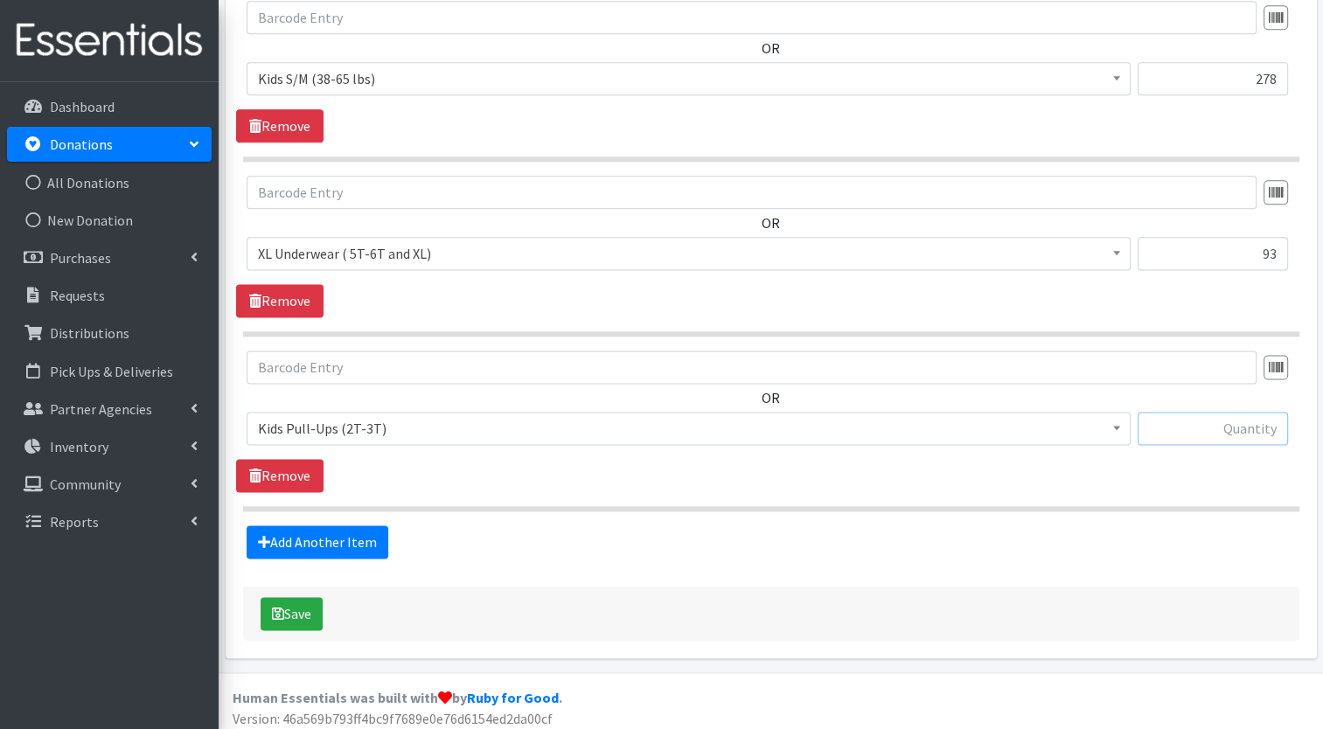
click at [1223, 421] on input "text" at bounding box center [1213, 428] width 150 height 33
type input "104"
click at [342, 546] on link "Add Another Item" at bounding box center [318, 542] width 142 height 33
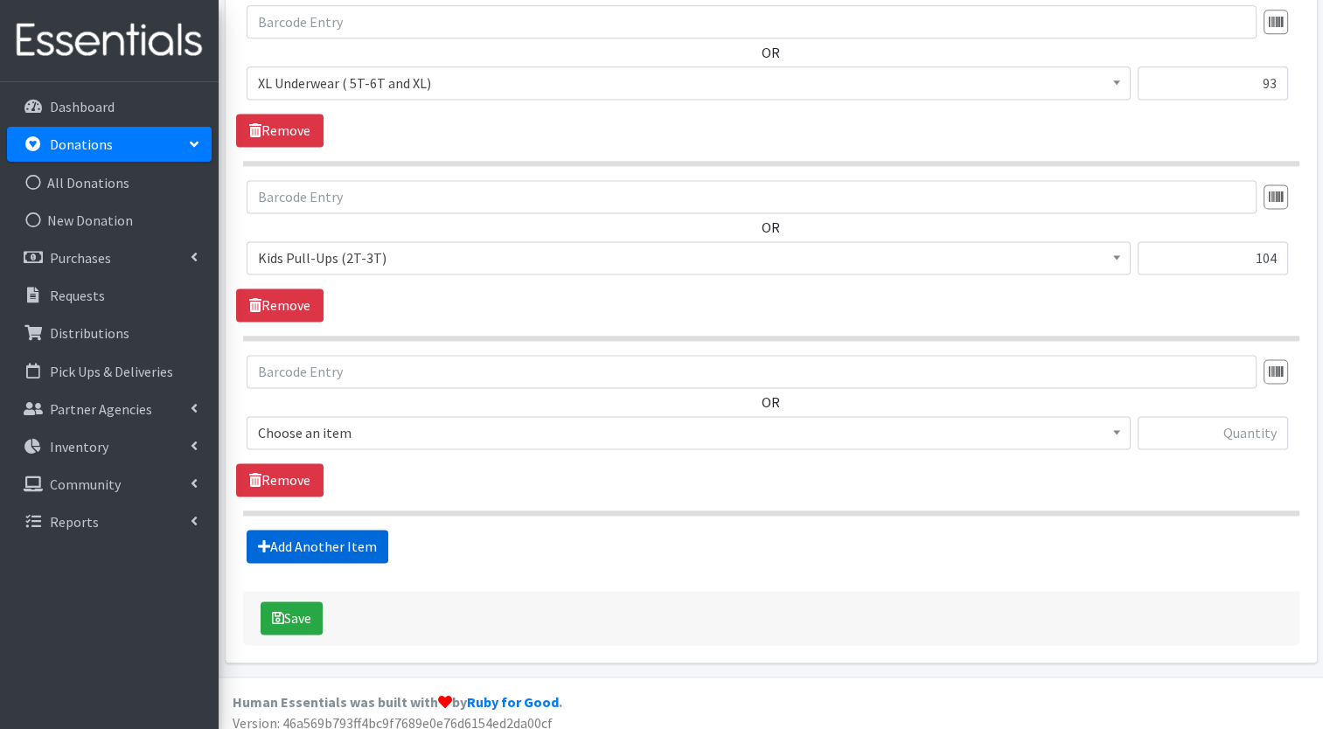
scroll to position [2389, 0]
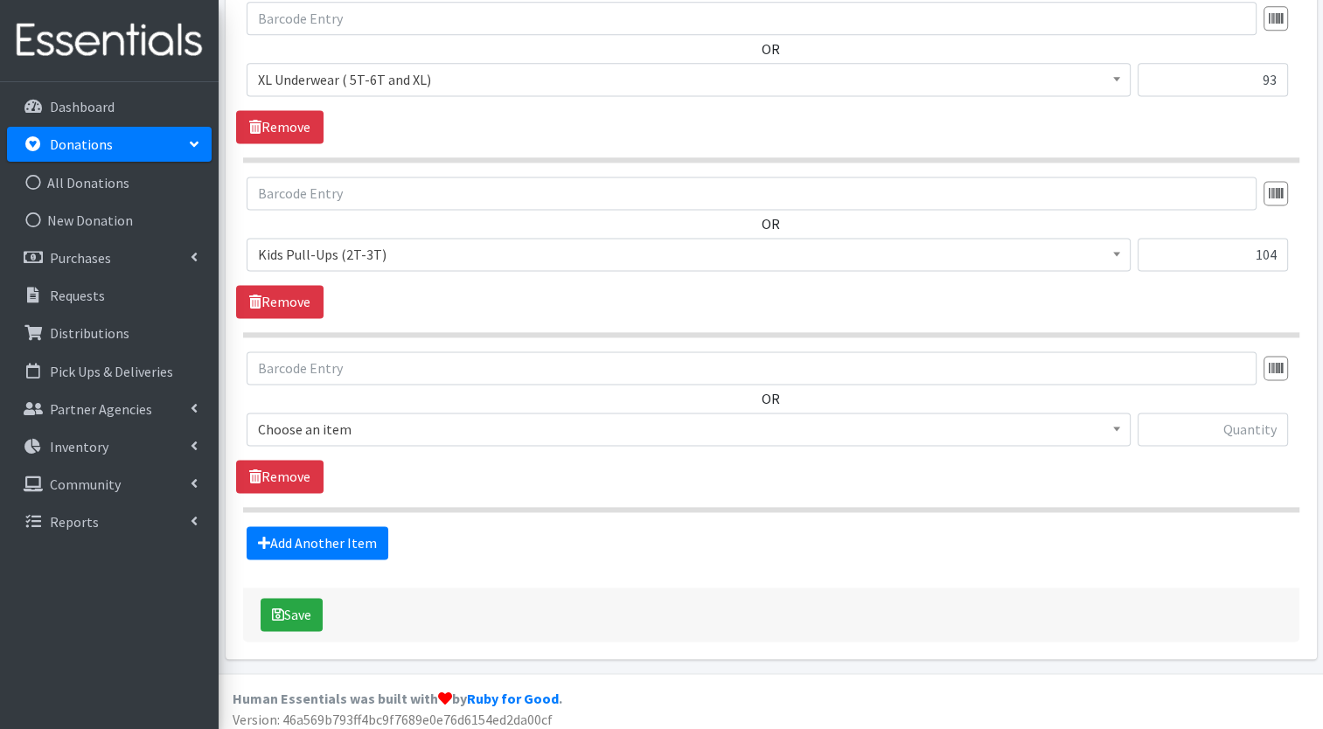
click at [485, 423] on span "Choose an item" at bounding box center [688, 429] width 861 height 24
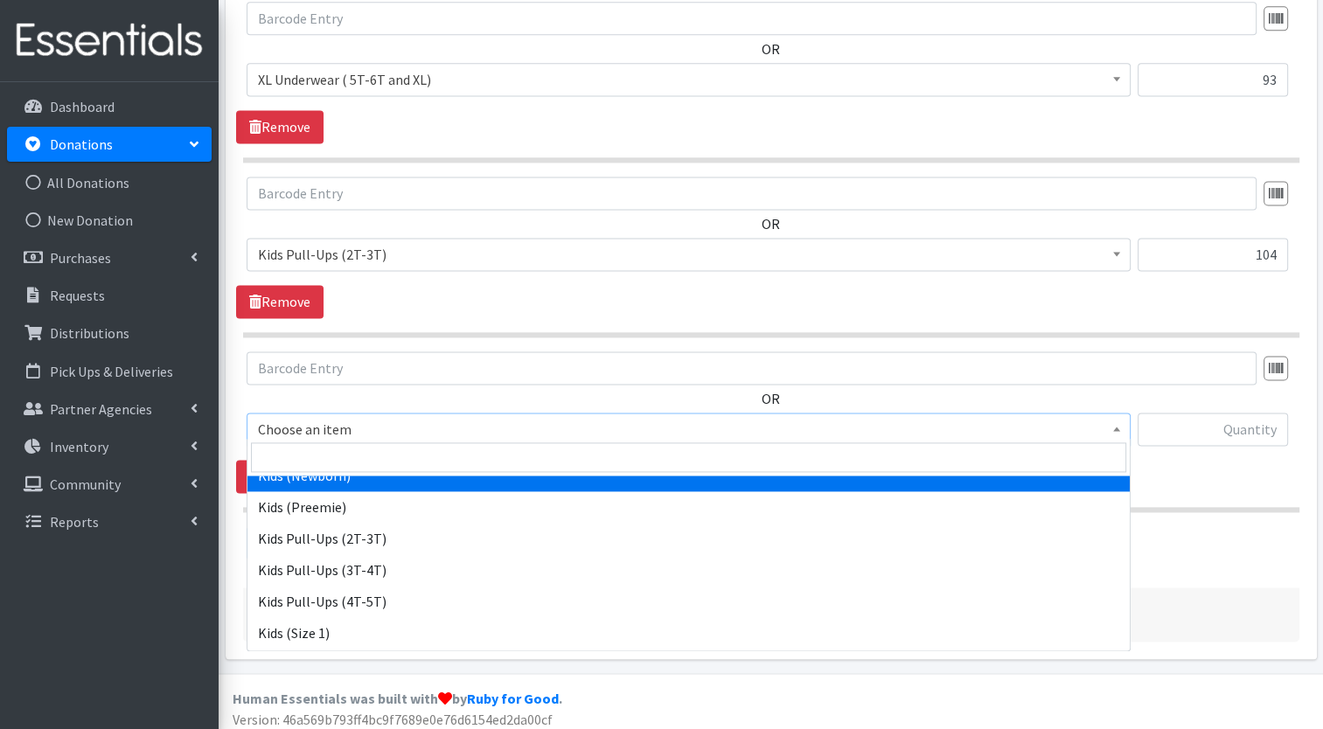
scroll to position [247, 0]
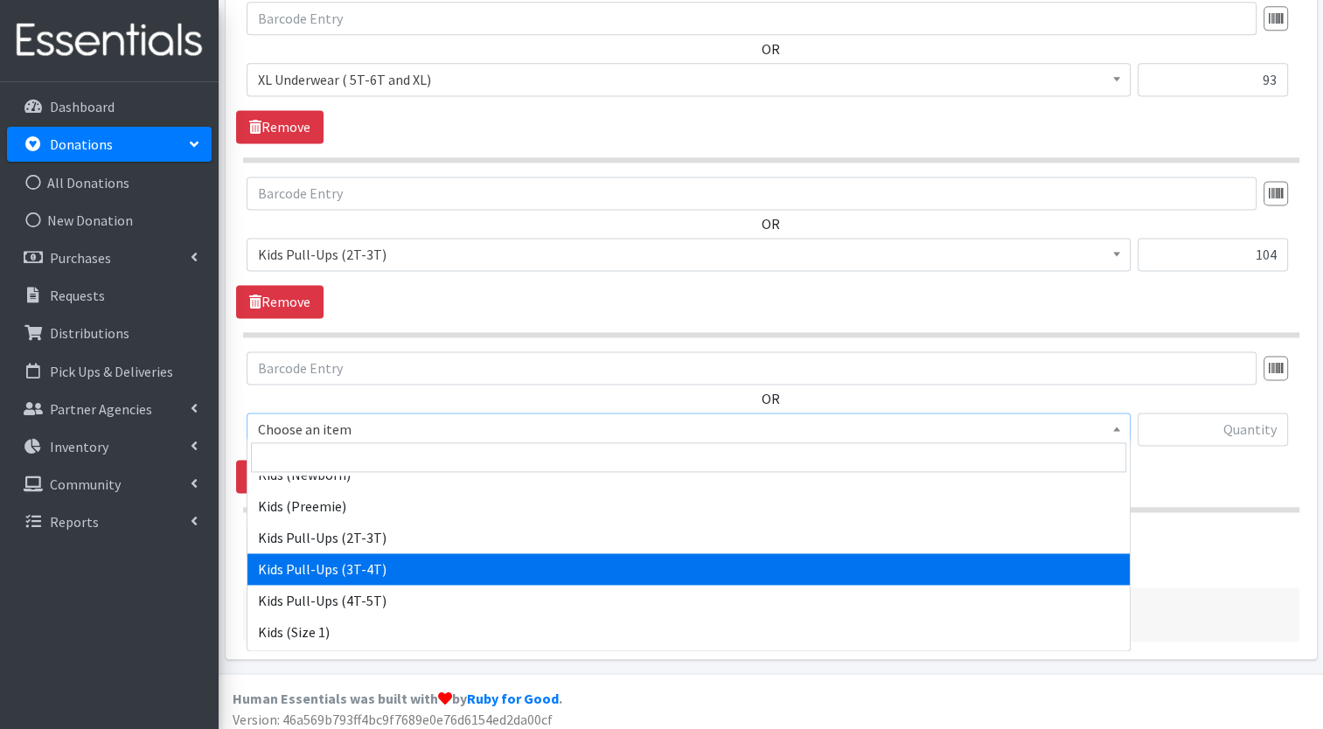
select select "7509"
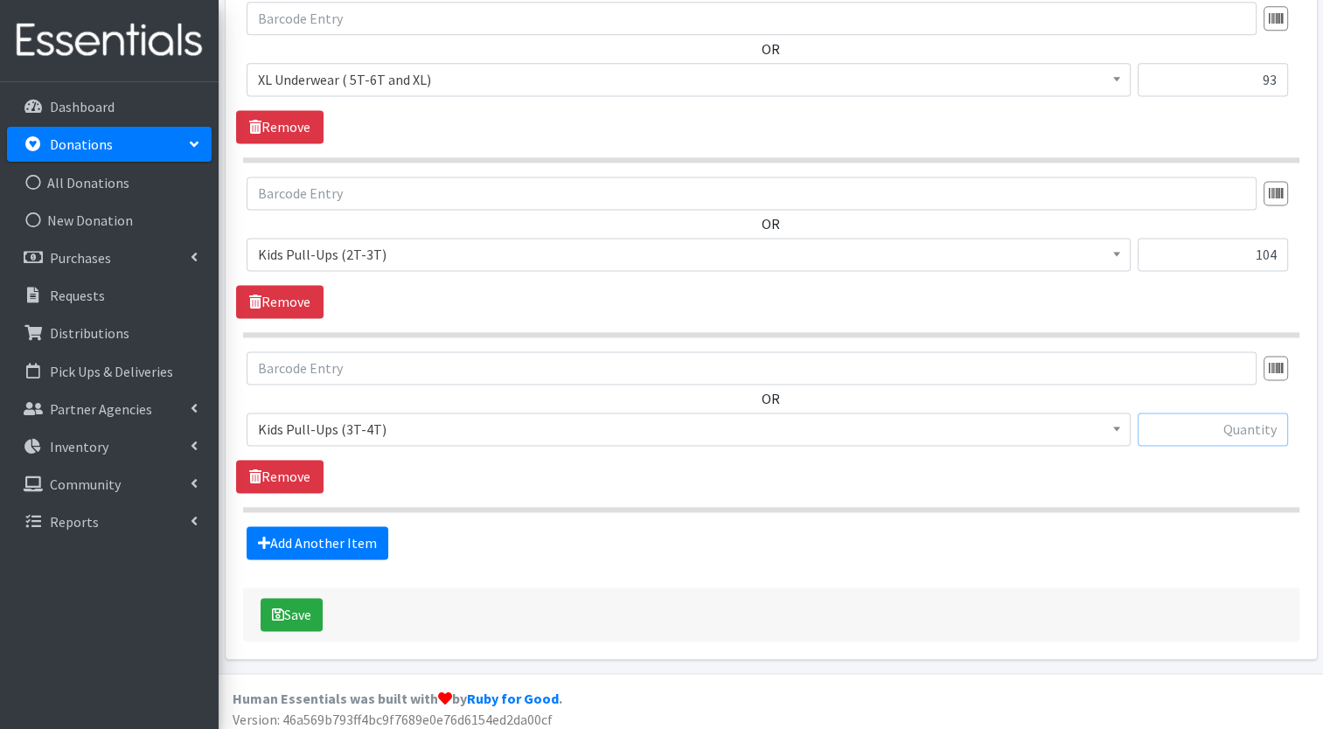
click at [1245, 431] on input "text" at bounding box center [1213, 429] width 150 height 33
type input "52"
click at [338, 534] on link "Add Another Item" at bounding box center [318, 542] width 142 height 33
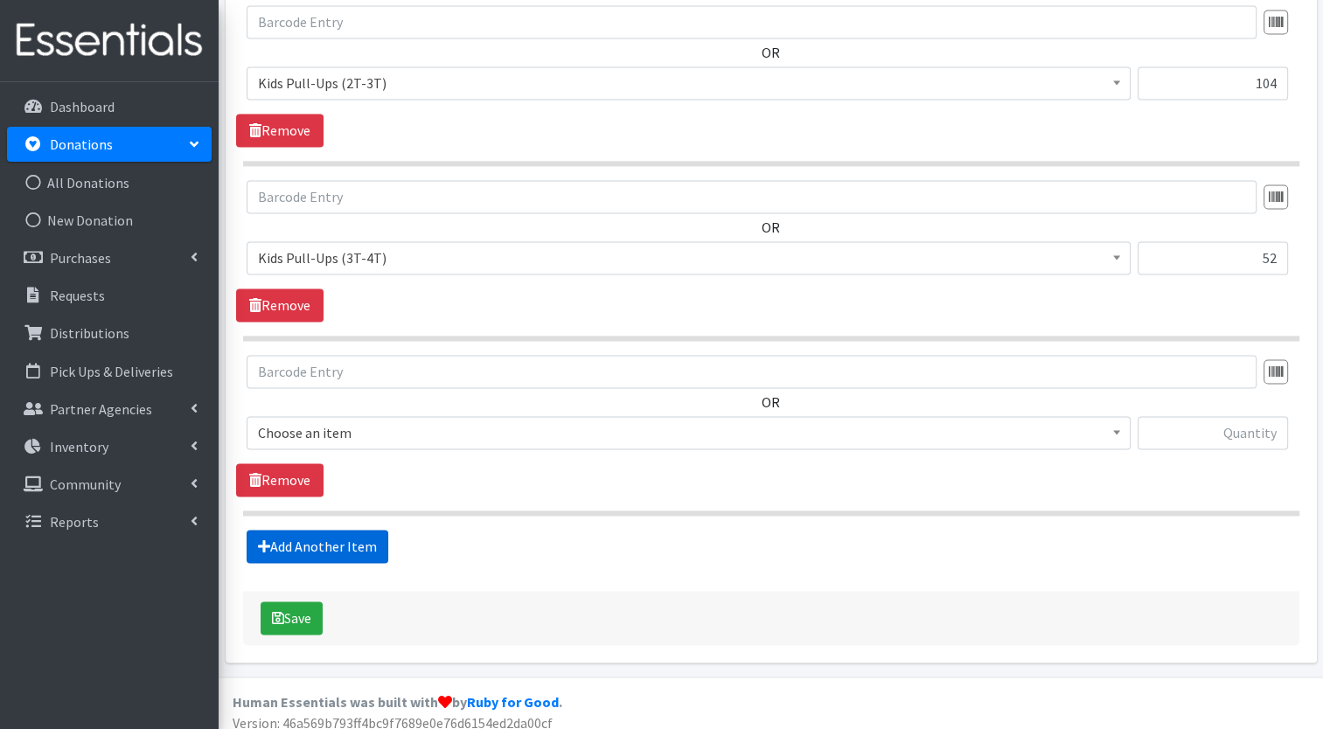
scroll to position [2564, 0]
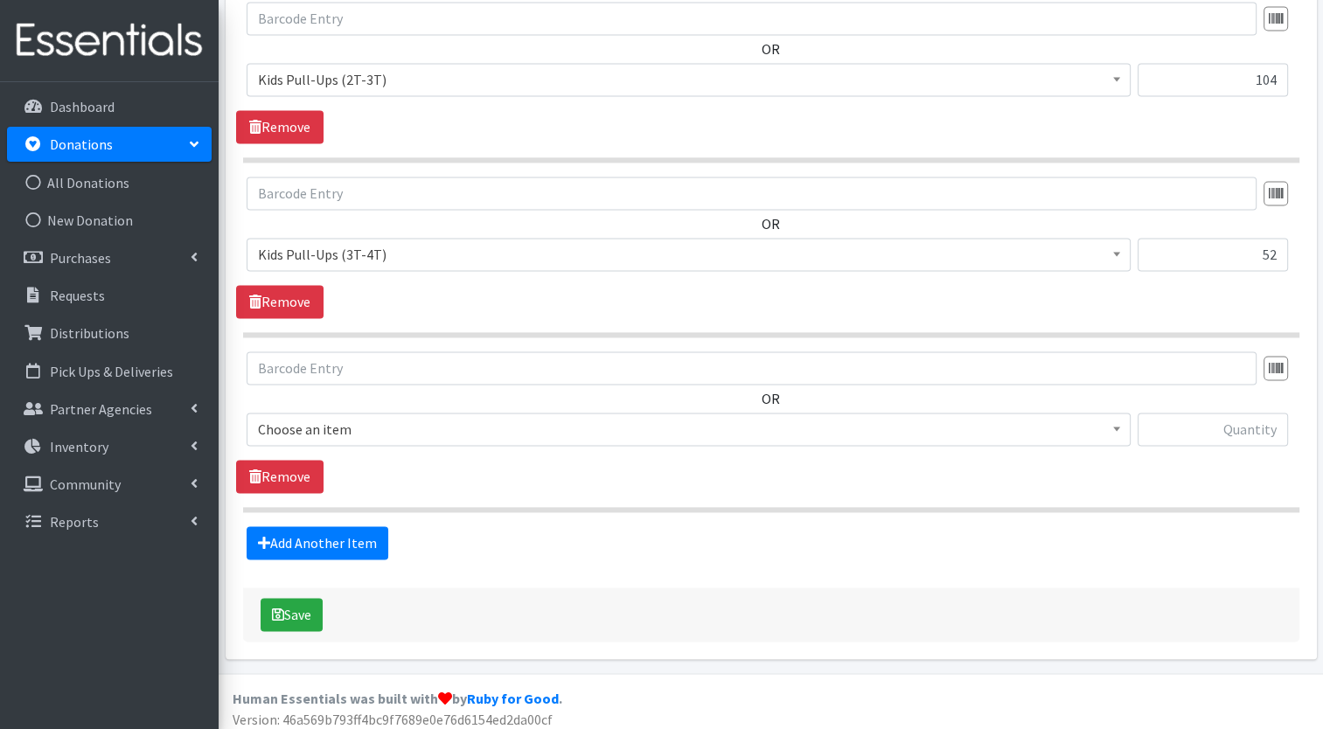
click at [465, 418] on span "Choose an item" at bounding box center [688, 429] width 861 height 24
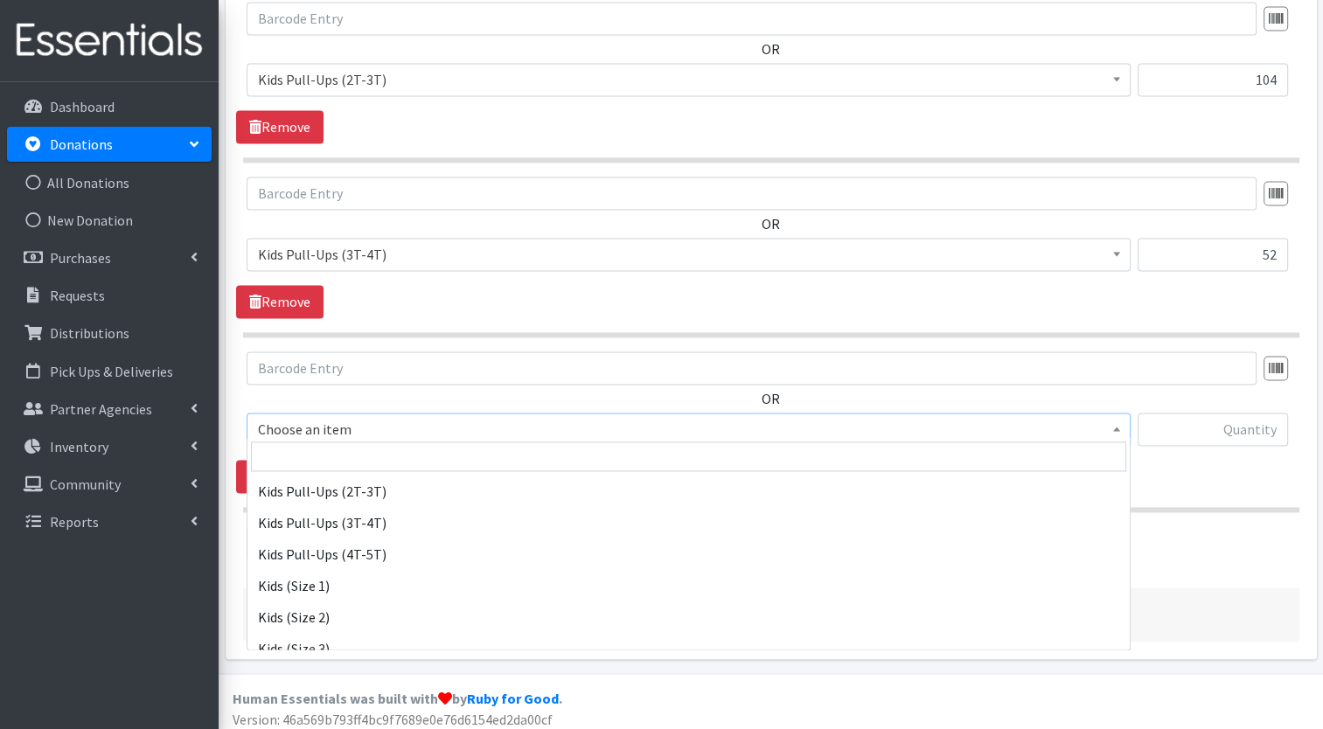
scroll to position [294, 0]
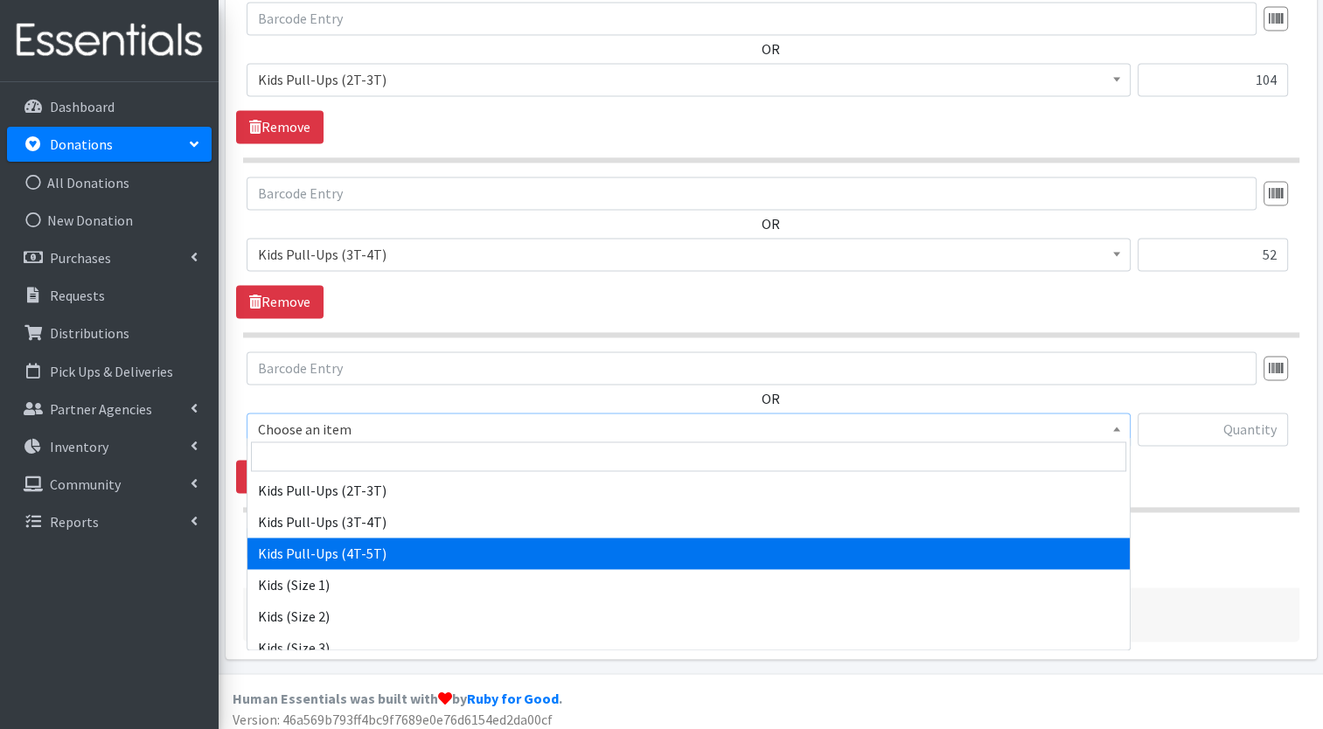
select select "7472"
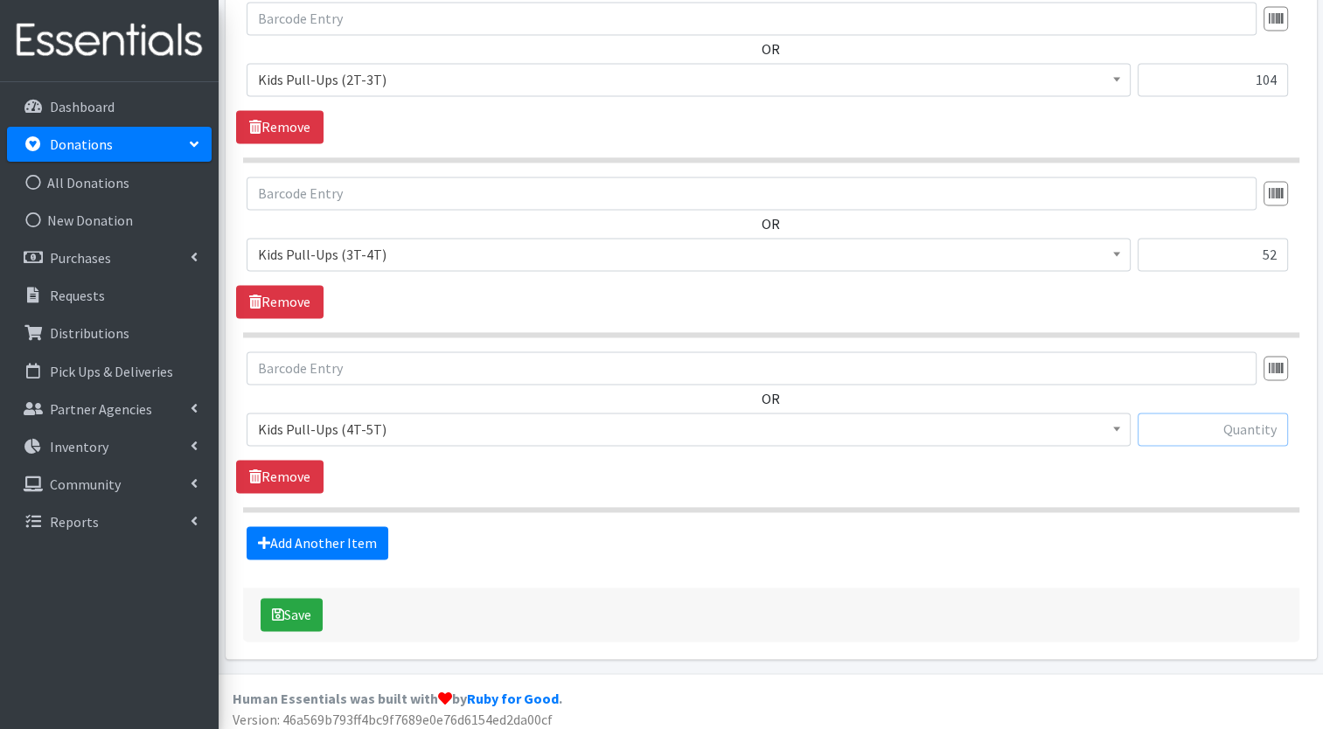
click at [1187, 422] on input "text" at bounding box center [1213, 429] width 150 height 33
type input "298"
click at [300, 540] on link "Add Another Item" at bounding box center [318, 542] width 142 height 33
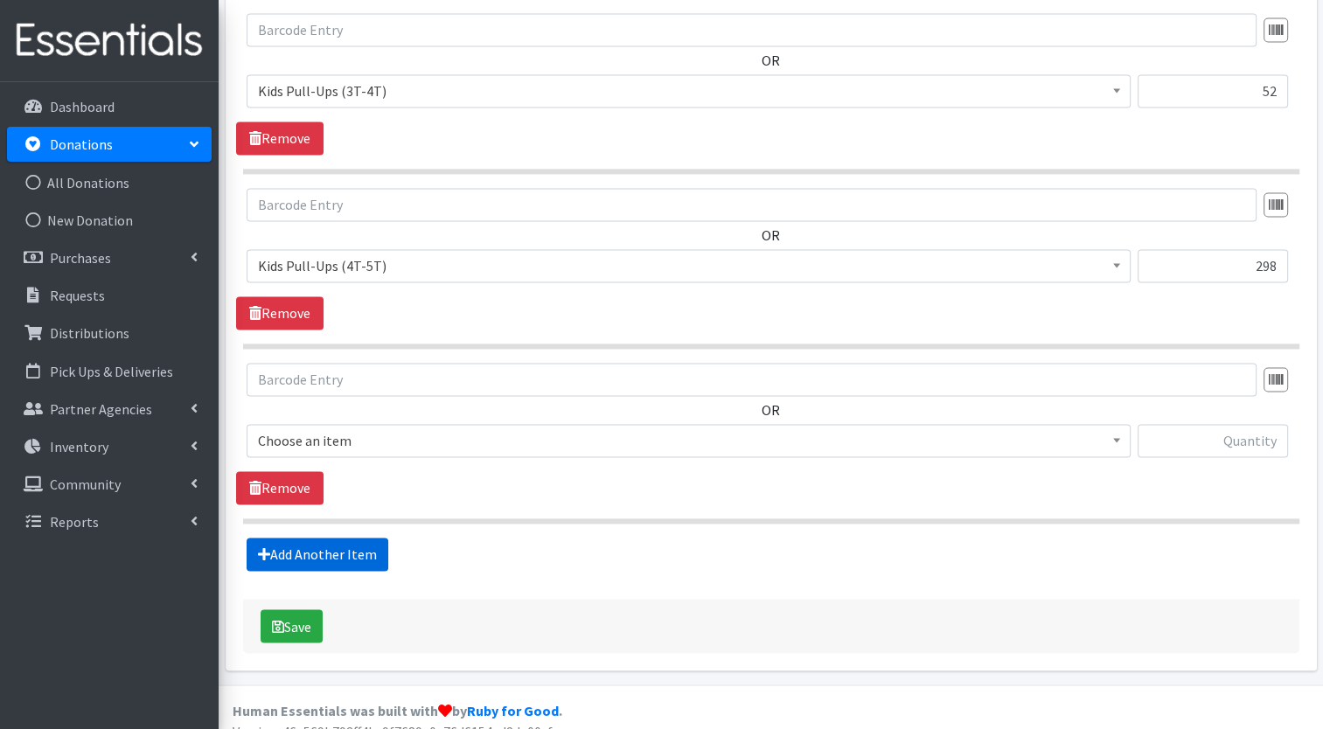
scroll to position [2739, 0]
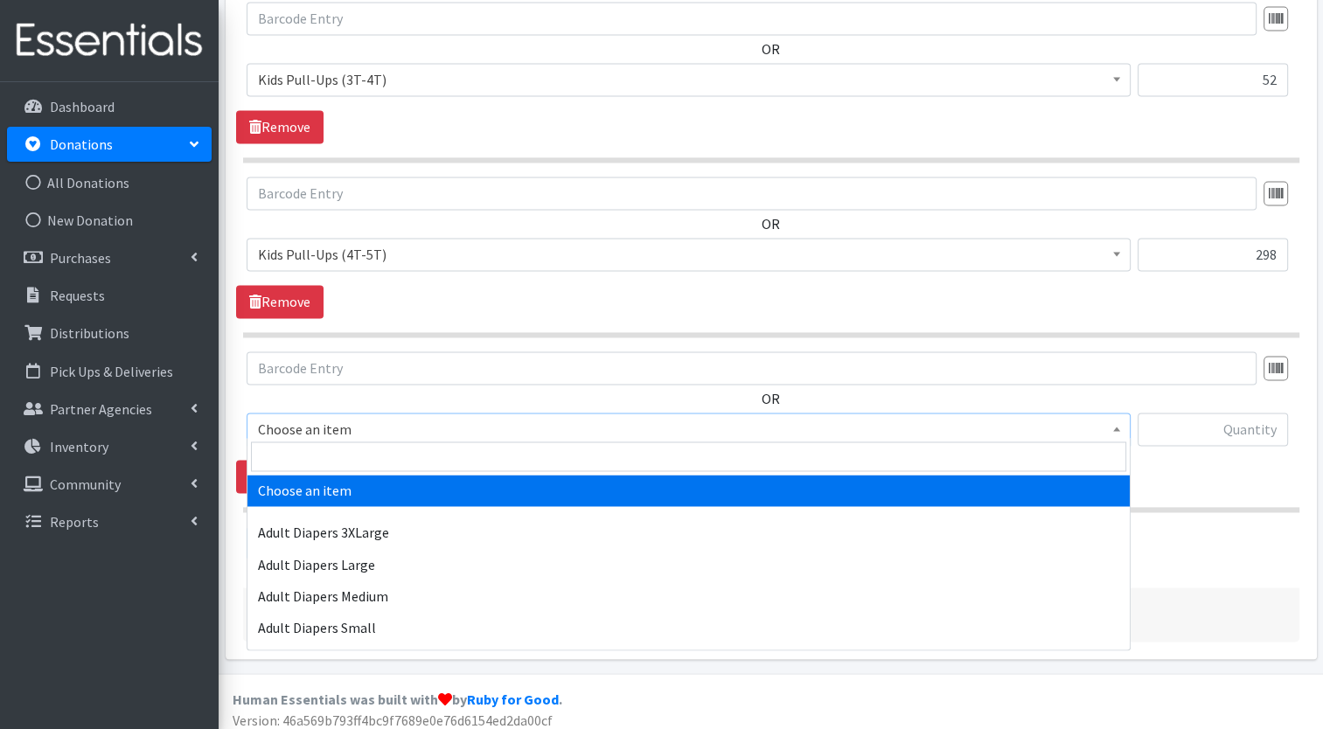
click at [364, 432] on span "Choose an item" at bounding box center [688, 429] width 861 height 24
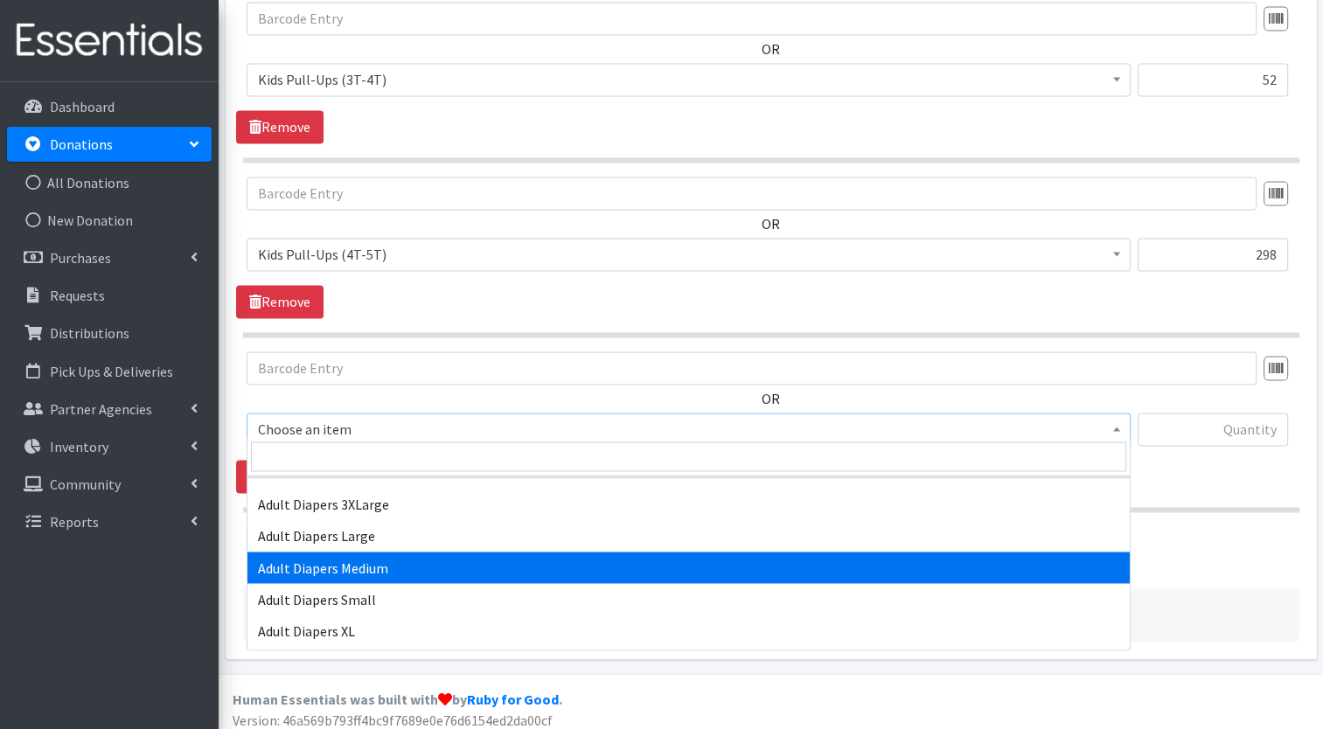
scroll to position [28, 0]
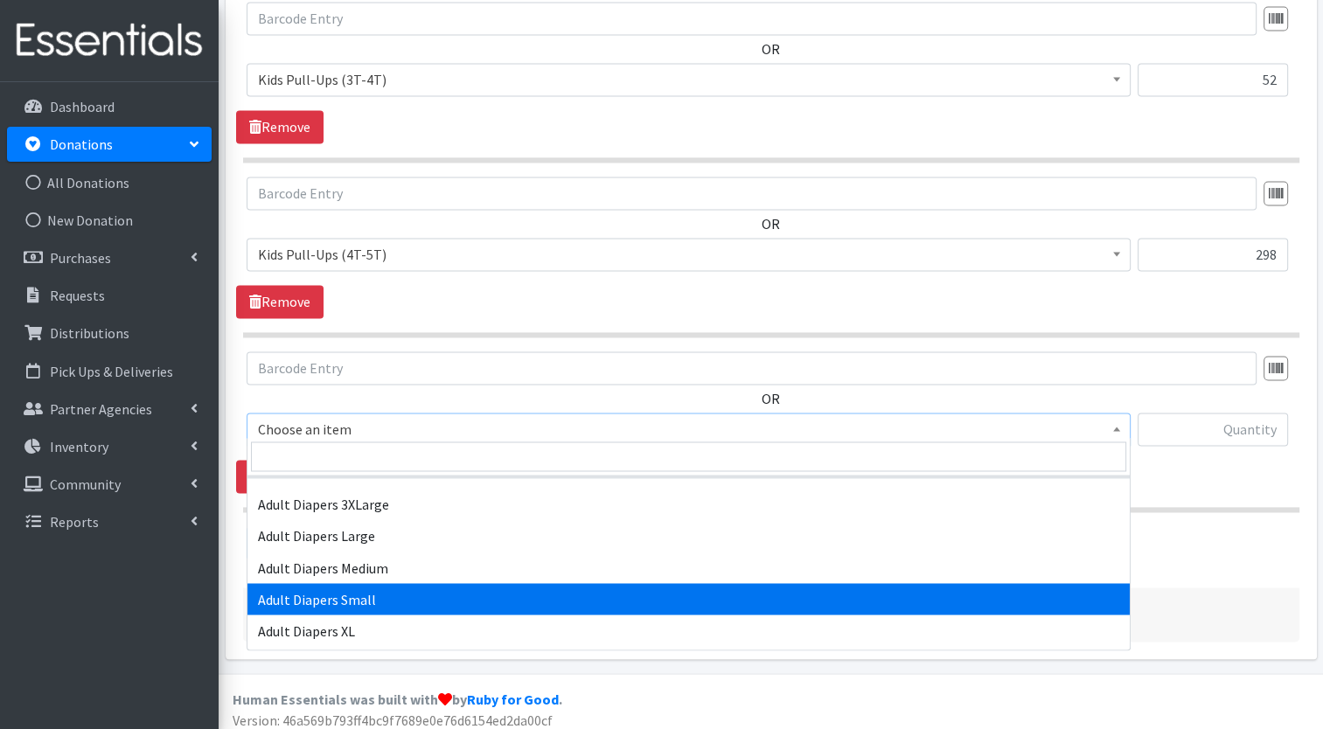
select select "14467"
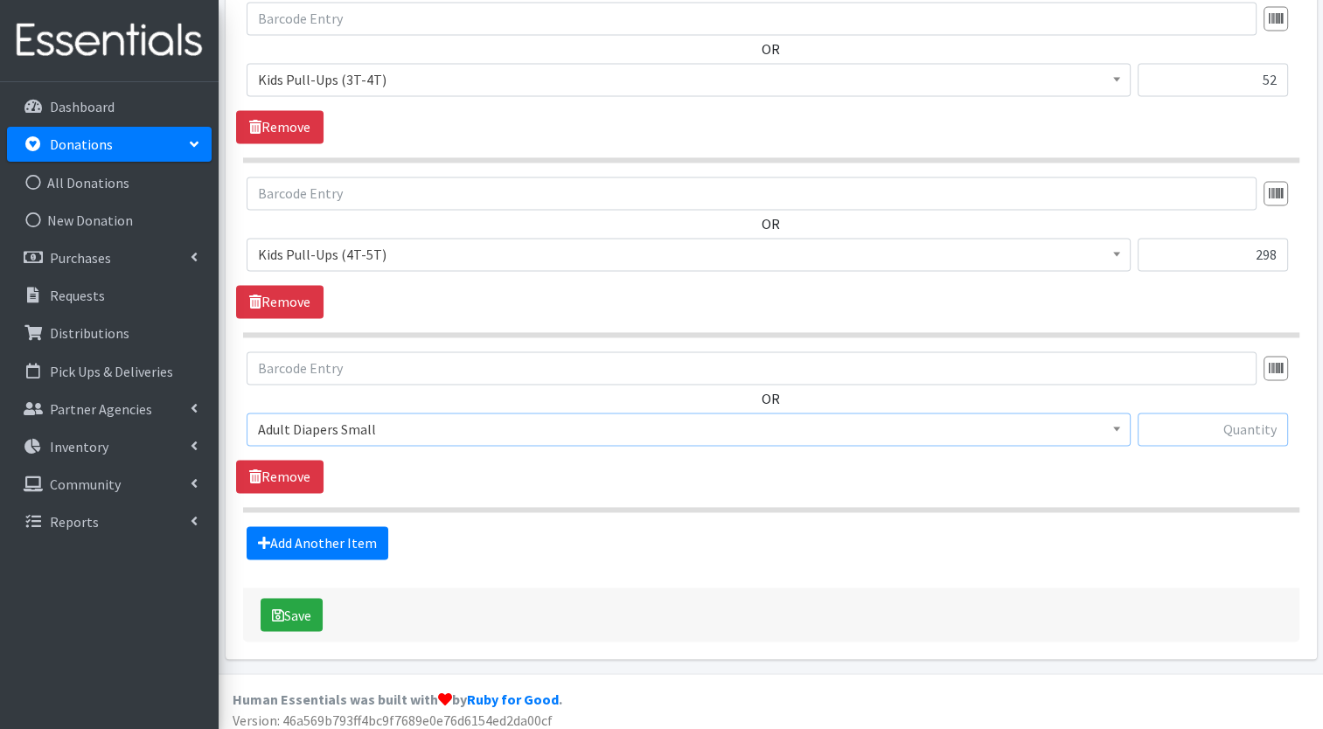
click at [1223, 429] on input "text" at bounding box center [1213, 429] width 150 height 33
type input "32"
click at [355, 535] on link "Add Another Item" at bounding box center [318, 542] width 142 height 33
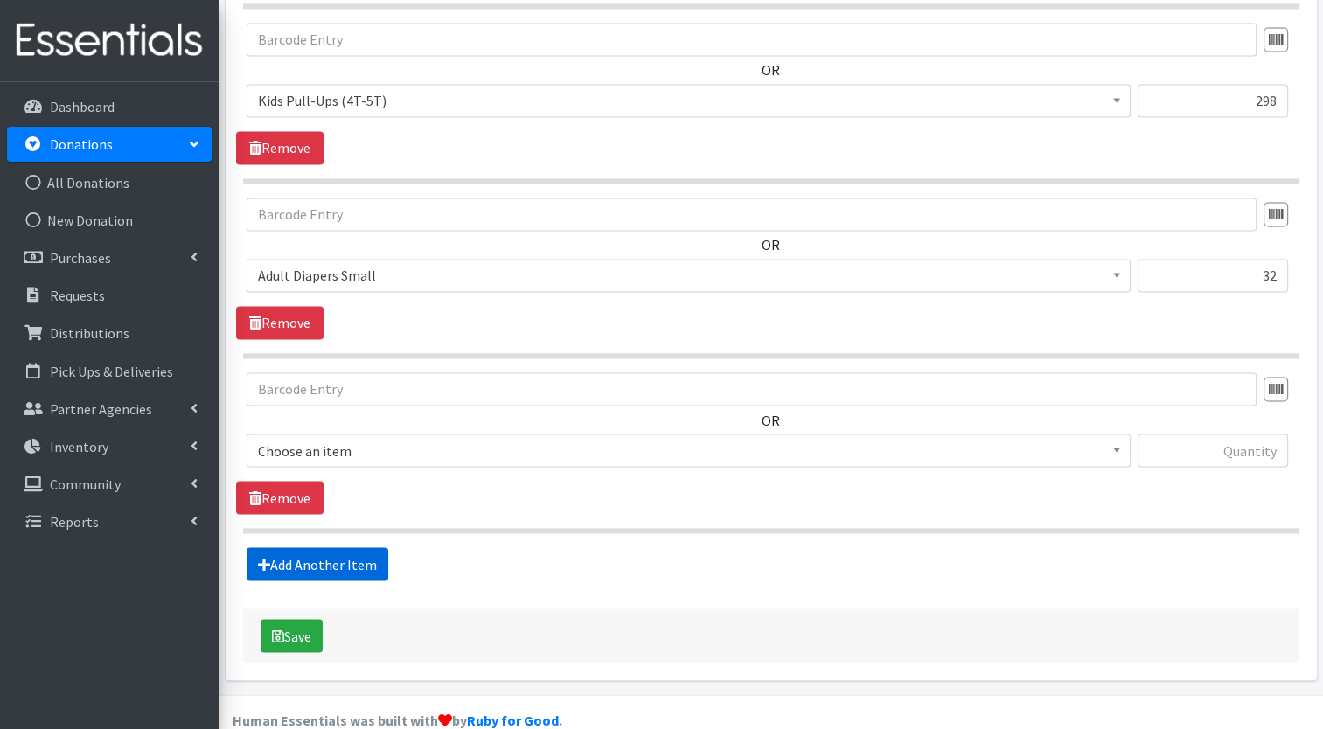
scroll to position [2913, 0]
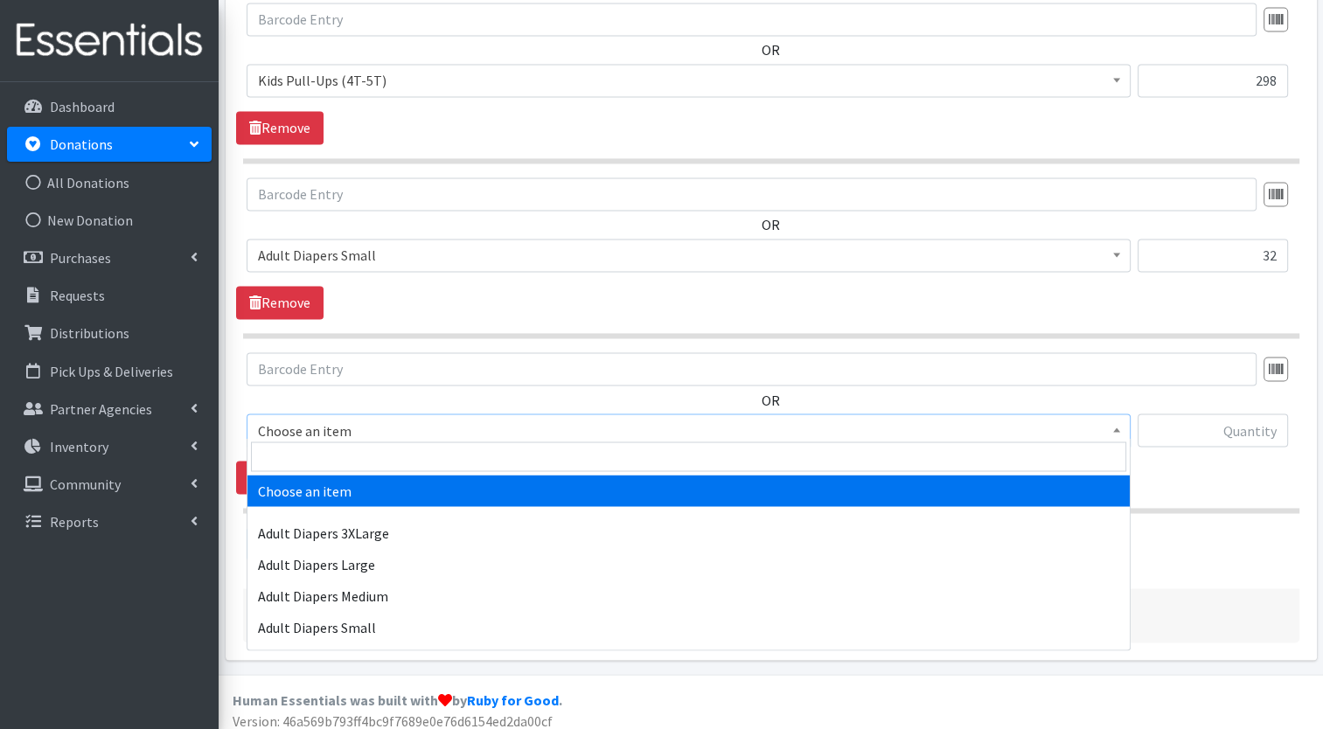
click at [463, 421] on span "Choose an item" at bounding box center [688, 430] width 861 height 24
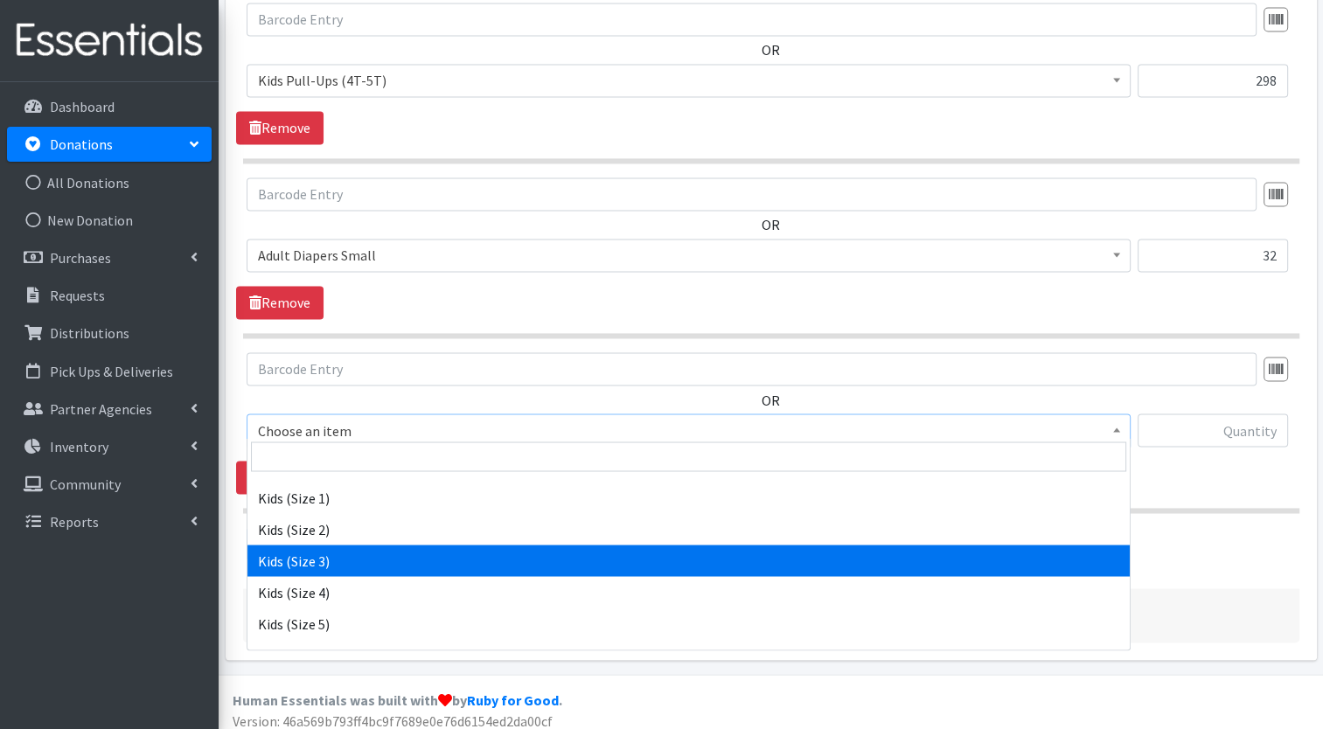
scroll to position [528, 0]
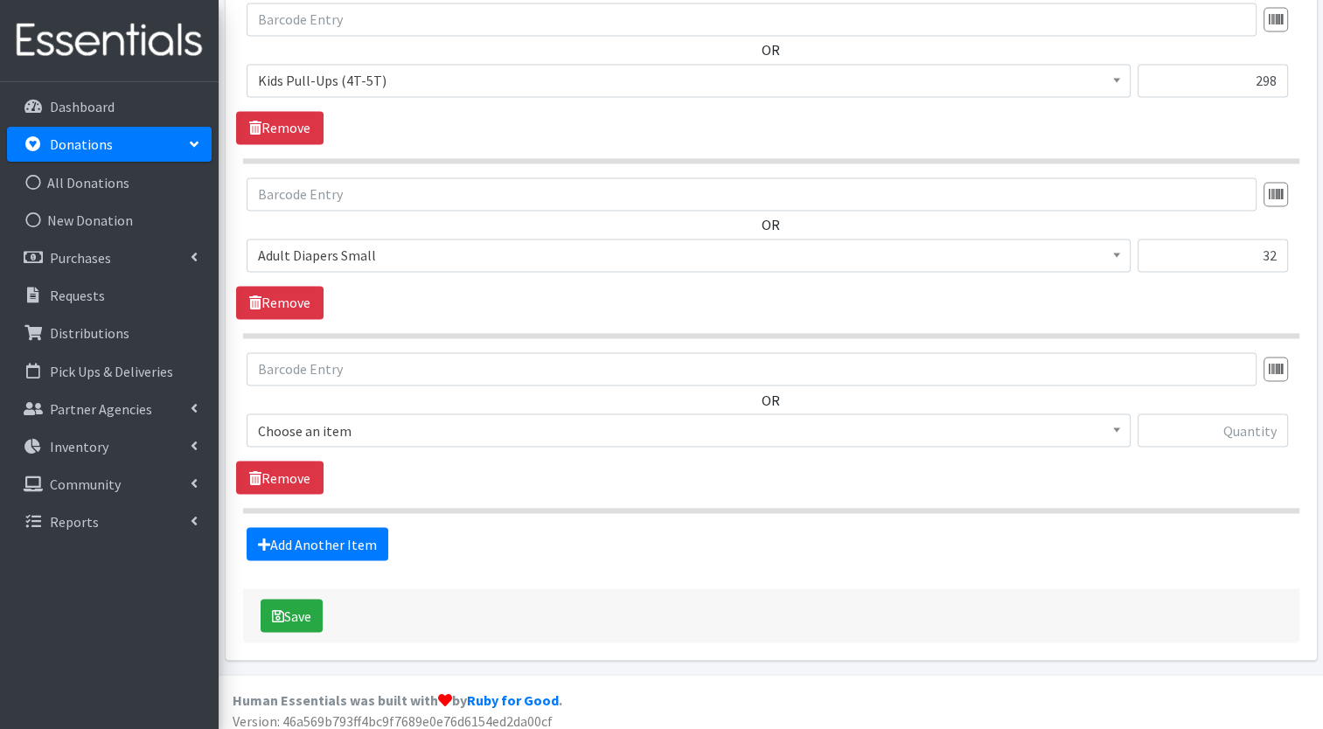
click at [1216, 469] on div "OR Choose an item Adult Diapers 3XLarge Adult Diapers Large Adult Diapers Mediu…" at bounding box center [770, 423] width 1069 height 142
click at [314, 474] on link "Remove" at bounding box center [279, 477] width 87 height 33
click at [306, 612] on button "Save" at bounding box center [292, 614] width 62 height 33
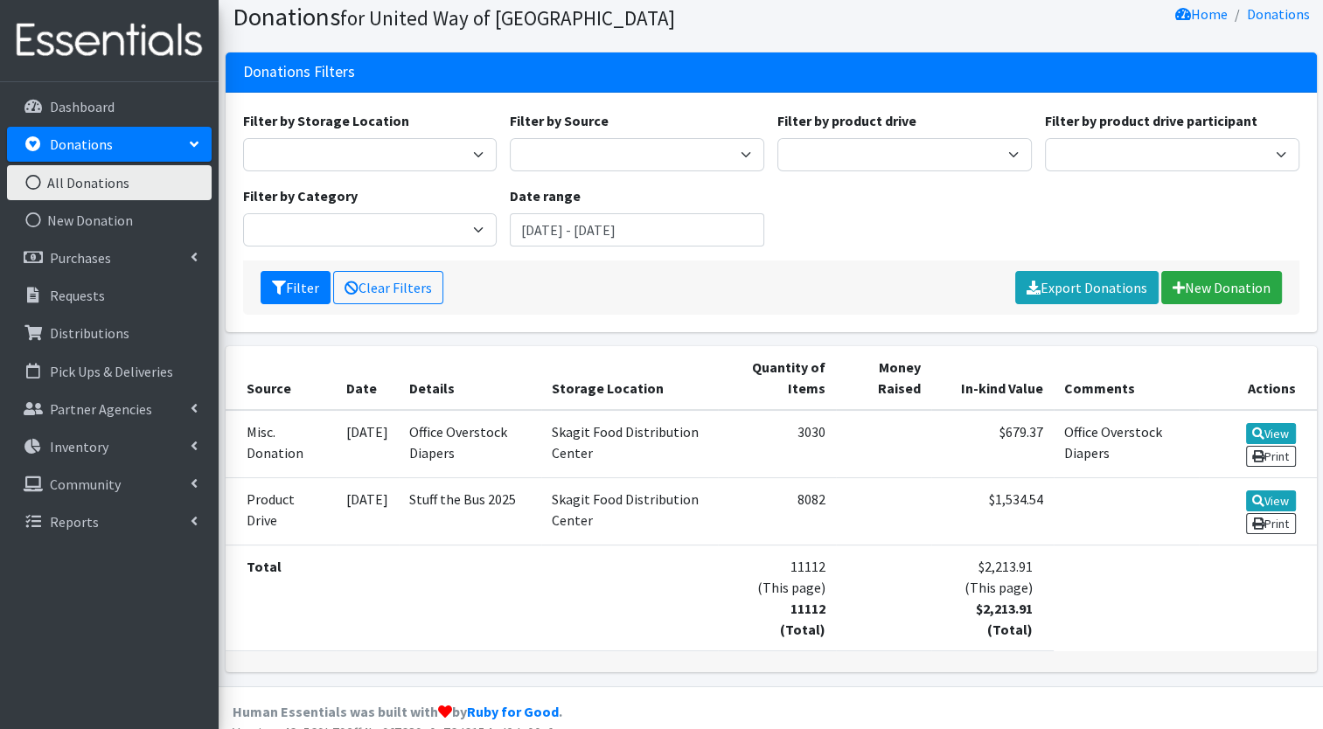
scroll to position [137, 0]
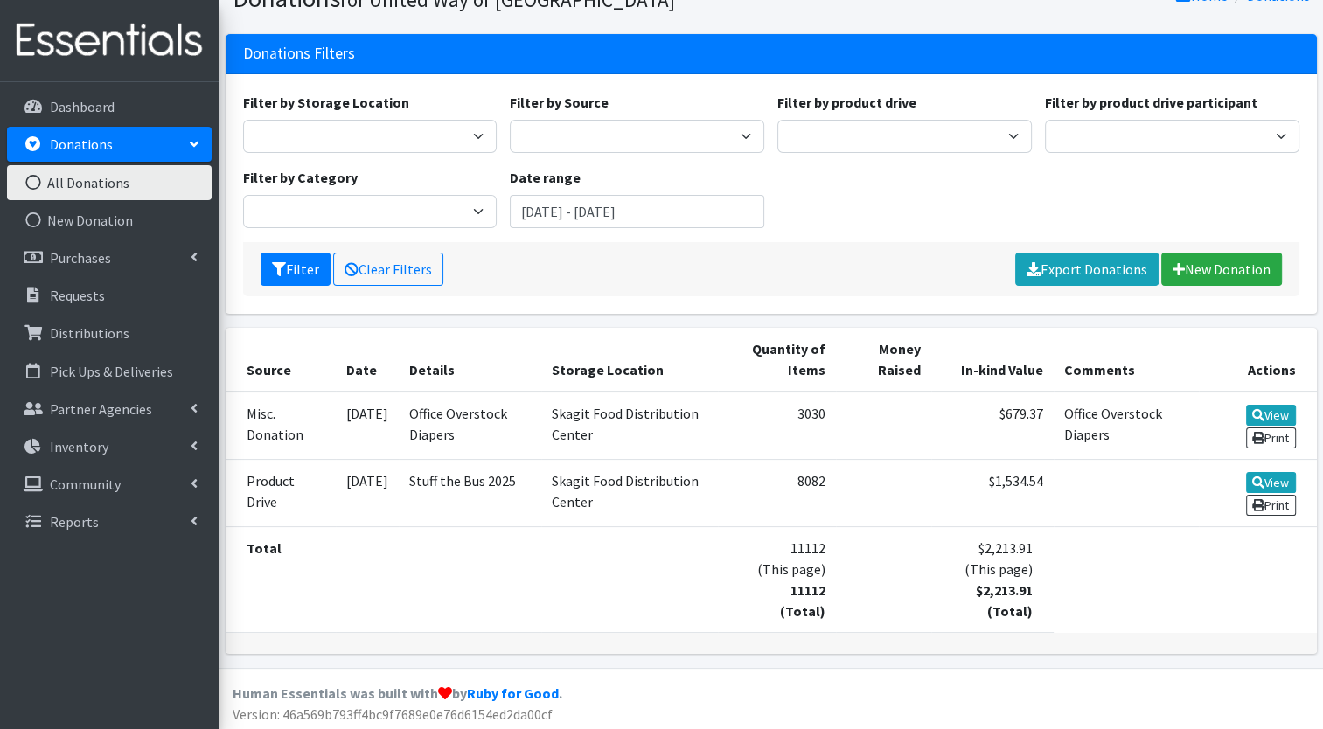
click at [1284, 439] on link "Print" at bounding box center [1271, 438] width 50 height 21
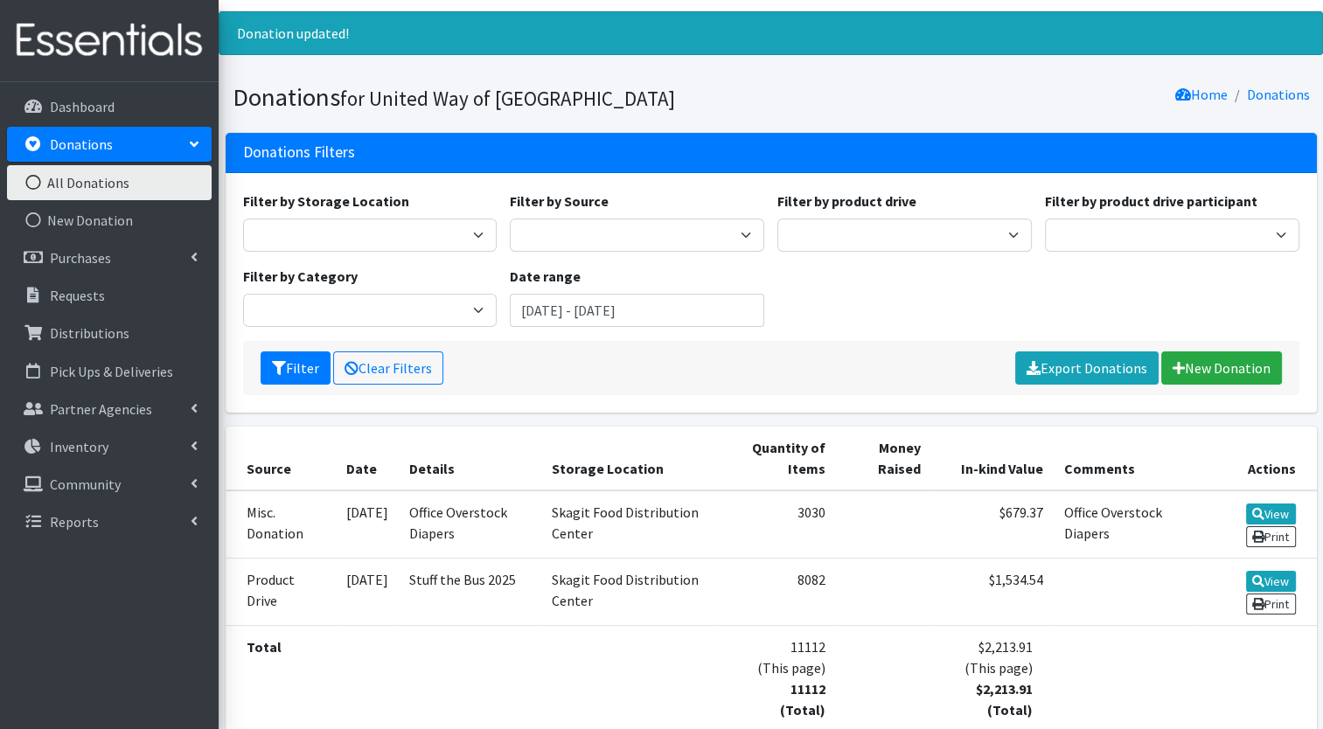
scroll to position [36, 0]
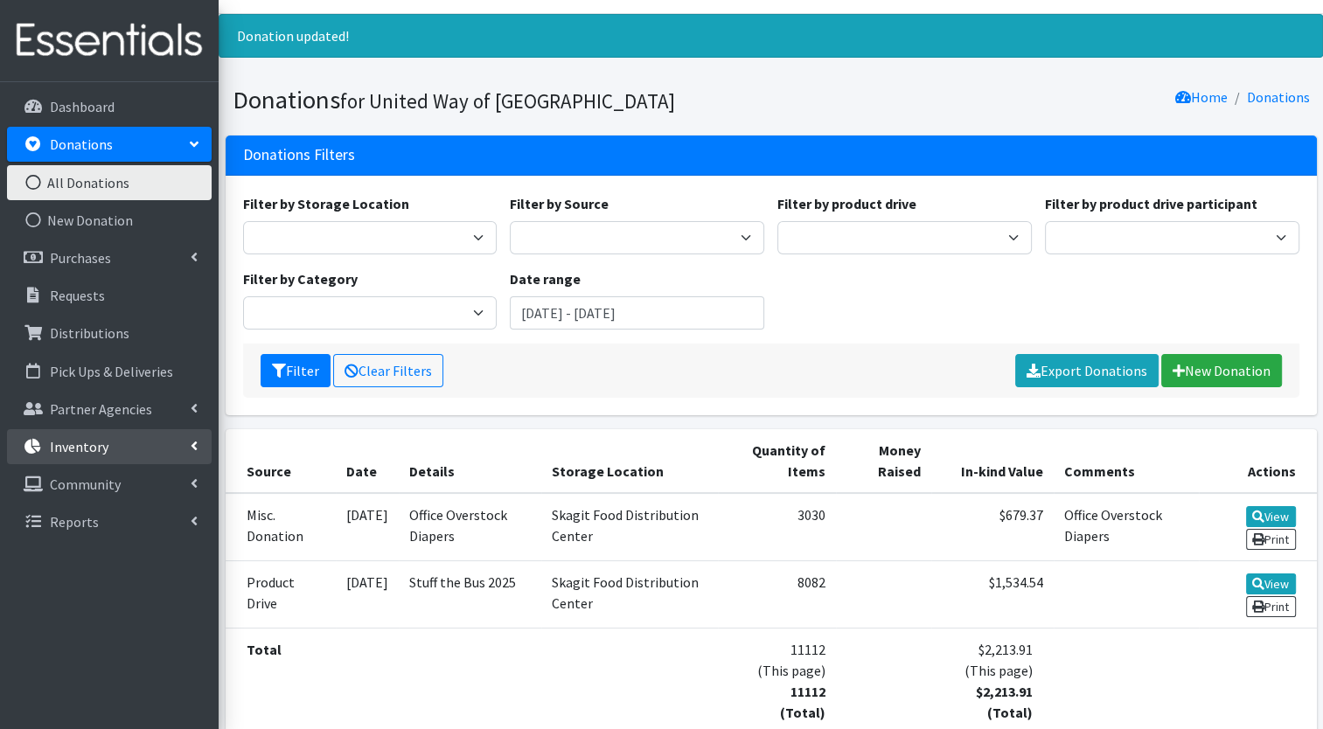
click at [122, 444] on link "Inventory" at bounding box center [109, 446] width 205 height 35
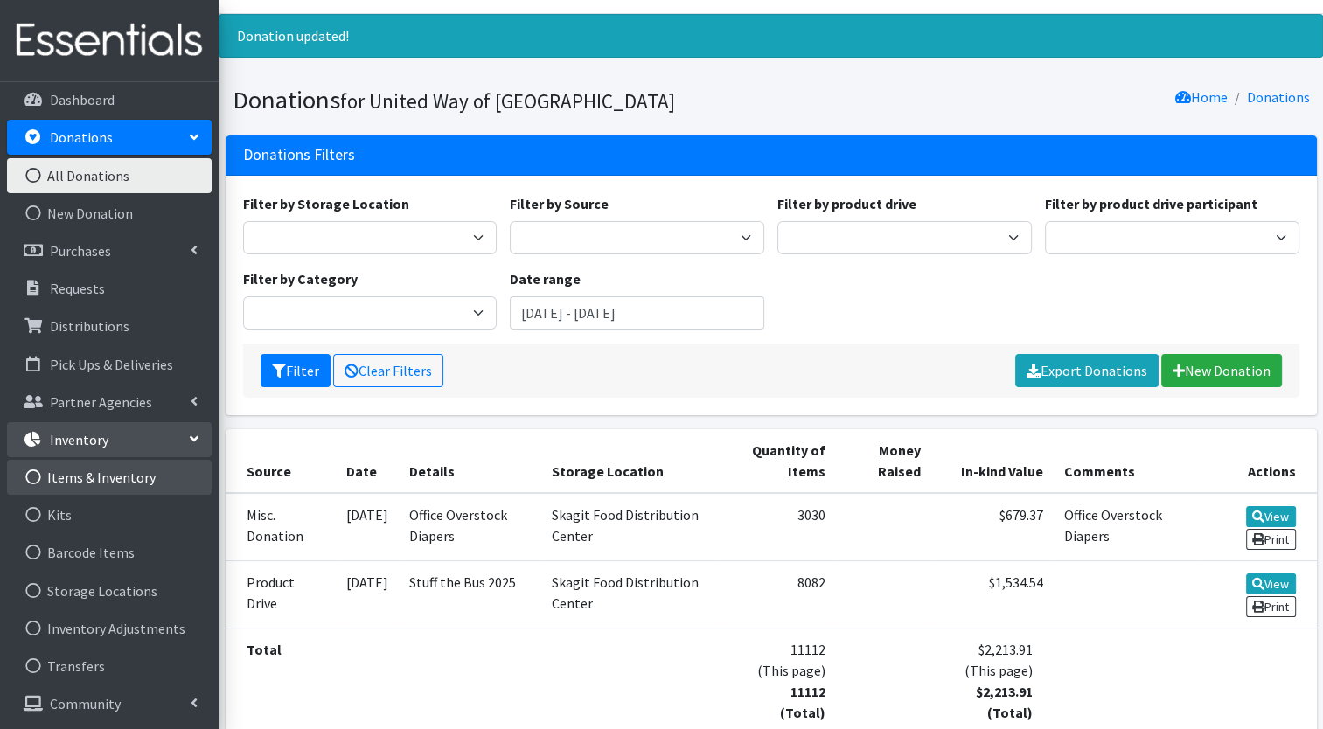
click at [114, 483] on link "Items & Inventory" at bounding box center [109, 477] width 205 height 35
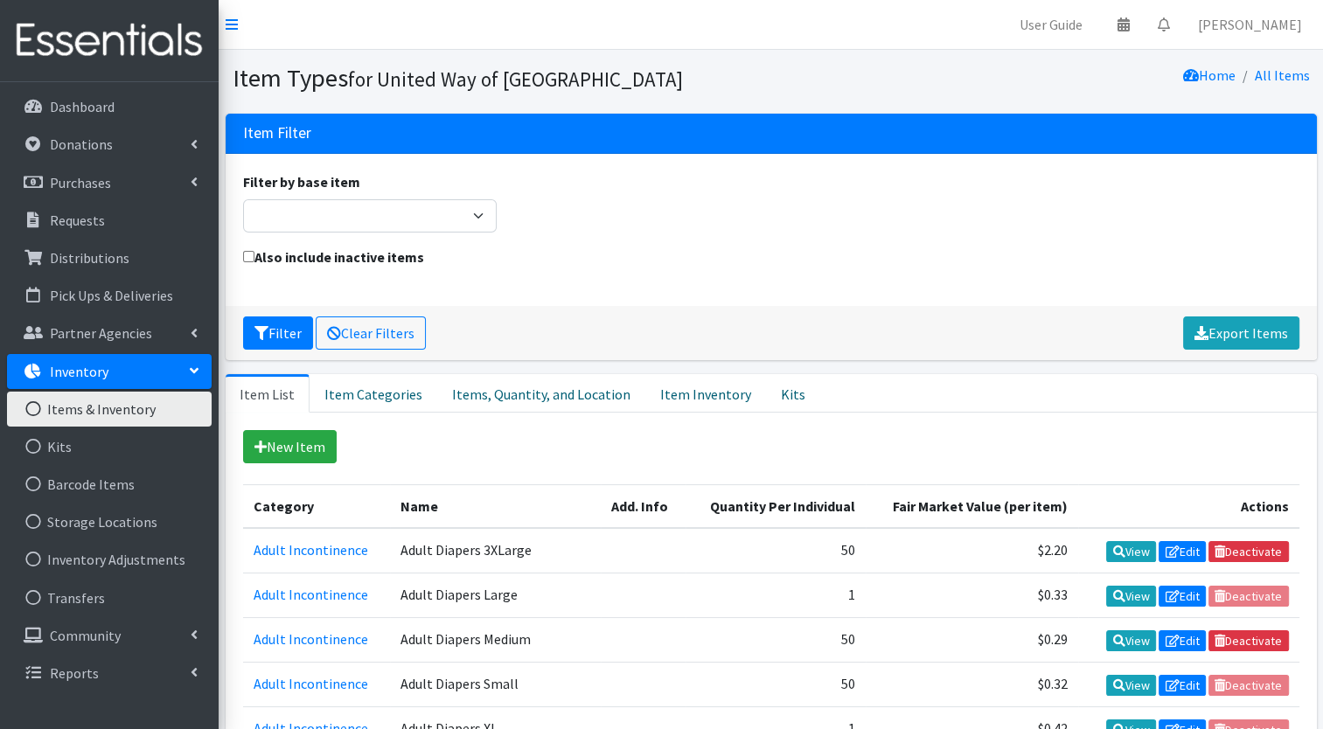
scroll to position [45, 0]
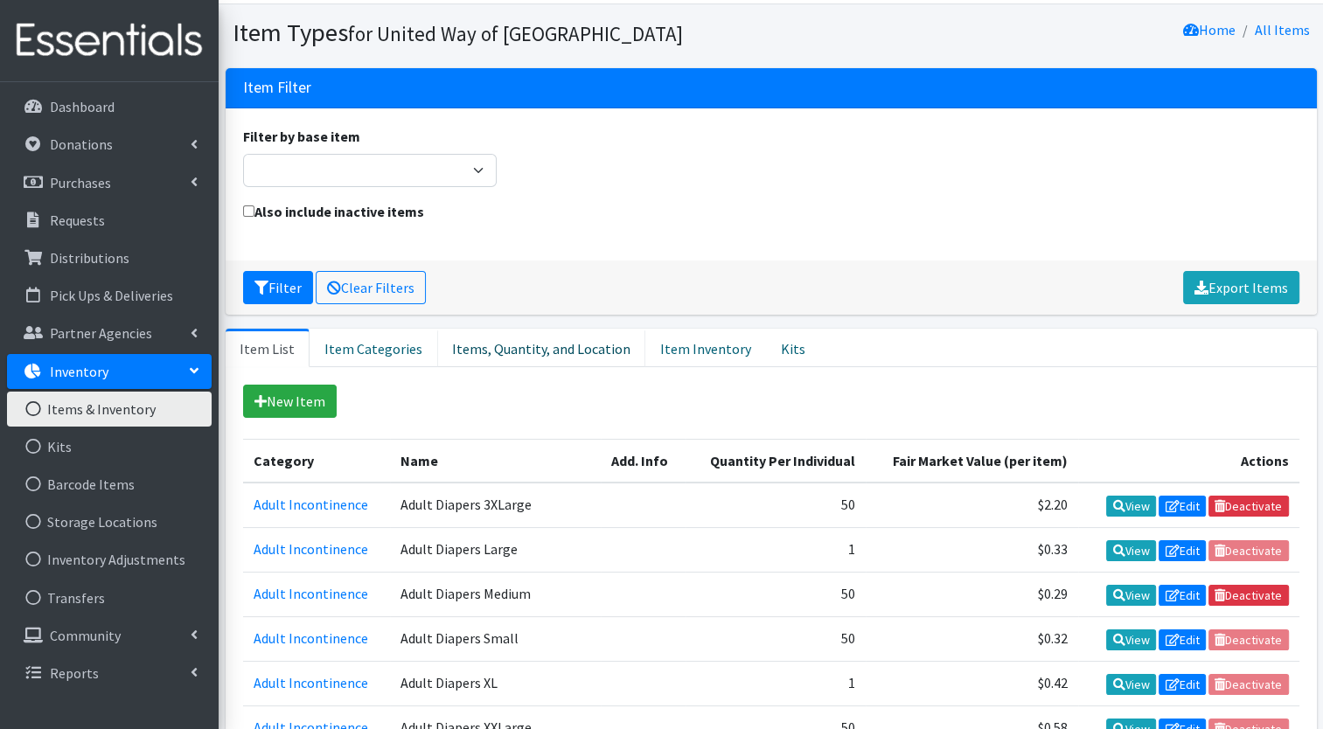
click at [601, 356] on link "Items, Quantity, and Location" at bounding box center [541, 348] width 208 height 38
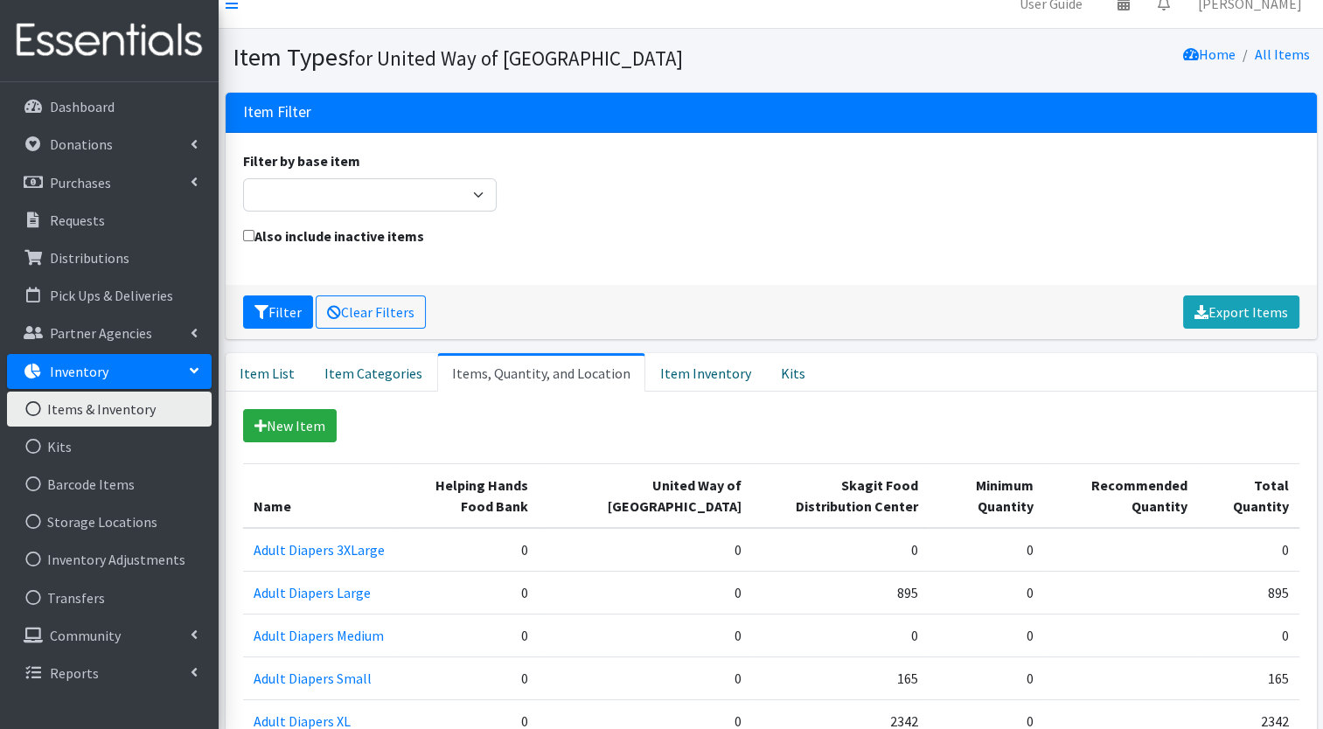
scroll to position [18, 0]
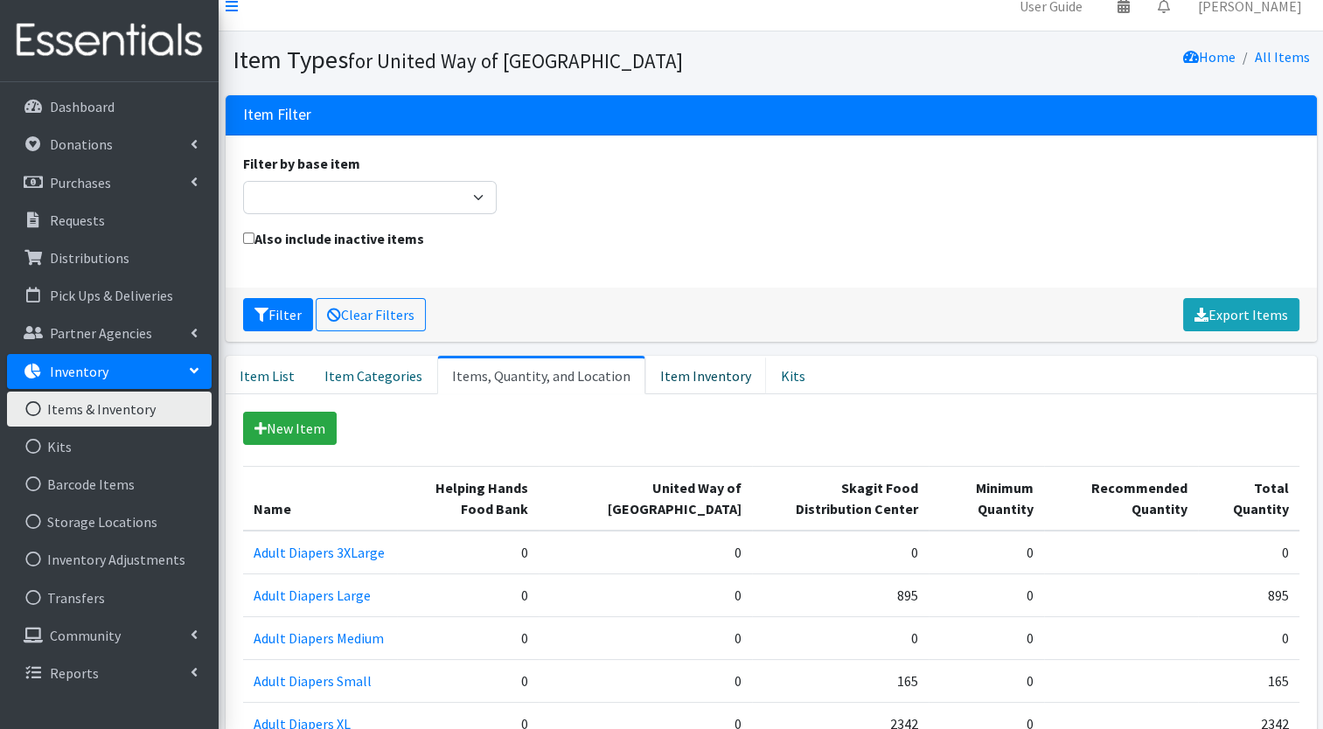
click at [668, 388] on link "Item Inventory" at bounding box center [705, 375] width 121 height 38
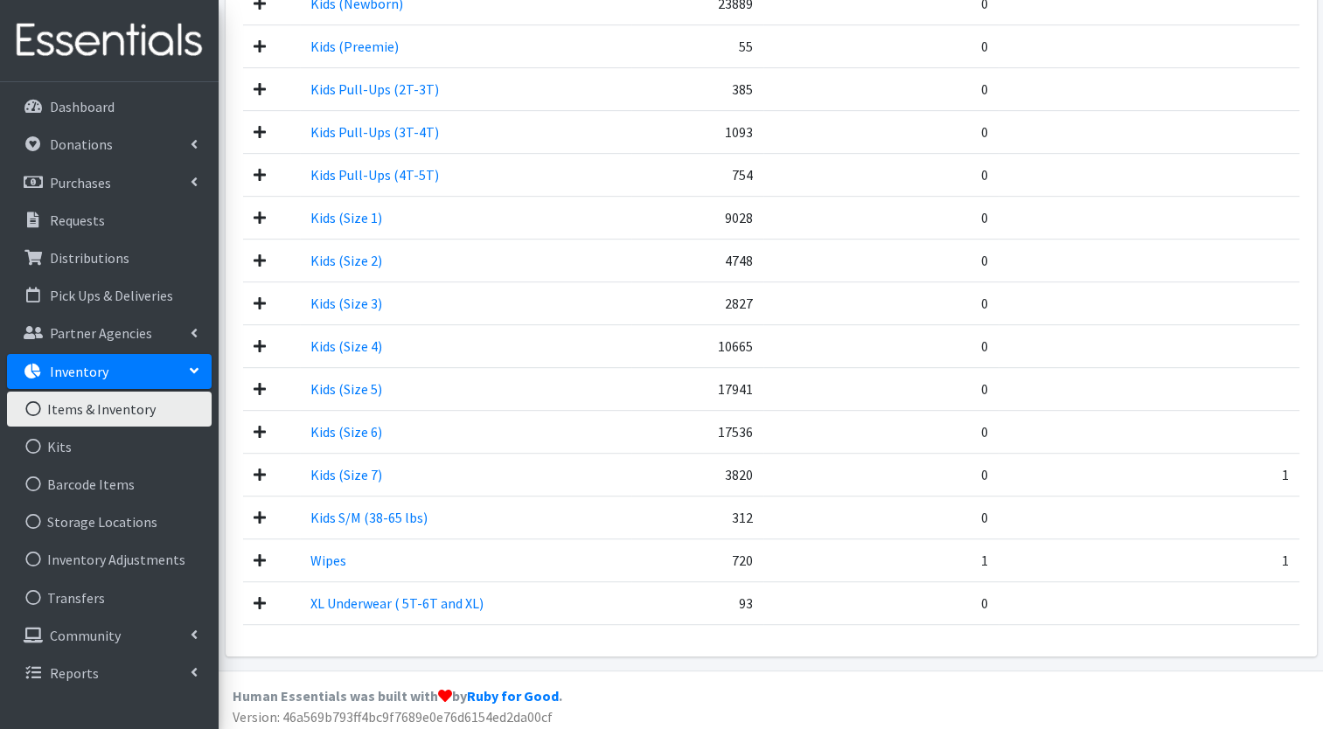
scroll to position [0, 0]
